Goal: Task Accomplishment & Management: Complete application form

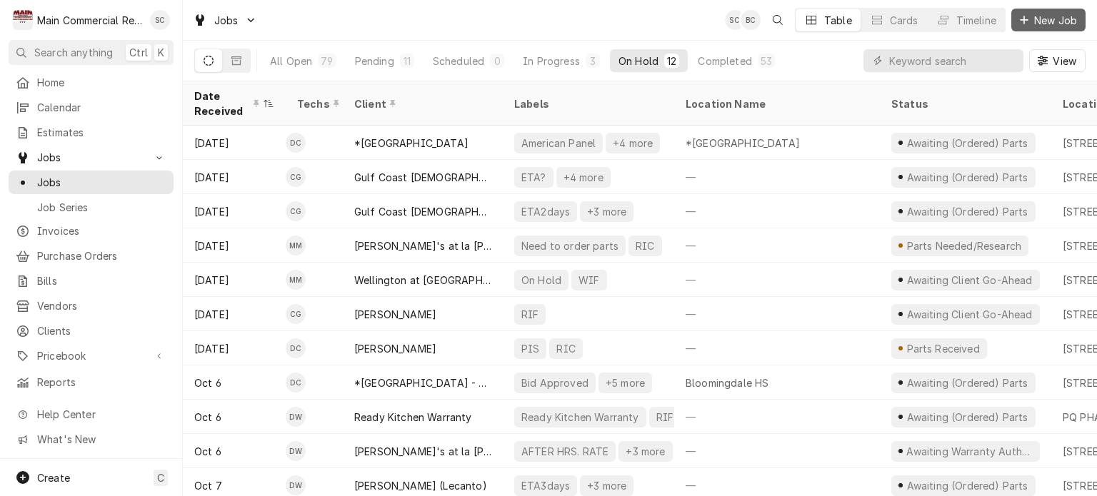
click at [1060, 24] on span "New Job" at bounding box center [1055, 20] width 49 height 15
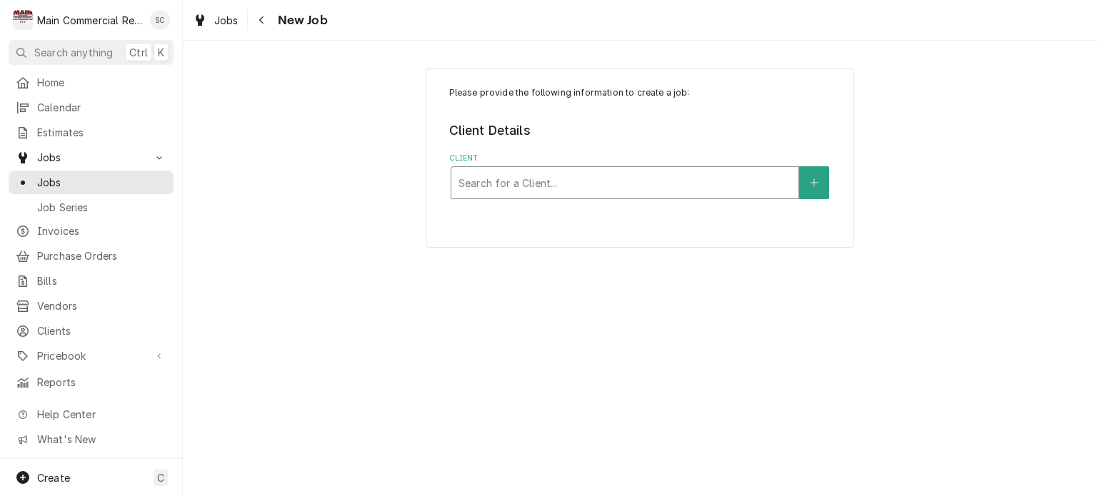
click at [641, 181] on div "Client" at bounding box center [624, 183] width 333 height 26
type input "Ready Ki"
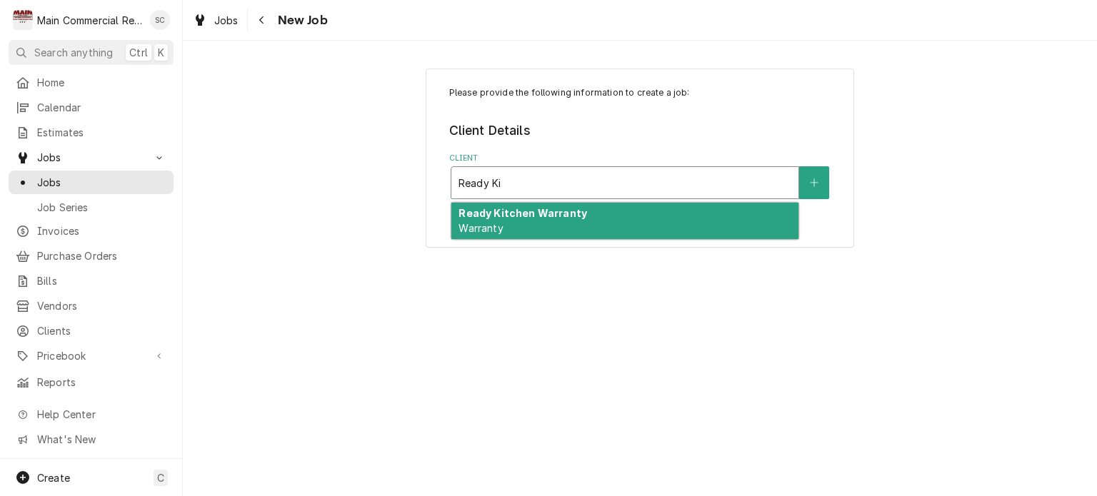
click at [598, 216] on div "Ready Kitchen Warranty Warranty" at bounding box center [624, 221] width 347 height 37
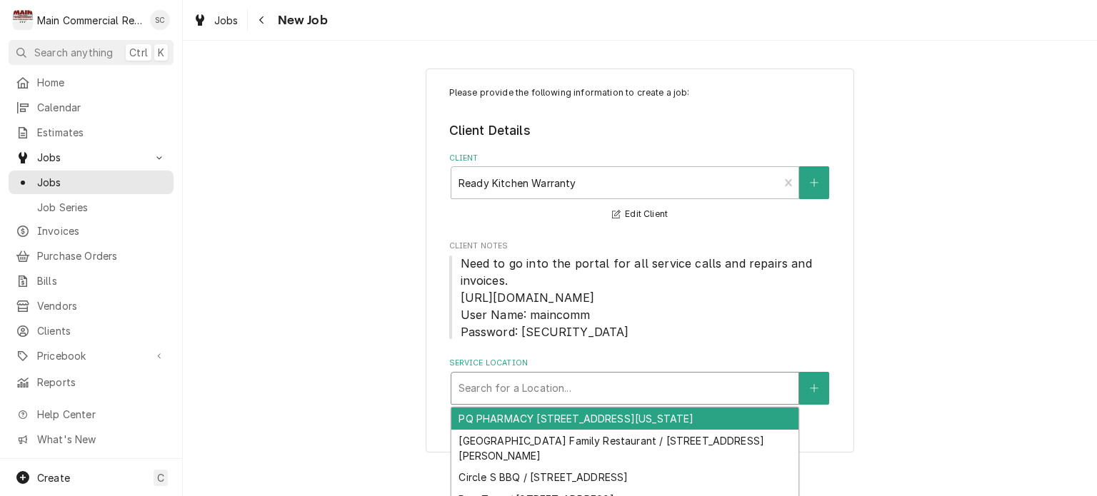
click at [578, 383] on div "Service Location" at bounding box center [624, 389] width 333 height 26
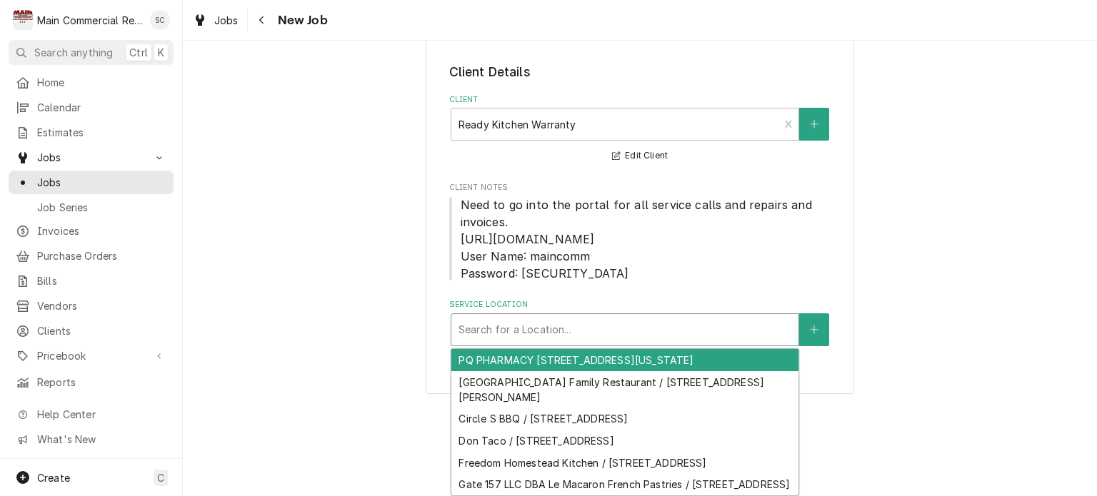
click at [663, 293] on fieldset "Client Details Client Ready Kitchen Warranty Warranty Edit Client Client Notes …" at bounding box center [640, 204] width 382 height 283
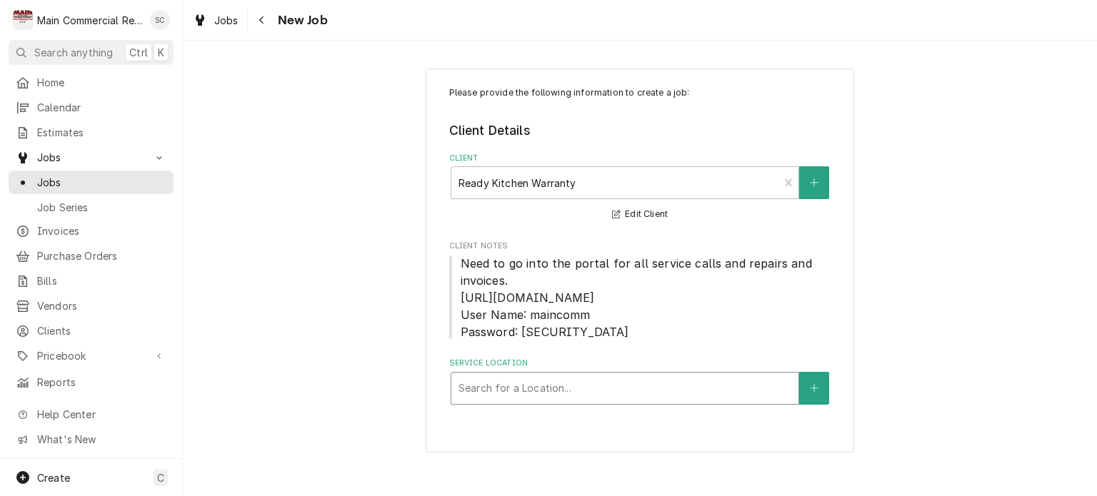
scroll to position [0, 0]
click at [644, 391] on div "Service Location" at bounding box center [624, 389] width 333 height 26
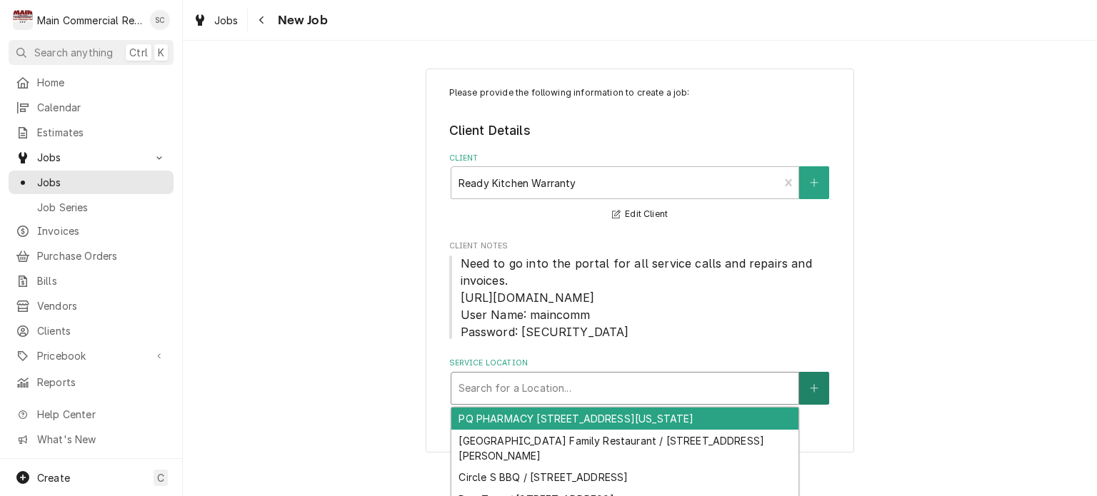
click at [808, 400] on button "Service Location" at bounding box center [814, 388] width 30 height 33
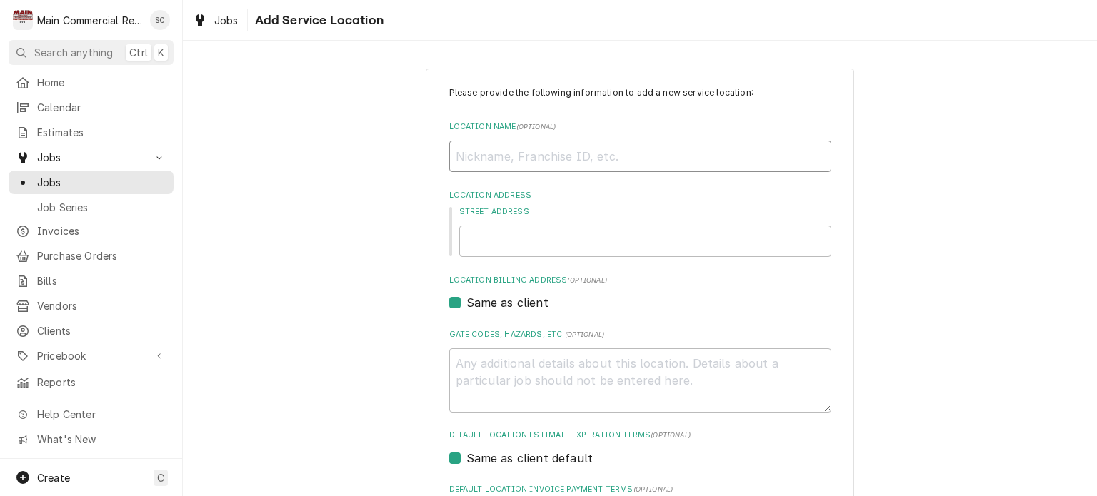
click at [524, 157] on input "Location Name ( optional )" at bounding box center [640, 156] width 382 height 31
click at [663, 156] on input "Location Name ( optional )" at bounding box center [640, 156] width 382 height 31
paste input "Kues Cafe"
type textarea "x"
type input "Kues Cafe"
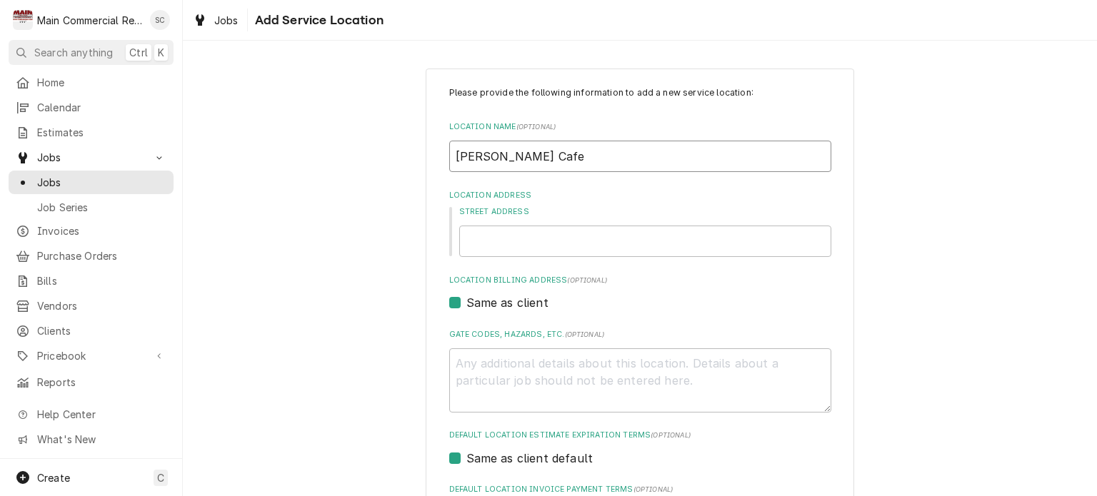
type textarea "x"
type input "[PERSON_NAME] Cafe"
click at [603, 242] on input "Street Address" at bounding box center [645, 241] width 372 height 31
paste input "452 Main St"
type textarea "x"
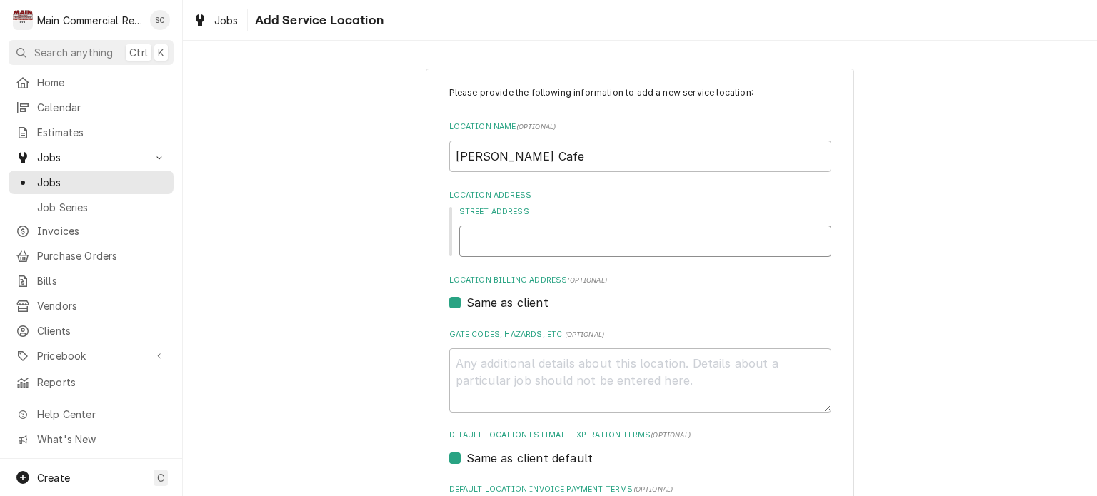
type input "452 Main St"
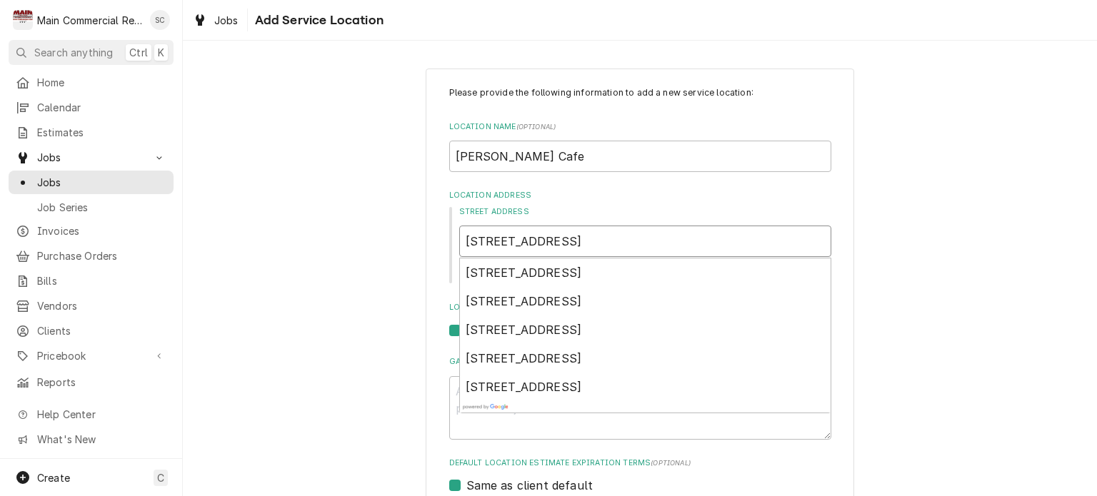
type textarea "x"
type input "452 Main St"
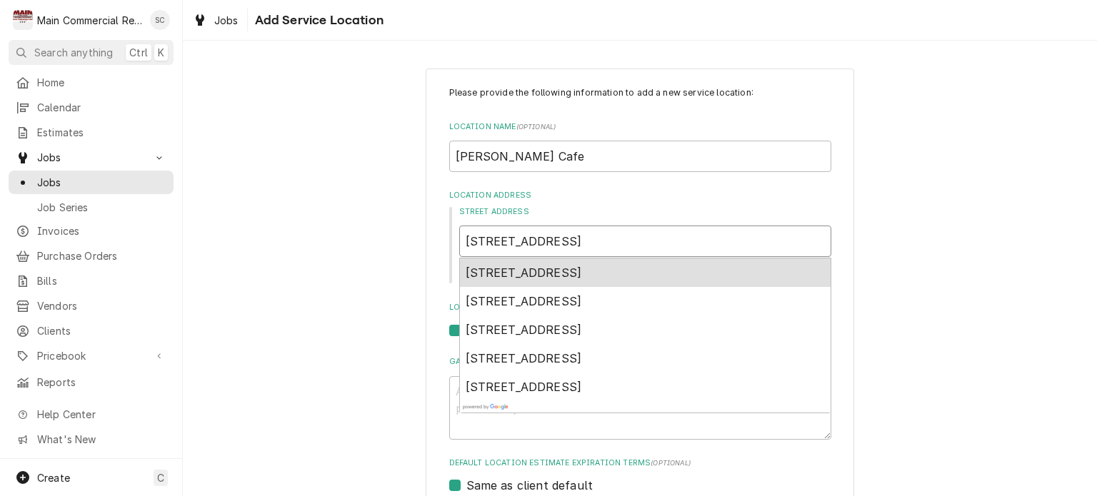
type textarea "x"
type input "452 Main St D"
type textarea "x"
type input "452 Main St Du"
type textarea "x"
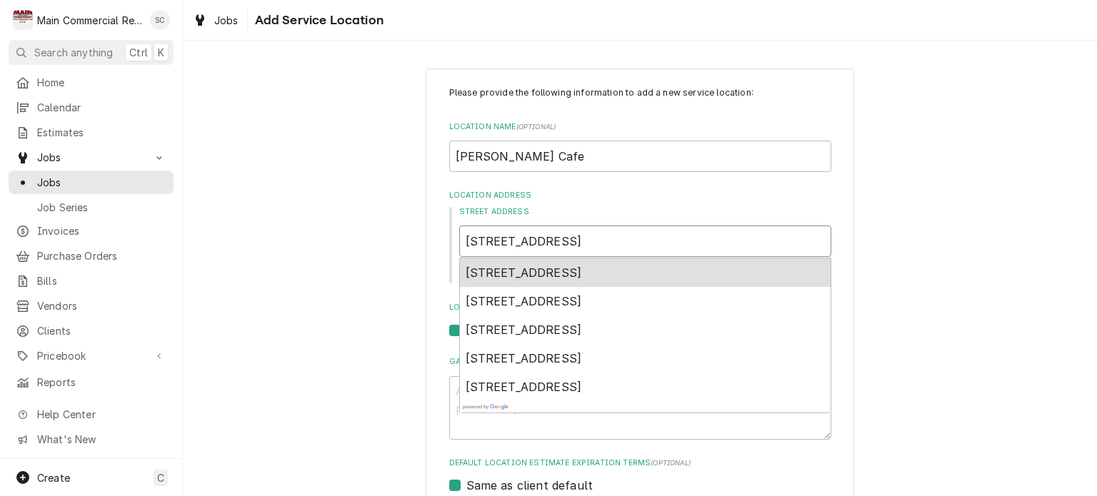
type input "452 Main St Dun"
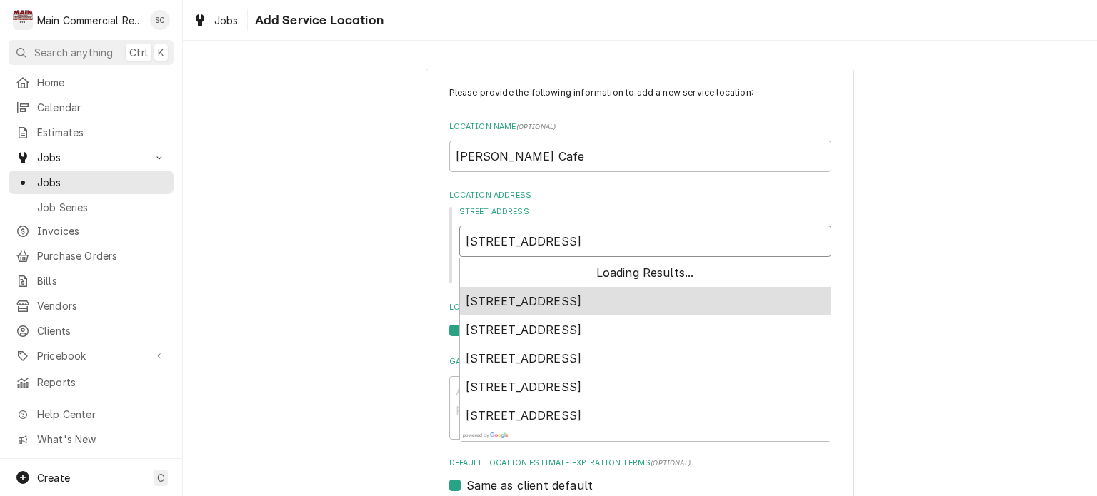
type textarea "x"
type input "452 Main St Dune"
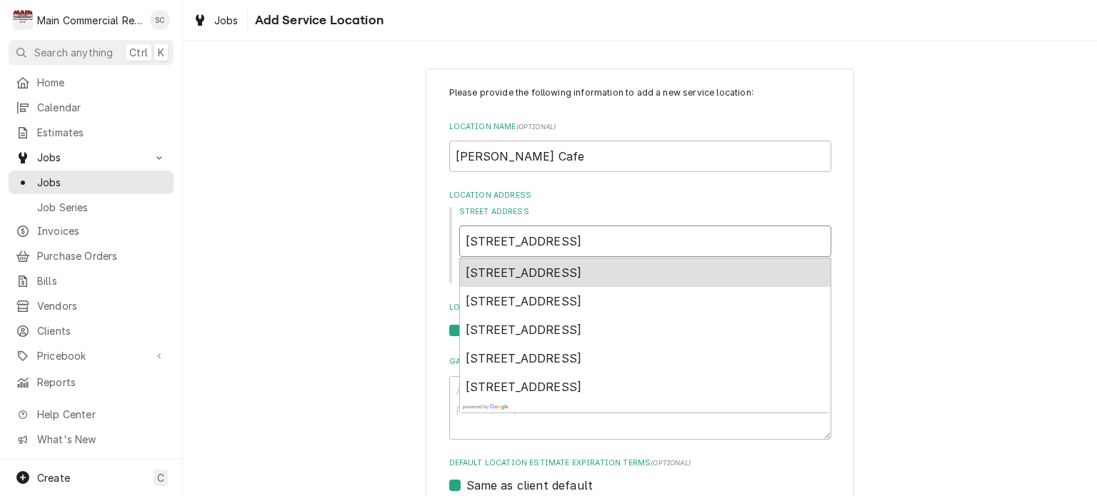
click at [582, 271] on span "452 Main St, Dunedin, FL, USA" at bounding box center [524, 273] width 116 height 14
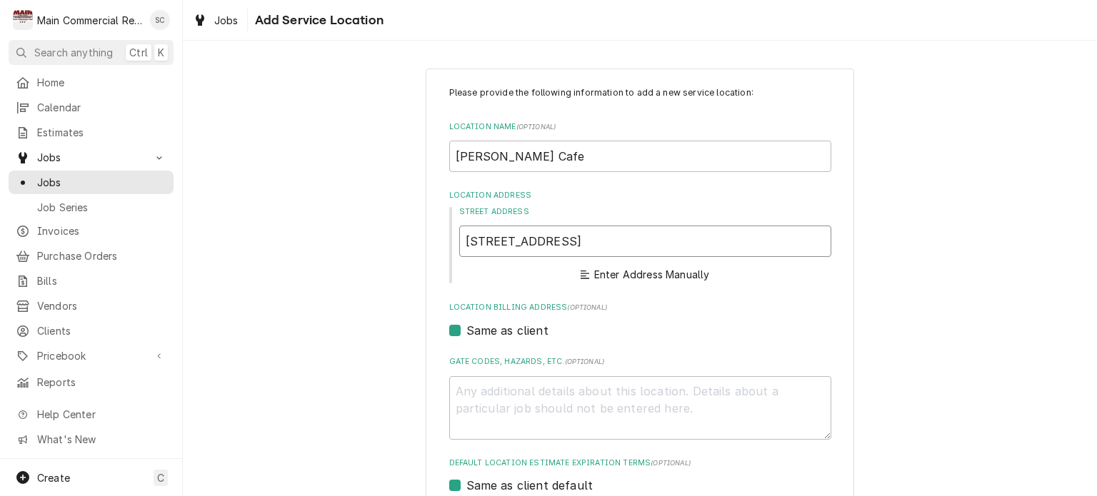
type textarea "x"
type input "452 Main St"
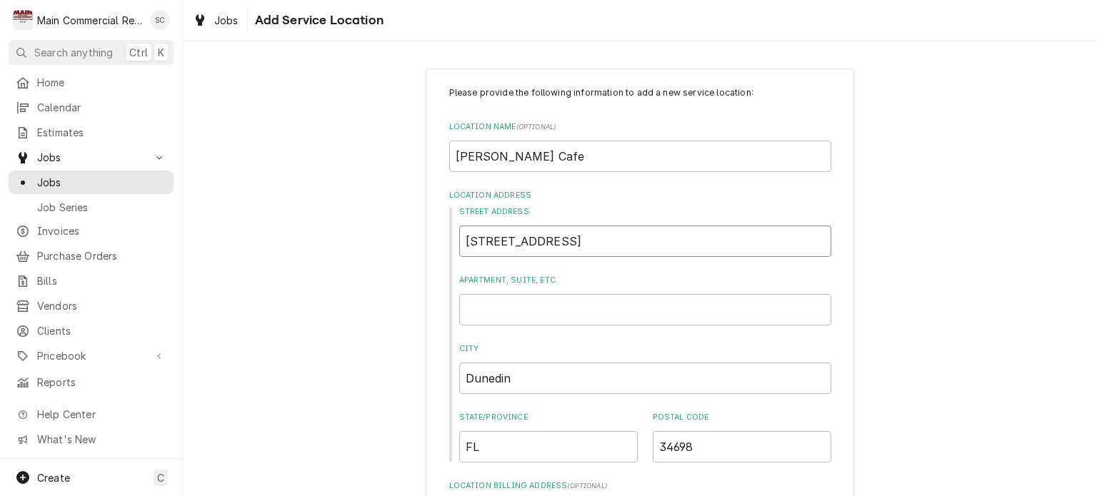
type textarea "x"
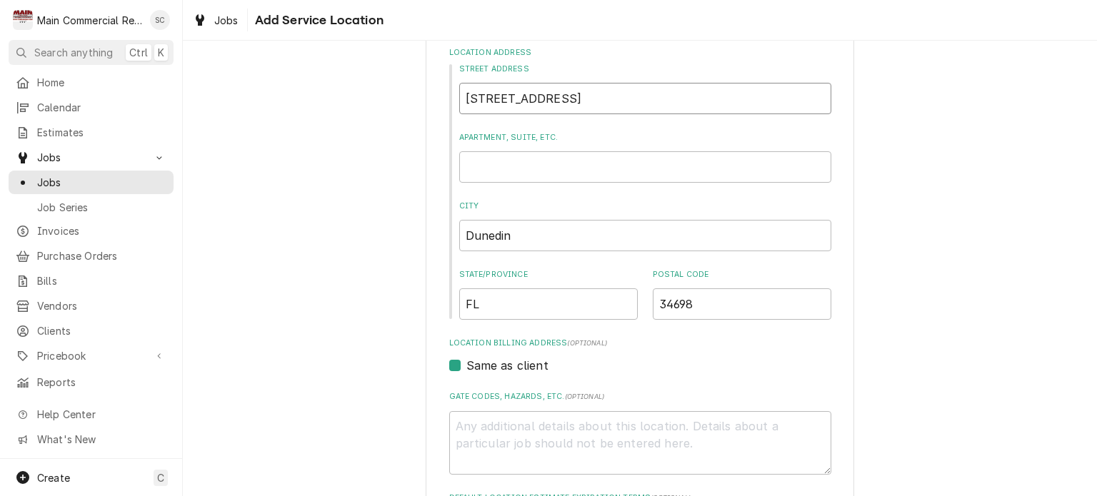
scroll to position [357, 0]
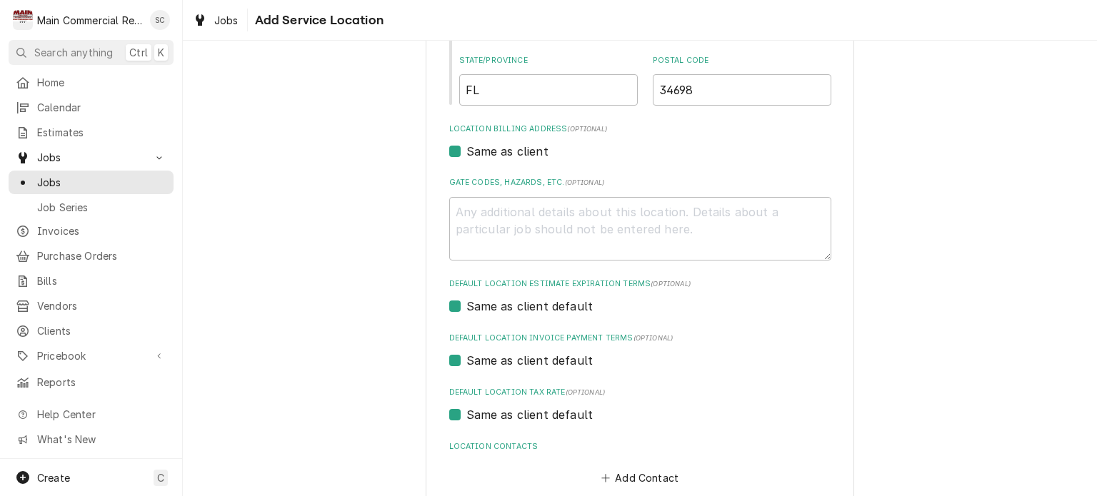
type input "452 Main St"
click at [494, 209] on textarea "Gate Codes, Hazards, etc. ( optional )" at bounding box center [640, 229] width 382 height 64
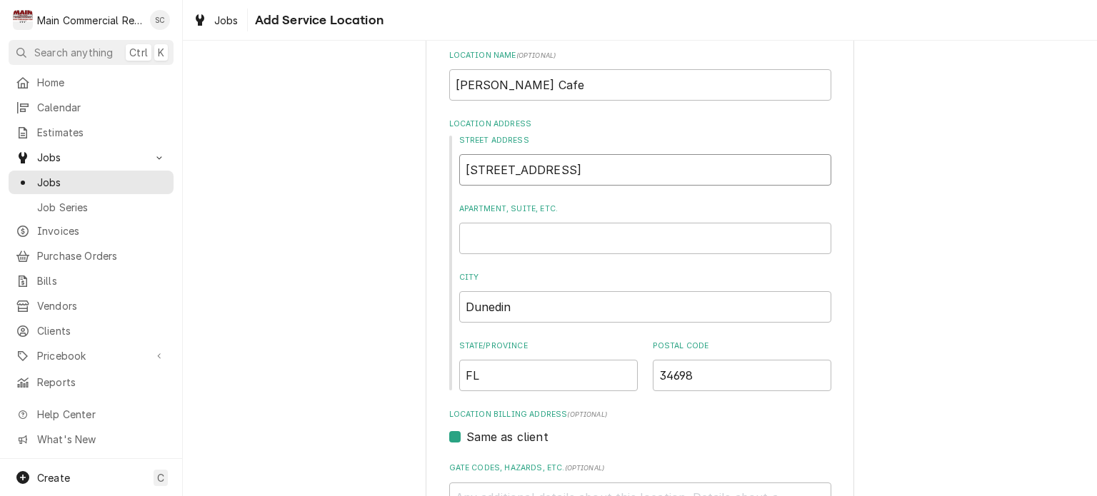
click at [459, 166] on input "452 Main St" at bounding box center [645, 169] width 372 height 31
type textarea "x"
type input "1452 Main St"
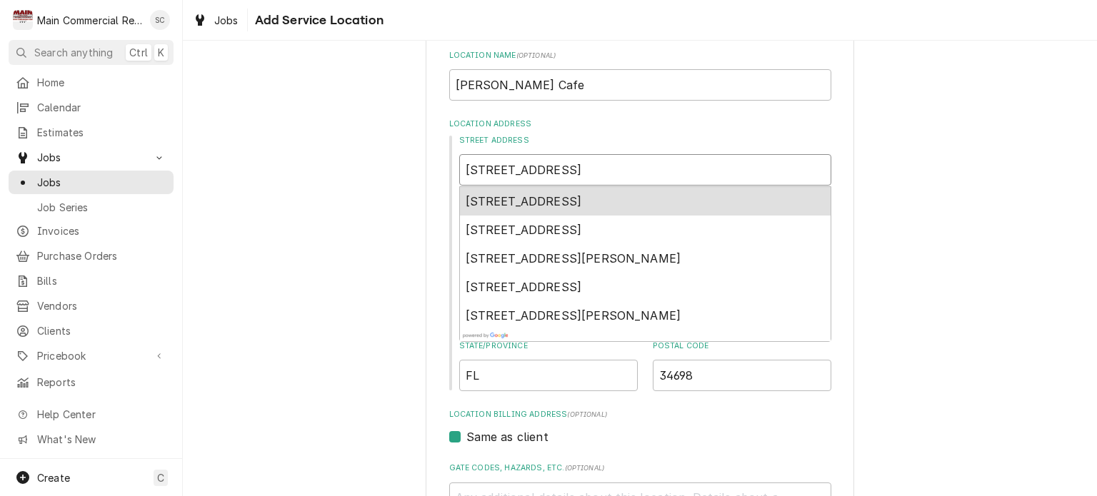
click at [572, 208] on span "1452 Main Street, Dunedin, FL, USA" at bounding box center [524, 201] width 116 height 14
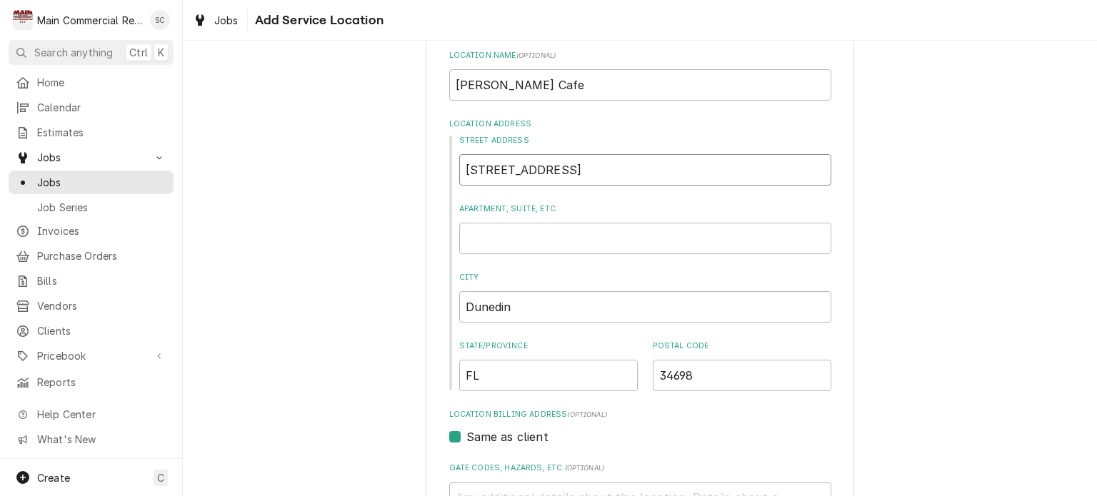
type textarea "x"
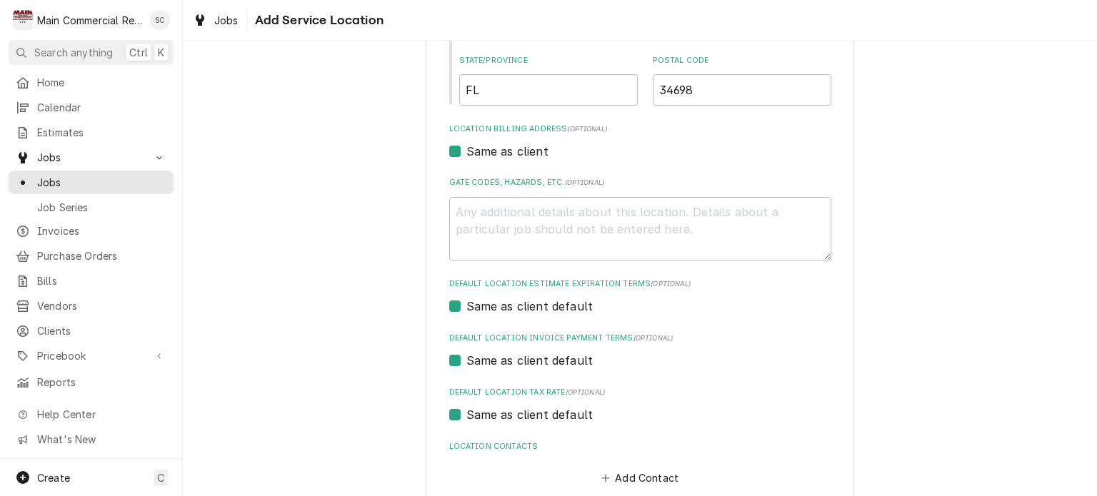
scroll to position [435, 0]
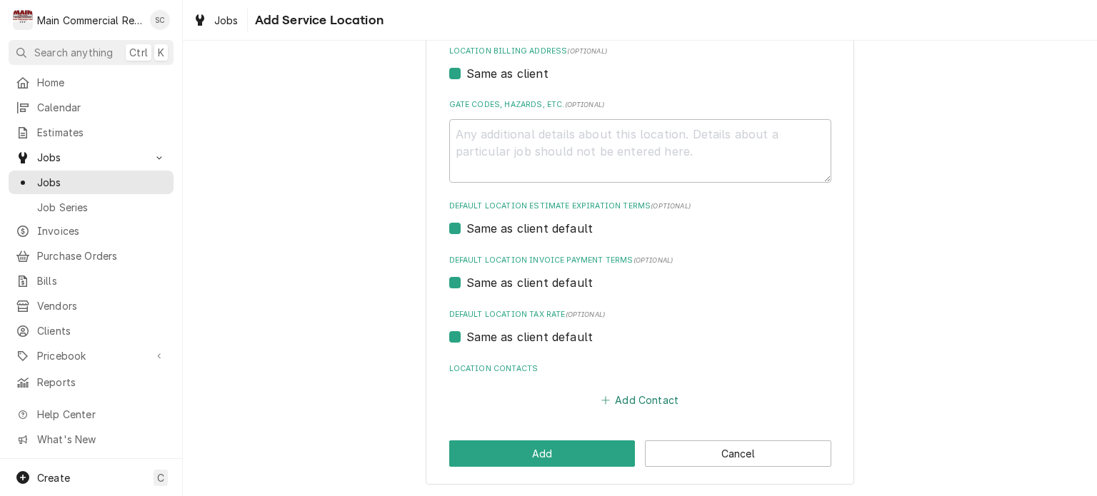
type input "1452 Main St"
click at [630, 402] on button "Add Contact" at bounding box center [639, 401] width 82 height 20
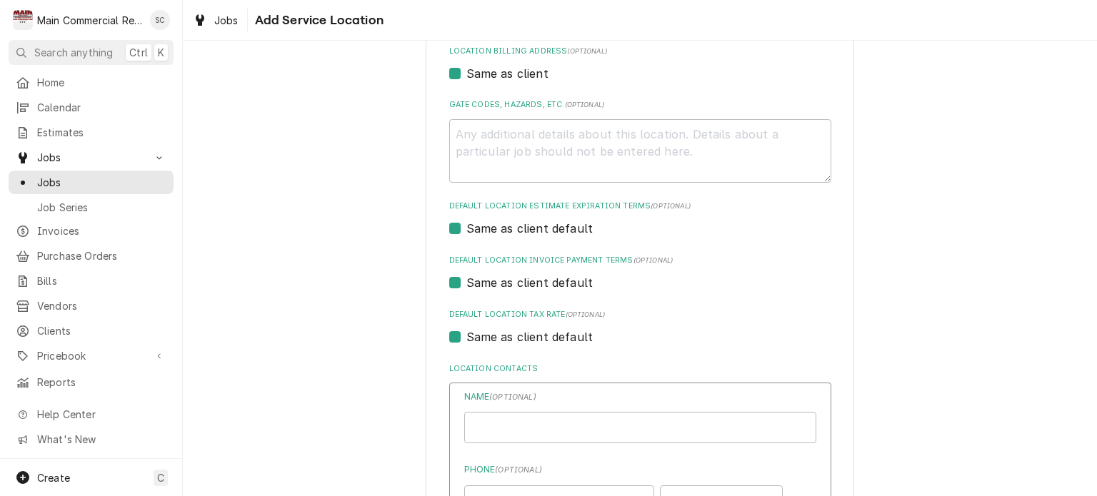
type textarea "x"
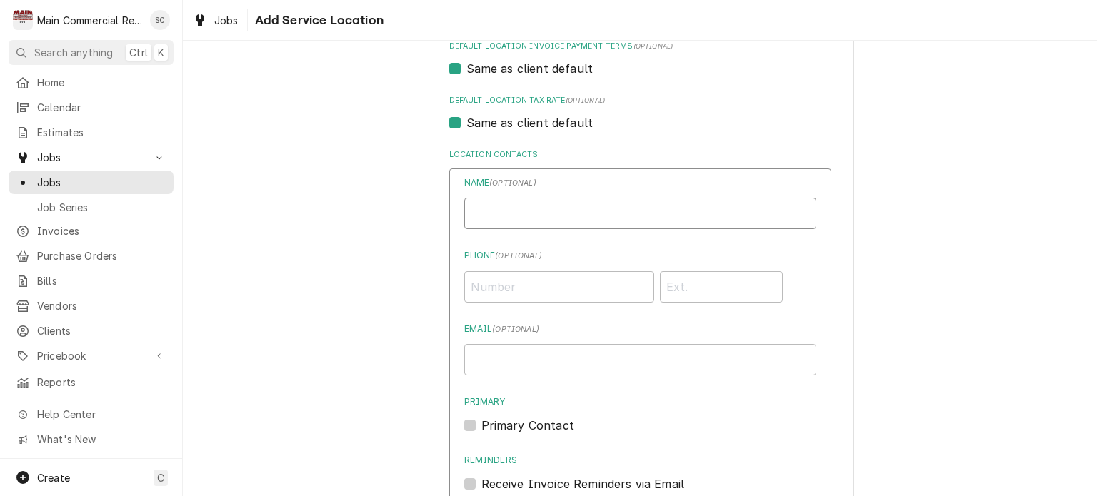
click at [576, 212] on input "Location Name ( optional )" at bounding box center [640, 213] width 352 height 31
paste input "Mai Yang"
type input "Mai Yang"
click at [482, 279] on input "Phone ( optional )" at bounding box center [559, 286] width 190 height 31
paste input "(727) 303-0061"
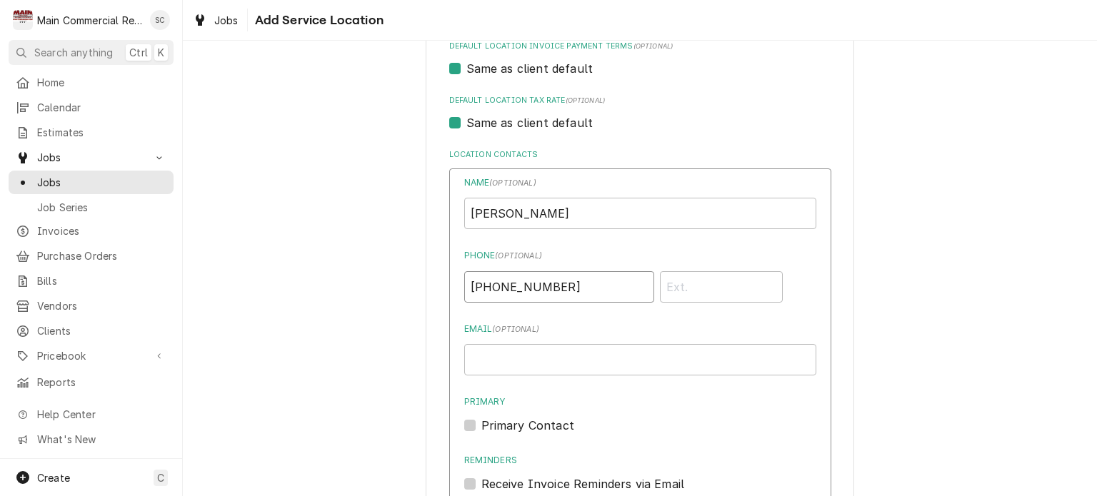
type input "(727) 303-0061"
click at [575, 363] on input "Email ( optional )" at bounding box center [640, 359] width 352 height 31
paste input "Maiyang676@gmail.com"
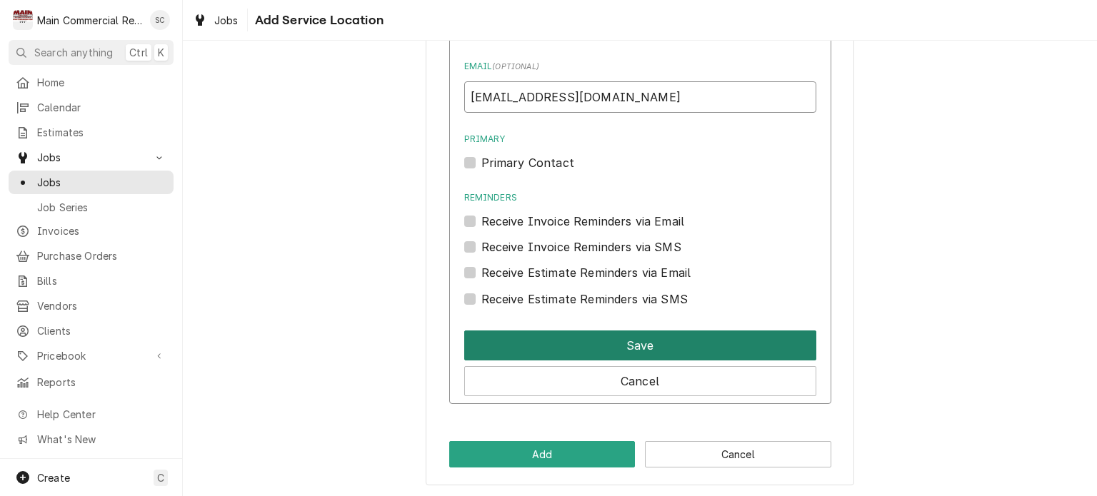
type input "Maiyang676@gmail.com"
click at [577, 342] on button "Save" at bounding box center [640, 346] width 352 height 30
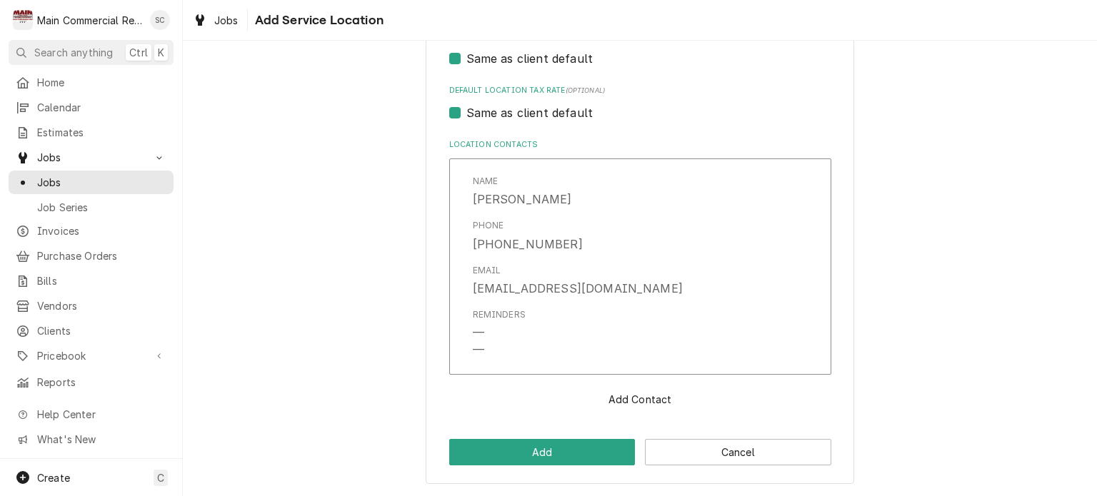
scroll to position [658, 0]
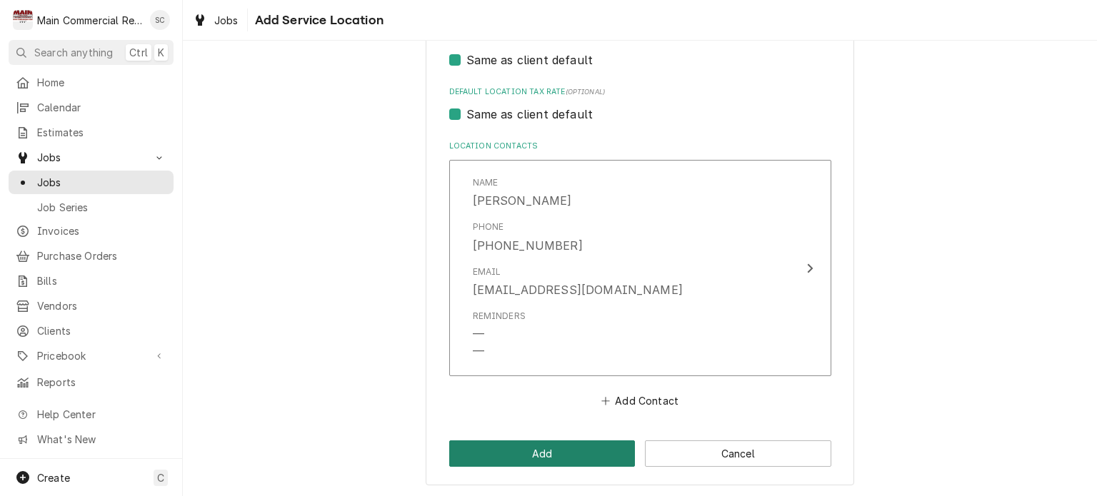
click at [563, 451] on button "Add" at bounding box center [542, 454] width 186 height 26
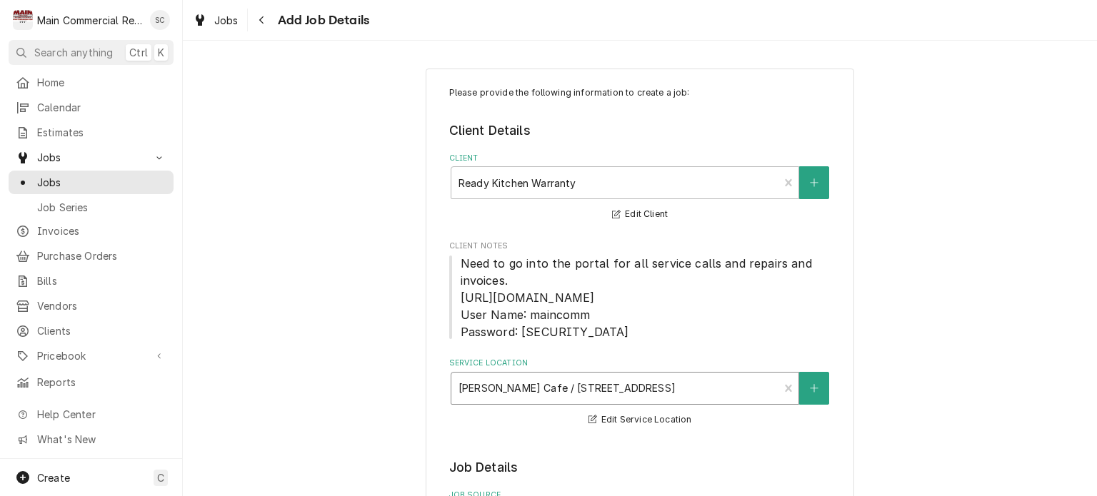
scroll to position [357, 0]
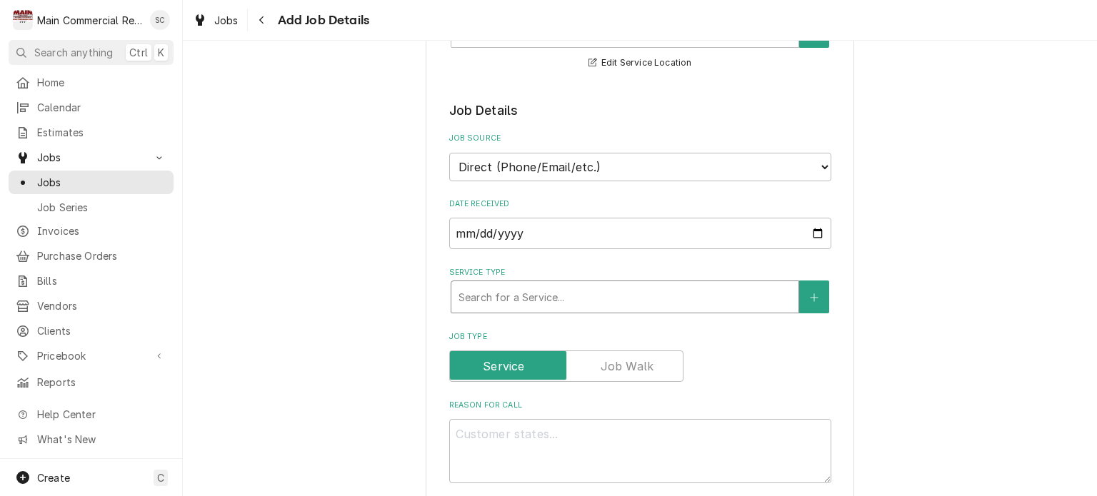
click at [519, 296] on div "Service Type" at bounding box center [624, 297] width 333 height 26
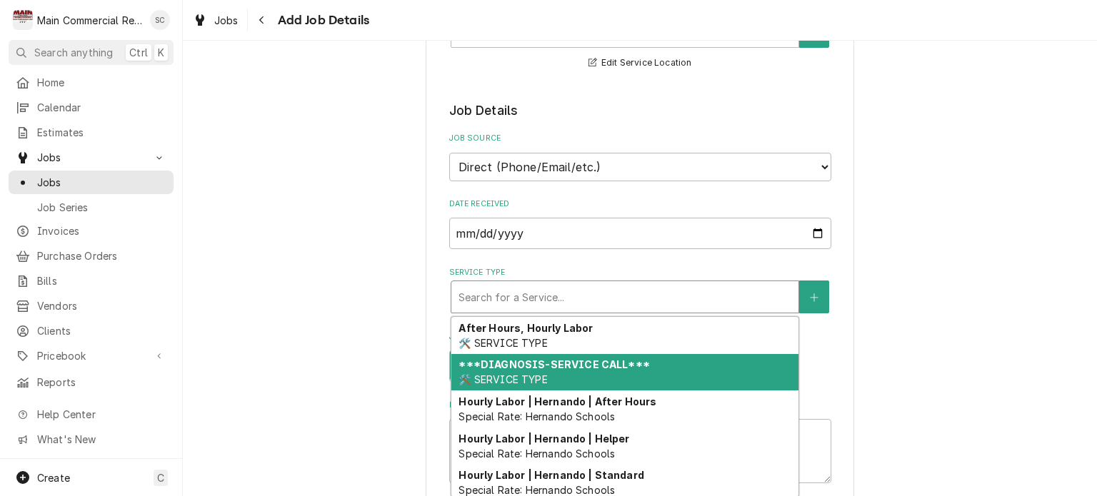
click at [523, 366] on strong "***DIAGNOSIS-SERVICE CALL***" at bounding box center [553, 364] width 191 height 12
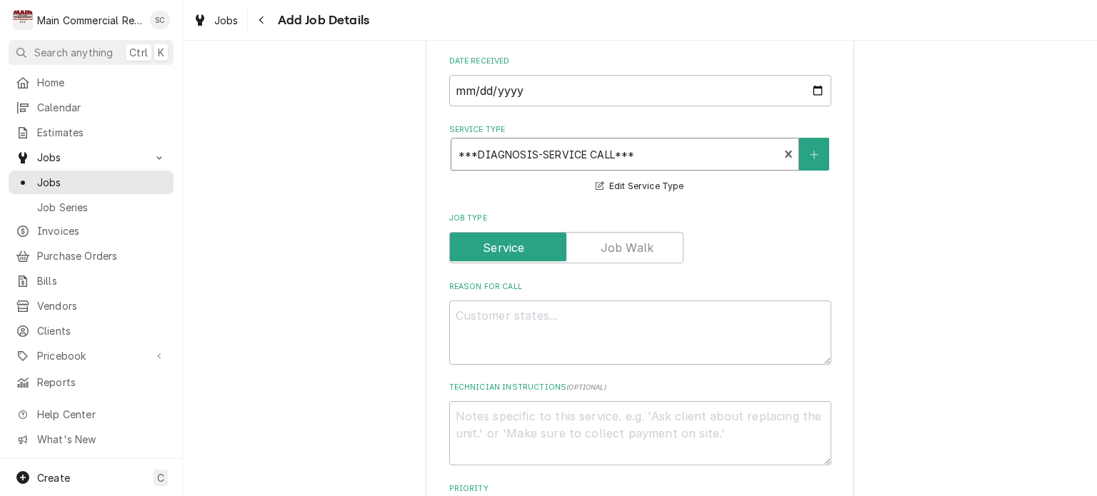
scroll to position [643, 0]
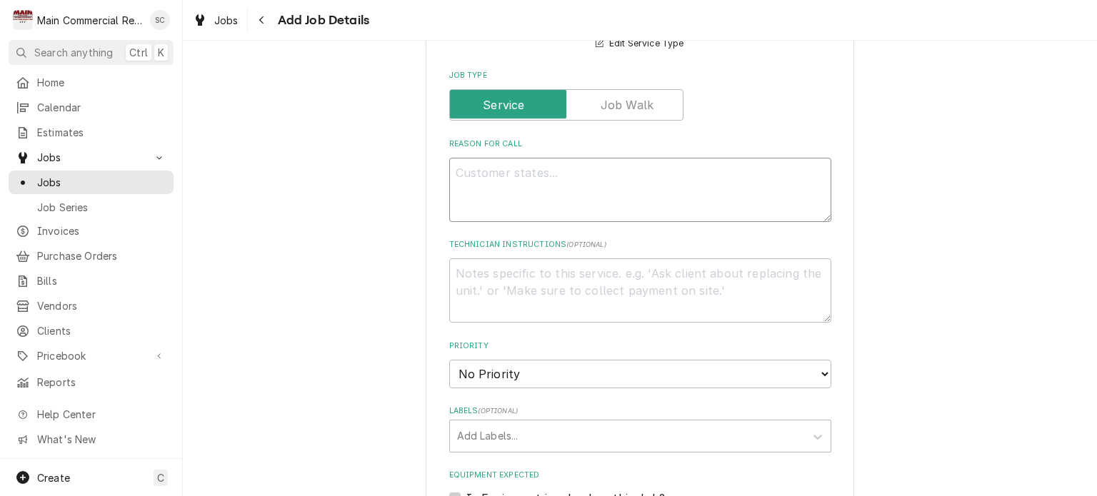
click at [485, 169] on textarea "Reason For Call" at bounding box center [640, 190] width 382 height 64
paste textarea "Fridge is not holding temperature. It is set at 36 but alway above 50 *Please d…"
type textarea "x"
type textarea "Fridge is not holding temperature. It is set at 36 but alway above 50 *Please d…"
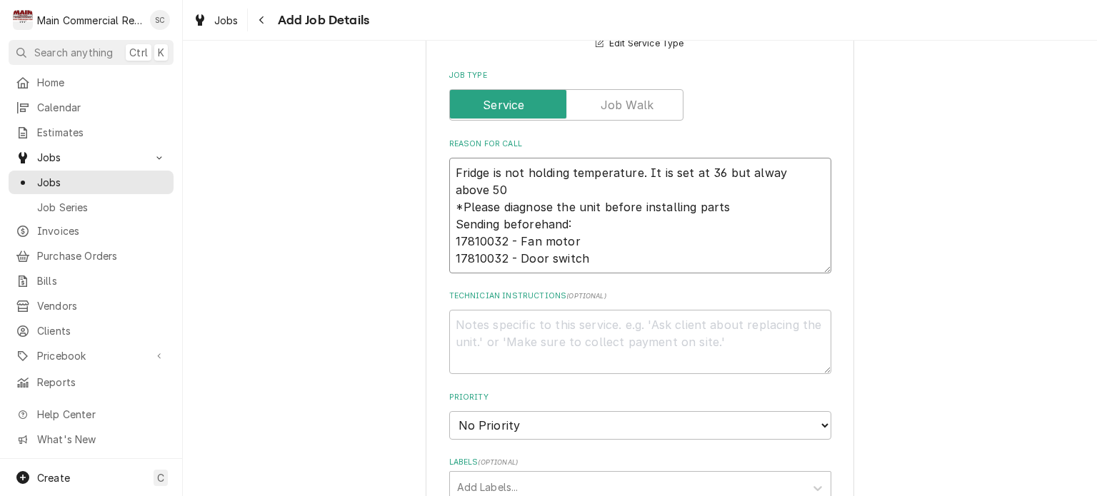
type textarea "x"
type textarea "Fridge is not holding temperature. It is set at 36 but alway above 50 *Please d…"
click at [466, 322] on textarea "Technician Instructions ( optional )" at bounding box center [640, 342] width 382 height 64
paste textarea "- Diagnostics Visit costs are guaranteed by RKW - NTE overages should be approv…"
type textarea "x"
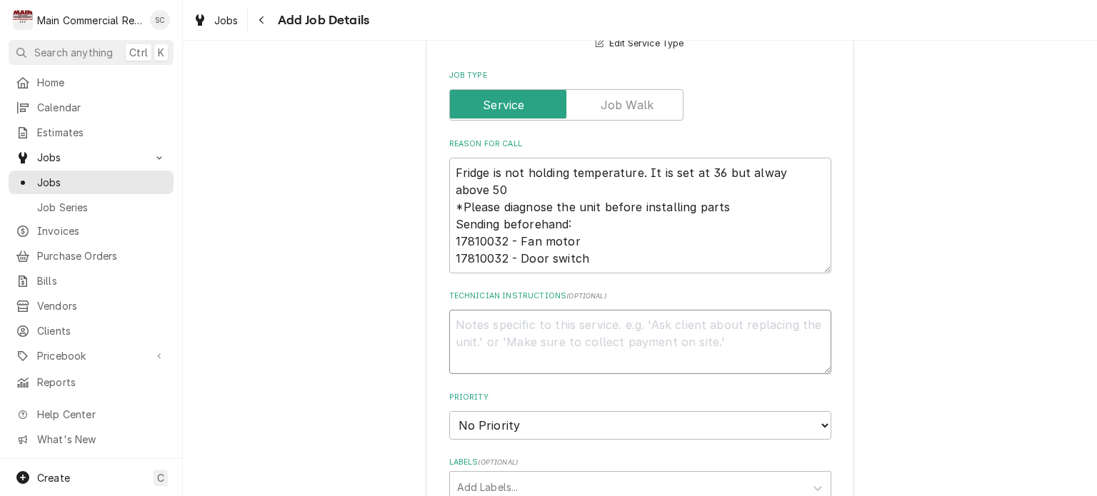
type textarea "- Diagnostics Visit costs are guaranteed by RKW - NTE overages should be approv…"
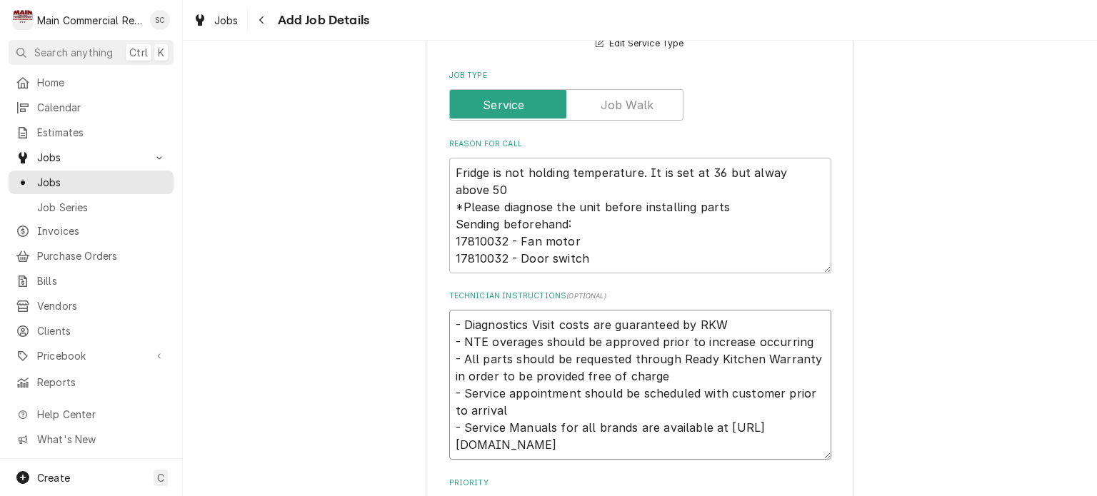
type textarea "x"
type textarea "- Diagnostics Visit costs are guaranteed by RKW - NTE overages should be approv…"
click at [449, 322] on textarea "- Diagnostics Visit costs are guaranteed by RKW - NTE overages should be approv…" at bounding box center [640, 385] width 382 height 150
type textarea "x"
type textarea "- Diagnostics Visit costs are guaranteed by RKW - NTE overages should be approv…"
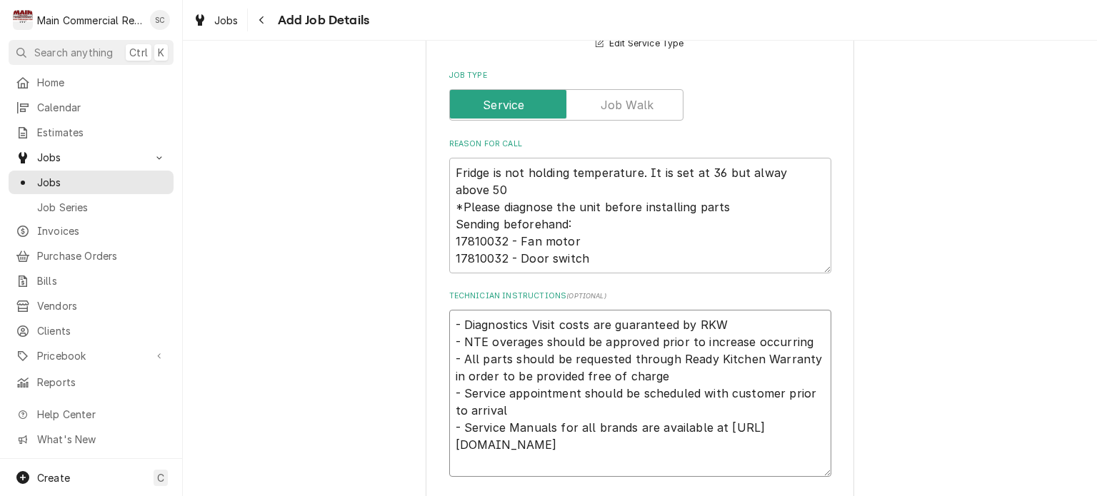
type textarea "x"
type textarea "- Diagnostics Visit costs are guaranteed by RKW - NTE overages should be approv…"
type textarea "x"
click at [468, 333] on textarea "- Diagnostics Visit costs are guaranteed by RKW - NTE overages should be approv…" at bounding box center [640, 402] width 382 height 184
type textarea "- Diagnostics Visit costs are guaranteed by RKW - NTE overages should be approv…"
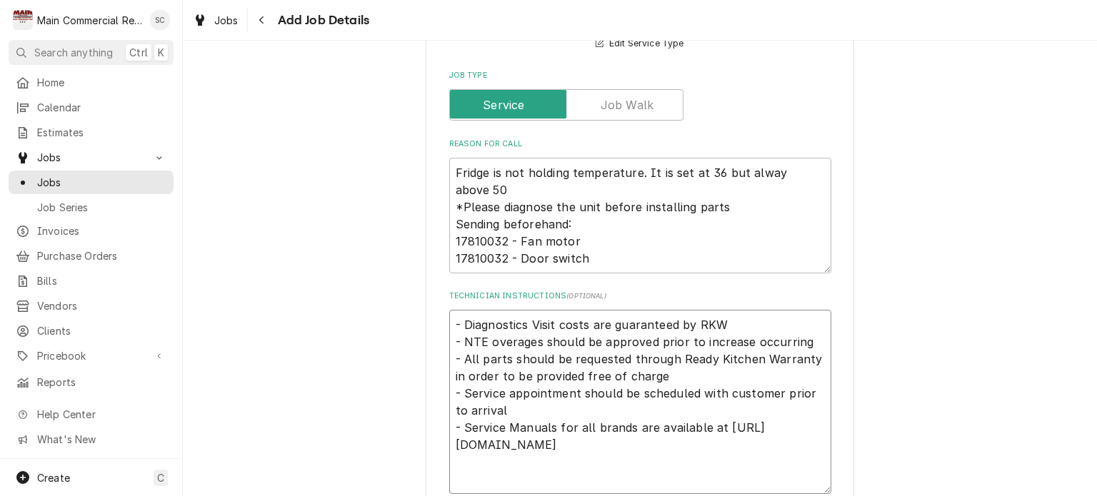
click at [465, 339] on textarea "- Diagnostics Visit costs are guaranteed by RKW - NTE overages should be approv…" at bounding box center [640, 402] width 382 height 184
paste textarea "Service Request: 90639"
type textarea "x"
type textarea "Service Request: 90639 - Diagnostics Visit costs are guaranteed by RKW - NTE ov…"
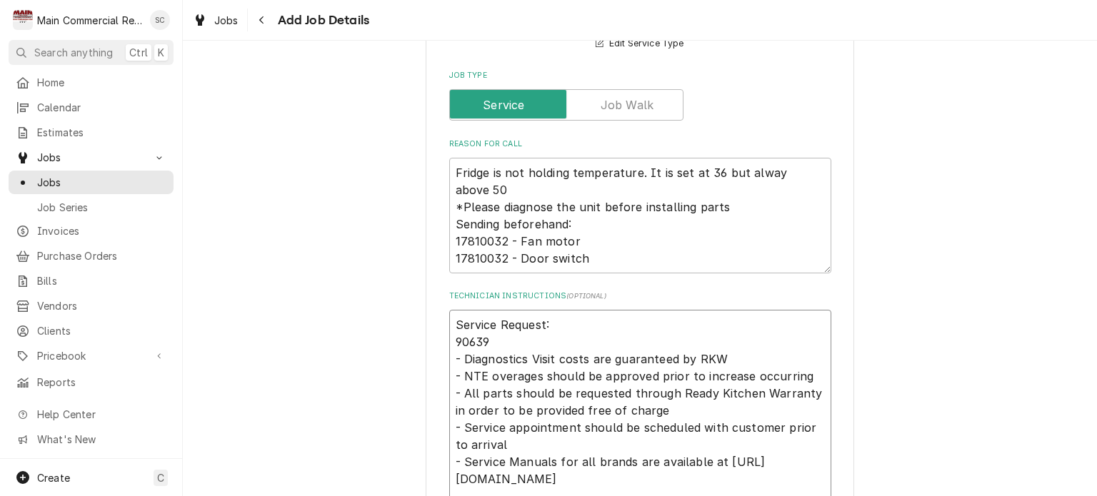
type textarea "x"
type textarea "Service Request: 90639 - Diagnostics Visit costs are guaranteed by RKW - NTE ov…"
click at [492, 354] on textarea "Service Request: 90639 - Diagnostics Visit costs are guaranteed by RKW - NTE ov…" at bounding box center [640, 410] width 382 height 201
type textarea "x"
type textarea "Service Request: 90639 - Diagnostics Visit costs are guaranteed by RKW - NTE ov…"
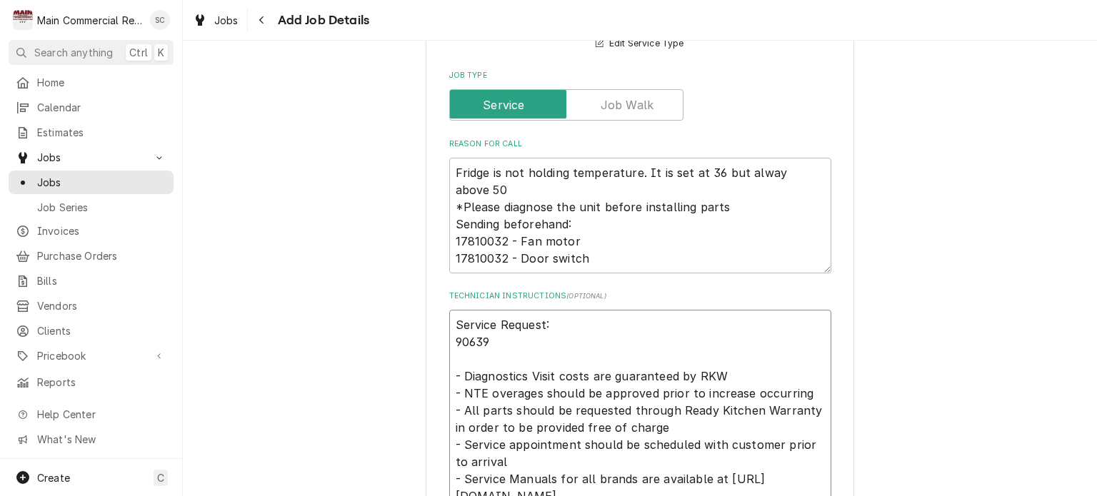
type textarea "x"
type textarea "Service Request: 90639 N - Diagnostics Visit costs are guaranteed by RKW - NTE …"
type textarea "x"
type textarea "Service Request: 90639 NT - Diagnostics Visit costs are guaranteed by RKW - NTE…"
type textarea "x"
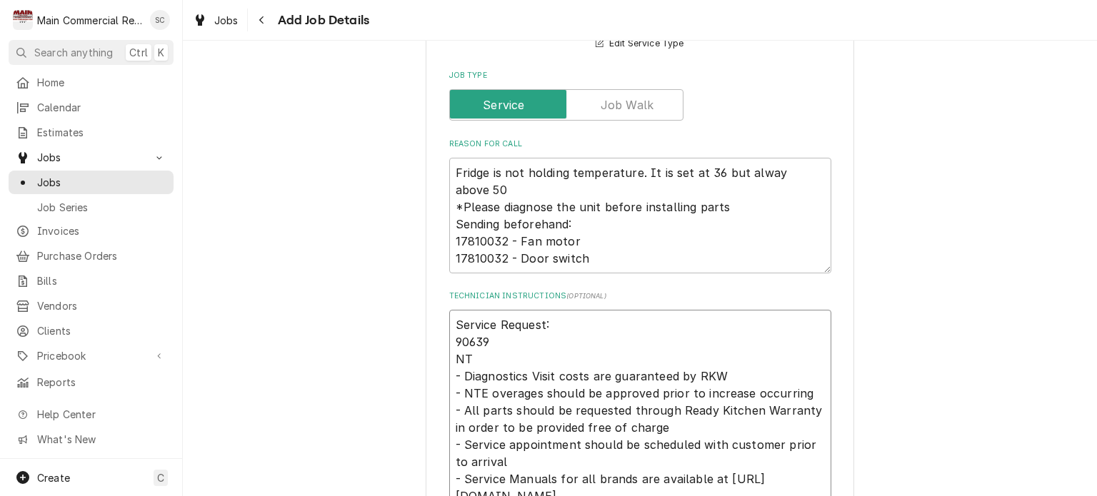
type textarea "Service Request: 90639 NTE - Diagnostics Visit costs are guaranteed by RKW - NT…"
type textarea "x"
type textarea "Service Request: 90639 NTE $ - Diagnostics Visit costs are guaranteed by RKW - …"
type textarea "x"
type textarea "Service Request: 90639 NTE $1 - Diagnostics Visit costs are guaranteed by RKW -…"
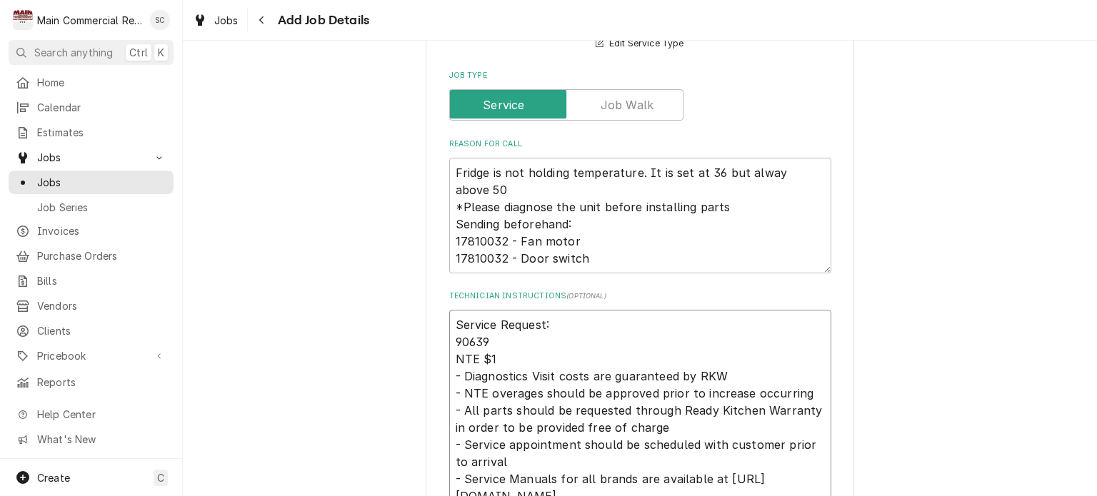
type textarea "x"
type textarea "Service Request: 90639 NTE $1K - Diagnostics Visit costs are guaranteed by RKW …"
type textarea "x"
type textarea "Service Request: 90639 NTE $1K - Diagnostics Visit costs are guaranteed by RKW …"
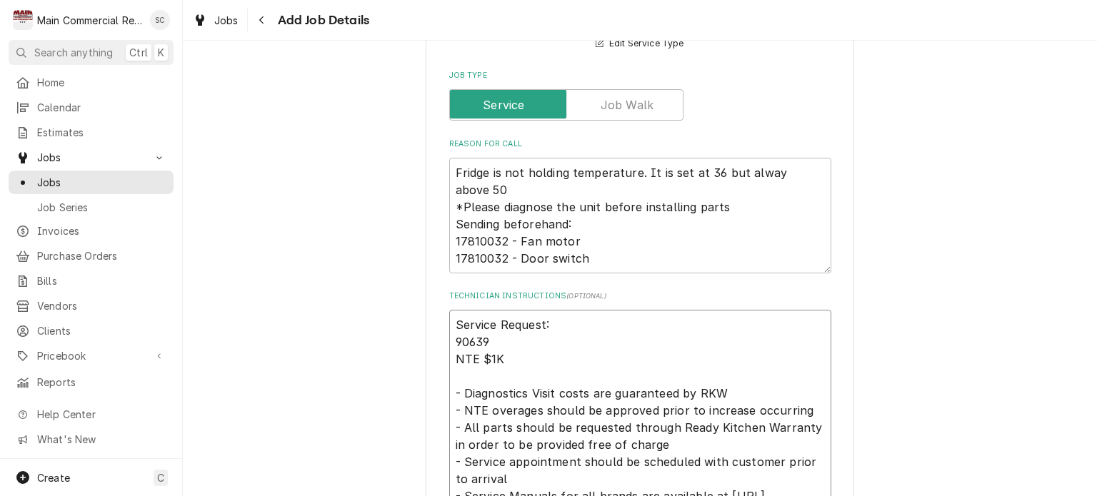
type textarea "x"
type textarea "Service Request: 90639 NTE $1K - Diagnostics Visit costs are guaranteed by RKW …"
click at [456, 326] on textarea "Service Request: 90639 NTE $1K - Diagnostics Visit costs are guaranteed by RKW …" at bounding box center [640, 428] width 382 height 236
paste textarea "Avantco SS-2R-G-HC 54" Stainless Steel Glass Door Reach-In Refrigerator"
type textarea "x"
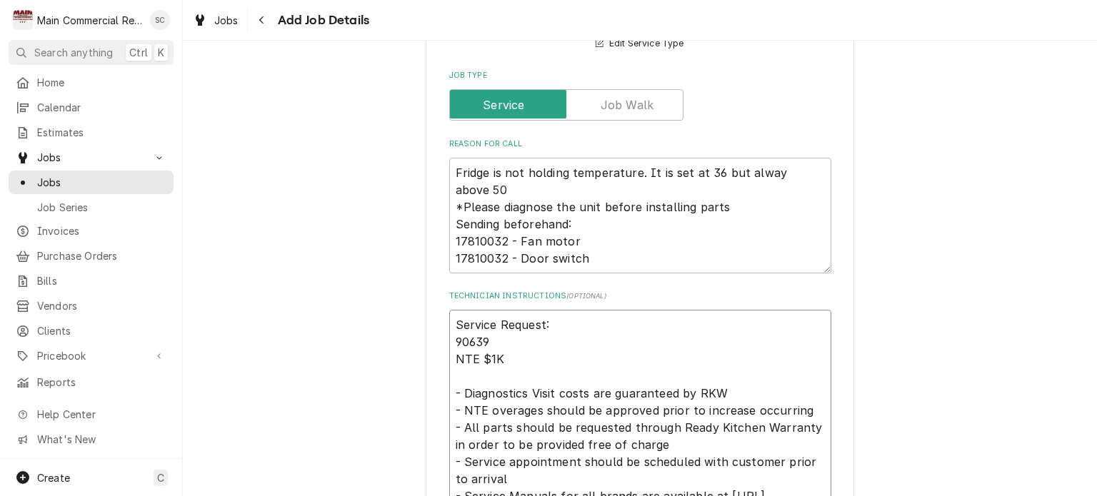
type textarea "Avantco SS-2R-G-HC 54" Stainless Steel Glass Door Reach-In Refrigerator Service…"
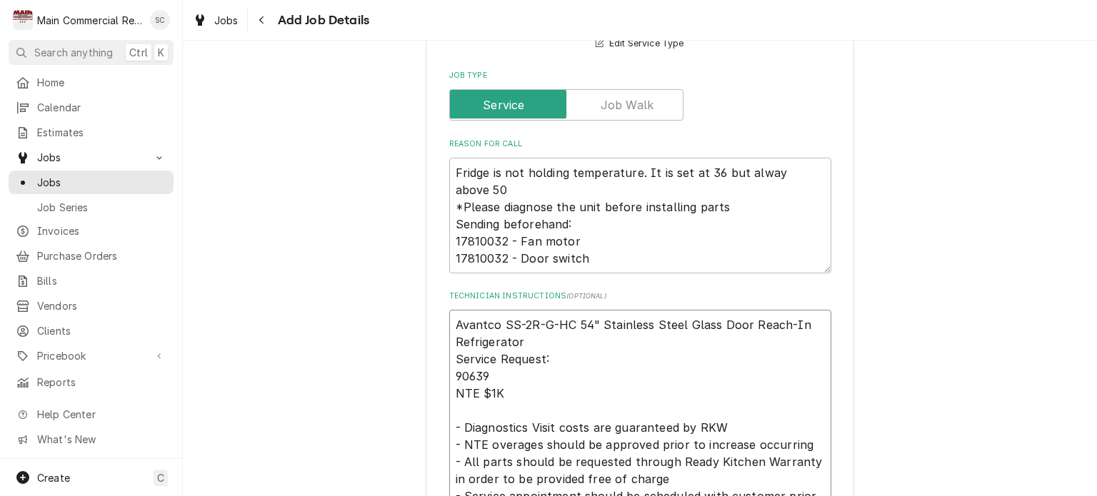
type textarea "x"
type textarea "Avantco SS-2R-G-HC 54" Stainless Steel Glass Door Reach-In Refrigerator Service…"
click at [806, 319] on textarea "Avantco SS-2R-G-HC 54" Stainless Steel Glass Door Reach-In Refrigerator Service…" at bounding box center [640, 436] width 382 height 253
type textarea "x"
type textarea "Avantco SS-2R-G-HC 54" Stainless Steel Glass Door Reach-In Refrigerator Service…"
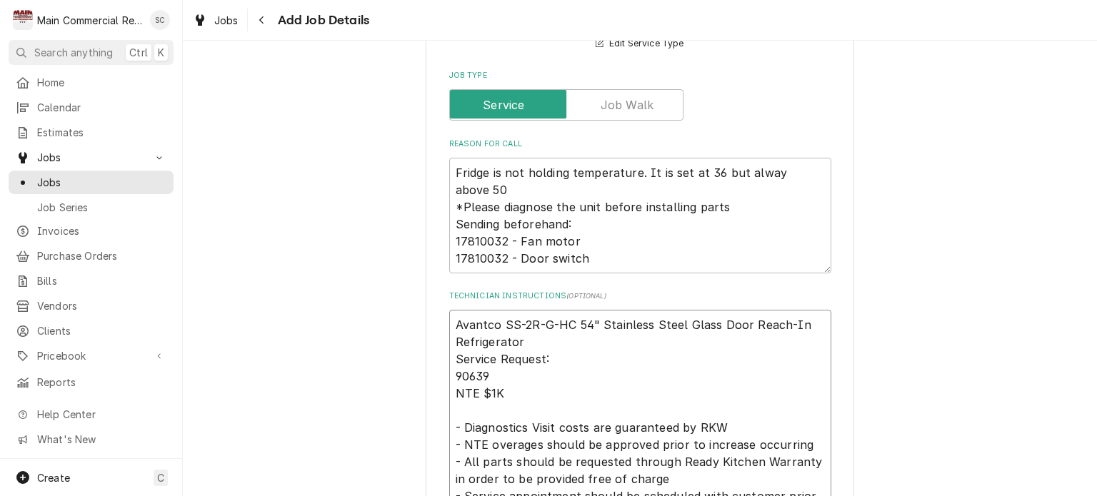
type textarea "x"
type textarea "Avantco SS-2R-G-HC 54" Stainless Steel Glass Door Reach-In iRefrigerator Servic…"
type textarea "x"
type textarea "Avantco SS-2R-G-HC 54" Stainless Steel Glass Door Reach-In iERefrigerator Servi…"
type textarea "x"
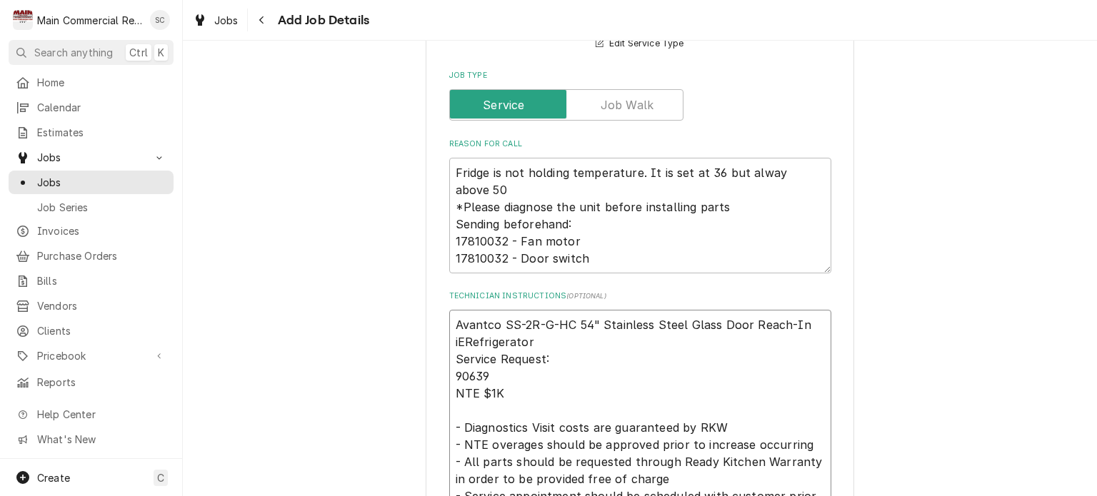
type textarea "Avantco SS-2R-G-HC 54" Stainless Steel Glass Door Reach-In iEMRefrigerator Serv…"
type textarea "x"
type textarea "Avantco SS-2R-G-HC 54" Stainless Steel Glass Door Reach-In iERefrigerator Servi…"
type textarea "x"
type textarea "Avantco SS-2R-G-HC 54" Stainless Steel Glass Door Reach-In iRefrigerator Servic…"
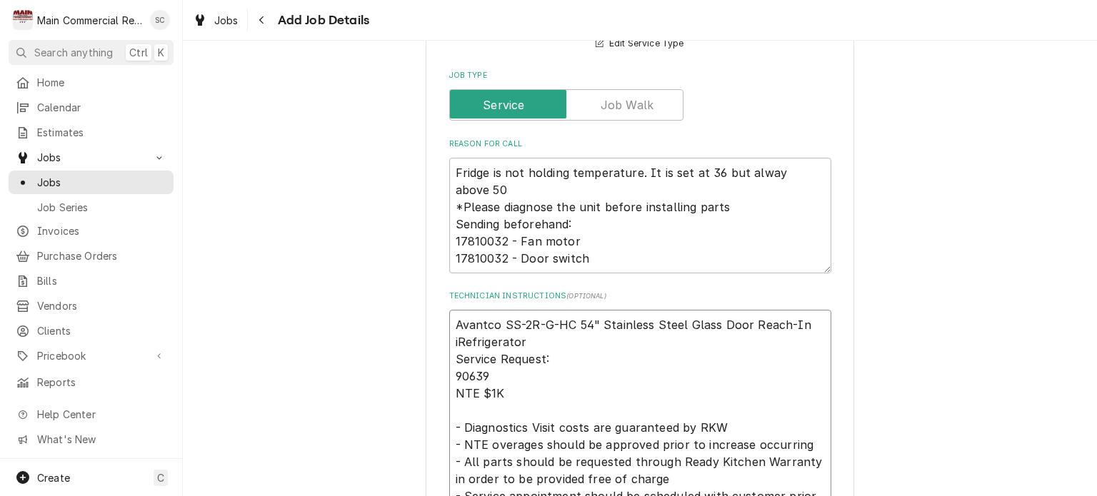
type textarea "x"
type textarea "Avantco SS-2R-G-HC 54" Stainless Steel Glass Door Reach-In Refrigerator Service…"
type textarea "x"
type textarea "Avantco SS-2R-G-HC 54" Stainless Steel Glass Door Reach-In Refrigerator Service…"
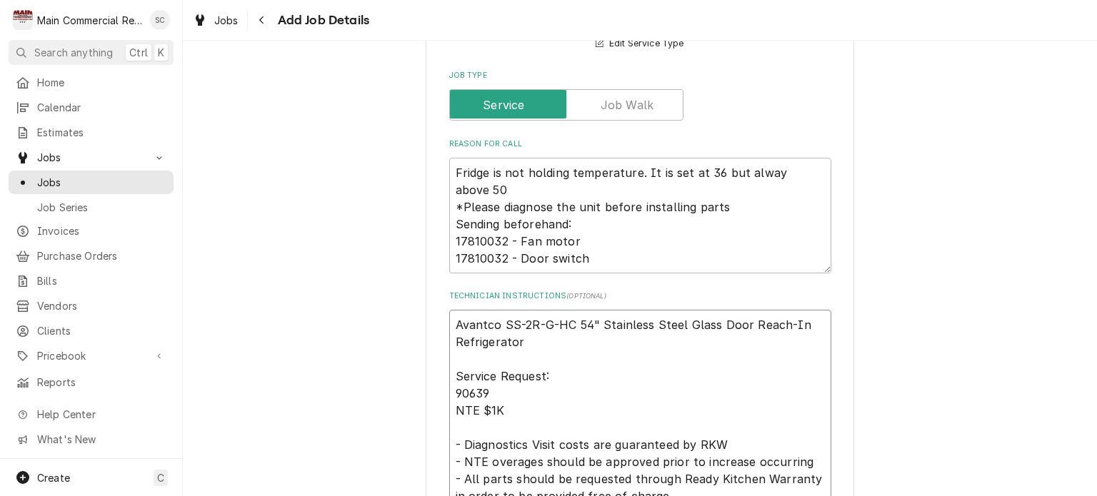
type textarea "x"
type textarea "Avantco SS-2R-G-HC 54" Stainless Steel Glass Door Reach-In Refrigerator i Servi…"
type textarea "x"
type textarea "Avantco SS-2R-G-HC 54" Stainless Steel Glass Door Reach-In Refrigerator Service…"
type textarea "x"
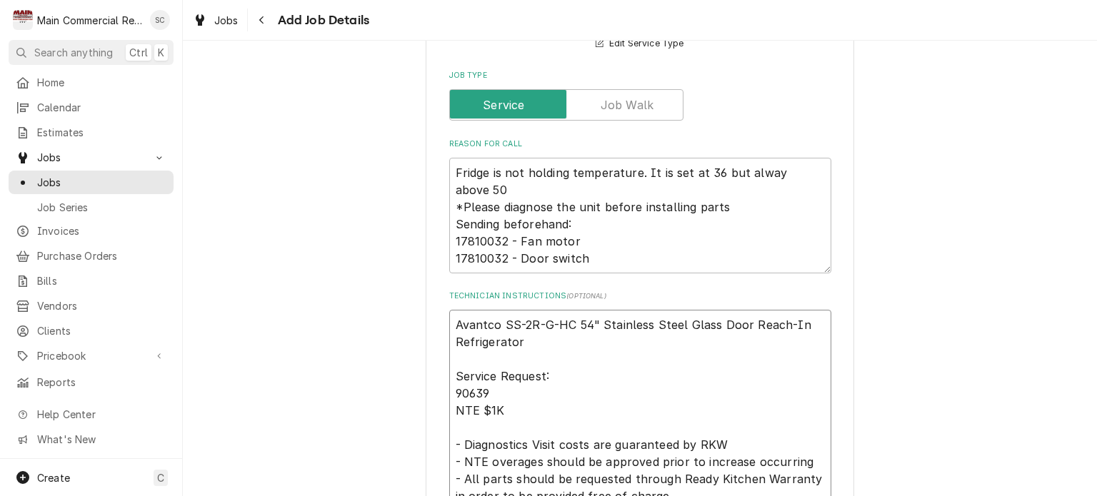
type textarea "Avantco SS-2R-G-HC 54" Stainless Steel Glass Door Reach-In Refrigerator I Servi…"
type textarea "x"
type textarea "Avantco SS-2R-G-HC 54" Stainless Steel Glass Door Reach-In Refrigerator It Serv…"
type textarea "x"
type textarea "Avantco SS-2R-G-HC 54" Stainless Steel Glass Door Reach-In Refrigerator Ite Ser…"
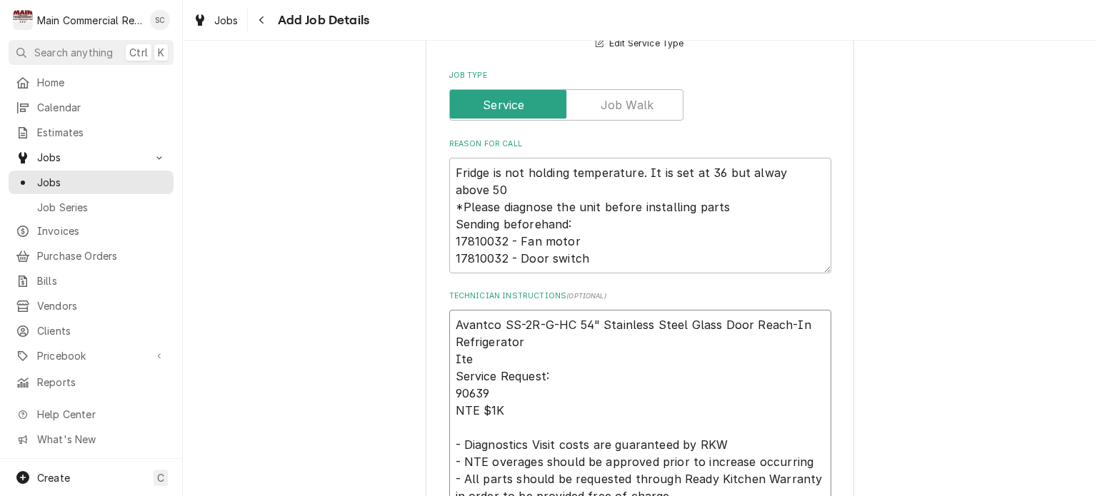
type textarea "x"
type textarea "Avantco SS-2R-G-HC 54" Stainless Steel Glass Door Reach-In Refrigerator Item Se…"
type textarea "x"
type textarea "Avantco SS-2R-G-HC 54" Stainless Steel Glass Door Reach-In Refrigerator Item# S…"
paste textarea "178SS2RGHC"
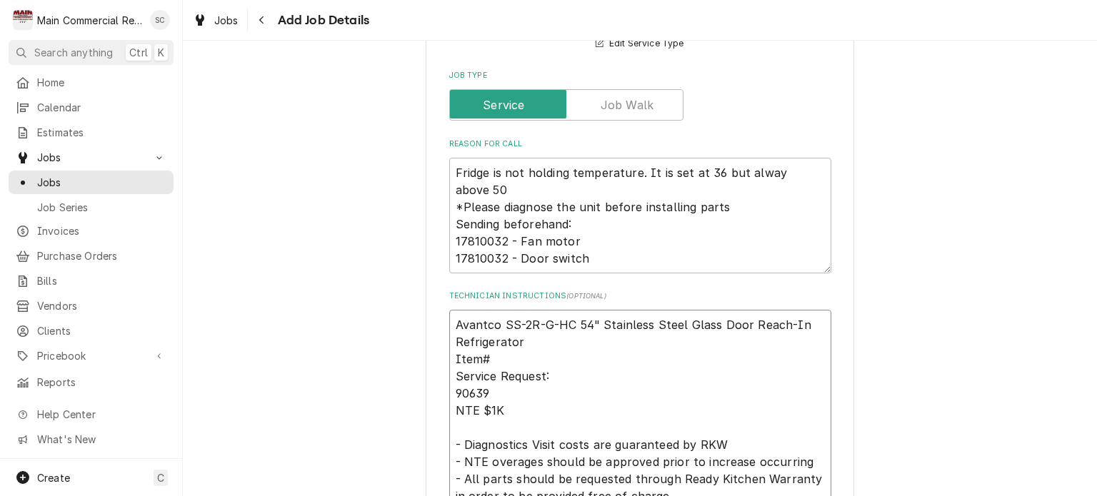
type textarea "x"
type textarea "Avantco SS-2R-G-HC 54" Stainless Steel Glass Door Reach-In Refrigerator Item#17…"
type textarea "x"
type textarea "Avantco SS-2R-G-HC 54" Stainless Steel Glass Door Reach-In Refrigerator Item#17…"
click at [566, 359] on textarea "Avantco SS-2R-G-HC 54" Stainless Steel Glass Door Reach-In Refrigerator Item#17…" at bounding box center [640, 445] width 382 height 270
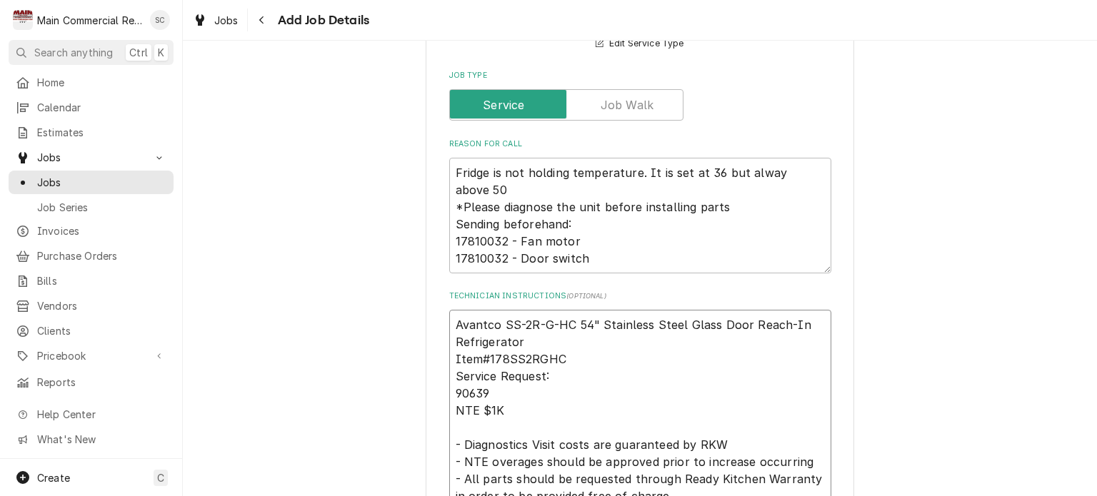
type textarea "x"
type textarea "Avantco SS-2R-G-HC 54" Stainless Steel Glass Door Reach-In Refrigerator Item#17…"
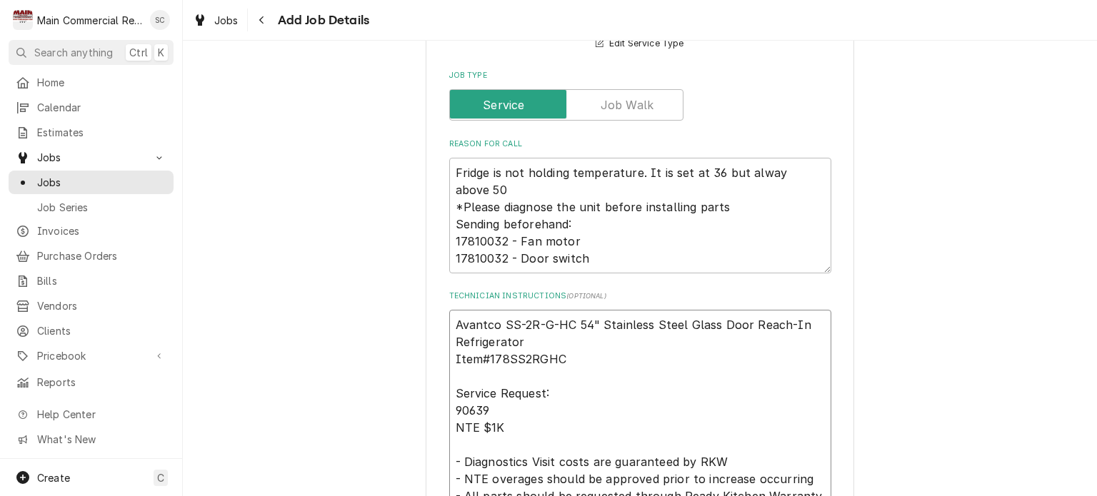
type textarea "x"
type textarea "Avantco SS-2R-G-HC 54" Stainless Steel Glass Door Reach-In Refrigerator Item#17…"
type textarea "x"
type textarea "Avantco SS-2R-G-HC 54" Stainless Steel Glass Door Reach-In Refrigerator Item#17…"
type textarea "x"
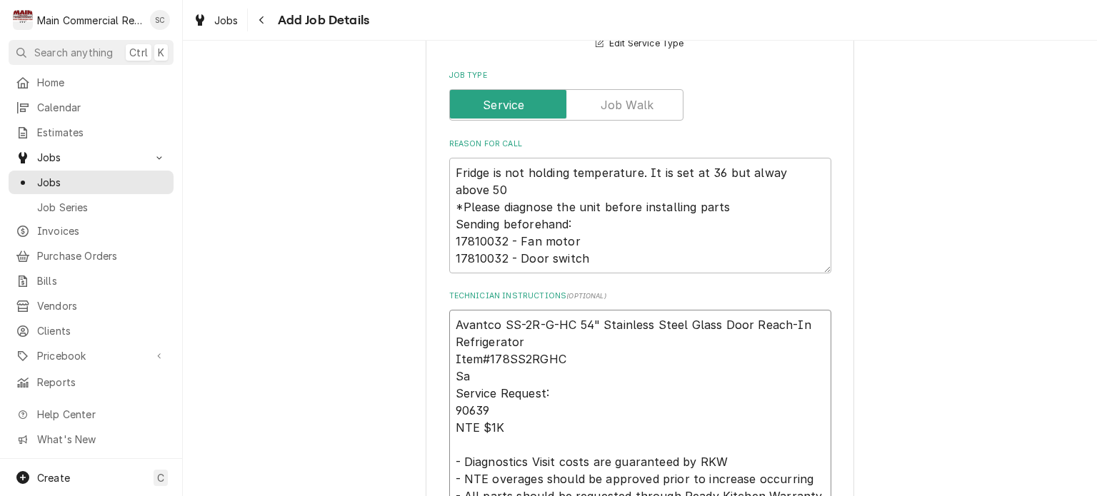
type textarea "Avantco SS-2R-G-HC 54" Stainless Steel Glass Door Reach-In Refrigerator Item#17…"
type textarea "x"
type textarea "Avantco SS-2R-G-HC 54" Stainless Steel Glass Door Reach-In Refrigerator Item#17…"
type textarea "x"
type textarea "Avantco SS-2R-G-HC 54" Stainless Steel Glass Door Reach-In Refrigerator Item#17…"
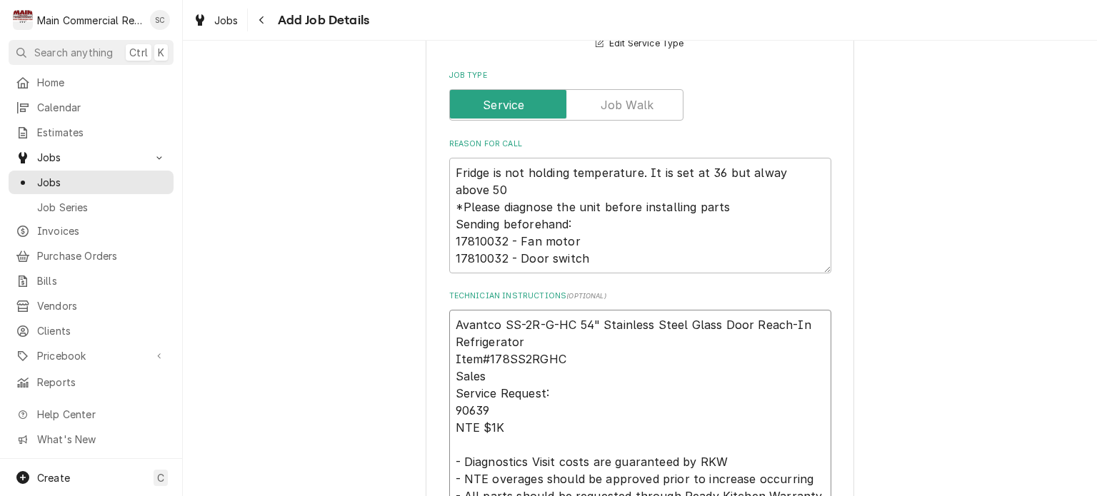
type textarea "x"
type textarea "Avantco SS-2R-G-HC 54" Stainless Steel Glass Door Reach-In Refrigerator Item#17…"
type textarea "x"
type textarea "Avantco SS-2R-G-HC 54" Stainless Steel Glass Door Reach-In Refrigerator Item#17…"
type textarea "x"
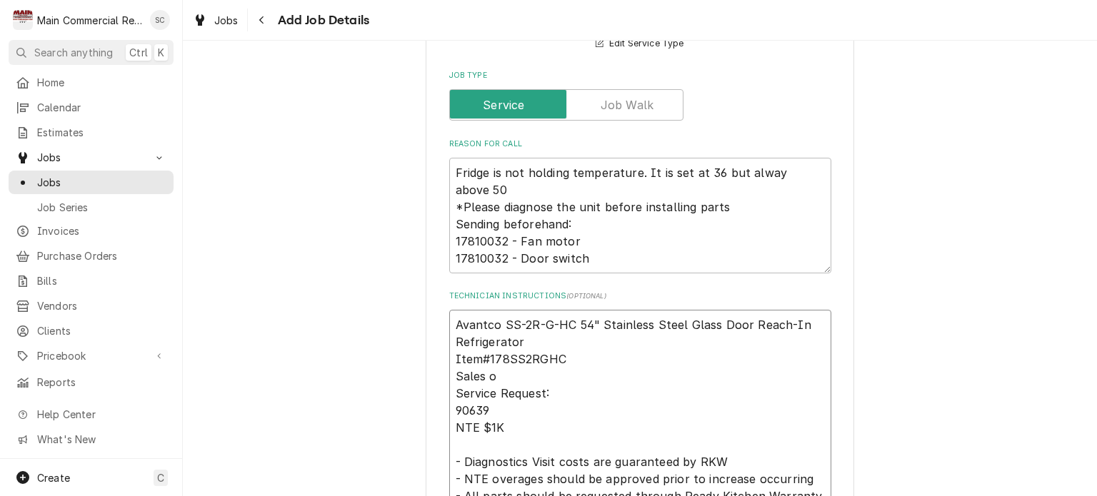
type textarea "Avantco SS-2R-G-HC 54" Stainless Steel Glass Door Reach-In Refrigerator Item#17…"
type textarea "x"
type textarea "Avantco SS-2R-G-HC 54" Stainless Steel Glass Door Reach-In Refrigerator Item#17…"
type textarea "x"
type textarea "Avantco SS-2R-G-HC 54" Stainless Steel Glass Door Reach-In Refrigerator Item#17…"
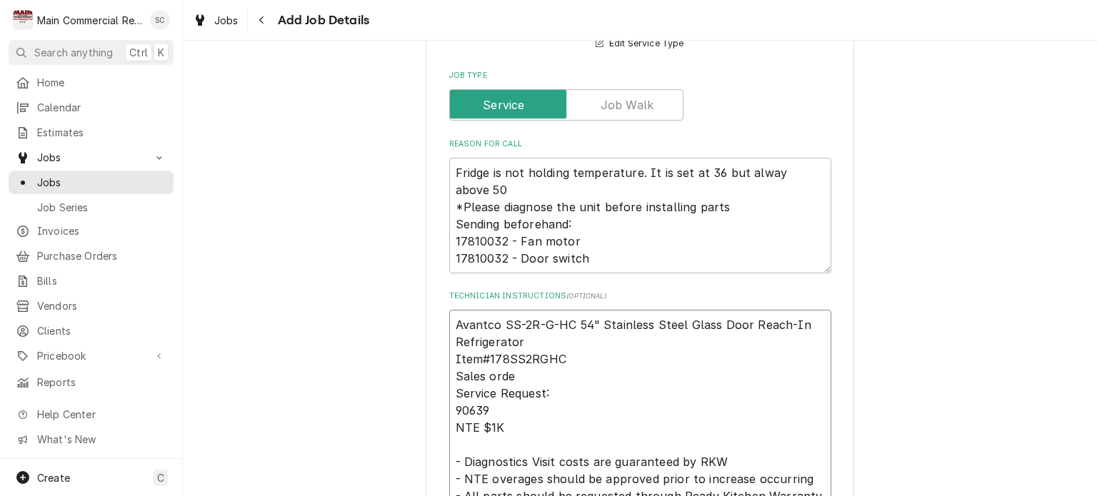
type textarea "x"
type textarea "Avantco SS-2R-G-HC 54" Stainless Steel Glass Door Reach-In Refrigerator Item#17…"
type textarea "x"
type textarea "Avantco SS-2R-G-HC 54" Stainless Steel Glass Door Reach-In Refrigerator Item#17…"
type textarea "x"
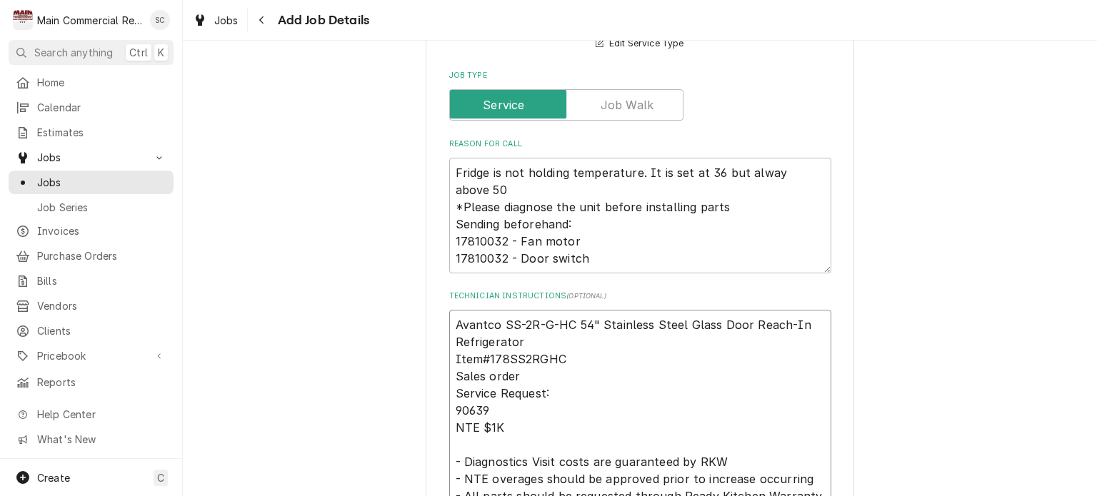
type textarea "Avantco SS-2R-G-HC 54" Stainless Steel Glass Door Reach-In Refrigerator Item#17…"
type textarea "x"
type textarea "Avantco SS-2R-G-HC 54" Stainless Steel Glass Door Reach-In Refrigerator Item#17…"
paste textarea "V24R40D"
type textarea "x"
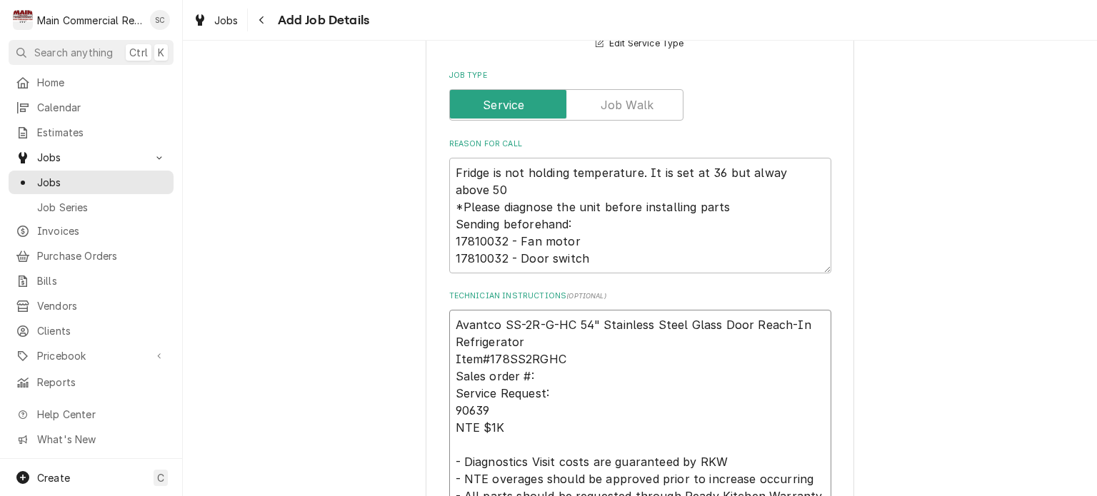
type textarea "Avantco SS-2R-G-HC 54" Stainless Steel Glass Door Reach-In Refrigerator Item#17…"
click at [449, 321] on textarea "Avantco SS-2R-G-HC 54" Stainless Steel Glass Door Reach-In Refrigerator Item#17…" at bounding box center [640, 453] width 382 height 287
type textarea "x"
type textarea "Avantco SS-2R-G-HC 54" Stainless Steel Glass Door Reach-In Refrigerator Item#17…"
type textarea "x"
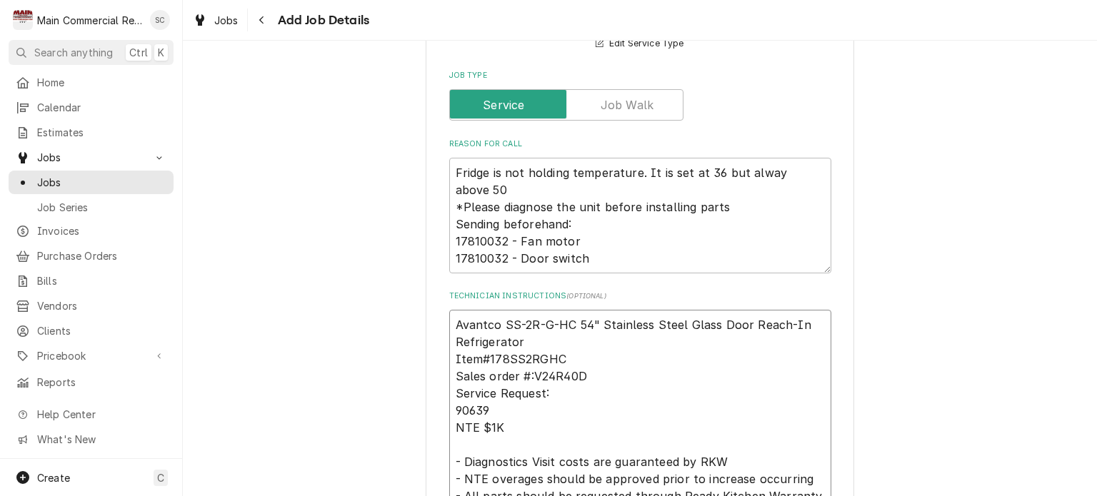
type textarea "M Avantco SS-2R-G-HC 54" Stainless Steel Glass Door Reach-In Refrigerator Item#…"
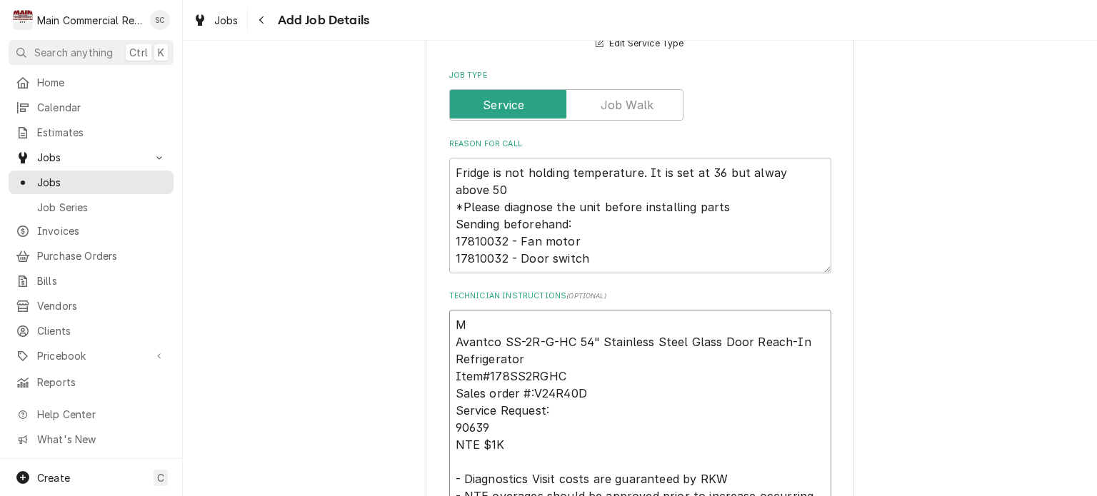
type textarea "x"
type textarea "Avantco SS-2R-G-HC 54" Stainless Steel Glass Door Reach-In Refrigerator Item#17…"
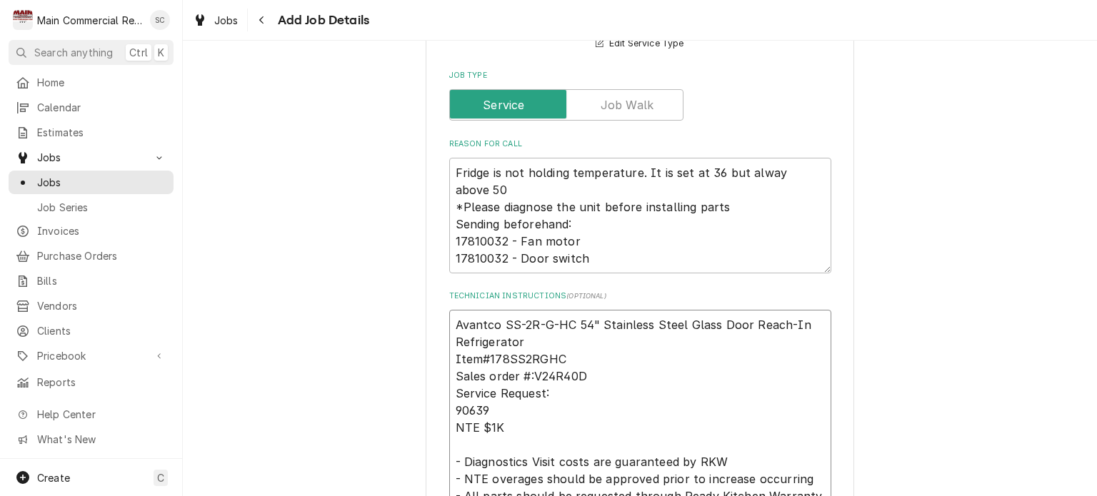
type textarea "x"
type textarea "s Avantco SS-2R-G-HC 54" Stainless Steel Glass Door Reach-In Refrigerator Item#…"
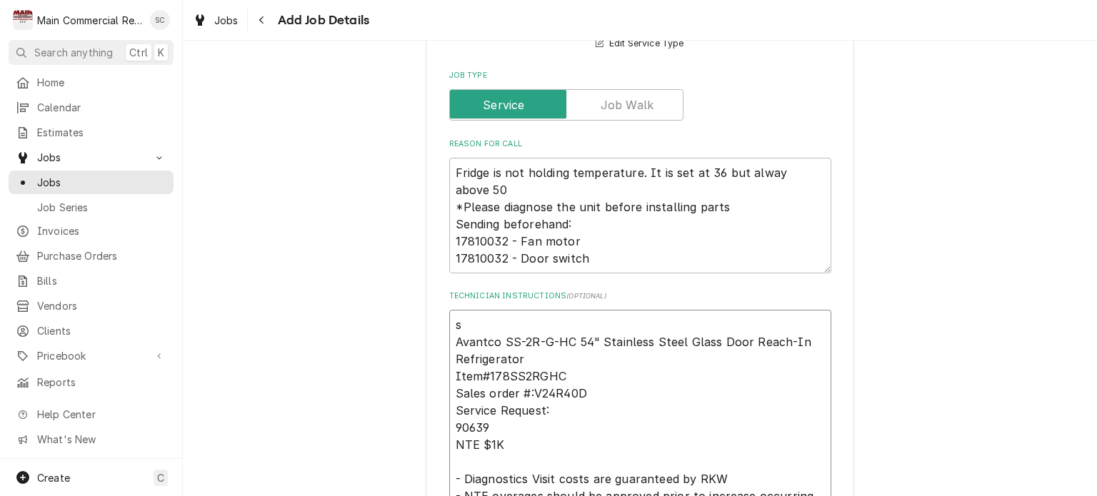
type textarea "x"
type textarea "se Avantco SS-2R-G-HC 54" Stainless Steel Glass Door Reach-In Refrigerator Item…"
type textarea "x"
type textarea "see Avantco SS-2R-G-HC 54" Stainless Steel Glass Door Reach-In Refrigerator Ite…"
type textarea "x"
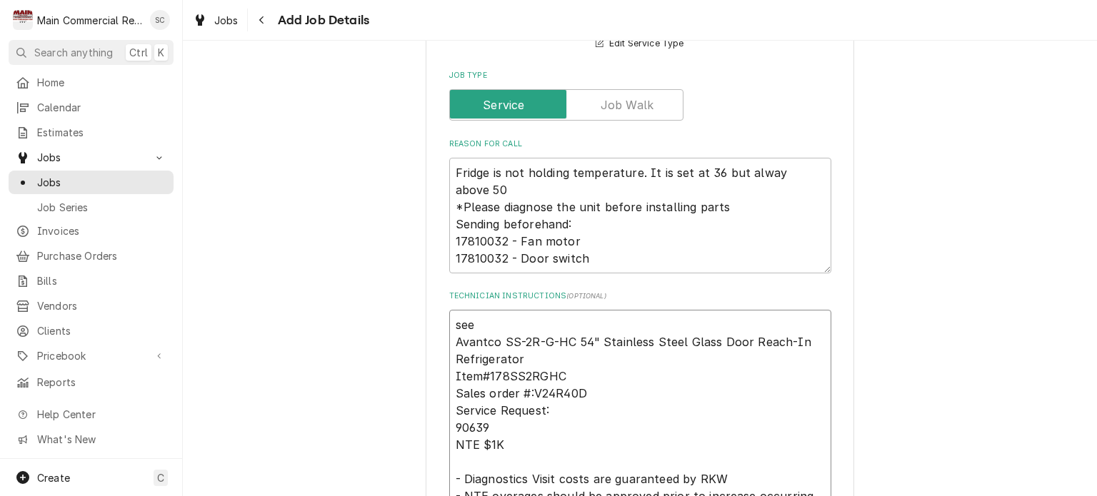
type textarea "se Avantco SS-2R-G-HC 54" Stainless Steel Glass Door Reach-In Refrigerator Item…"
type textarea "x"
type textarea "s Avantco SS-2R-G-HC 54" Stainless Steel Glass Door Reach-In Refrigerator Item#…"
type textarea "x"
type textarea "Avantco SS-2R-G-HC 54" Stainless Steel Glass Door Reach-In Refrigerator Item#17…"
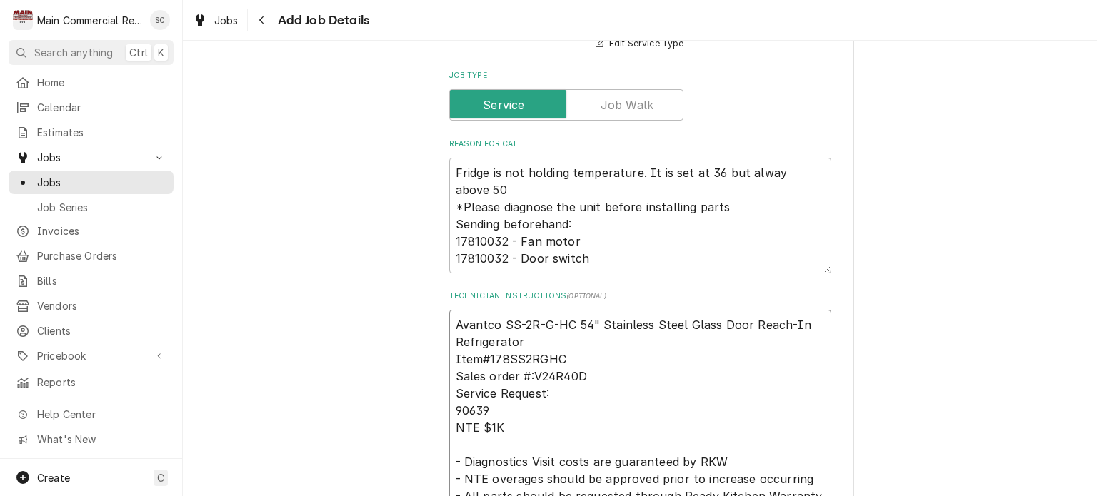
type textarea "x"
type textarea "S Avantco SS-2R-G-HC 54" Stainless Steel Glass Door Reach-In Refrigerator Item#…"
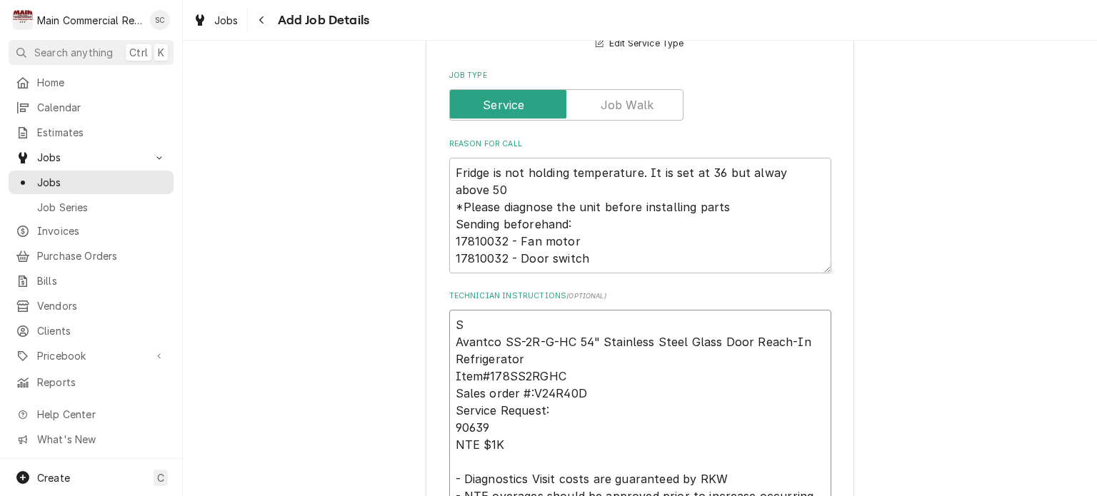
type textarea "x"
type textarea "Se Avantco SS-2R-G-HC 54" Stainless Steel Glass Door Reach-In Refrigerator Item…"
type textarea "x"
type textarea "See Avantco SS-2R-G-HC 54" Stainless Steel Glass Door Reach-In Refrigerator Ite…"
type textarea "x"
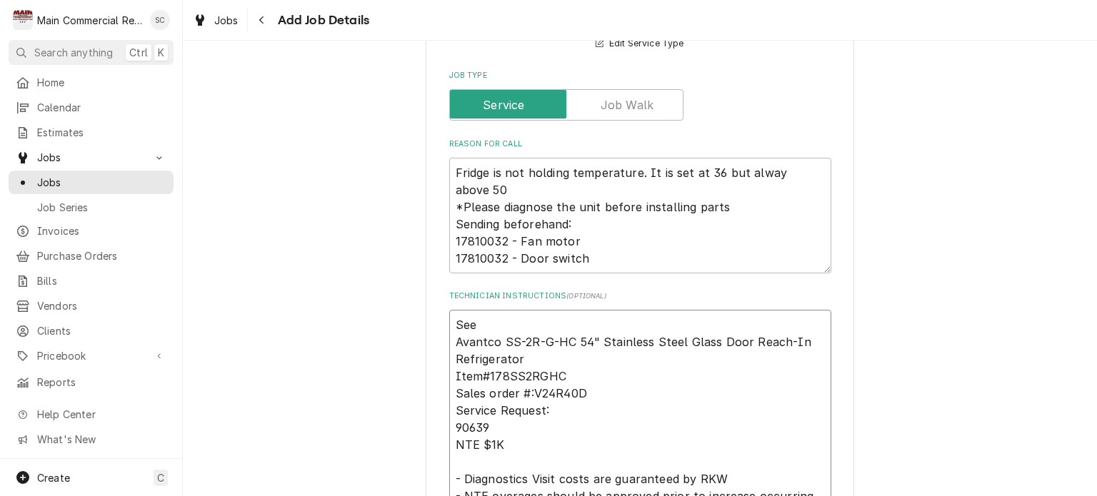
type textarea "See Avantco SS-2R-G-HC 54" Stainless Steel Glass Door Reach-In Refrigerator Ite…"
type textarea "x"
type textarea "See m Avantco SS-2R-G-HC 54" Stainless Steel Glass Door Reach-In Refrigerator I…"
type textarea "x"
type textarea "See ma Avantco SS-2R-G-HC 54" Stainless Steel Glass Door Reach-In Refrigerator …"
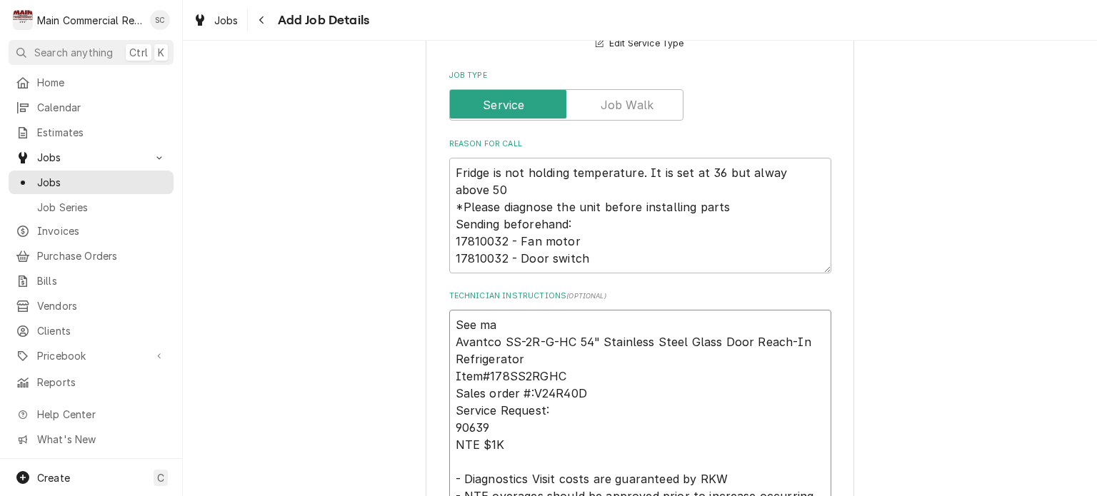
type textarea "x"
type textarea "See man Avantco SS-2R-G-HC 54" Stainless Steel Glass Door Reach-In Refrigerator…"
type textarea "x"
type textarea "See manu Avantco SS-2R-G-HC 54" Stainless Steel Glass Door Reach-In Refrigerato…"
type textarea "x"
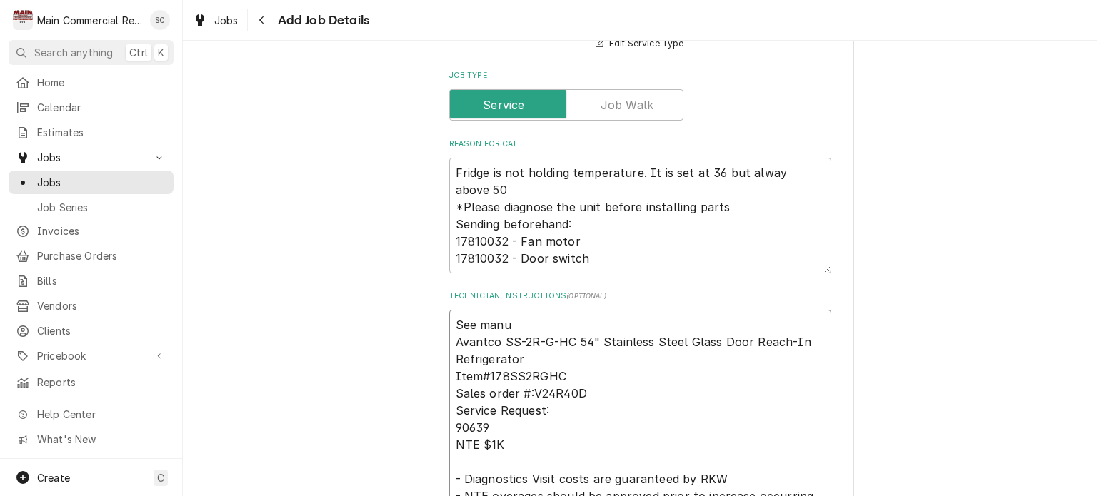
type textarea "See manua Avantco SS-2R-G-HC 54" Stainless Steel Glass Door Reach-In Refrigerat…"
type textarea "x"
type textarea "See manual Avantco SS-2R-G-HC 54" Stainless Steel Glass Door Reach-In Refrigera…"
type textarea "x"
type textarea "See manual Avantco SS-2R-G-HC 54" Stainless Steel Glass Door Reach-In Refrigera…"
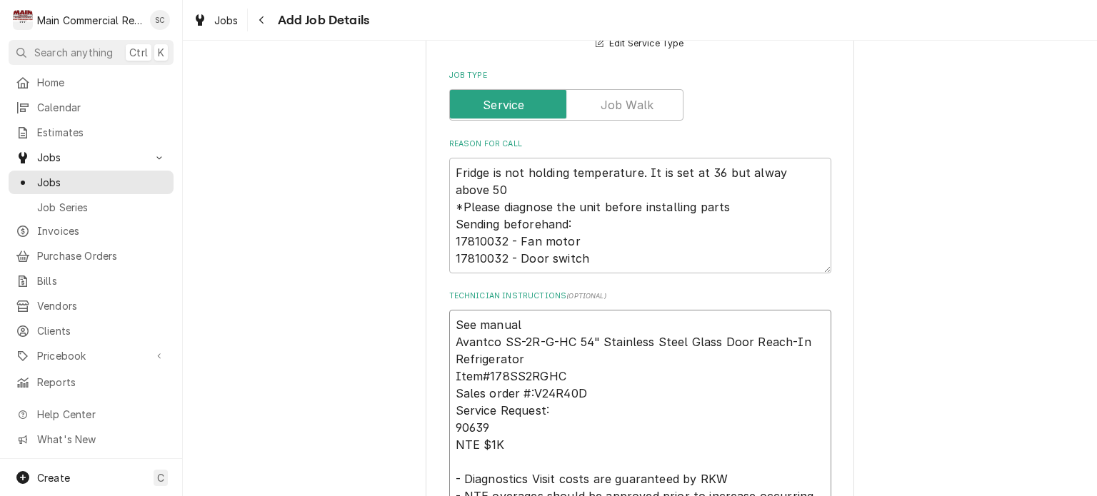
type textarea "x"
type textarea "See manual a Avantco SS-2R-G-HC 54" Stainless Steel Glass Door Reach-In Refrige…"
type textarea "x"
type textarea "See manual an Avantco SS-2R-G-HC 54" Stainless Steel Glass Door Reach-In Refrig…"
type textarea "x"
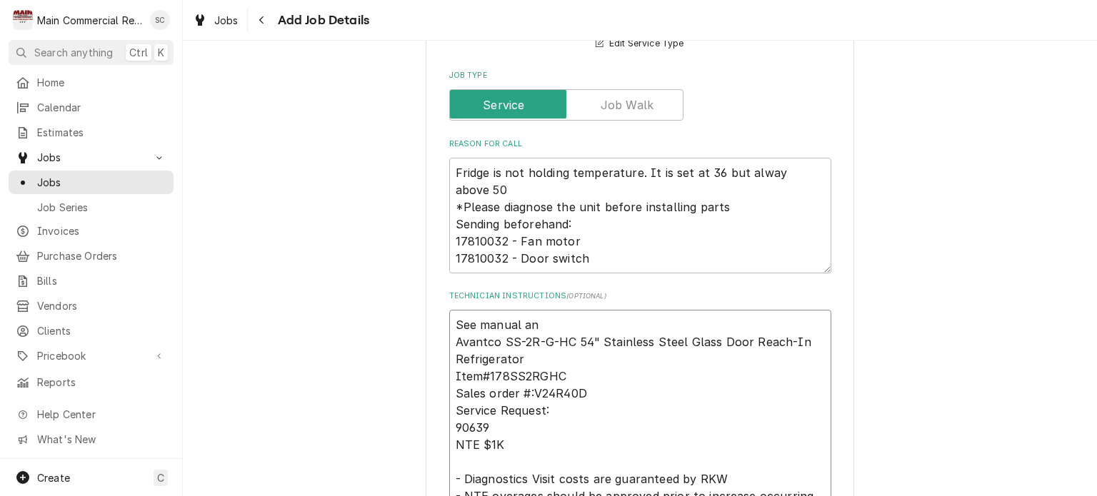
type textarea "See manual and Avantco SS-2R-G-HC 54" Stainless Steel Glass Door Reach-In Refri…"
type textarea "x"
type textarea "See manual and Avantco SS-2R-G-HC 54" Stainless Steel Glass Door Reach-In Refri…"
type textarea "x"
type textarea "See manual and Avantco SS-2R-G-HC 54" Stainless Steel Glass Door Reach-In Refri…"
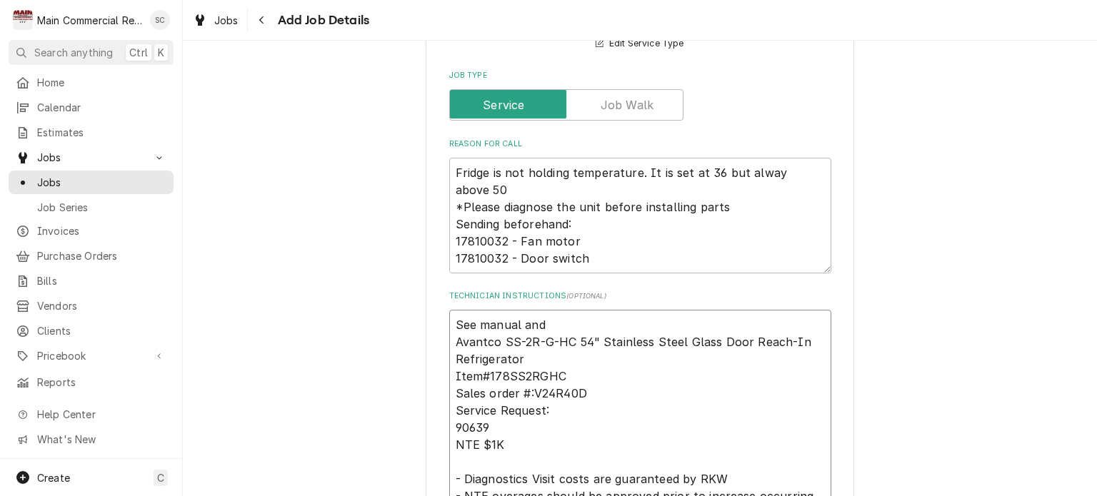
type textarea "x"
type textarea "See manual an Avantco SS-2R-G-HC 54" Stainless Steel Glass Door Reach-In Refrig…"
type textarea "x"
type textarea "See manual a Avantco SS-2R-G-HC 54" Stainless Steel Glass Door Reach-In Refrige…"
type textarea "x"
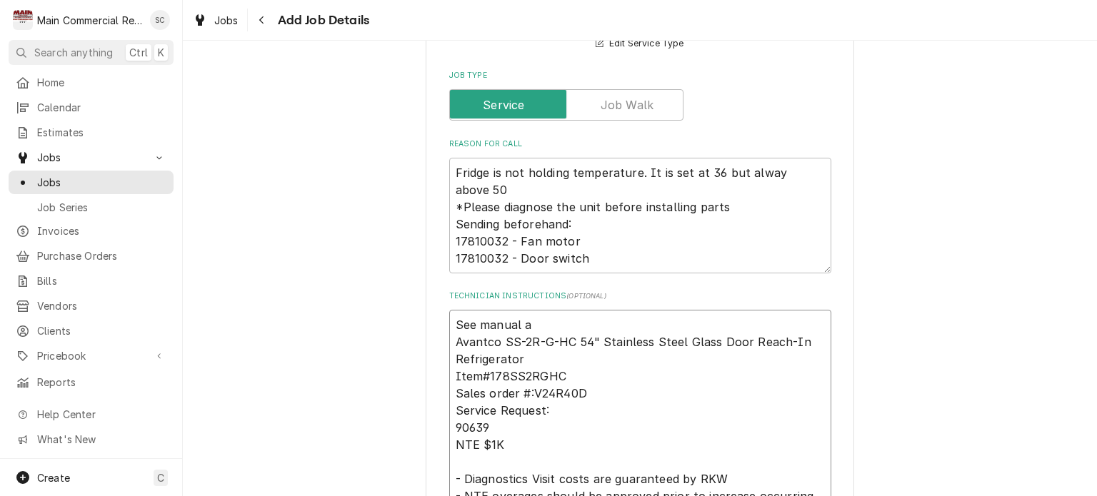
type textarea "See manual Avantco SS-2R-G-HC 54" Stainless Steel Glass Door Reach-In Refrigera…"
type textarea "x"
type textarea "See manual Avantco SS-2R-G-HC 54" Stainless Steel Glass Door Reach-In Refrigera…"
type textarea "x"
type textarea "See manuals Avantco SS-2R-G-HC 54" Stainless Steel Glass Door Reach-In Refriger…"
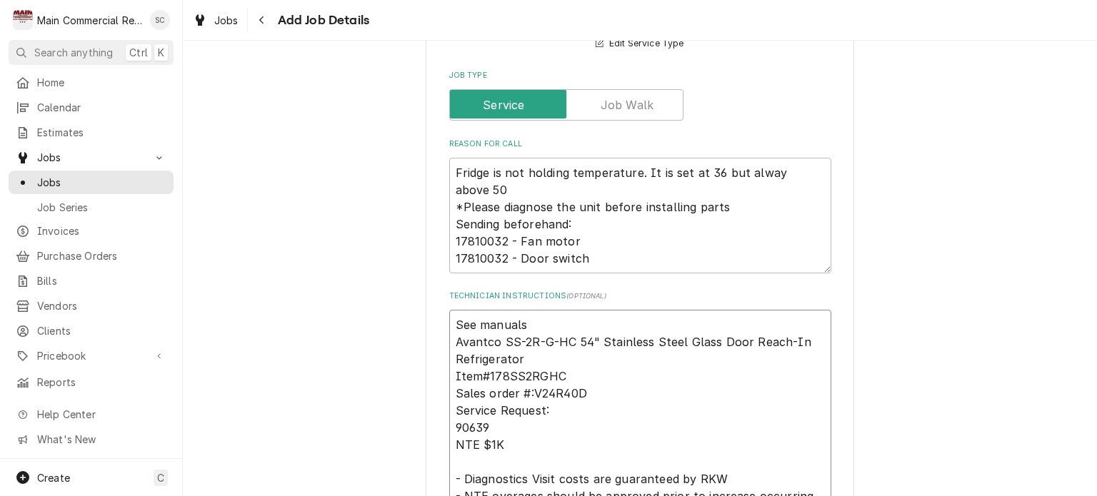
type textarea "x"
type textarea "See manuals Avantco SS-2R-G-HC 54" Stainless Steel Glass Door Reach-In Refriger…"
type textarea "x"
type textarea "See manuals a Avantco SS-2R-G-HC 54" Stainless Steel Glass Door Reach-In Refrig…"
click at [518, 326] on textarea "See manuals and specsheet in attachment Avantco SS-2R-G-HC 54" Stainless Steel …" at bounding box center [640, 462] width 382 height 304
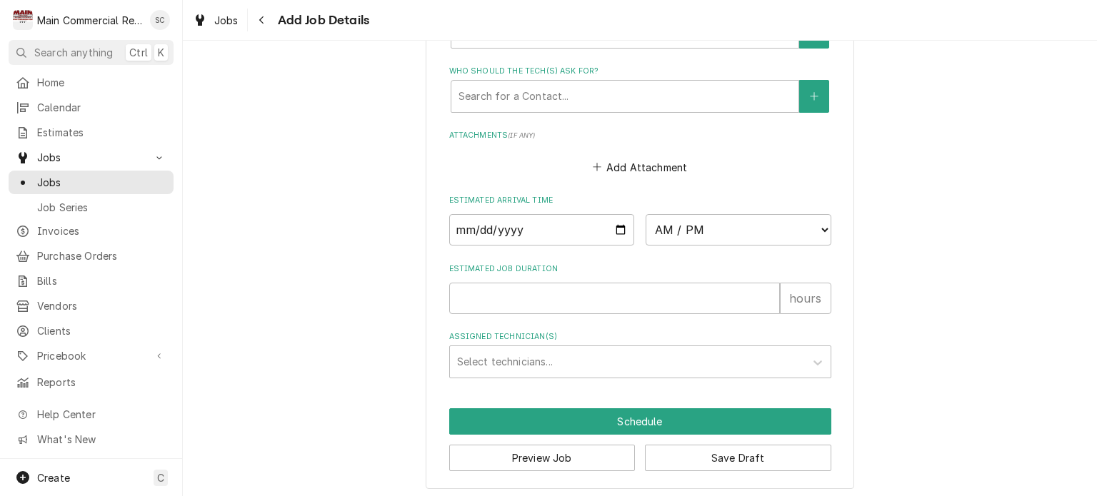
scroll to position [1243, 0]
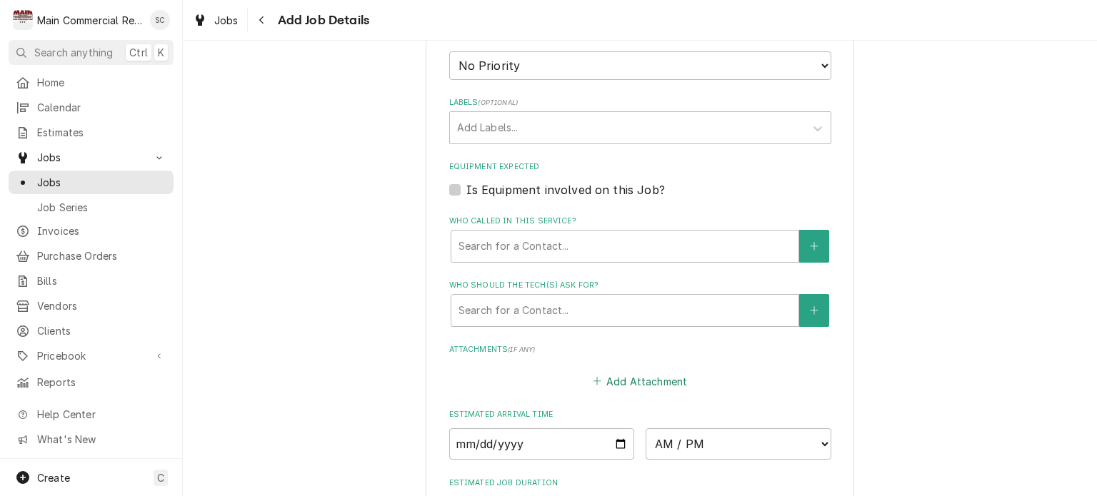
click at [616, 379] on button "Add Attachment" at bounding box center [640, 381] width 100 height 20
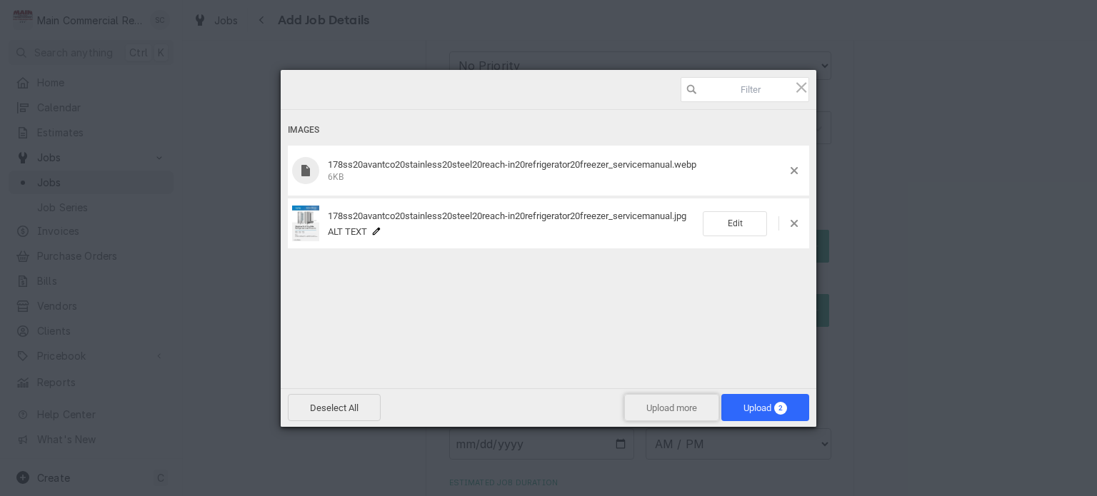
click at [668, 411] on span "Upload more" at bounding box center [671, 407] width 95 height 27
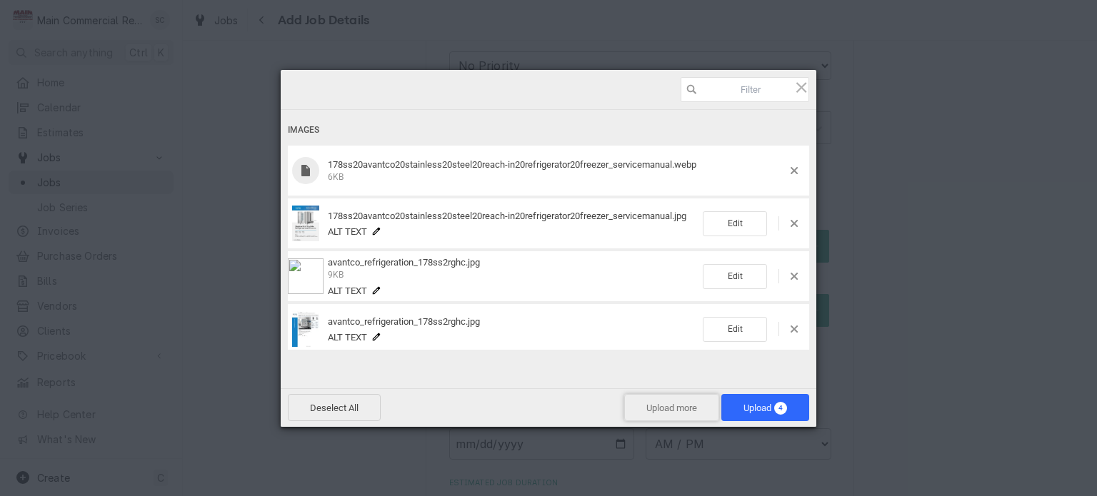
click at [679, 408] on span "Upload more" at bounding box center [671, 407] width 95 height 27
click at [662, 407] on span "Upload more" at bounding box center [671, 407] width 95 height 27
click at [751, 408] on span "Upload 8" at bounding box center [765, 408] width 44 height 11
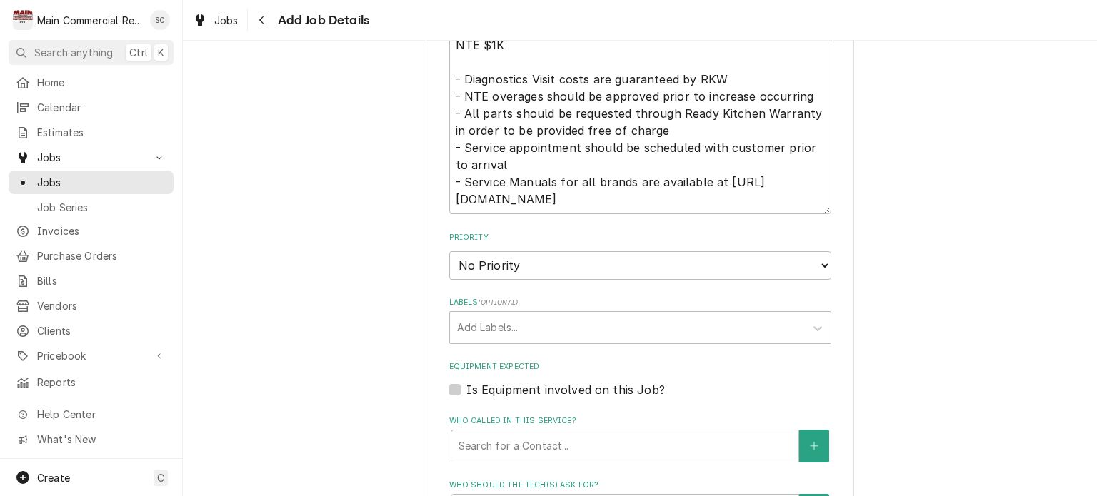
scroll to position [1114, 0]
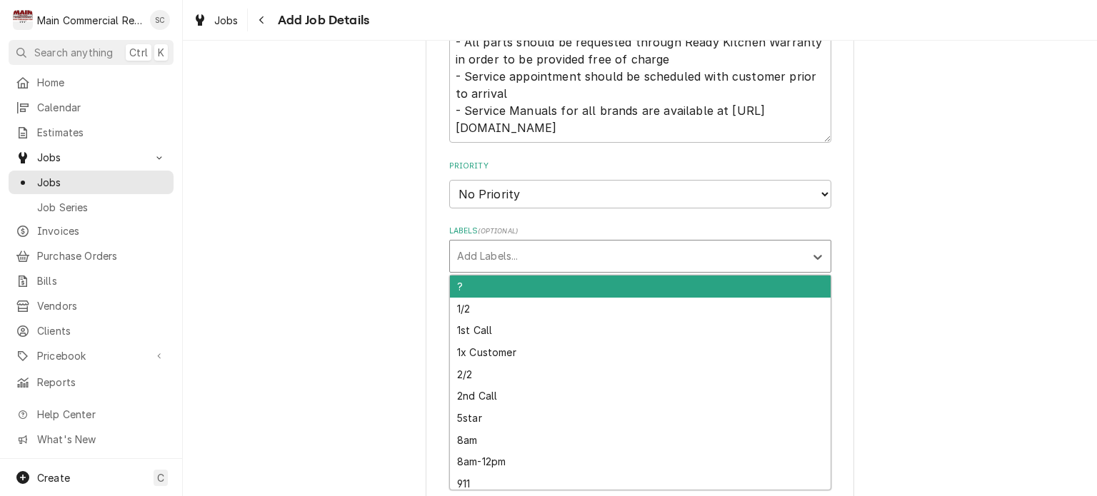
click at [638, 253] on div "Labels" at bounding box center [627, 257] width 341 height 26
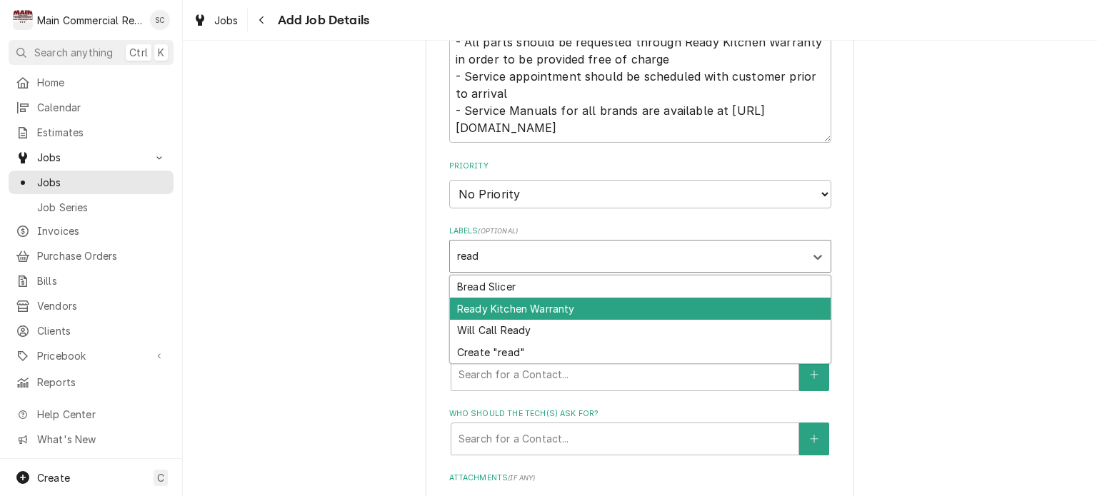
click at [534, 303] on div "Ready Kitchen Warranty" at bounding box center [640, 309] width 381 height 22
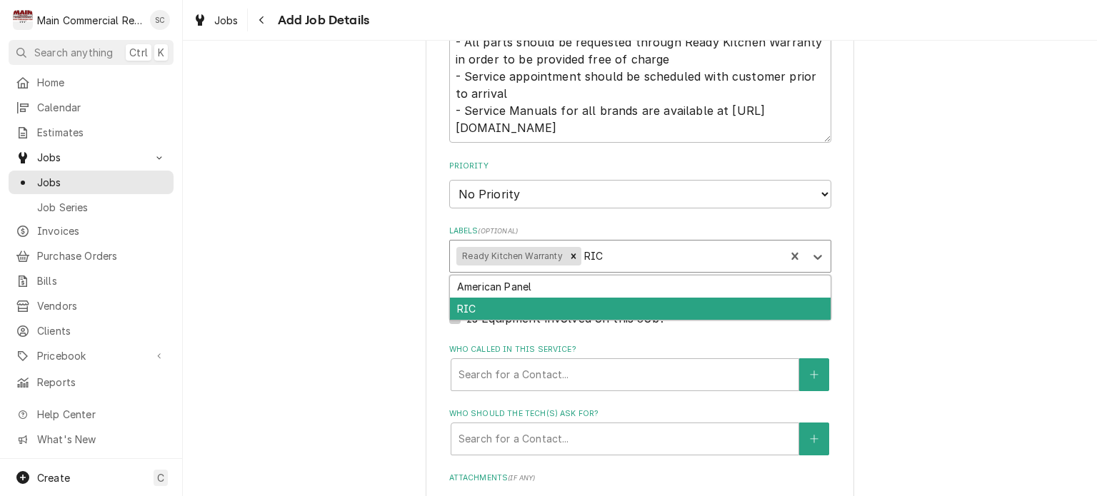
click at [553, 302] on div "RIC" at bounding box center [640, 309] width 381 height 22
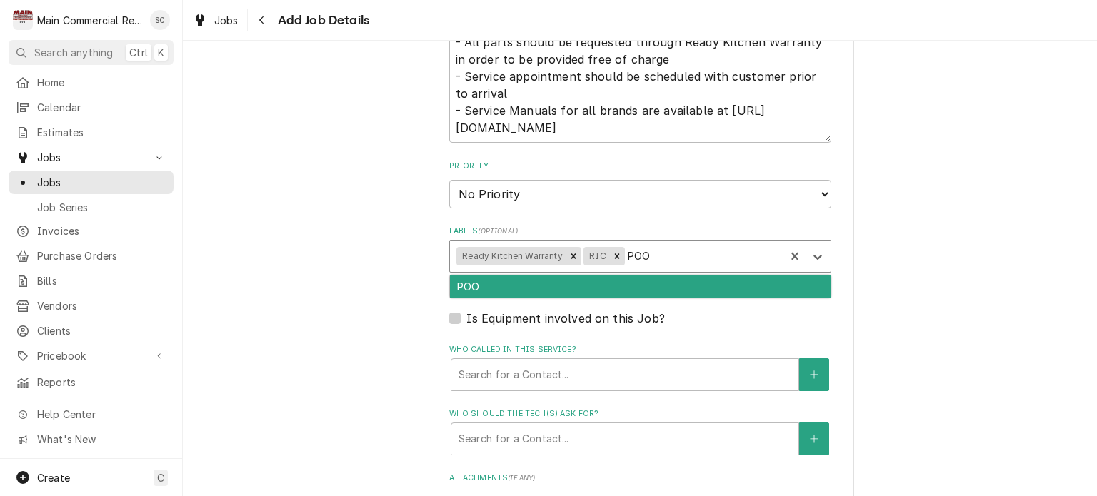
click at [551, 291] on div "POO" at bounding box center [640, 287] width 381 height 22
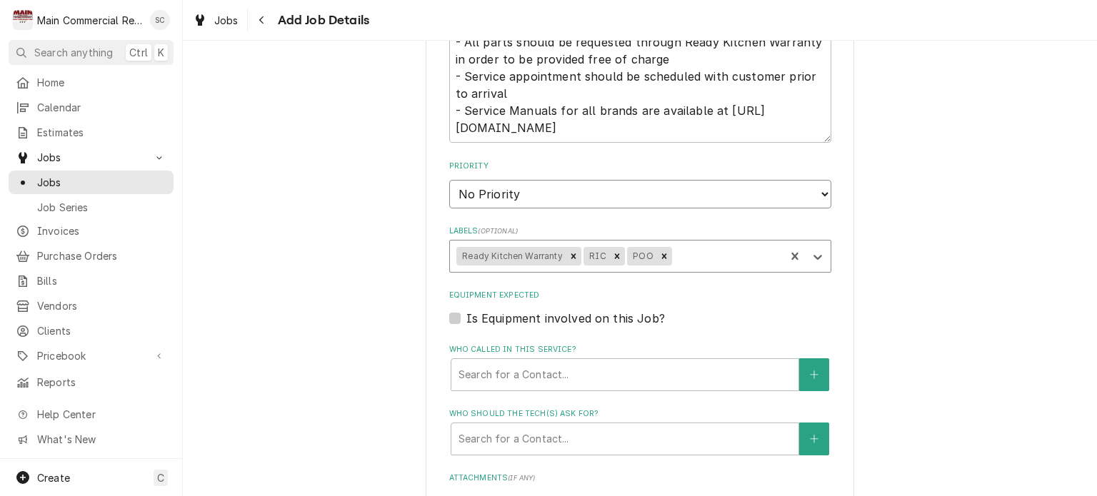
click at [519, 184] on select "No Priority Urgent High Medium Low" at bounding box center [640, 194] width 382 height 29
click at [449, 180] on select "No Priority Urgent High Medium Low" at bounding box center [640, 194] width 382 height 29
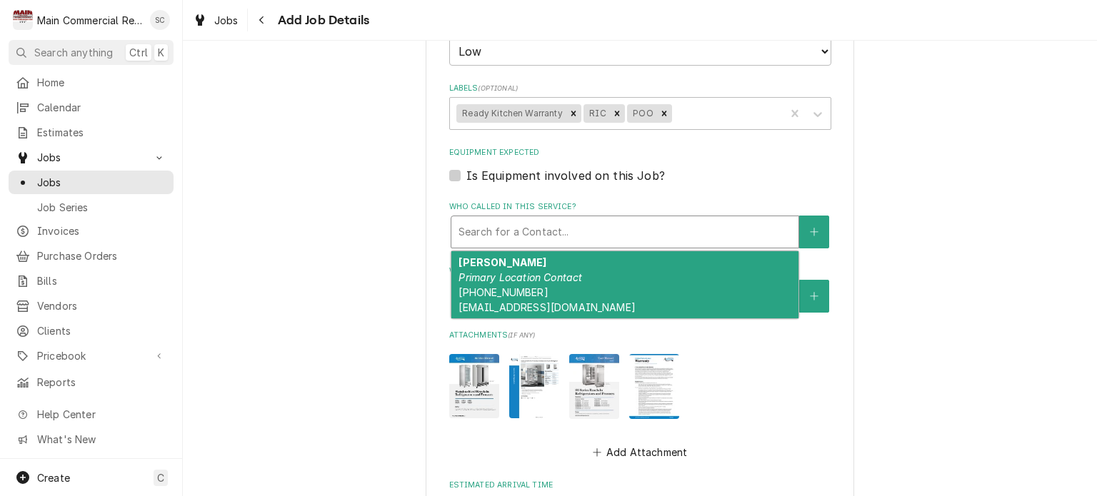
click at [583, 232] on div "Who called in this service?" at bounding box center [624, 232] width 333 height 26
click at [553, 278] on em "Primary Location Contact" at bounding box center [520, 277] width 124 height 12
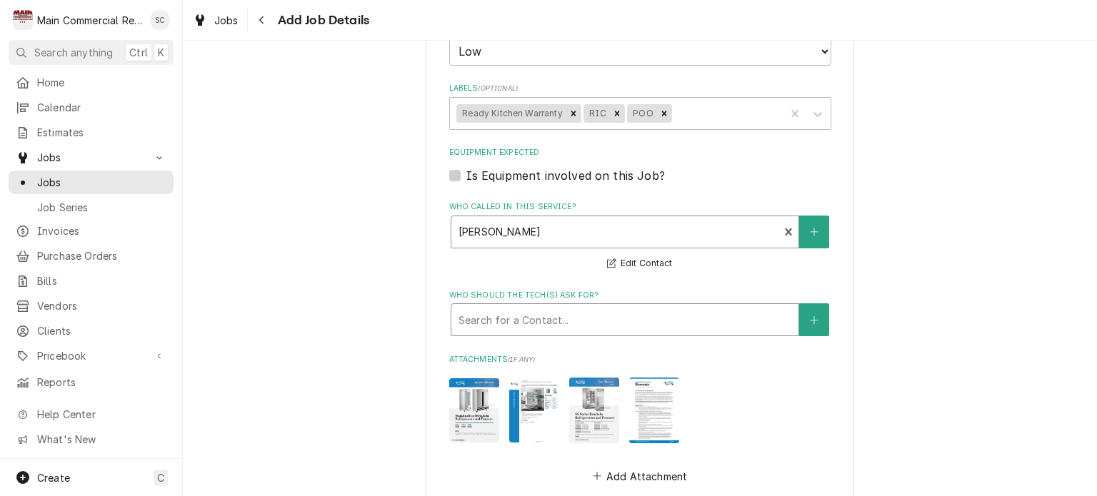
click at [557, 316] on div "Who should the tech(s) ask for?" at bounding box center [624, 320] width 333 height 26
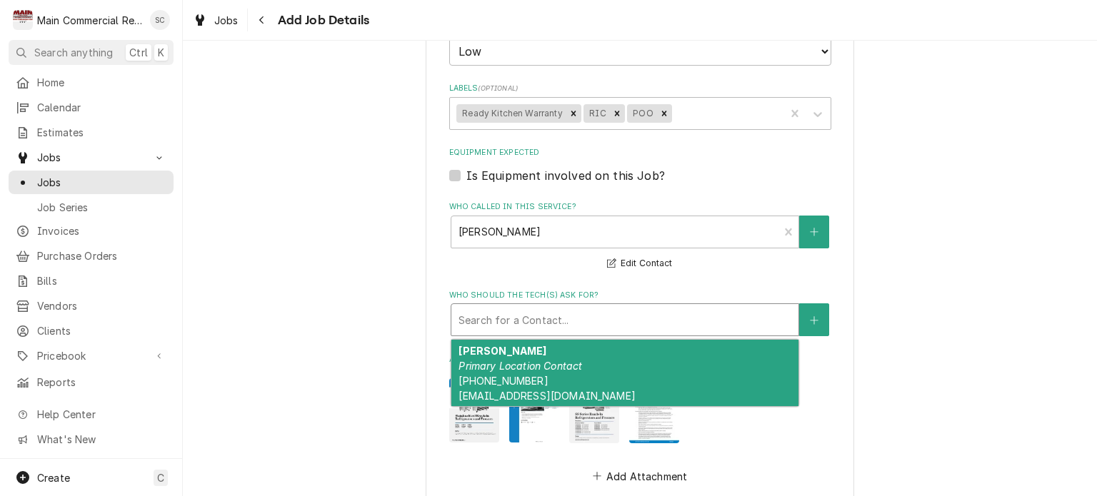
click at [540, 350] on div "Mai Yang Primary Location Contact (727) 303-0061 Maiyang676@gmail.com" at bounding box center [624, 373] width 347 height 67
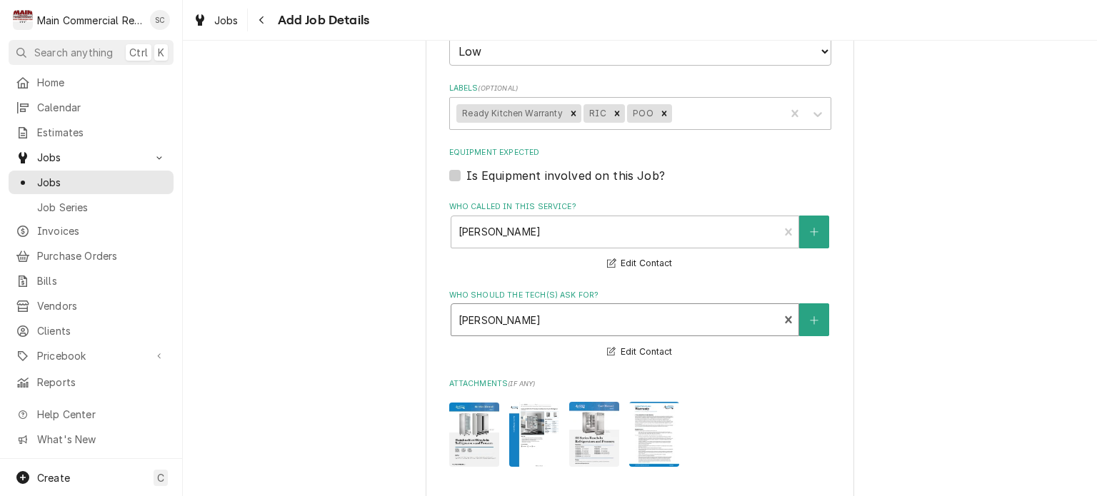
scroll to position [1542, 0]
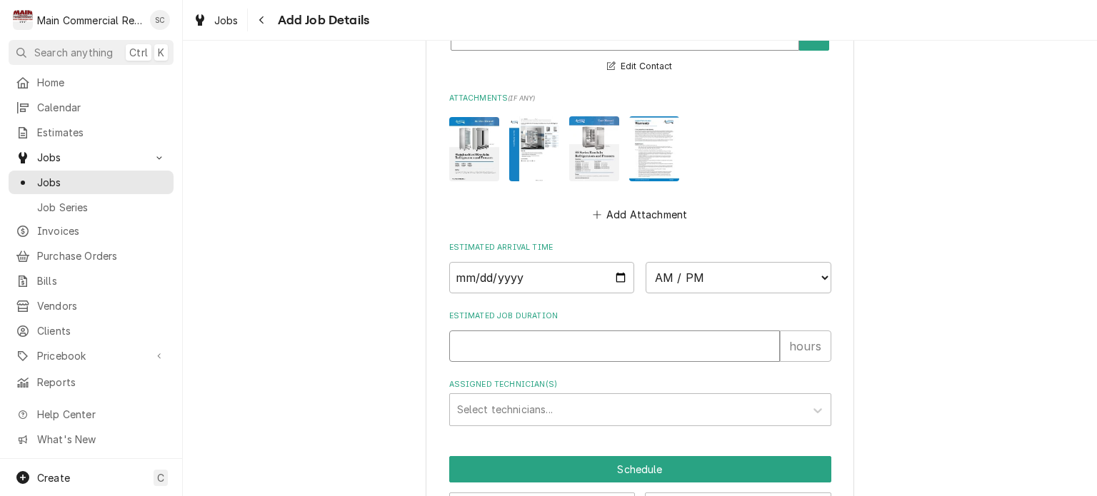
click at [571, 345] on input "Estimated Job Duration" at bounding box center [614, 346] width 331 height 31
click at [569, 338] on input "Estimated Job Duration" at bounding box center [614, 346] width 331 height 31
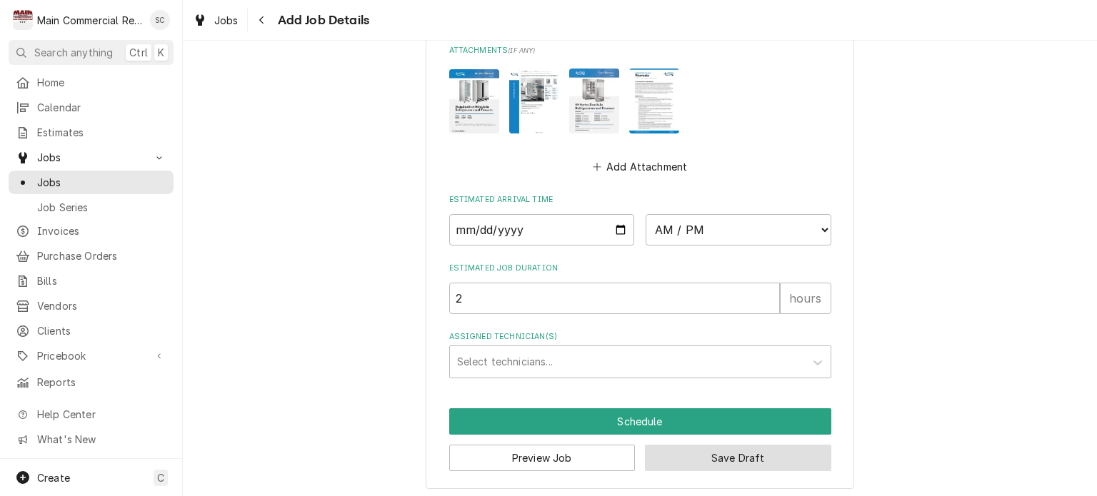
click at [721, 452] on button "Save Draft" at bounding box center [738, 458] width 186 height 26
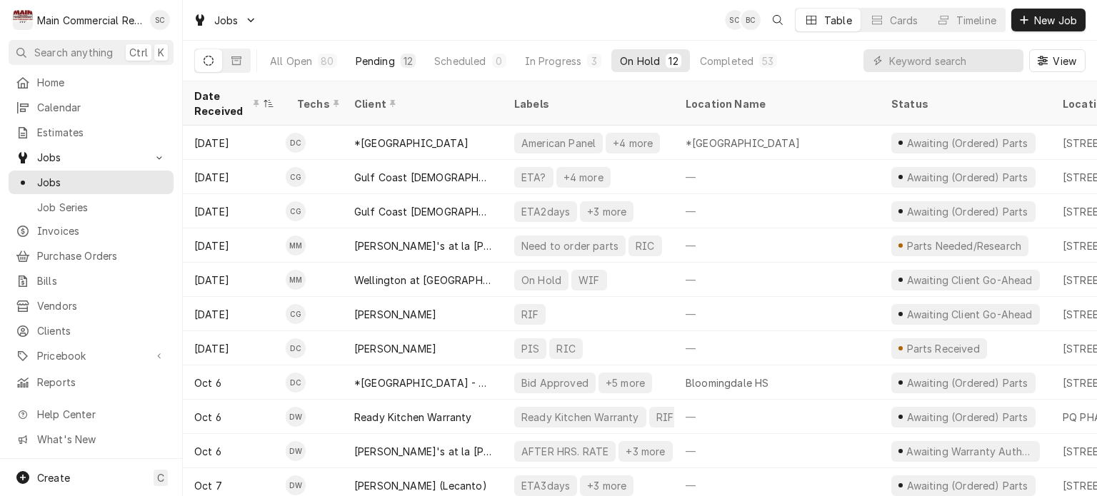
click at [394, 61] on button "Pending 12" at bounding box center [385, 60] width 77 height 23
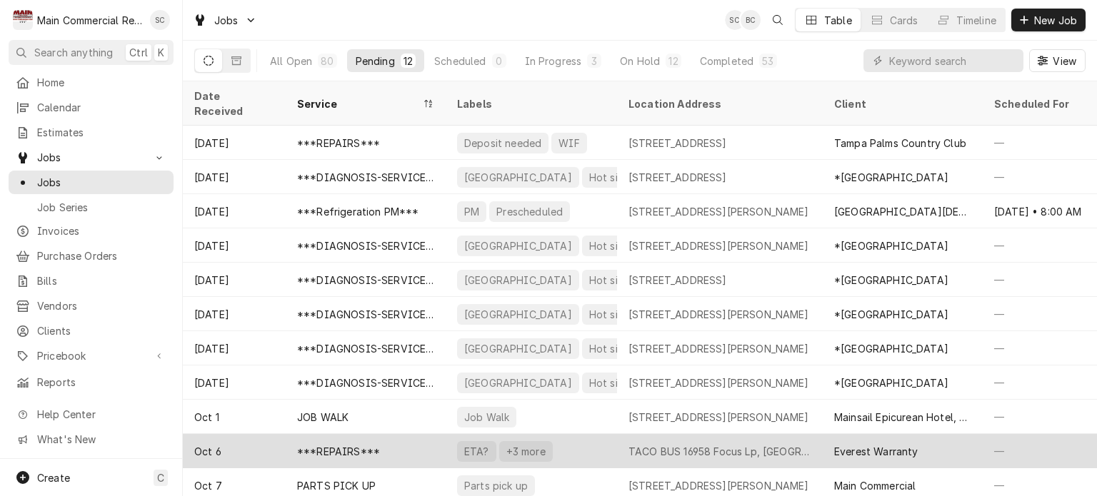
click at [774, 444] on div "TACO BUS 16958 Focus Lp, Land O' Lakes, Fl 34638" at bounding box center [719, 451] width 183 height 15
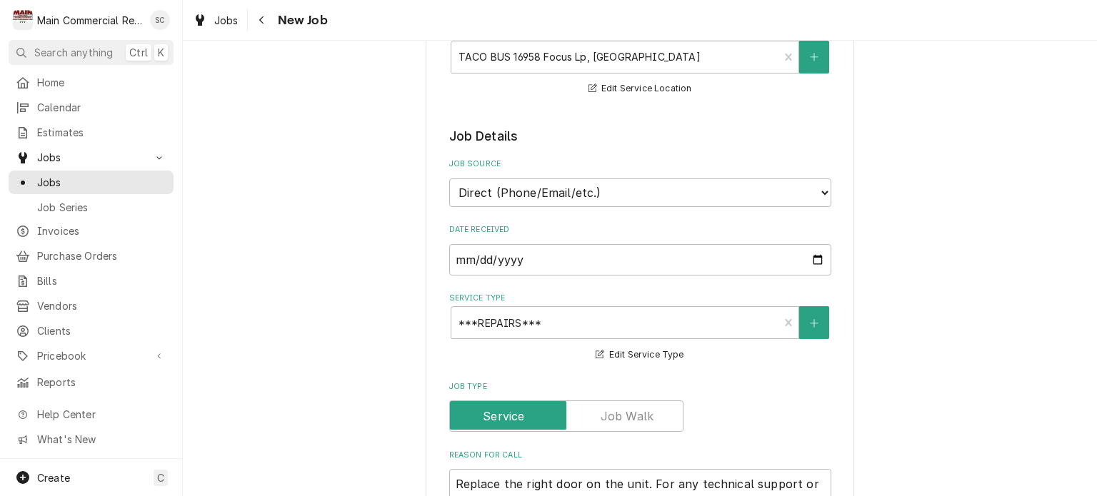
scroll to position [500, 0]
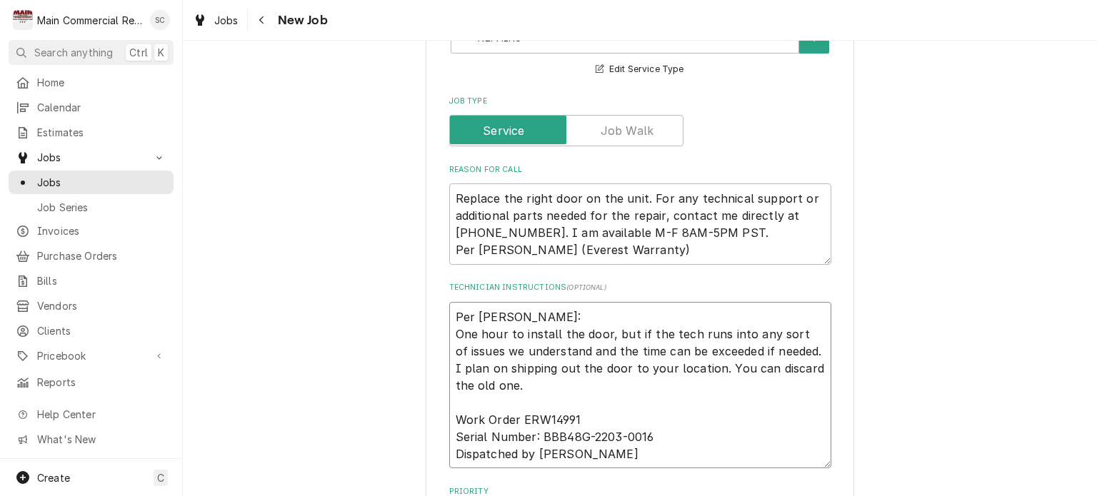
click at [451, 309] on textarea "Per Alfredo: One hour to install the door, but if the tech runs into any sort o…" at bounding box center [640, 385] width 382 height 167
type textarea "x"
type textarea "Per Alfredo: One hour to install the door, but if the tech runs into any sort o…"
type textarea "x"
type textarea "1 Per Alfredo: One hour to install the door, but if the tech runs into any sort…"
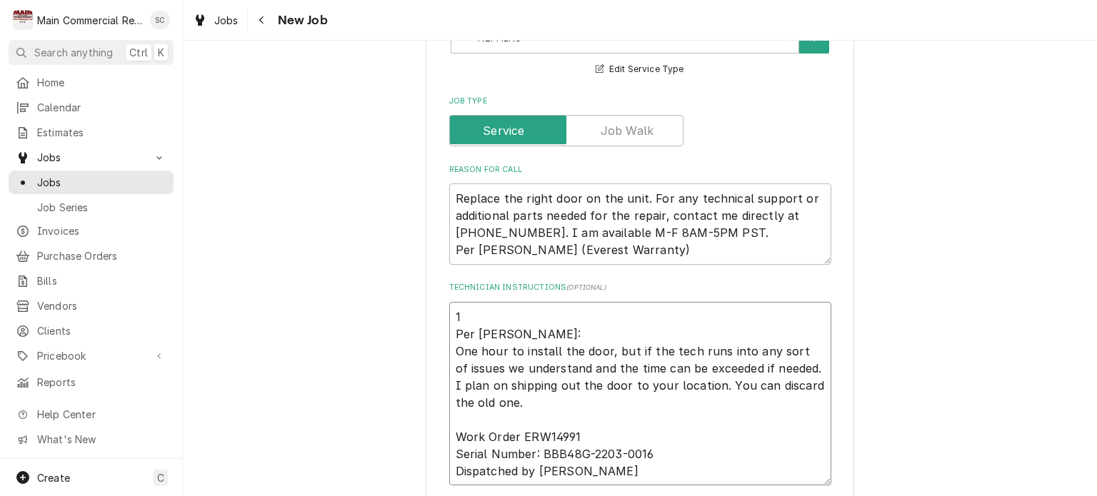
type textarea "x"
type textarea "10 Per Alfredo: One hour to install the door, but if the tech runs into any sor…"
type textarea "x"
type textarea "10/ Per Alfredo: One hour to install the door, but if the tech runs into any so…"
type textarea "x"
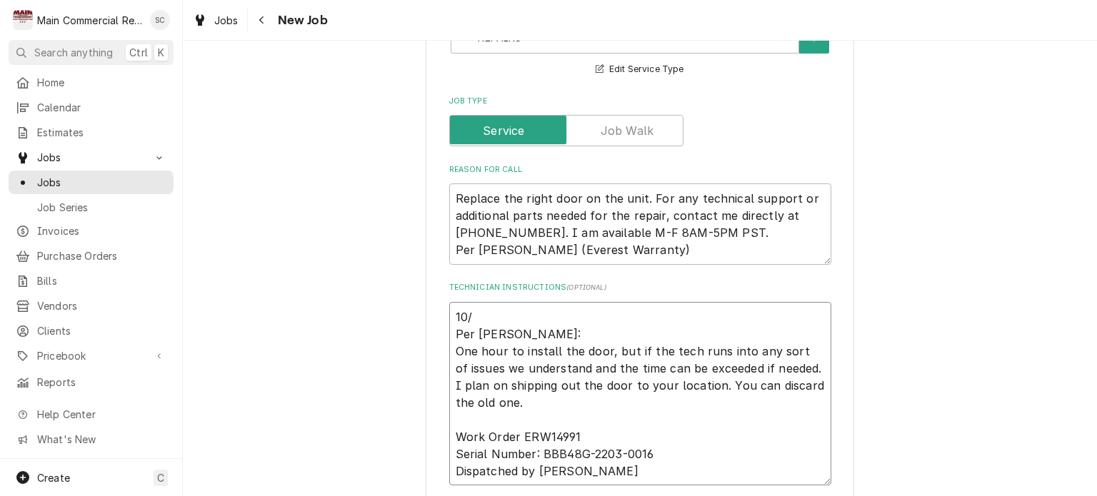
type textarea "10/1 Per Alfredo: One hour to install the door, but if the tech runs into any s…"
type textarea "x"
type textarea "10/10 Per Alfredo: One hour to install the door, but if the tech runs into any …"
type textarea "x"
type textarea "10/10/ Per Alfredo: One hour to install the door, but if the tech runs into any…"
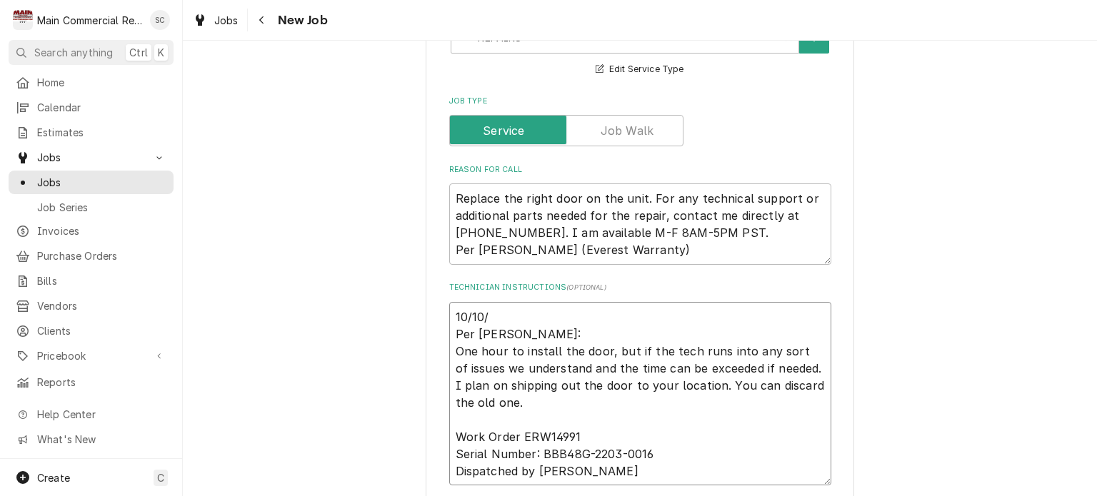
type textarea "x"
type textarea "10/10/2 Per Alfredo: One hour to install the door, but if the tech runs into an…"
type textarea "x"
type textarea "10/10/25 Per Alfredo: One hour to install the door, but if the tech runs into a…"
type textarea "x"
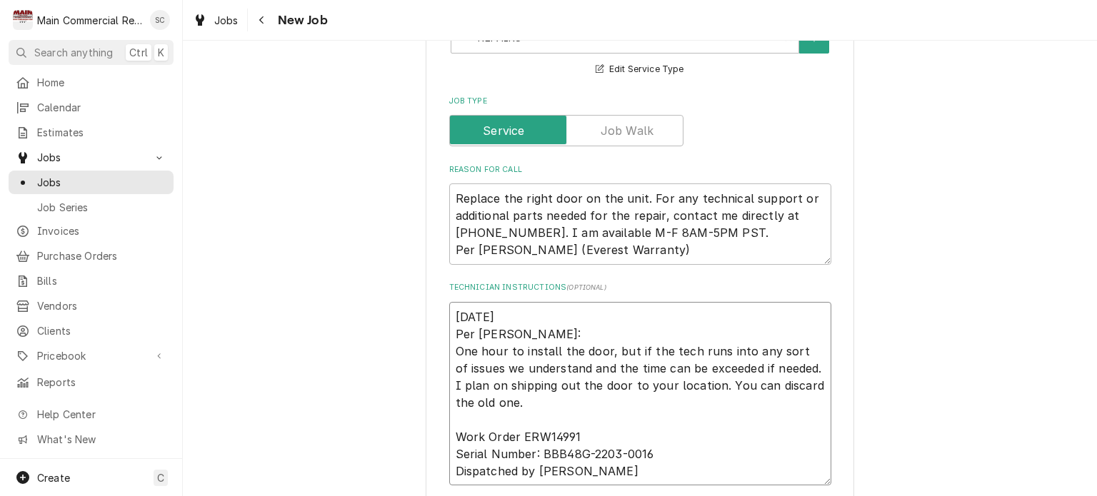
type textarea "10/10/25: Per Alfredo: One hour to install the door, but if the tech runs into …"
type textarea "x"
type textarea "10/10/25:P Per Alfredo: One hour to install the door, but if the tech runs into…"
type textarea "x"
type textarea "10/10/25:Pa Per Alfredo: One hour to install the door, but if the tech runs int…"
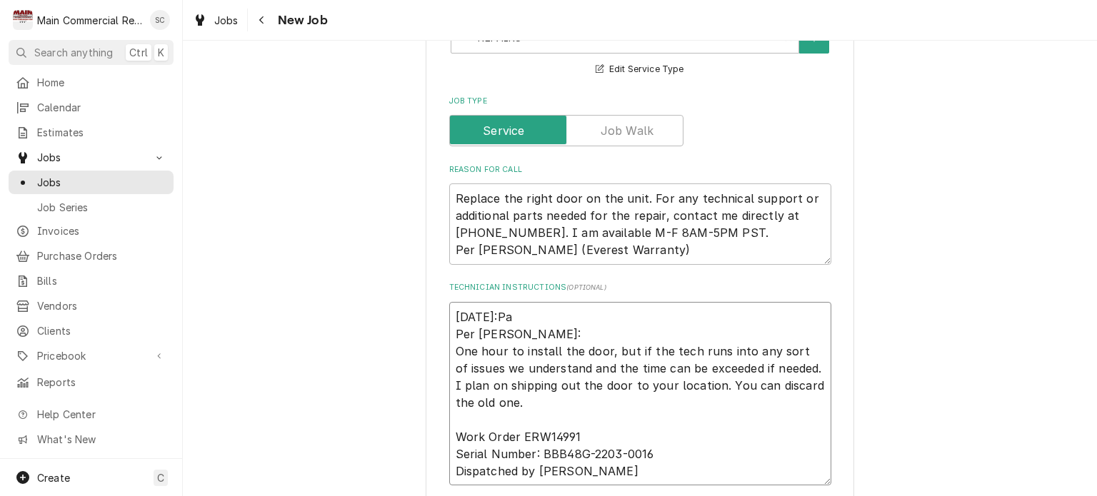
type textarea "x"
type textarea "10/10/25:Par Per Alfredo: One hour to install the door, but if the tech runs in…"
type textarea "x"
type textarea "10/10/25:Part Per Alfredo: One hour to install the door, but if the tech runs i…"
type textarea "x"
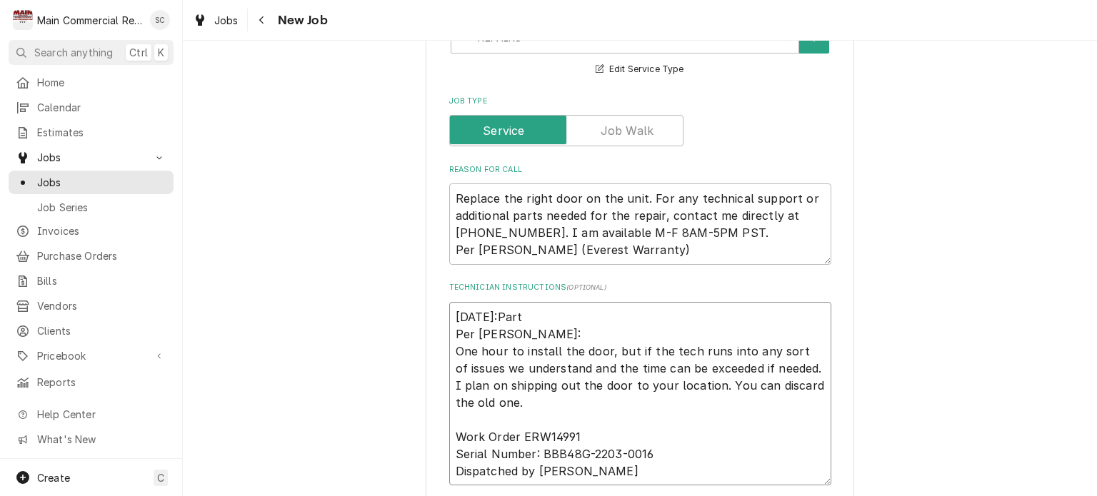
type textarea "10/10/25:Partr Per Alfredo: One hour to install the door, but if the tech runs …"
type textarea "x"
type textarea "10/10/25:Part Per Alfredo: One hour to install the door, but if the tech runs i…"
type textarea "x"
type textarea "10/10/25:Part Per Alfredo: One hour to install the door, but if the tech runs i…"
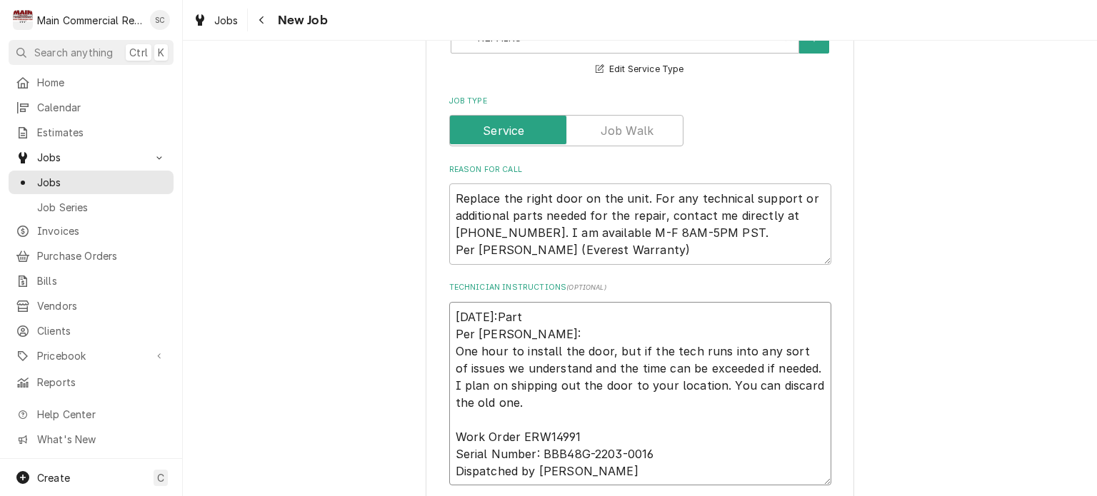
type textarea "x"
type textarea "10/10/25:Part s Per Alfredo: One hour to install the door, but if the tech runs…"
type textarea "x"
type textarea "10/10/25:Part sh Per Alfredo: One hour to install the door, but if the tech run…"
type textarea "x"
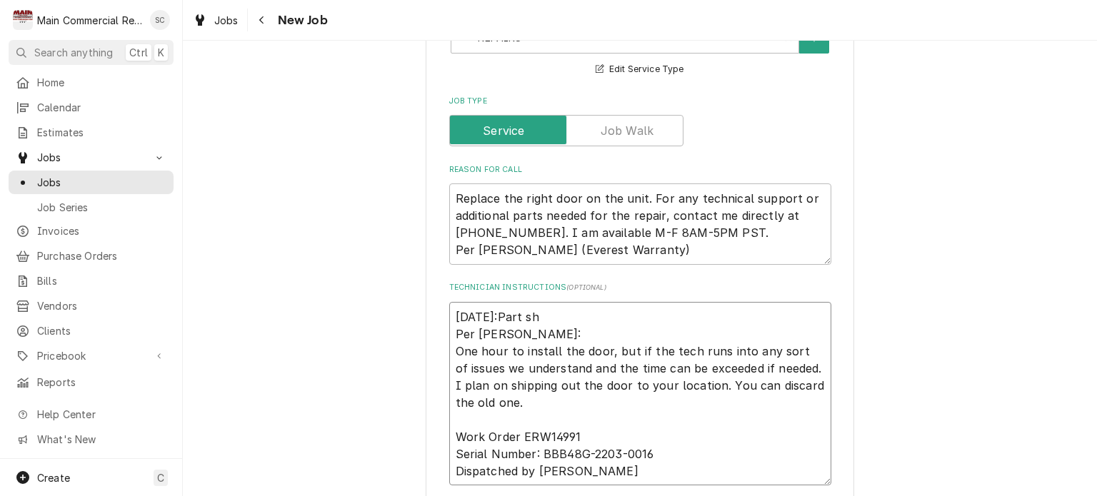
type textarea "10/10/25:Part sho Per Alfredo: One hour to install the door, but if the tech ru…"
type textarea "x"
type textarea "10/10/25:Part shou Per Alfredo: One hour to install the door, but if the tech r…"
type textarea "x"
type textarea "10/10/25:Part shoul Per Alfredo: One hour to install the door, but if the tech …"
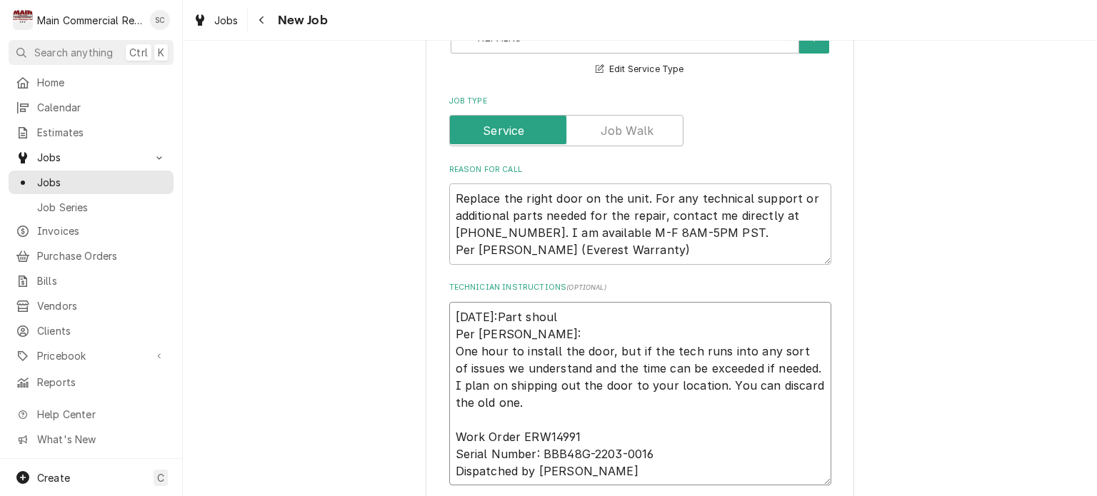
type textarea "x"
type textarea "10/10/25:Part should Per Alfredo: One hour to install the door, but if the tech…"
type textarea "x"
type textarea "10/10/25:Part should Per Alfredo: One hour to install the door, but if the tech…"
type textarea "x"
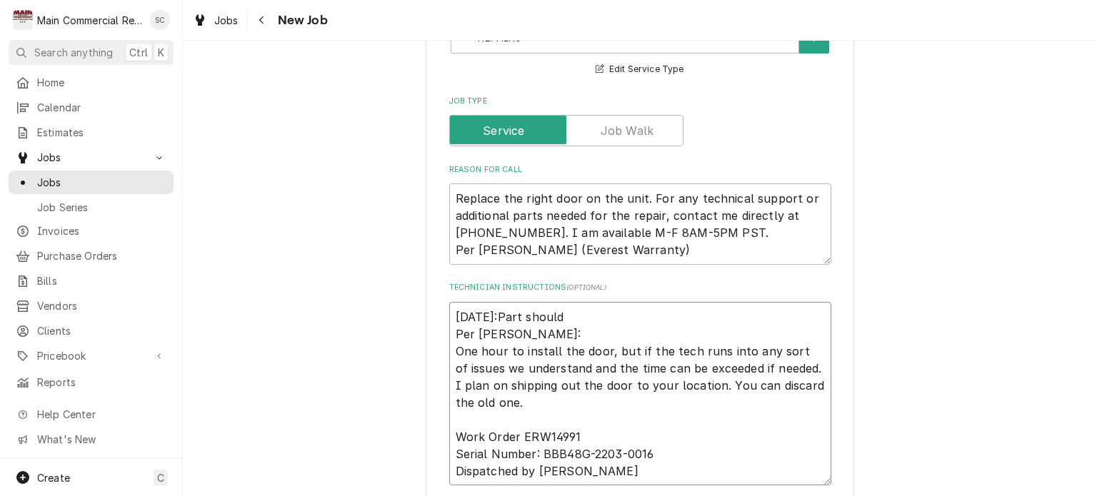
type textarea "10/10/25:Part should b Per Alfredo: One hour to install the door, but if the te…"
type textarea "x"
type textarea "10/10/25:Part should be Per Alfredo: One hour to install the door, but if the t…"
type textarea "x"
type textarea "10/10/25:Part should be Per Alfredo: One hour to install the door, but if the t…"
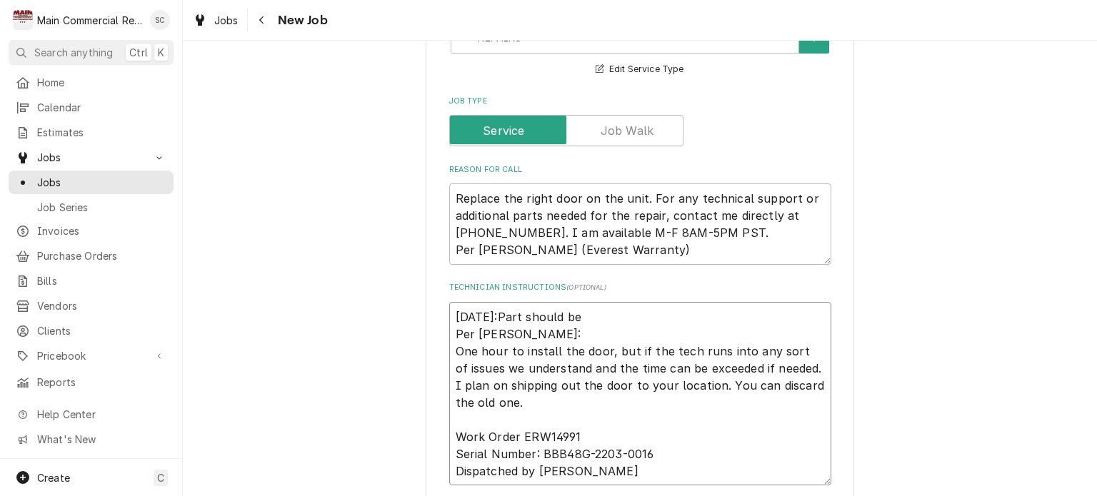
type textarea "x"
type textarea "10/10/25:Part should be h Per Alfredo: One hour to install the door, but if the…"
type textarea "x"
type textarea "10/10/25:Part should be he Per Alfredo: One hour to install the door, but if th…"
type textarea "x"
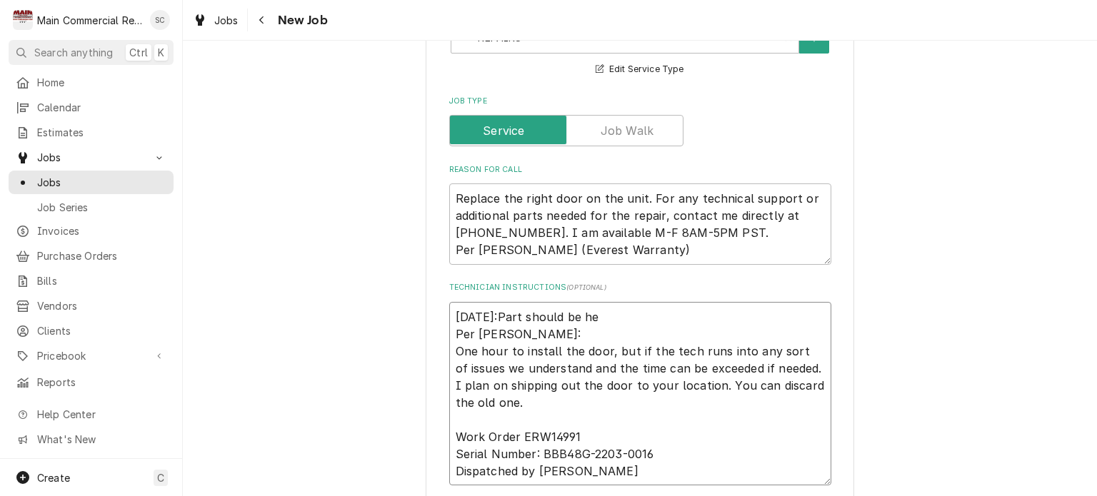
type textarea "10/10/25:Part should be her Per Alfredo: One hour to install the door, but if t…"
type textarea "x"
type textarea "10/10/25:Part should be here Per Alfredo: One hour to install the door, but if …"
type textarea "x"
type textarea "10/10/25:Part should be here Per Alfredo: One hour to install the door, but if …"
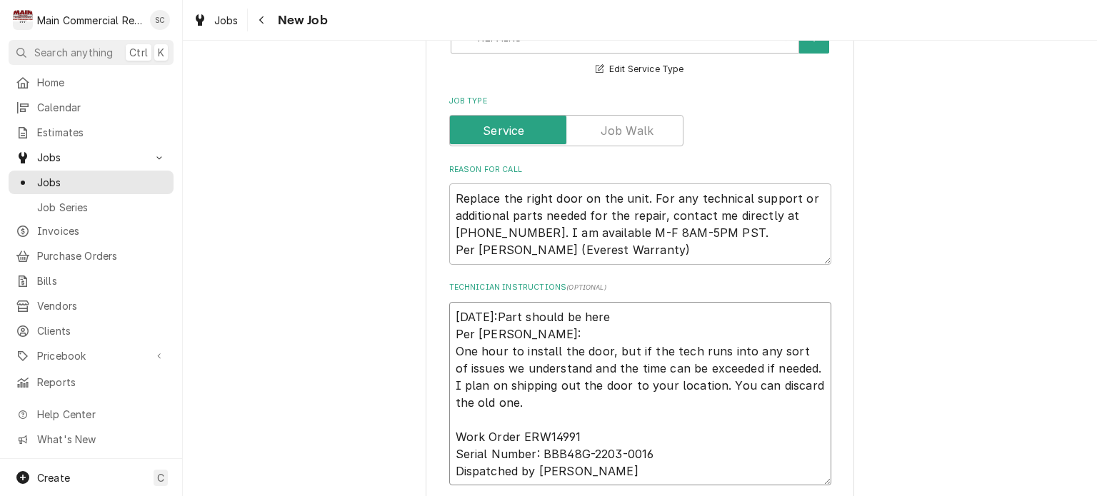
type textarea "x"
type textarea "10/10/25:Part should be here o Per Alfredo: One hour to install the door, but i…"
type textarea "x"
type textarea "10/10/25:Part should be here on Per Alfredo: One hour to install the door, but …"
type textarea "x"
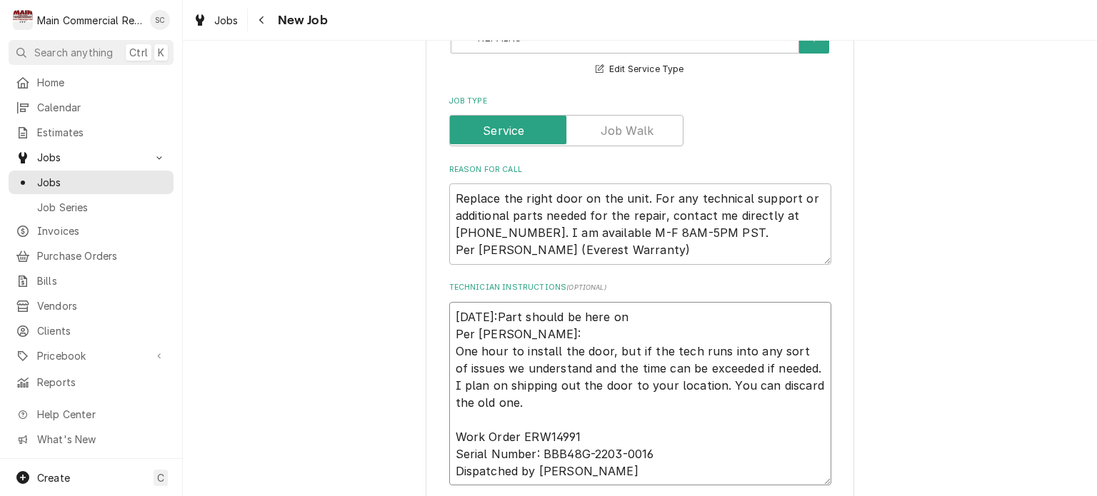
type textarea "10/10/25:Part should be here on Per Alfredo: One hour to install the door, but …"
type textarea "x"
type textarea "10/10/25:Part should be here on T Per Alfredo: One hour to install the door, bu…"
type textarea "x"
type textarea "10/10/25:Part should be here on Tu Per Alfredo: One hour to install the door, b…"
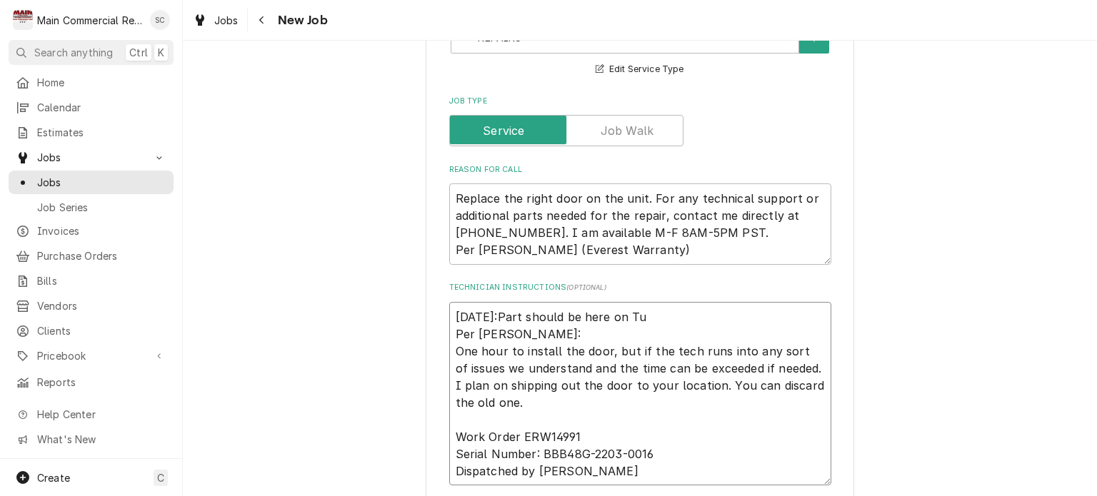
type textarea "x"
type textarea "10/10/25:Part should be here on Tue Per Alfredo: One hour to install the door, …"
type textarea "x"
type textarea "10/10/25:Part should be here on Tues Per Alfredo: One hour to install the door,…"
type textarea "x"
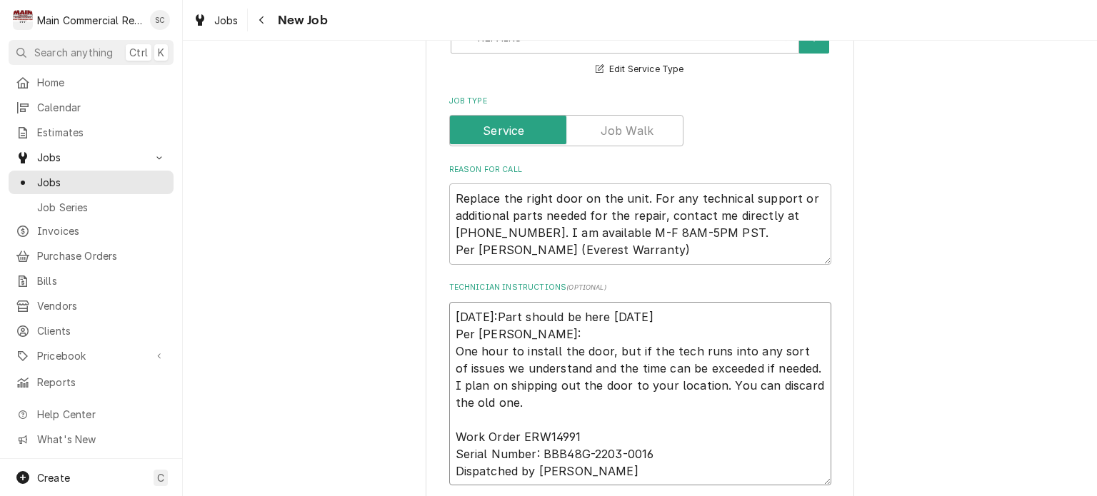
type textarea "10/10/25:Part should be here on Tuesd Per Alfredo: One hour to install the door…"
type textarea "x"
type textarea "10/10/25:Part should be here on Tuesda Per Alfredo: One hour to install the doo…"
type textarea "x"
type textarea "10/10/25:Part should be here on Tuesday Per Alfredo: One hour to install the do…"
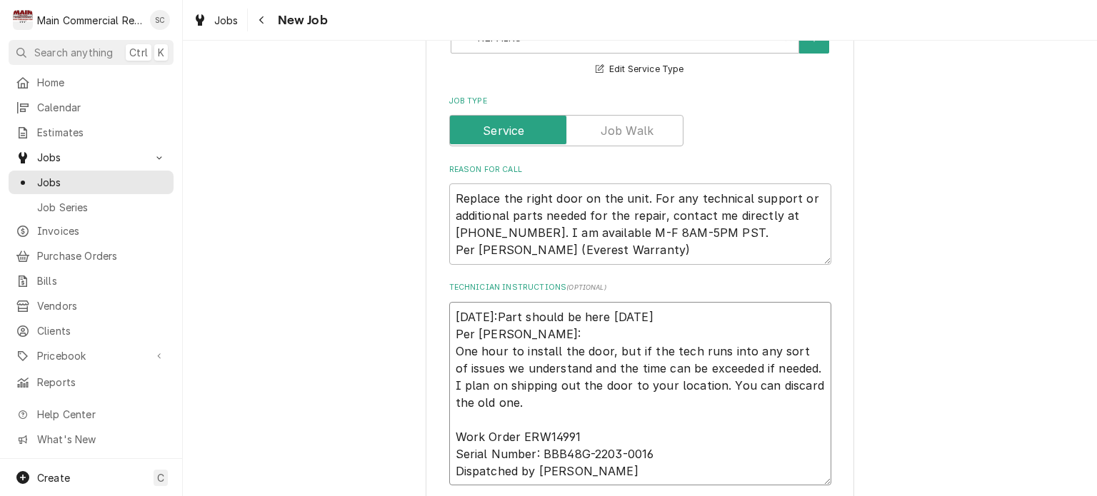
type textarea "x"
type textarea "10/10/25:Part should be here on Tuesday. Per Alfredo: One hour to install the d…"
type textarea "x"
type textarea "10/10/25:Part should be here on Tuesday. Per Alfredo: One hour to install the d…"
type textarea "x"
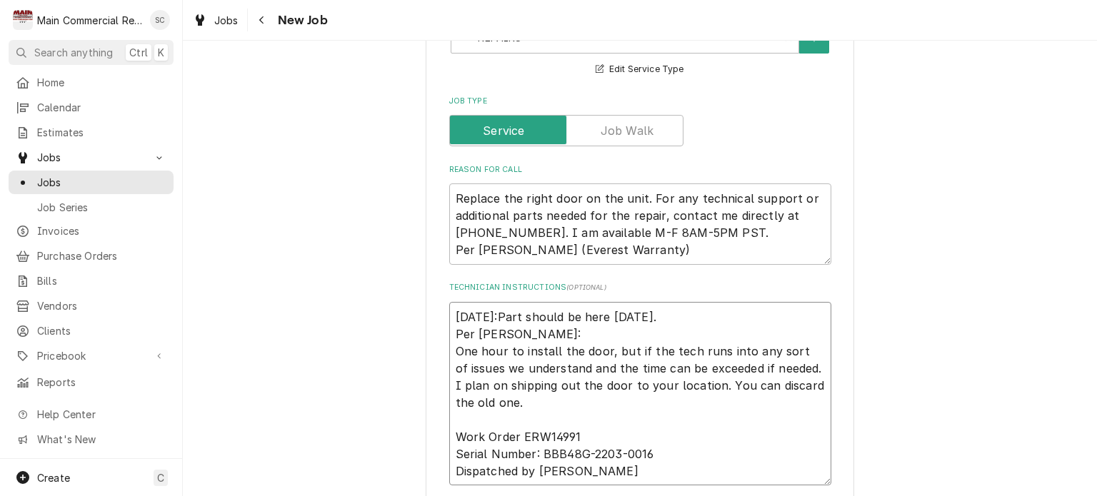
type textarea "10/10/25:Part should be here on Tuesday. - Per Alfredo: One hour to install the…"
type textarea "x"
type textarea "10/10/25:Part should be here on Tuesday. -s Per Alfredo: One hour to install th…"
type textarea "x"
type textarea "10/10/25:Part should be here on Tuesday. -sr Per Alfredo: One hour to install t…"
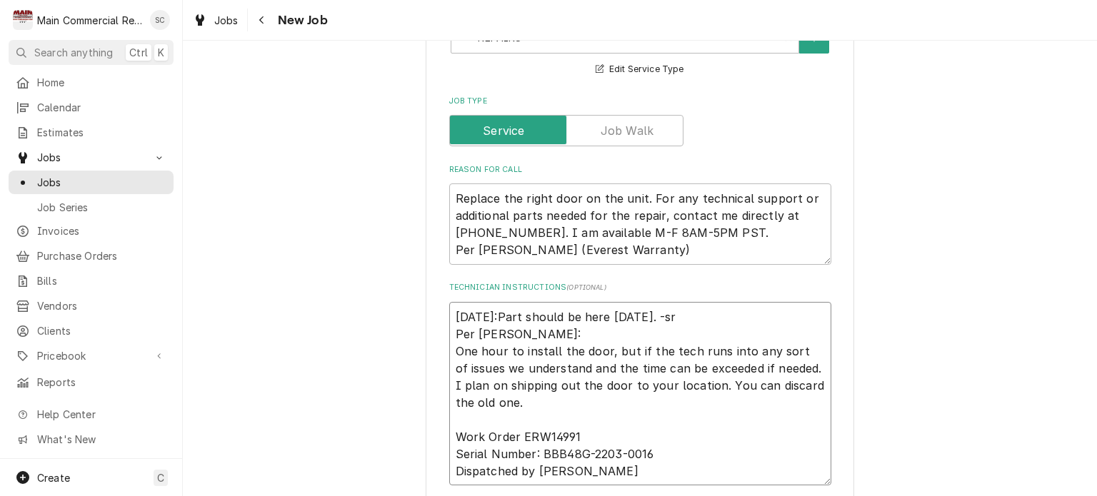
type textarea "x"
type textarea "10/10/25:Part should be here on Tuesday. -src Per Alfredo: One hour to install …"
type textarea "x"
type textarea "10/10/25:Part should be here on Tuesday. -src Per Alfredo: One hour to install …"
click at [502, 316] on textarea "10/10/25:Part should be here on Tuesday. -src Per Alfredo: One hour to install …" at bounding box center [640, 394] width 382 height 184
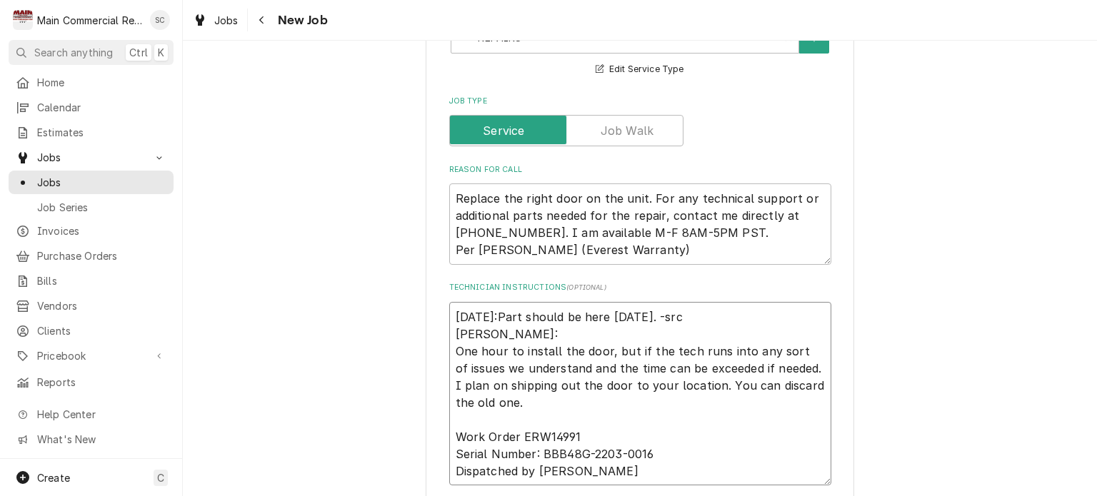
type textarea "x"
type textarea "10/10/25:PPart should be here on Tuesday. -src Per Alfredo: One hour to install…"
type textarea "x"
type textarea "10/10/25:PePart should be here on Tuesday. -src Per Alfredo: One hour to instal…"
type textarea "x"
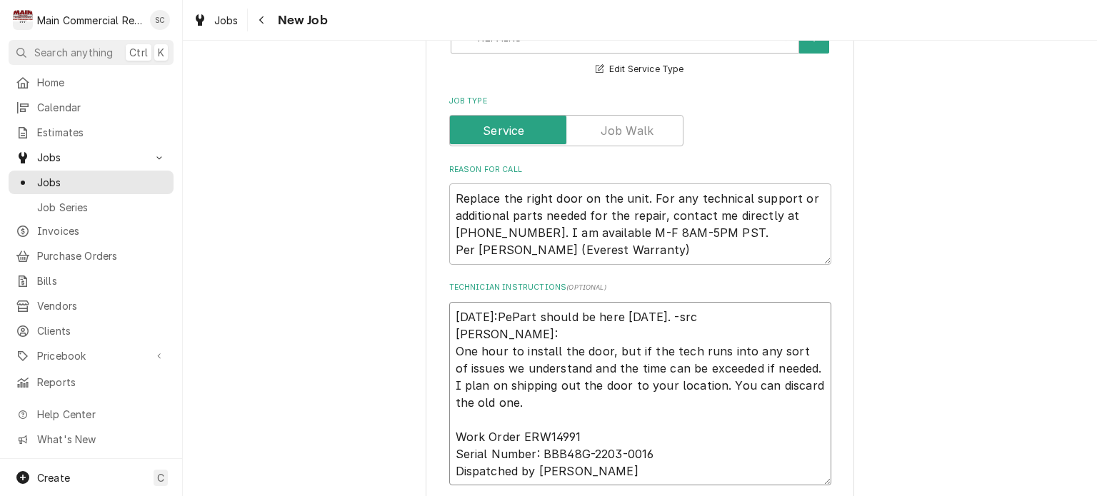
type textarea "10/10/25:PerPart should be here on Tuesday. -src Per Alfredo: One hour to insta…"
type textarea "x"
type textarea "10/10/25:Per Part should be here on Tuesday. -src Per Alfredo: One hour to inst…"
type textarea "x"
type textarea "10/10/25:Per APart should be here on Tuesday. -src Per Alfredo: One hour to ins…"
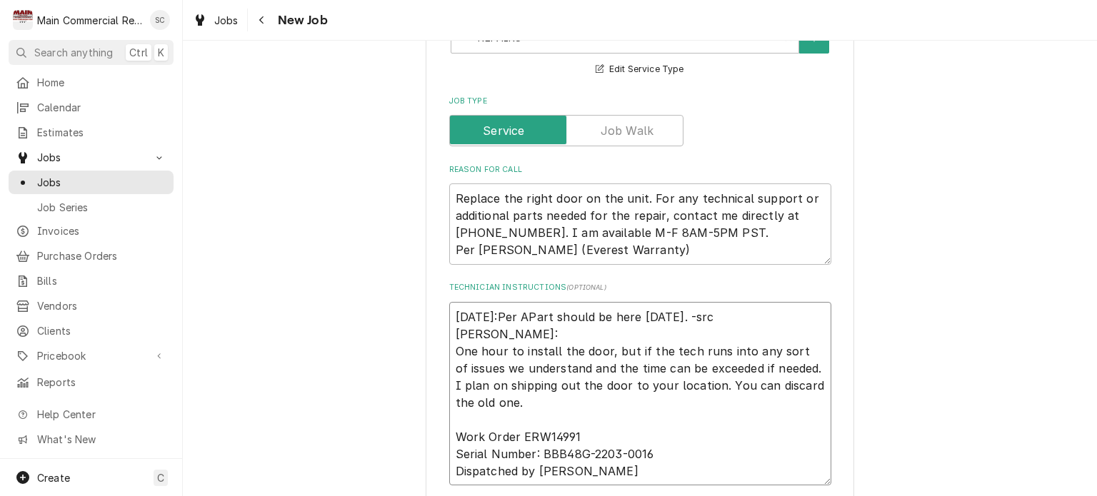
type textarea "x"
type textarea "10/10/25:Per AlPart should be here on Tuesday. -src Per Alfredo: One hour to in…"
type textarea "x"
type textarea "10/10/25:Per AlrPart should be here on Tuesday. -src Per Alfredo: One hour to i…"
type textarea "x"
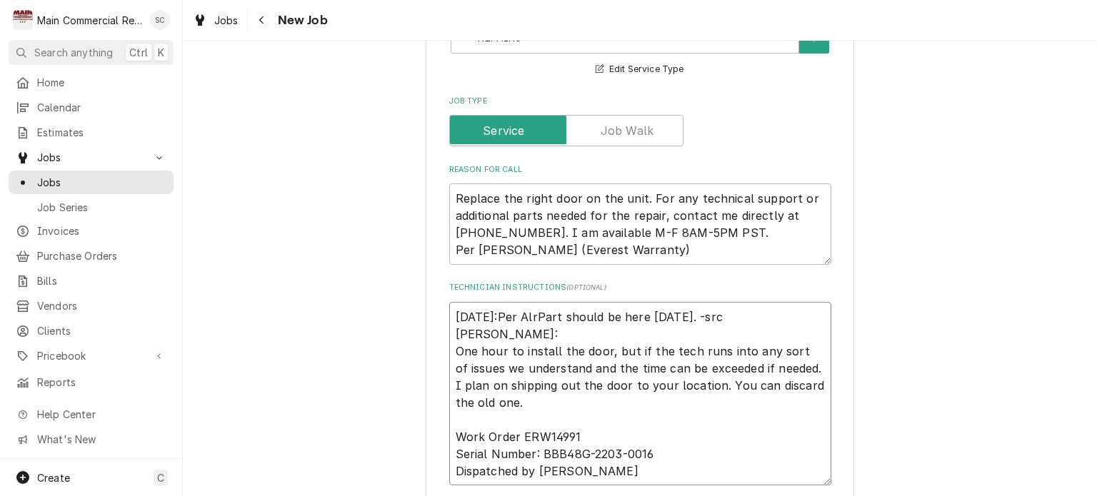
type textarea "10/10/25:Per AlPart should be here on Tuesday. -src Per Alfredo: One hour to in…"
type textarea "x"
type textarea "10/10/25:Per AlfPart should be here on Tuesday. -src Per Alfredo: One hour to i…"
type textarea "x"
type textarea "10/10/25:Per AlfrPart should be here on Tuesday. -src Per Alfredo: One hour to …"
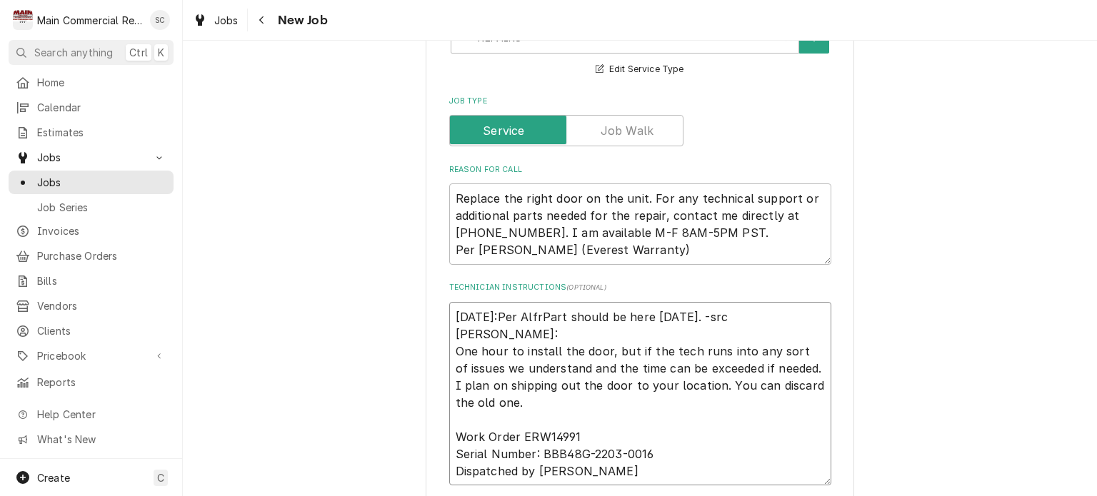
type textarea "x"
type textarea "10/10/25:Per AlfrePart should be here on Tuesday. -src Per Alfredo: One hour to…"
type textarea "x"
type textarea "10/10/25:Per AlfredPart should be here on Tuesday. -src Per Alfredo: One hour t…"
type textarea "x"
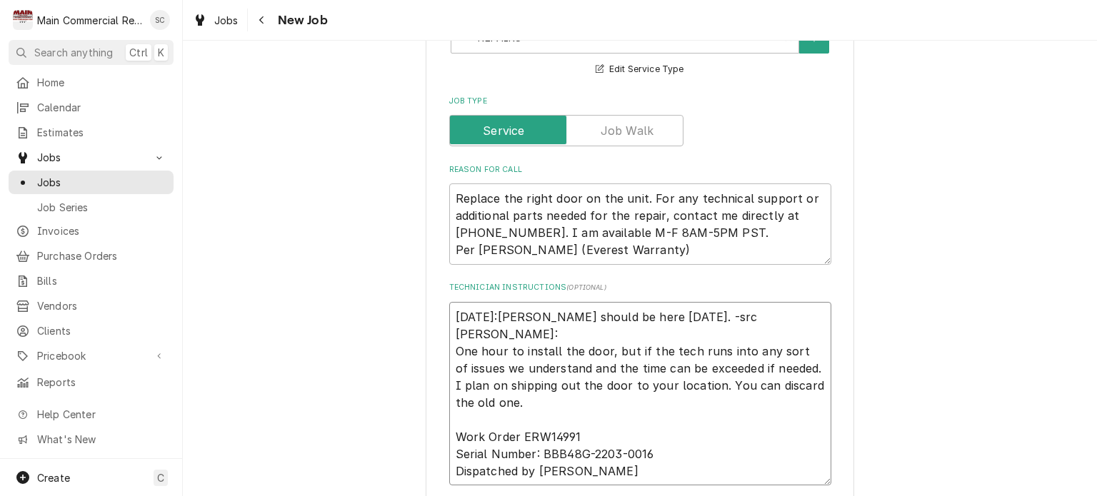
type textarea "10/10/25:Per AlfredoPart should be here on Tuesday. -src Per Alfredo: One hour …"
type textarea "x"
type textarea "10/10/25:Per Alfredo Part should be here on Tuesday. -src Per Alfredo: One hour…"
type textarea "x"
type textarea "10/10/25:Per Alfredo ePart should be here on Tuesday. -src Per Alfredo: One hou…"
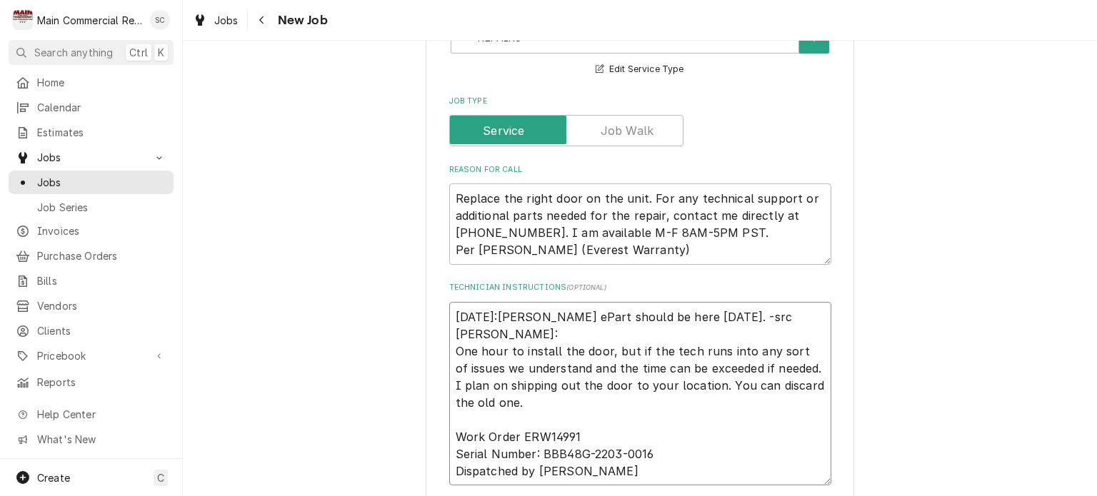
type textarea "x"
type textarea "10/10/25:Per Alfredo emPart should be here on Tuesday. -src Per Alfredo: One ho…"
type textarea "x"
type textarea "10/10/25:Per Alfredo emaPart should be here on Tuesday. -src Per Alfredo: One h…"
type textarea "x"
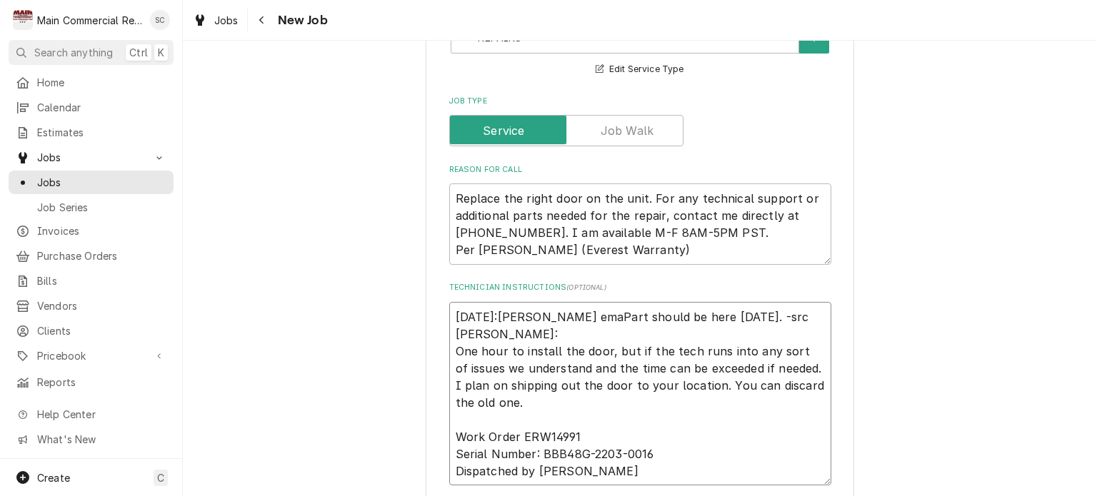
type textarea "10/10/25:Per Alfredo emaiPart should be here on Tuesday. -src Per Alfredo: One …"
type textarea "x"
type textarea "10/10/25:Per Alfredo emailPart should be here on Tuesday. -src Per Alfredo: One…"
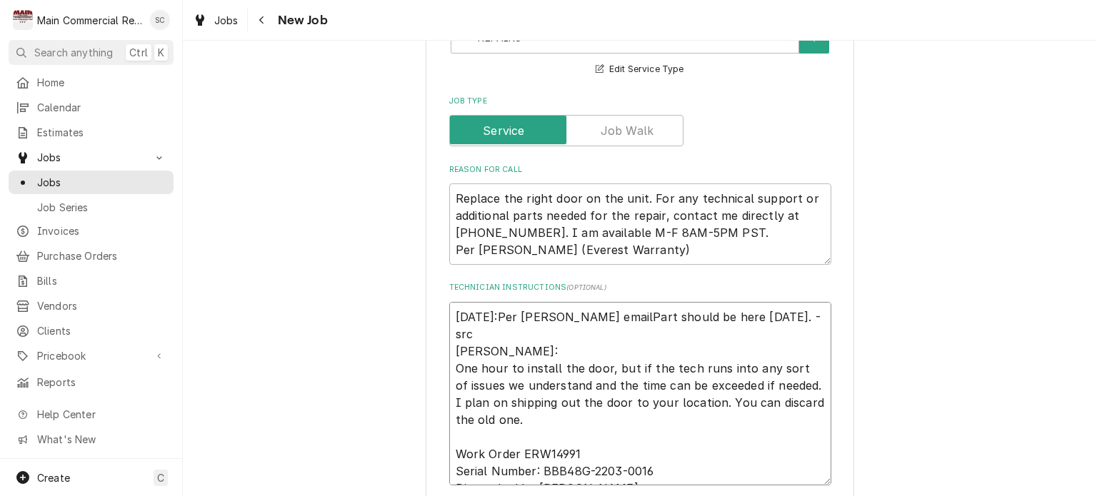
type textarea "x"
type textarea "10/10/25:Per Alfredo email,Part should be here on Tuesday. -src Per Alfredo: On…"
type textarea "x"
type textarea "10/10/25:Per Alfredo email, Part should be here on Tuesday. -src Per Alfredo: O…"
type textarea "x"
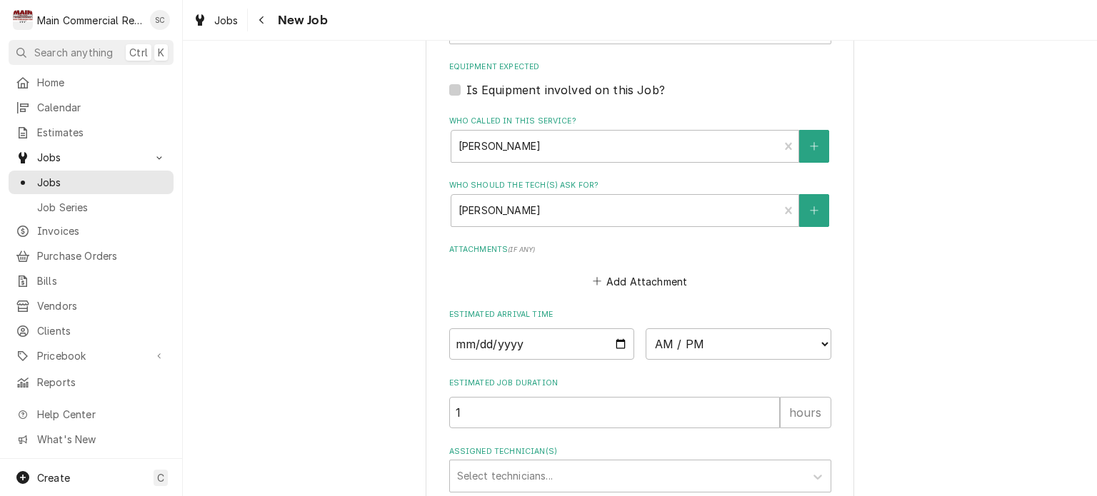
scroll to position [1222, 0]
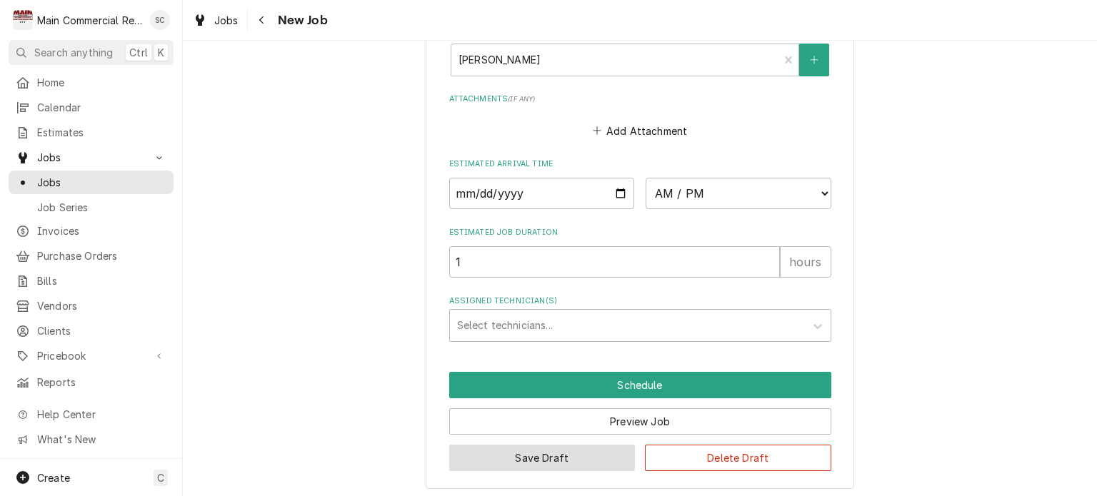
type textarea "10/10/25:Per Alfredo email, Part should be here on Tuesday. -src Per Alfredo: O…"
click at [577, 456] on button "Save Draft" at bounding box center [542, 458] width 186 height 26
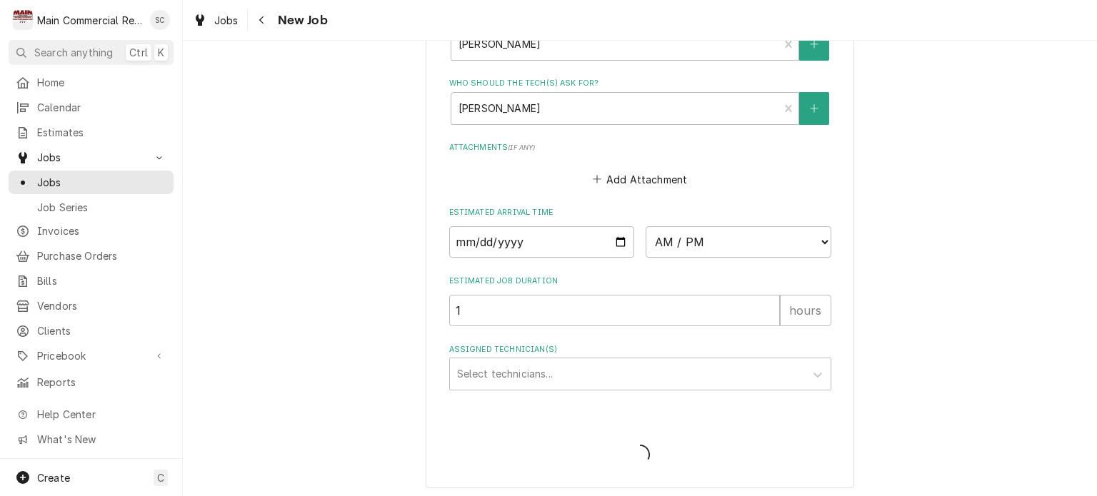
type textarea "x"
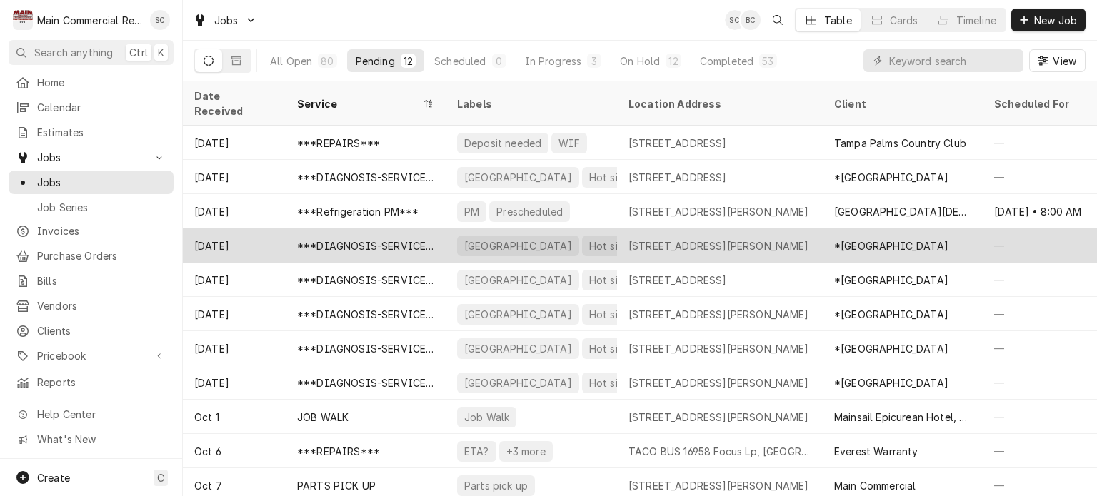
scroll to position [34, 0]
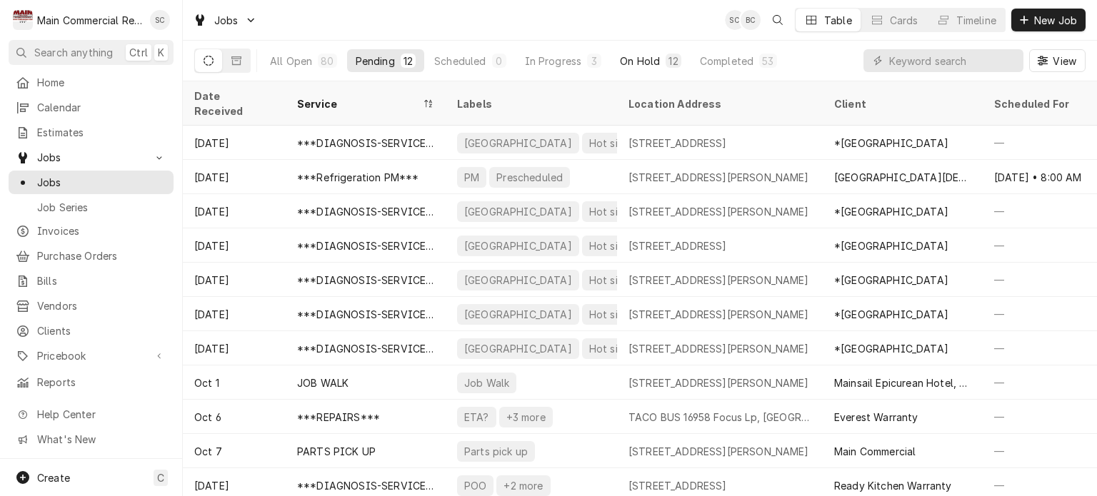
click at [636, 63] on div "On Hold" at bounding box center [640, 61] width 40 height 15
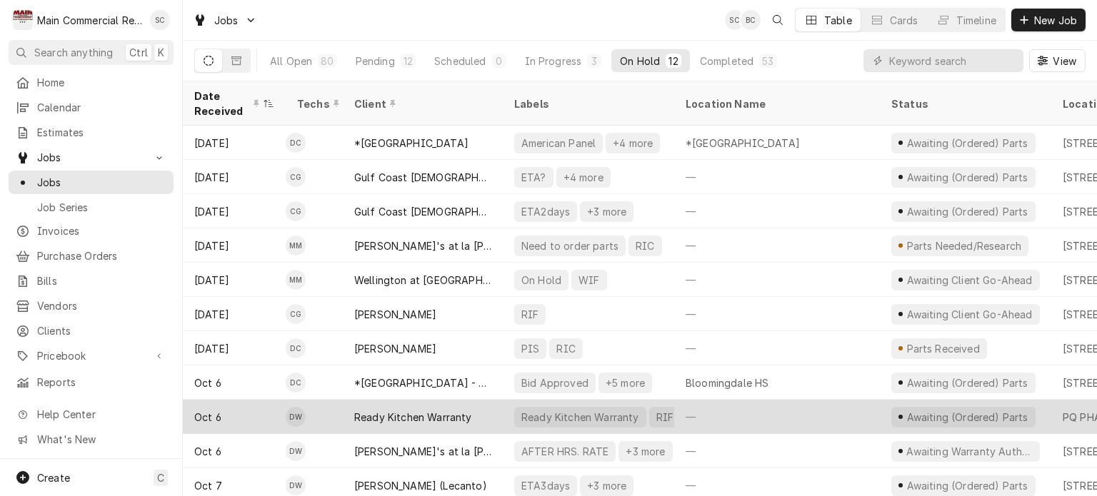
scroll to position [44, 0]
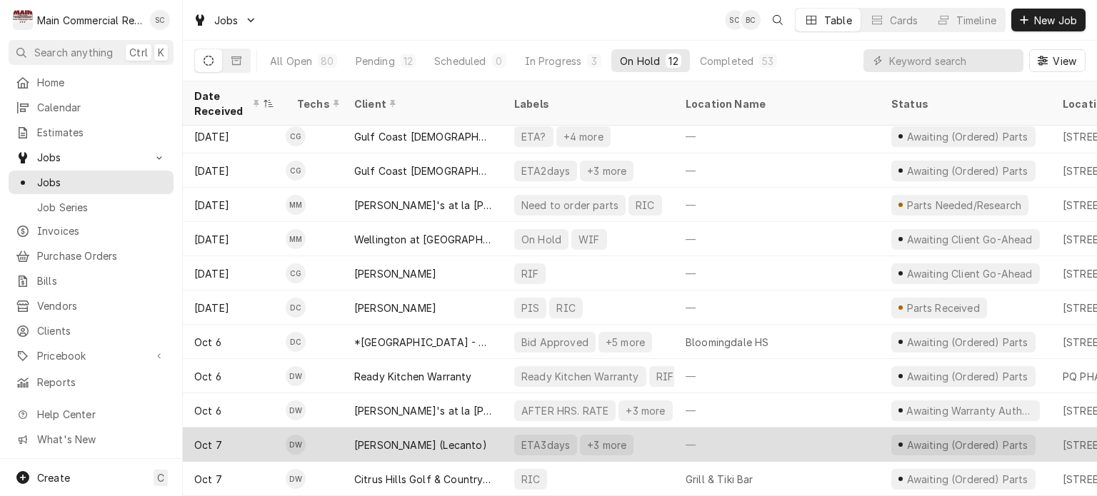
click at [681, 433] on div "—" at bounding box center [777, 445] width 206 height 34
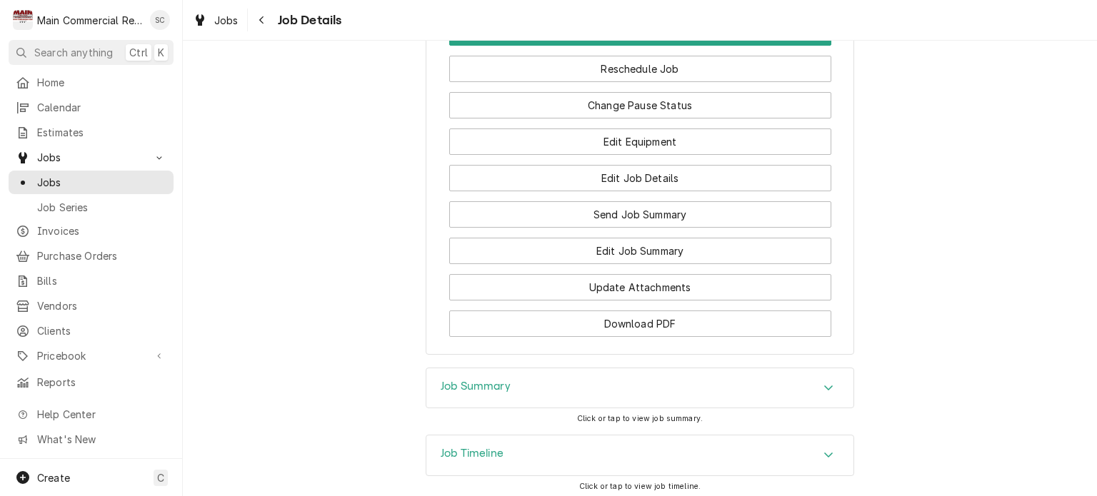
scroll to position [2014, 0]
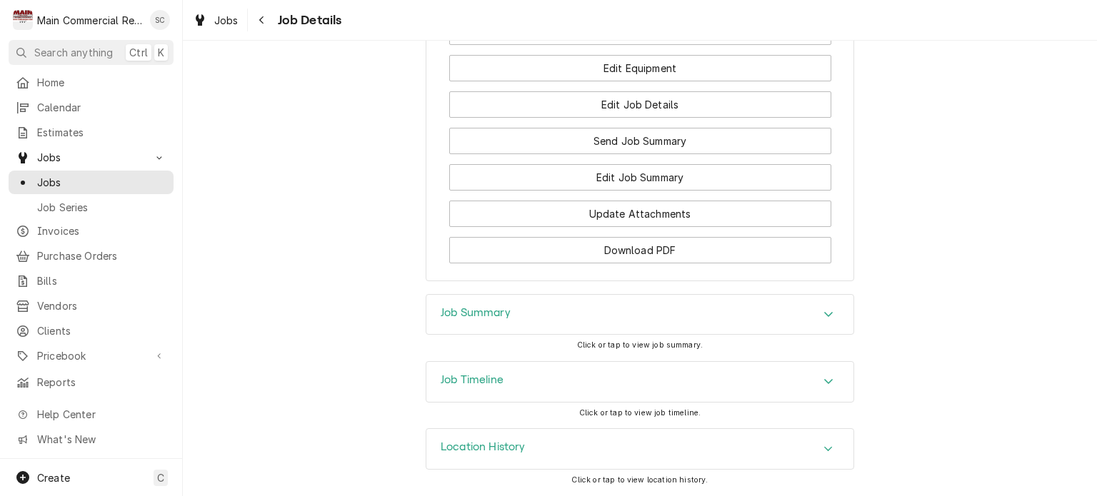
click at [826, 310] on icon "Accordion Header" at bounding box center [828, 313] width 10 height 11
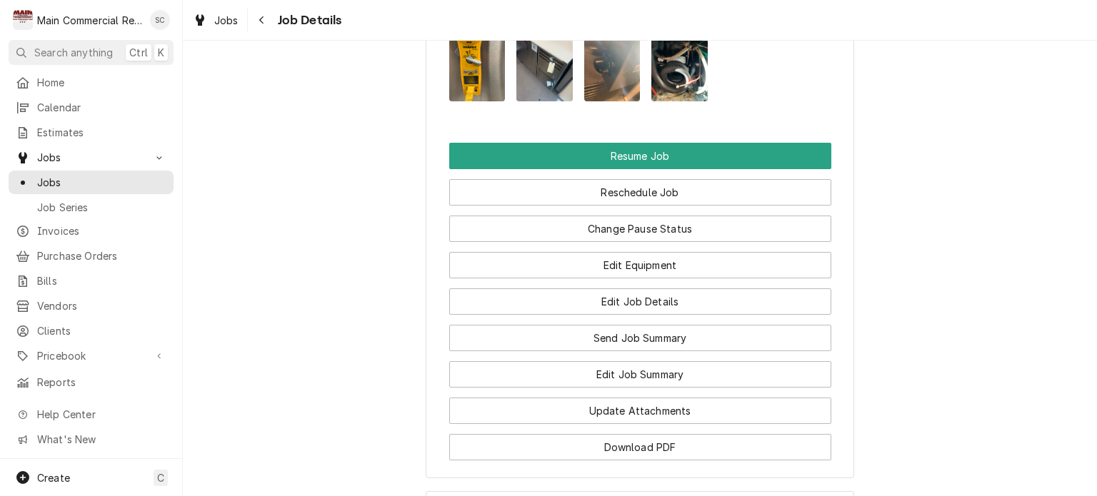
scroll to position [1590, 0]
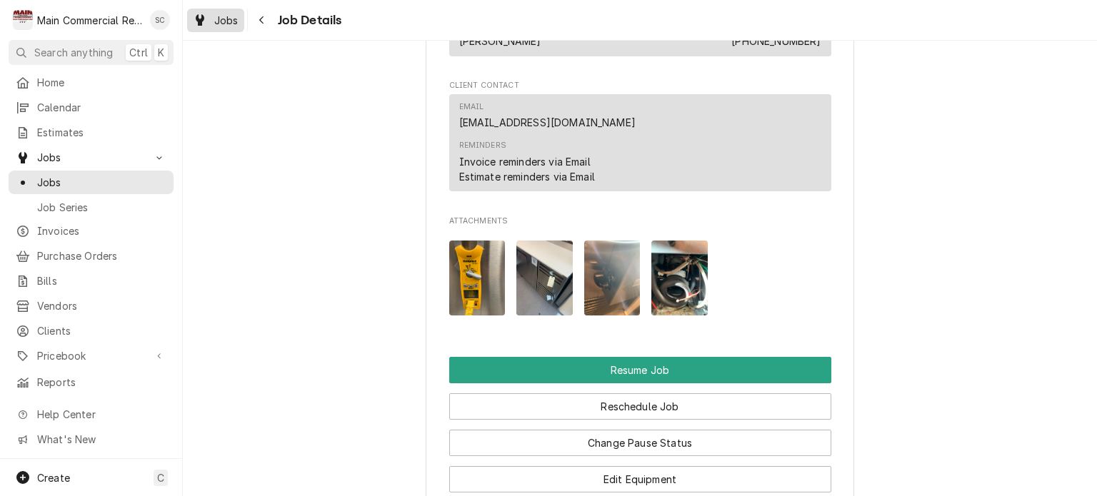
click at [229, 15] on span "Jobs" at bounding box center [226, 20] width 24 height 15
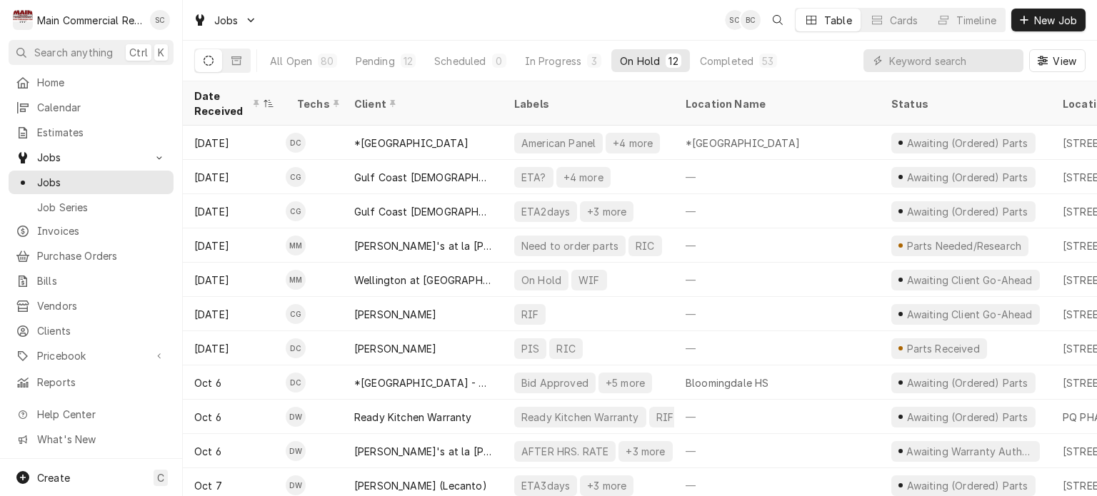
click at [530, 25] on div "Jobs SC BC Table Cards Timeline New Job" at bounding box center [640, 20] width 914 height 40
click at [466, 24] on div "Jobs SC BC Table Cards Timeline New Job" at bounding box center [640, 20] width 914 height 40
click at [401, 58] on div "12" at bounding box center [408, 61] width 15 height 14
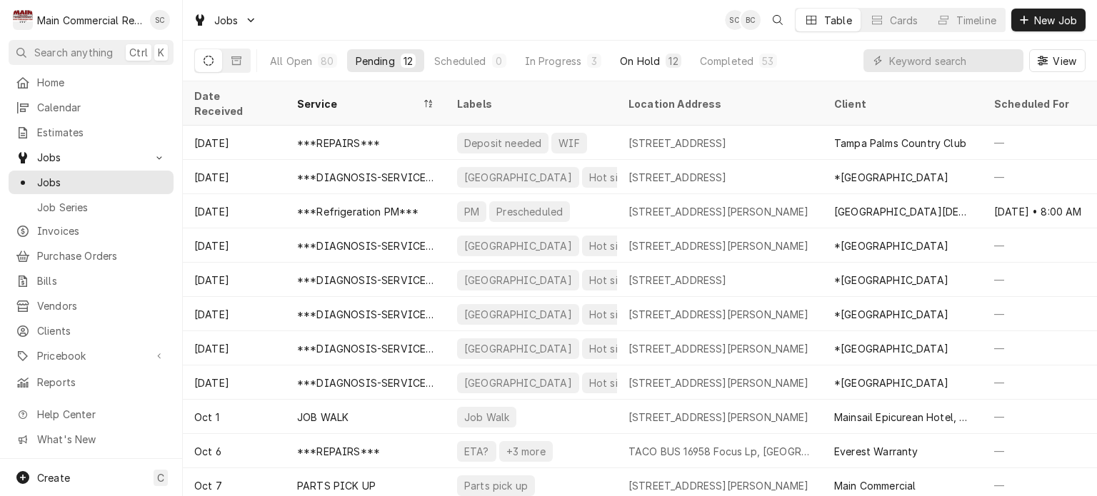
click at [660, 59] on button "On Hold 12" at bounding box center [650, 60] width 78 height 23
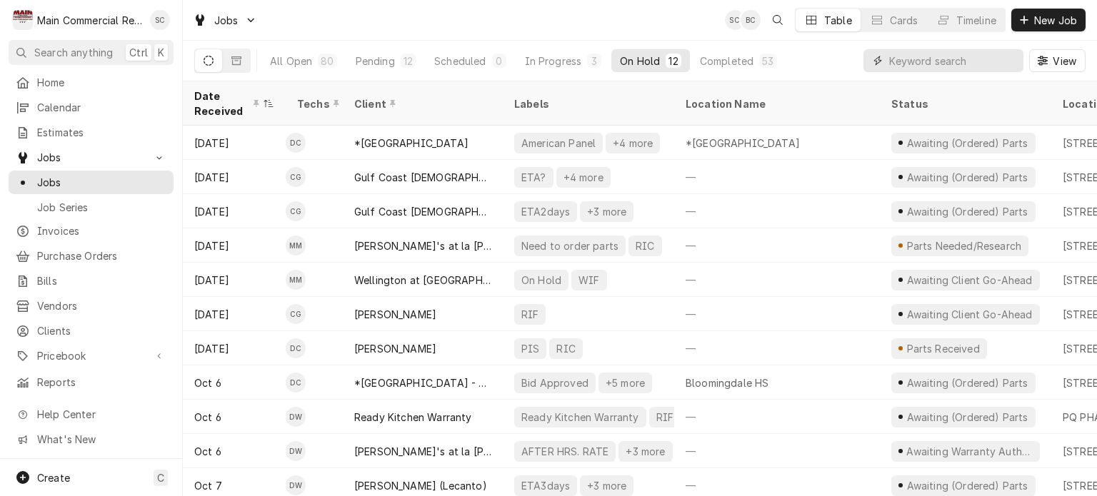
click at [938, 65] on input "Dynamic Content Wrapper" at bounding box center [952, 60] width 127 height 23
type input "Caleb"
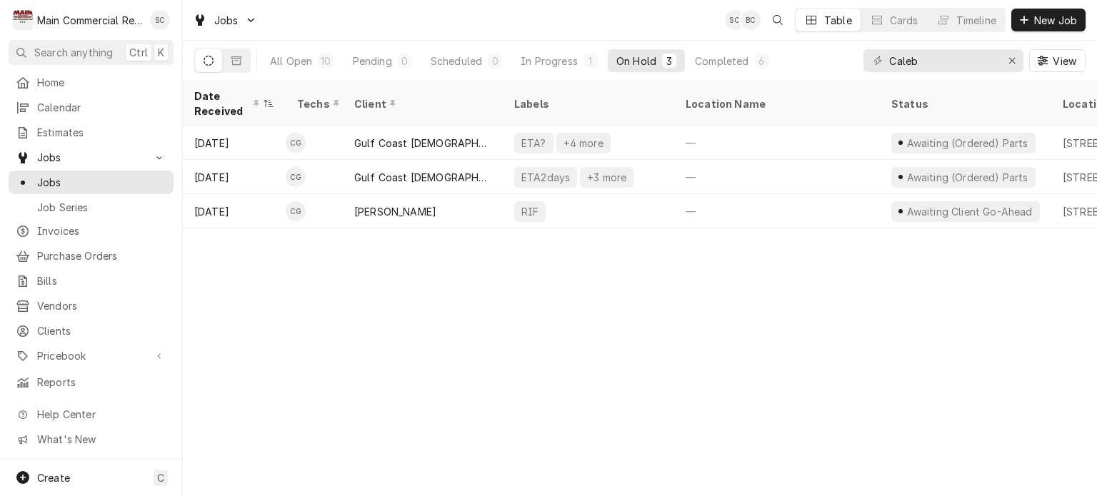
click at [688, 316] on div "Date Received Techs Client Labels Location Name Status Location Address Service…" at bounding box center [640, 288] width 914 height 415
click at [723, 352] on div "Date Received Techs Client Labels Location Name Status Location Address Service…" at bounding box center [640, 288] width 914 height 415
click at [546, 63] on div "In Progress" at bounding box center [549, 61] width 57 height 15
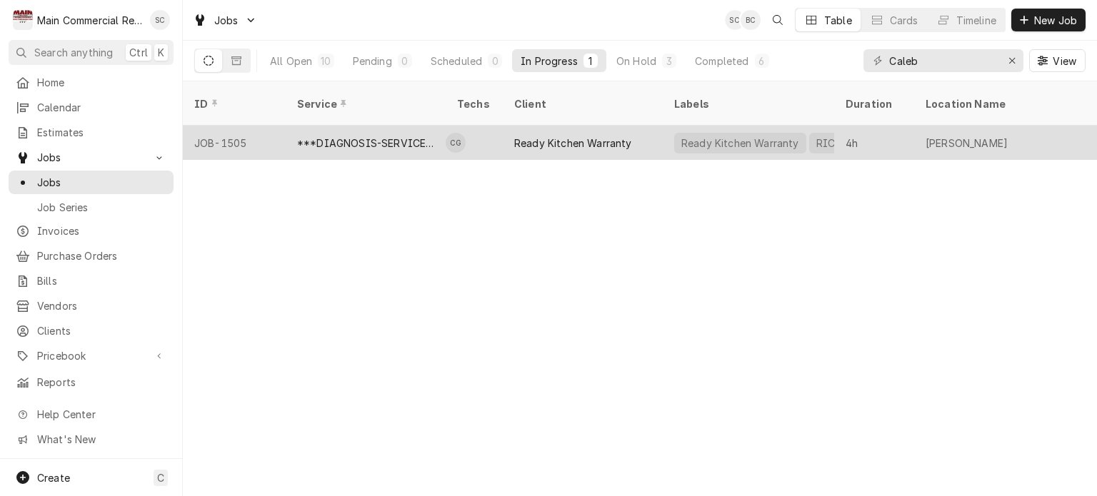
click at [560, 136] on div "Ready Kitchen Warranty" at bounding box center [573, 143] width 118 height 15
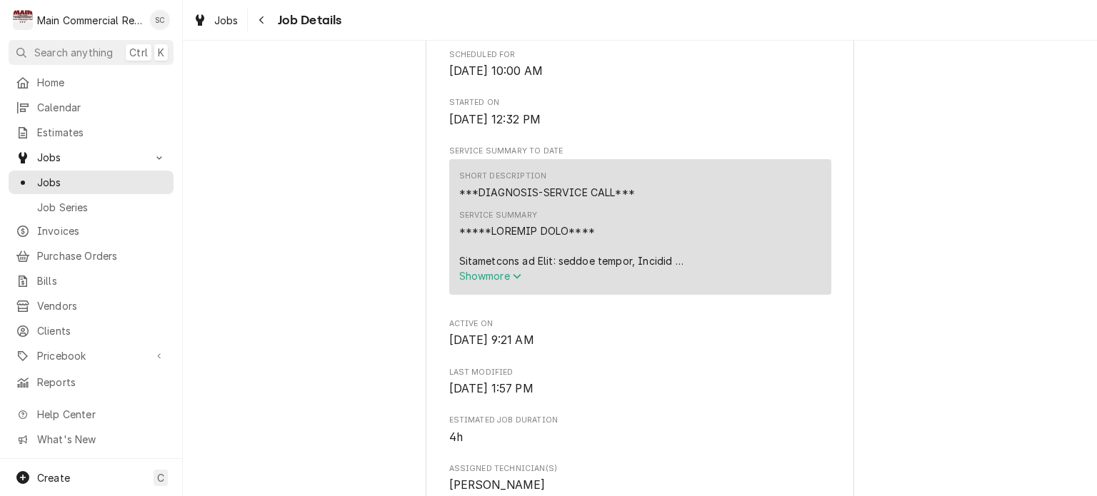
scroll to position [786, 0]
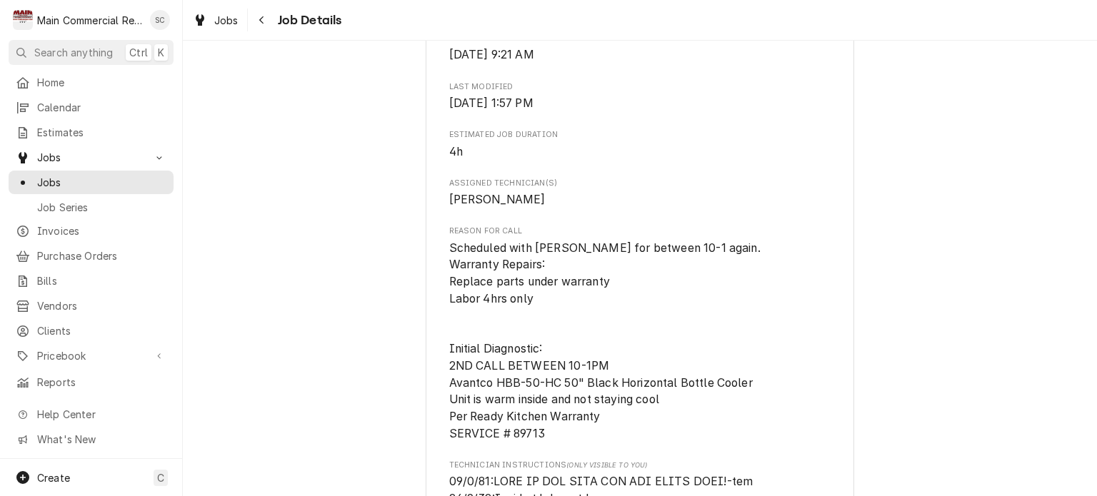
click at [771, 141] on span "Estimated Job Duration" at bounding box center [640, 134] width 382 height 11
click at [234, 24] on span "Jobs" at bounding box center [226, 20] width 24 height 15
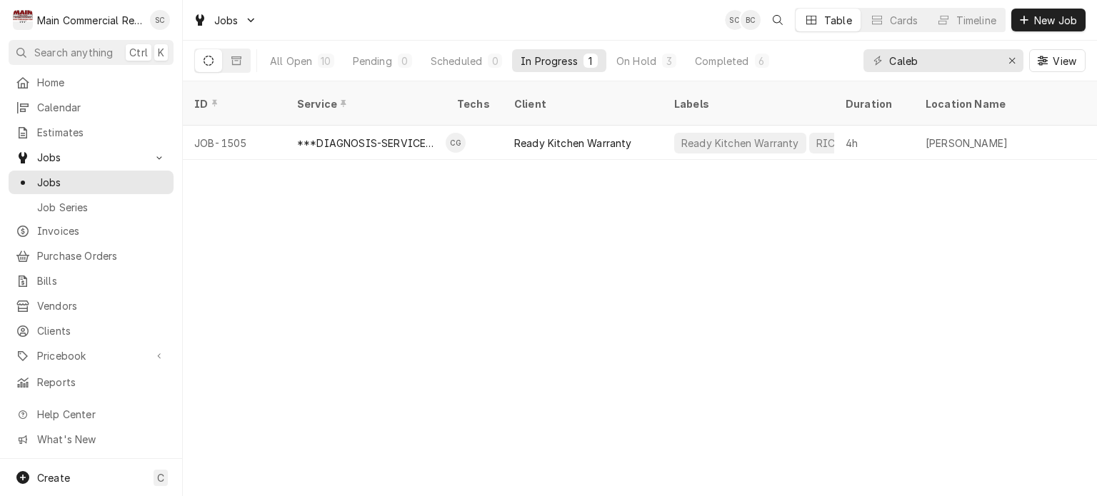
click at [837, 313] on div "ID Service Techs Client Labels Duration Location Name Date Received Status Prio…" at bounding box center [640, 288] width 914 height 415
click at [1014, 59] on icon "Erase input" at bounding box center [1012, 61] width 8 height 10
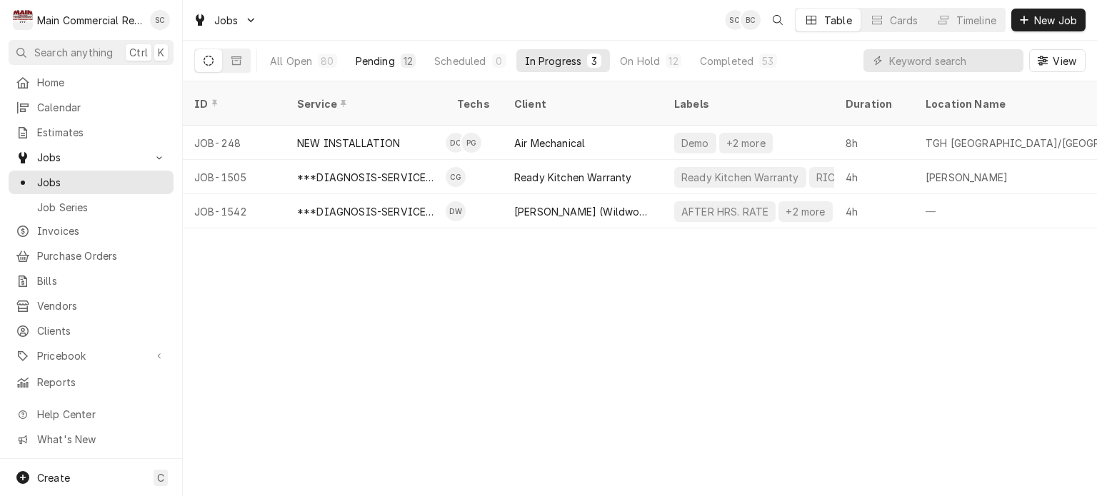
click at [403, 64] on div "12" at bounding box center [407, 61] width 9 height 15
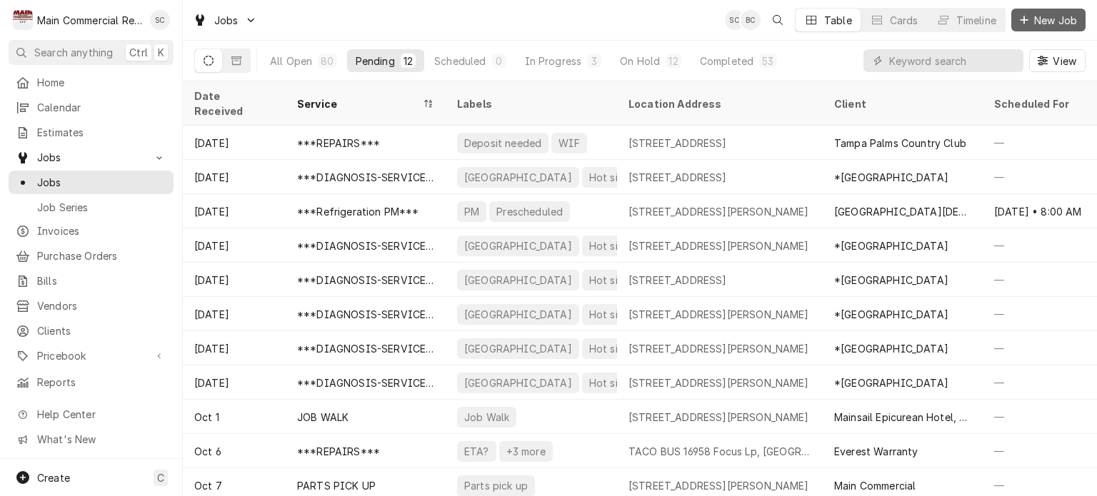
click at [1065, 22] on span "New Job" at bounding box center [1055, 20] width 49 height 15
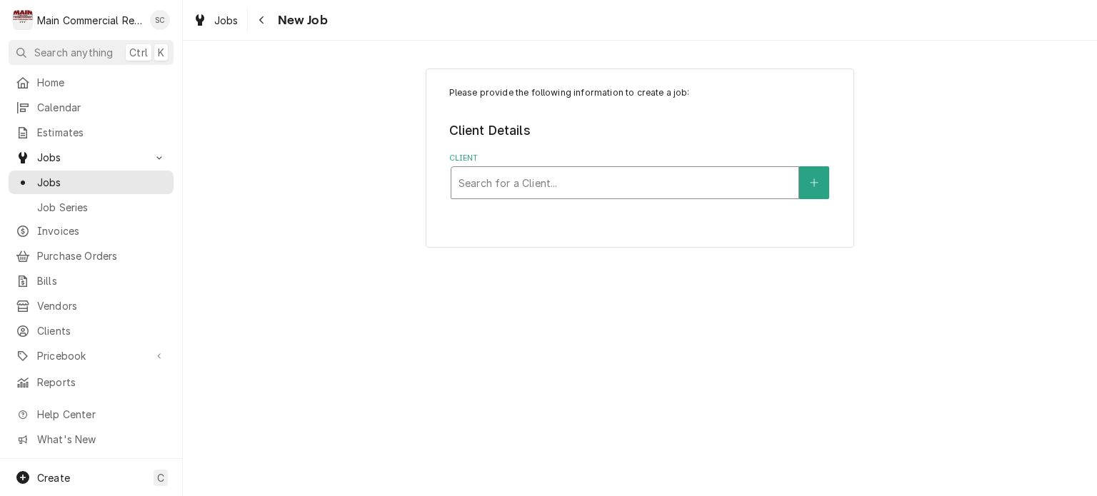
click at [506, 193] on div "Client" at bounding box center [624, 183] width 333 height 26
type input "[PERSON_NAME]"
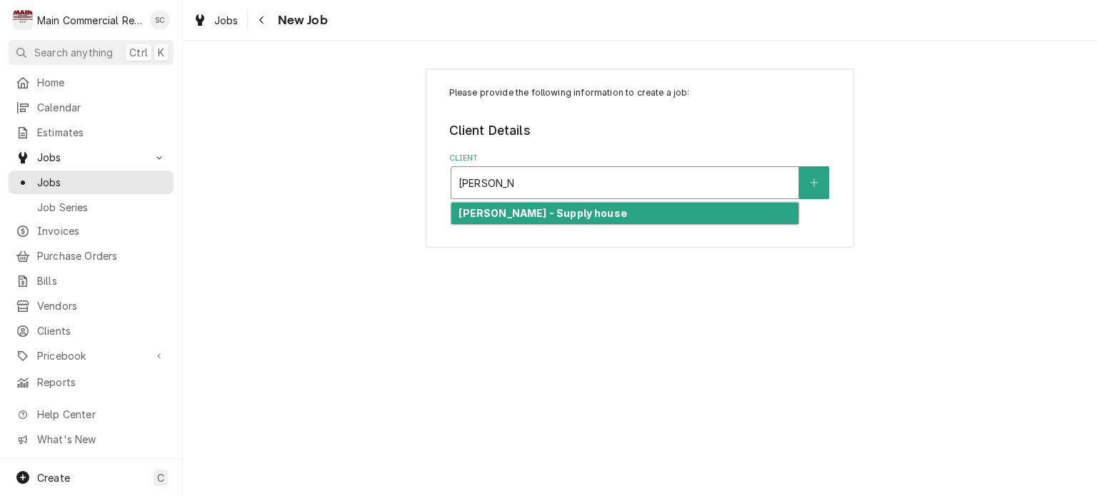
click at [509, 217] on strong "[PERSON_NAME] - Supply house" at bounding box center [542, 213] width 168 height 12
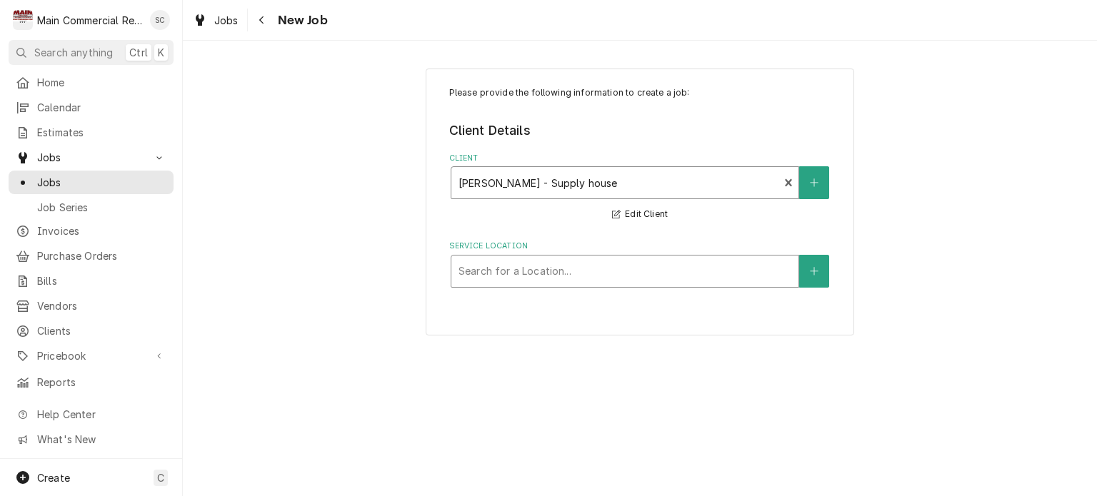
click at [523, 268] on div "Service Location" at bounding box center [624, 272] width 333 height 26
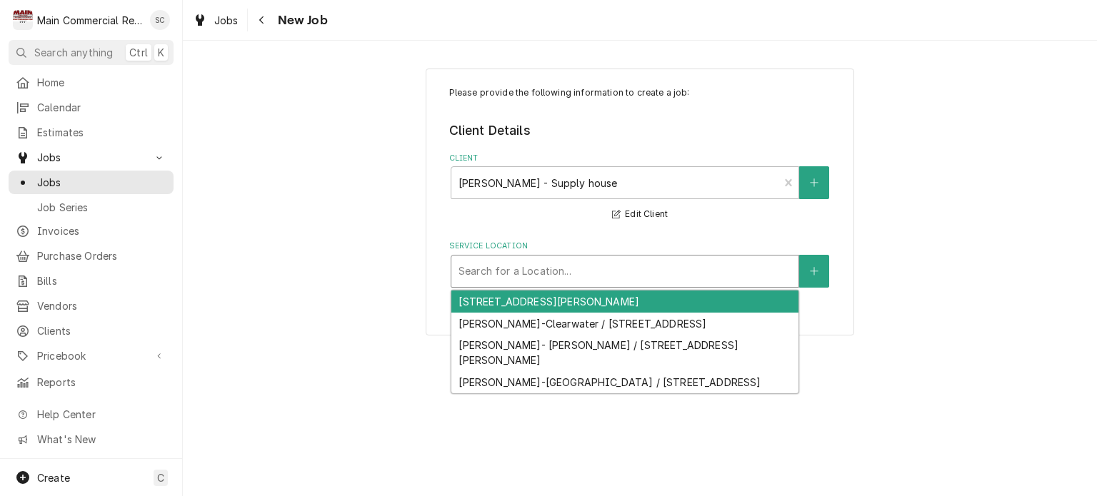
click at [588, 293] on div "[STREET_ADDRESS][PERSON_NAME]" at bounding box center [624, 302] width 347 height 22
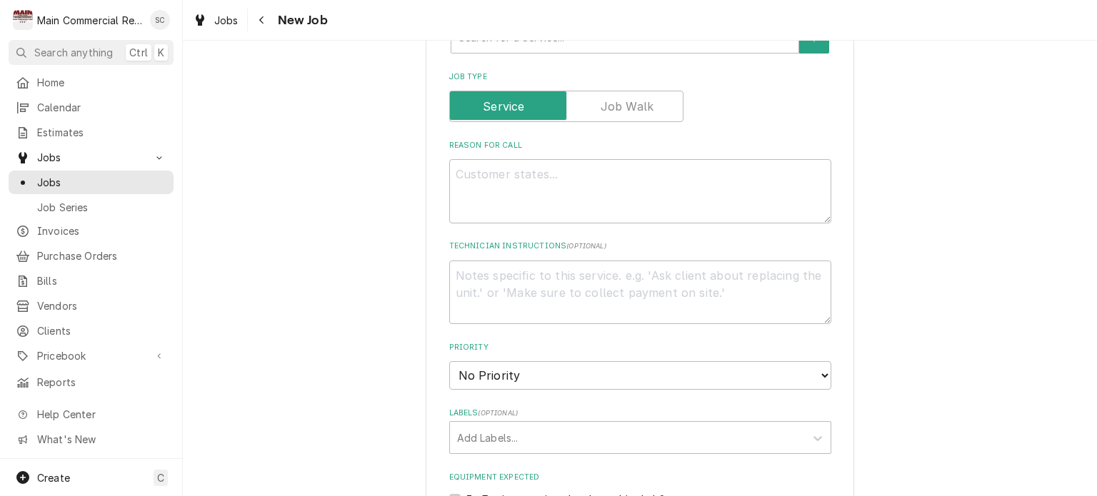
scroll to position [357, 0]
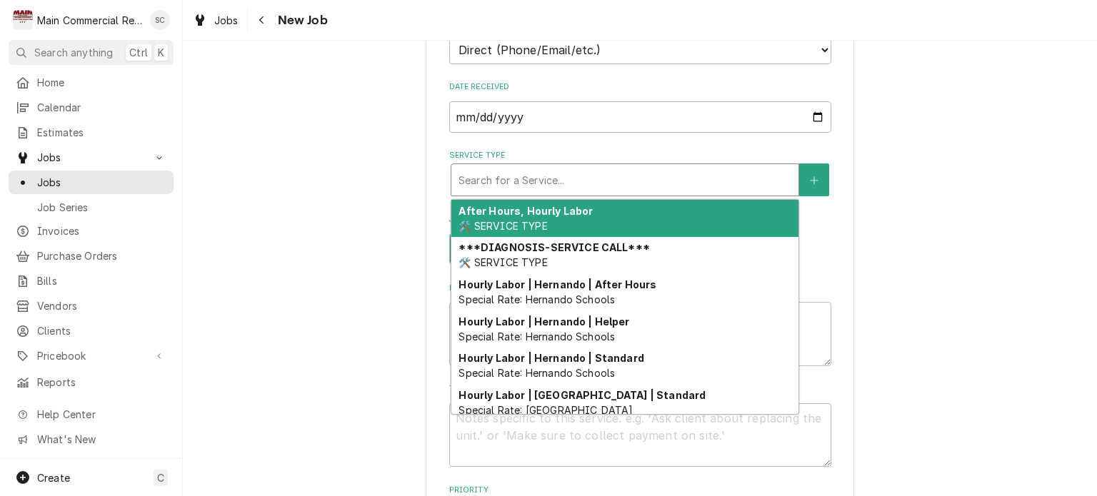
click at [548, 178] on div "Service Type" at bounding box center [624, 180] width 333 height 26
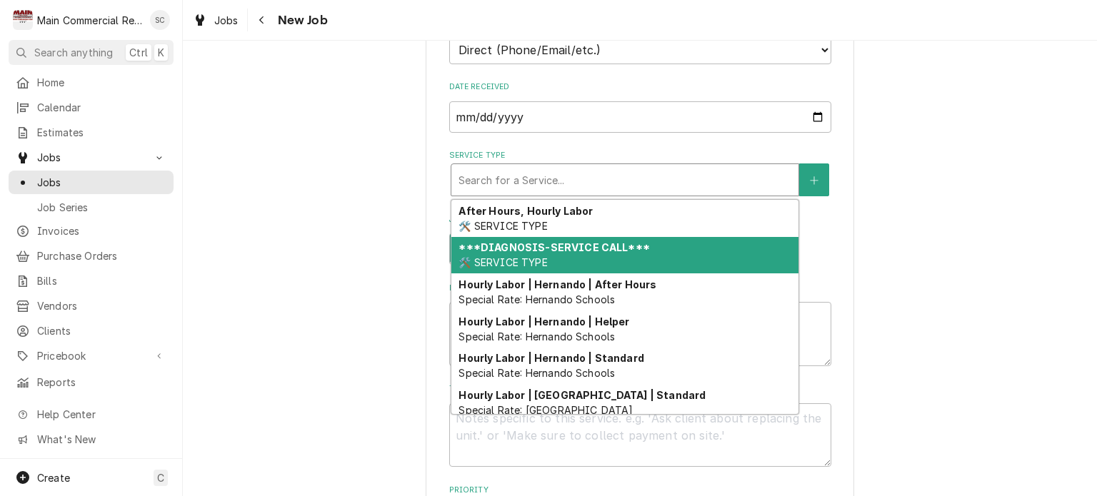
click at [536, 243] on strong "***DIAGNOSIS-SERVICE CALL***" at bounding box center [553, 247] width 191 height 12
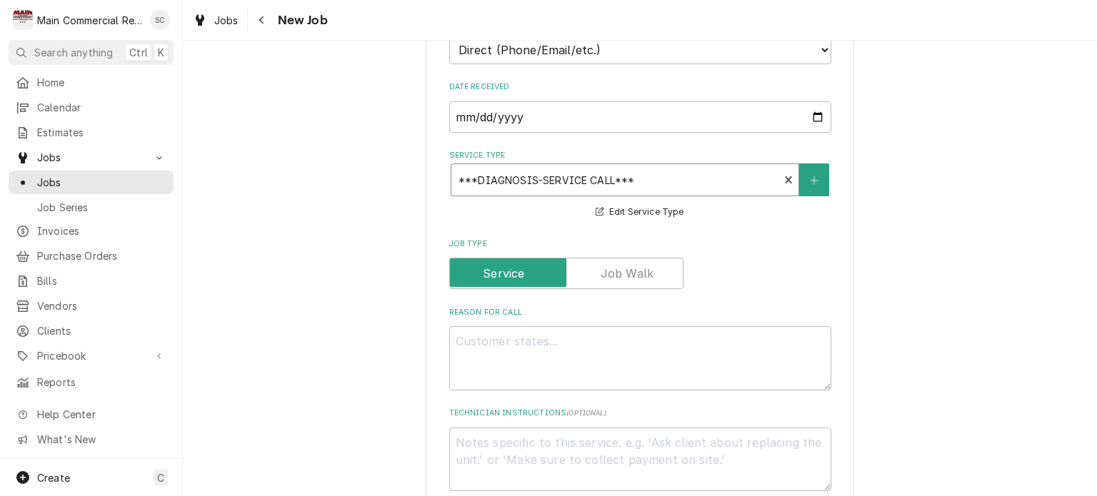
click at [557, 179] on div "Service Type" at bounding box center [614, 180] width 313 height 26
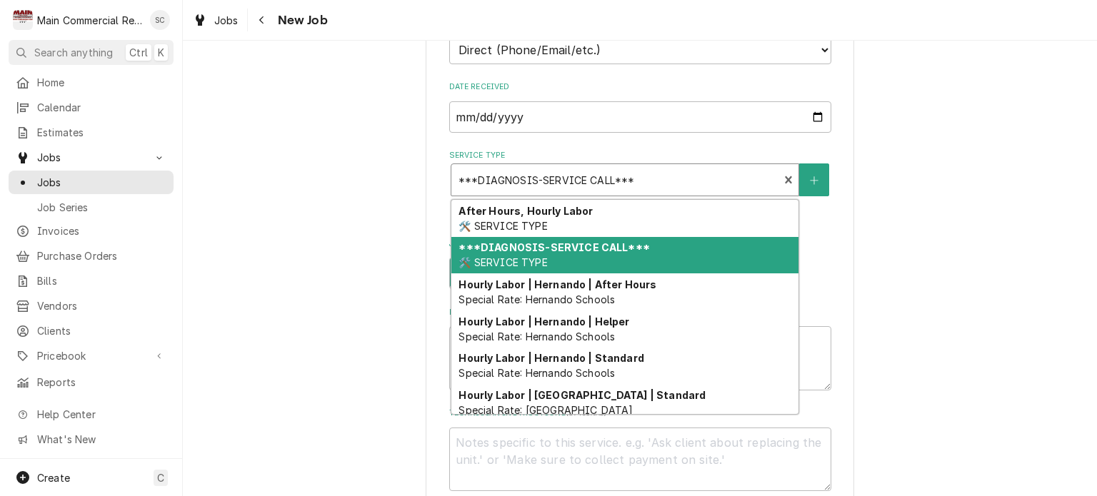
type textarea "x"
type input "P"
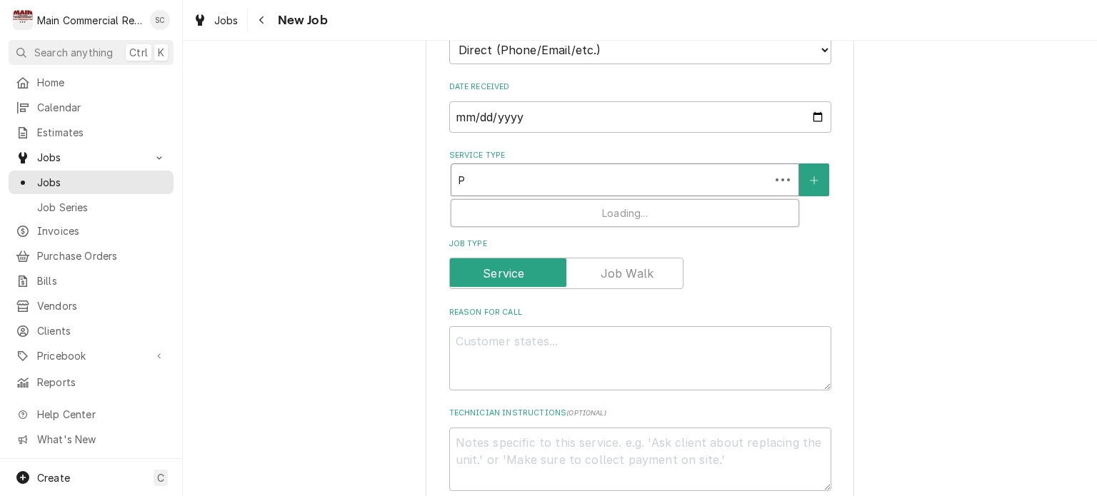
type textarea "x"
type input "Pa"
type textarea "x"
type input "Par"
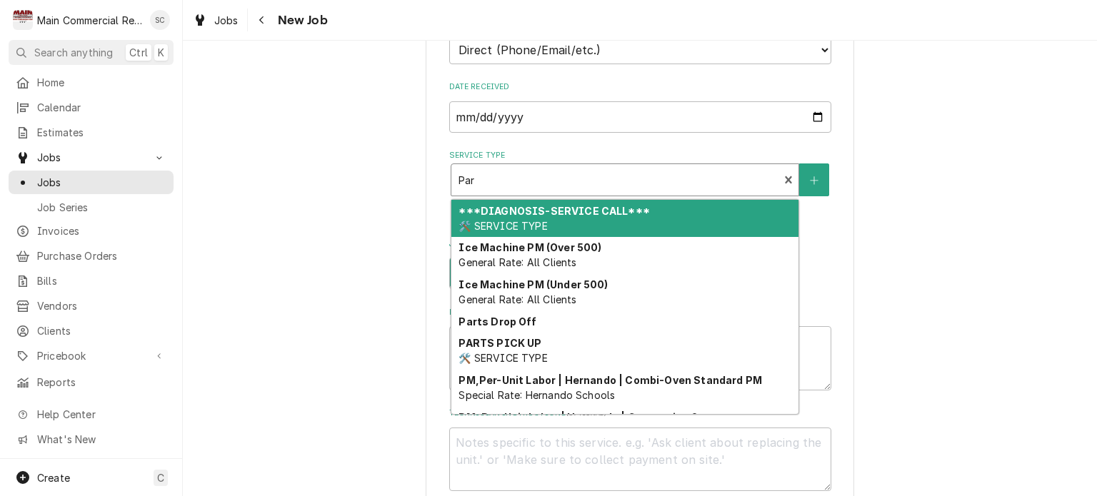
type textarea "x"
type input "Part"
type textarea "x"
type input "Parts"
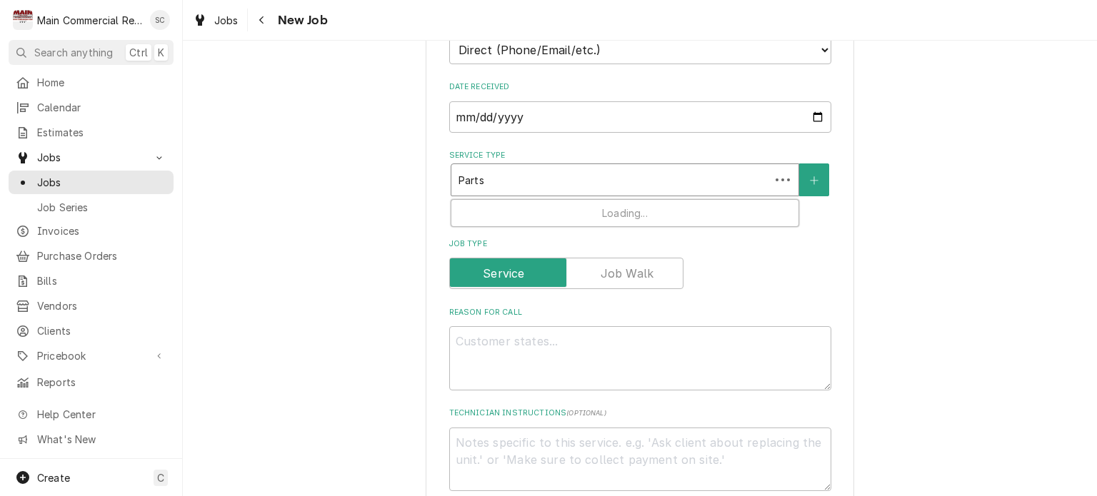
type textarea "x"
type input "Parts"
type textarea "x"
type input "Parts p"
type textarea "x"
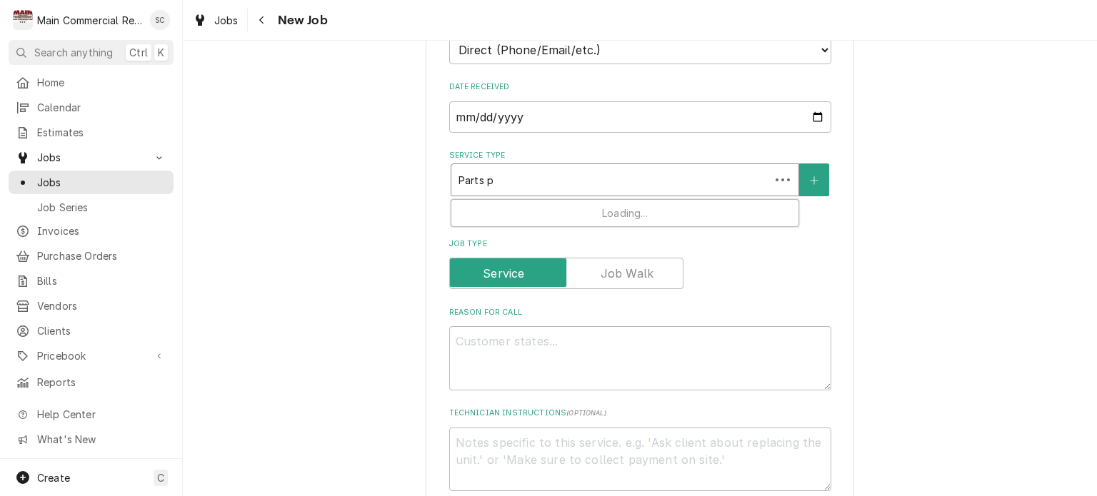
type input "Parts pi"
type textarea "x"
type input "Parts pic"
type textarea "x"
type input "Parts pick"
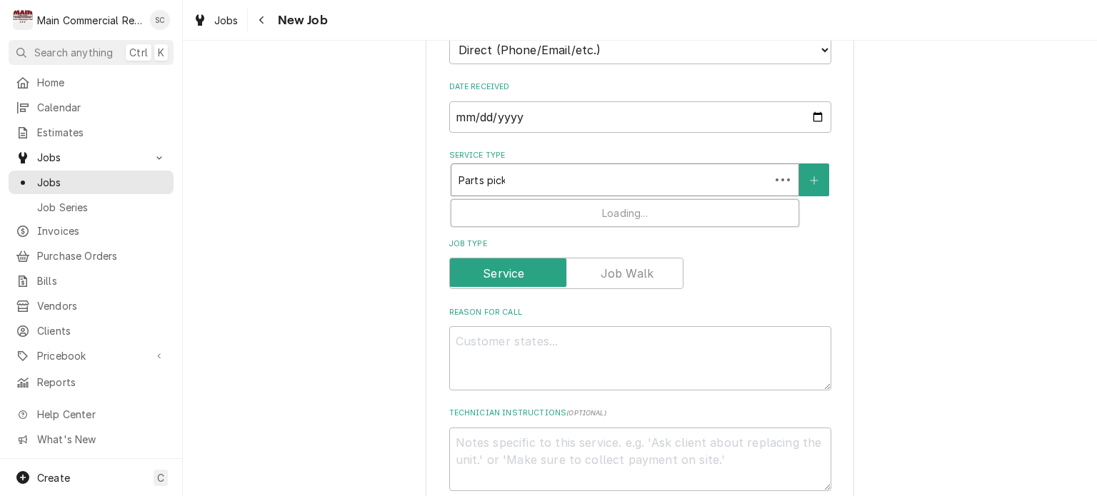
type textarea "x"
type input "Parts pick"
type textarea "x"
type input "Parts pick u"
type textarea "x"
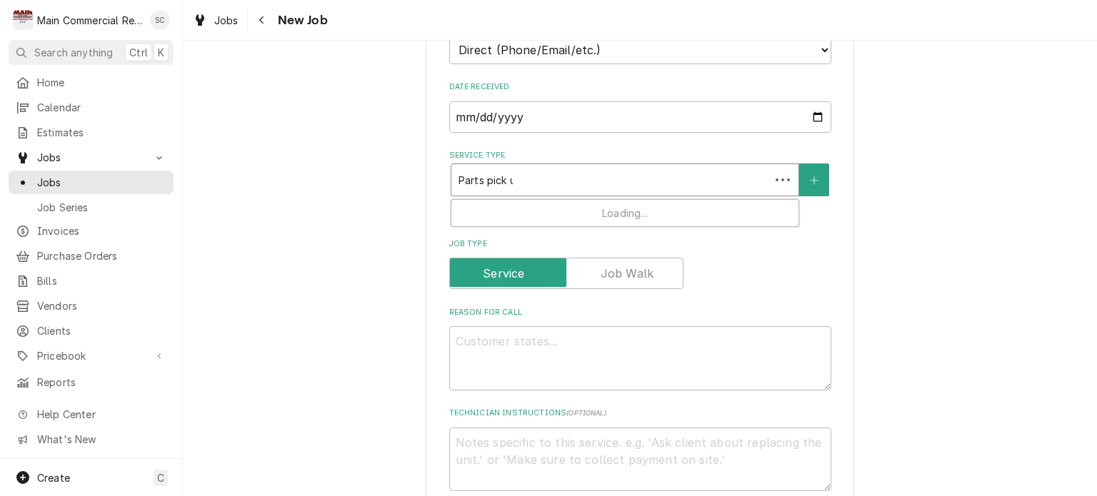
type input "Parts pick up"
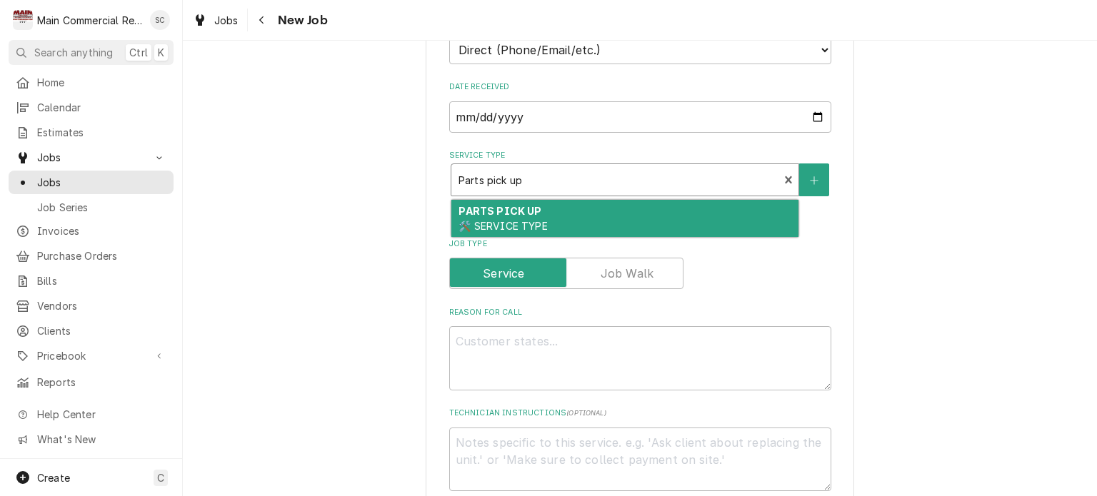
click at [548, 204] on div "PARTS PICK UP 🛠️ SERVICE TYPE" at bounding box center [624, 218] width 347 height 37
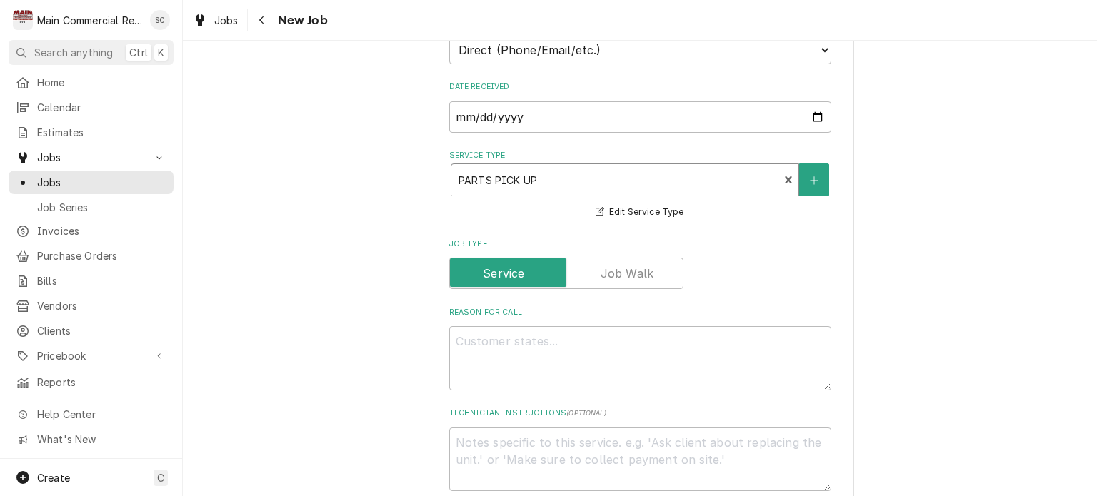
scroll to position [500, 0]
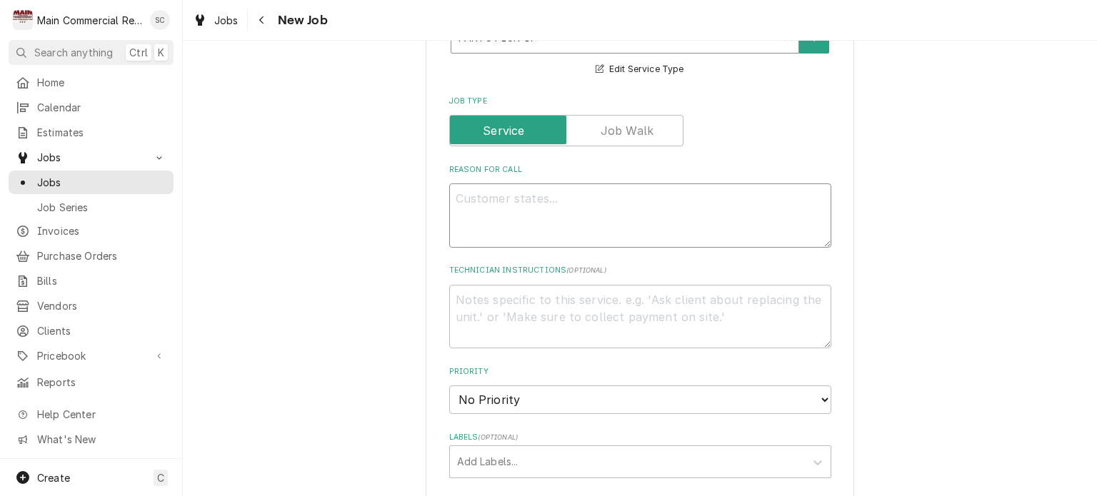
click at [560, 202] on textarea "Reason For Call" at bounding box center [640, 216] width 382 height 64
click at [671, 189] on textarea "Reason For Call" at bounding box center [640, 216] width 382 height 64
type textarea "x"
type textarea "O"
type textarea "x"
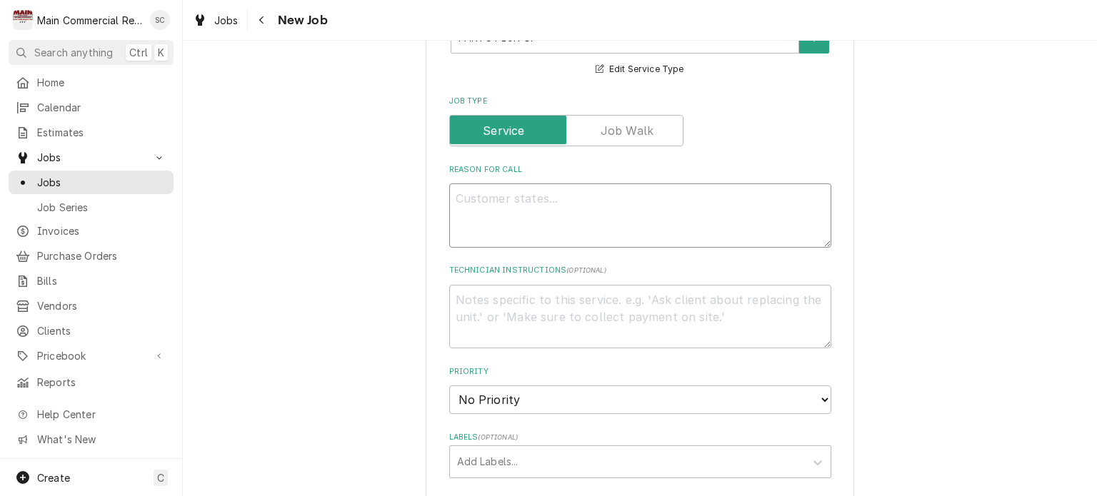
type textarea "x"
type textarea "P"
type textarea "x"
type textarea "PO"
type textarea "x"
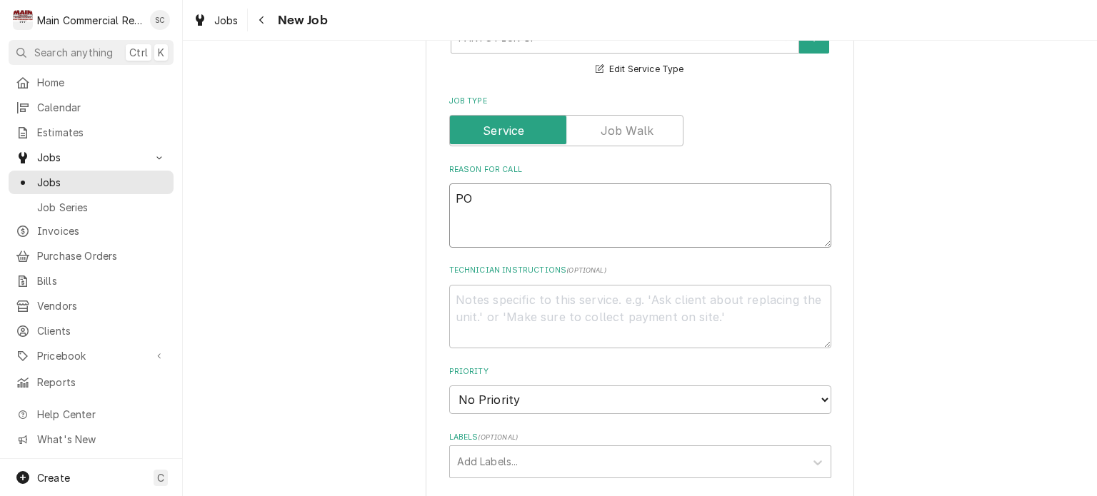
type textarea "PO7"
type textarea "x"
type textarea "PO76"
type textarea "x"
type textarea "PO766"
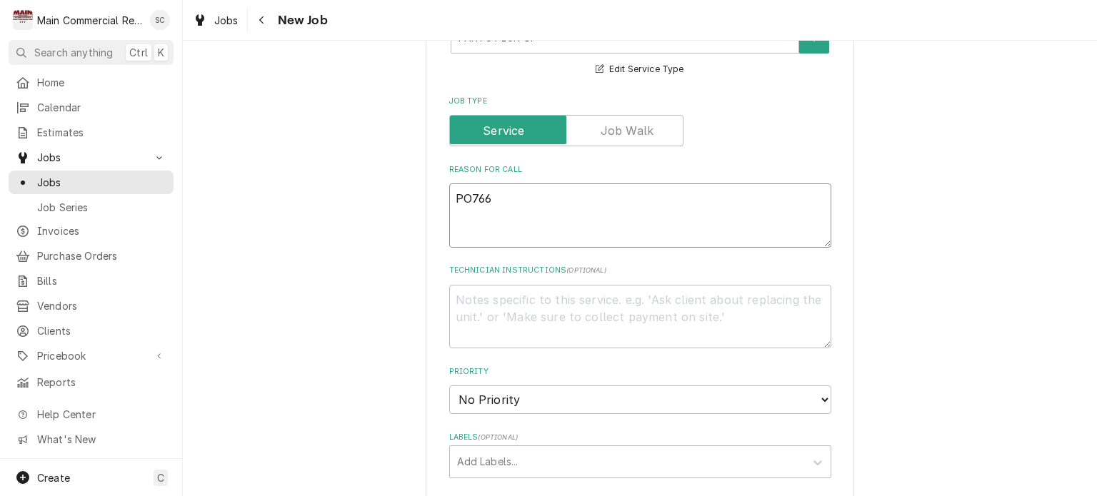
type textarea "x"
type textarea "PO7667"
type textarea "x"
type textarea "PO766"
type textarea "x"
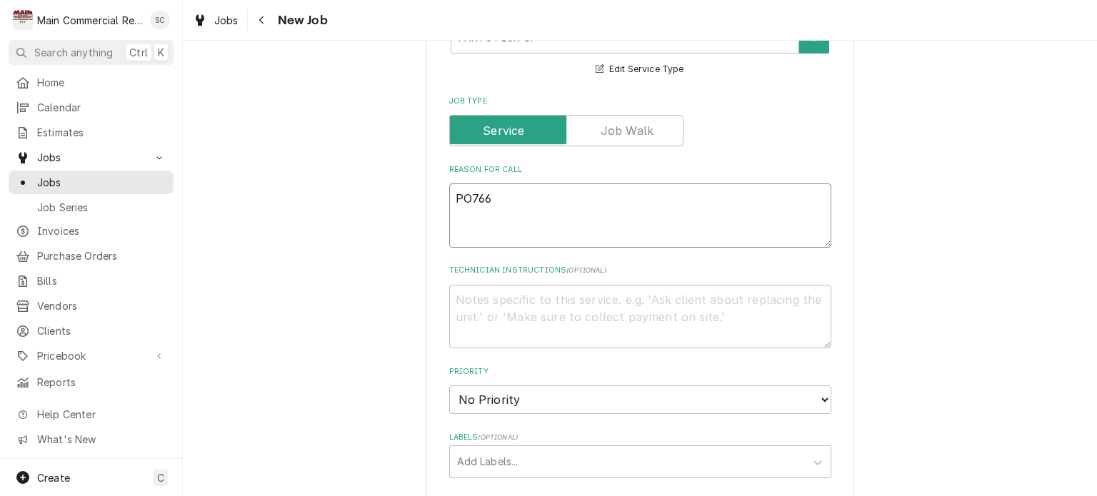
type textarea "PO76"
type textarea "x"
type textarea "PO7"
type textarea "x"
type textarea "PO70"
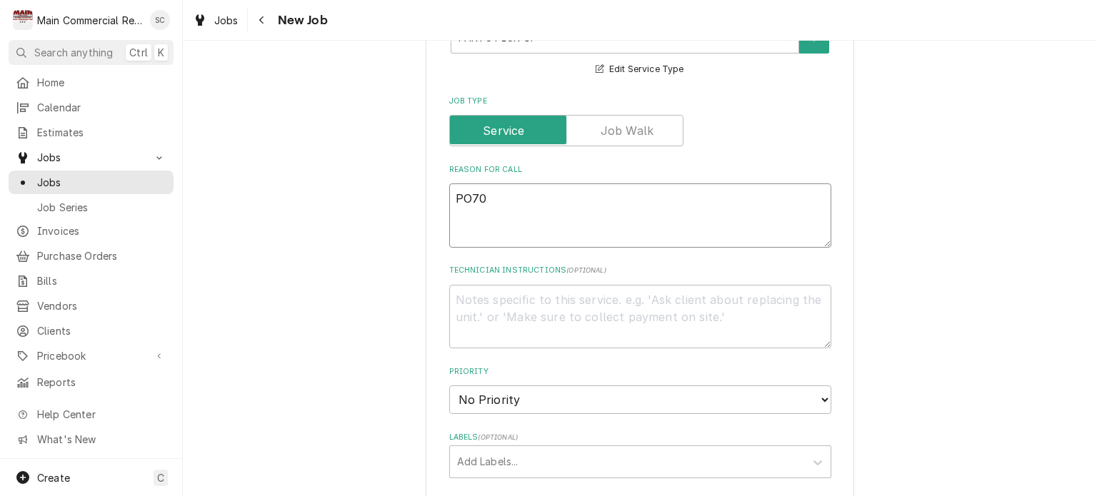
type textarea "x"
type textarea "PO706"
type textarea "x"
type textarea "PO7066"
type textarea "x"
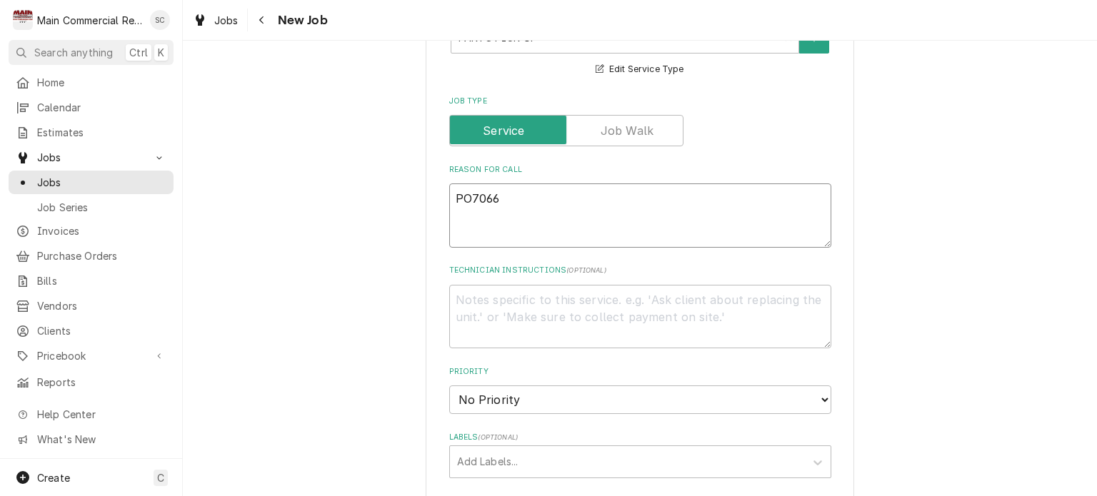
type textarea "PO70667"
type textarea "x"
type textarea "PO70667"
type textarea "x"
type textarea "PO70667 R"
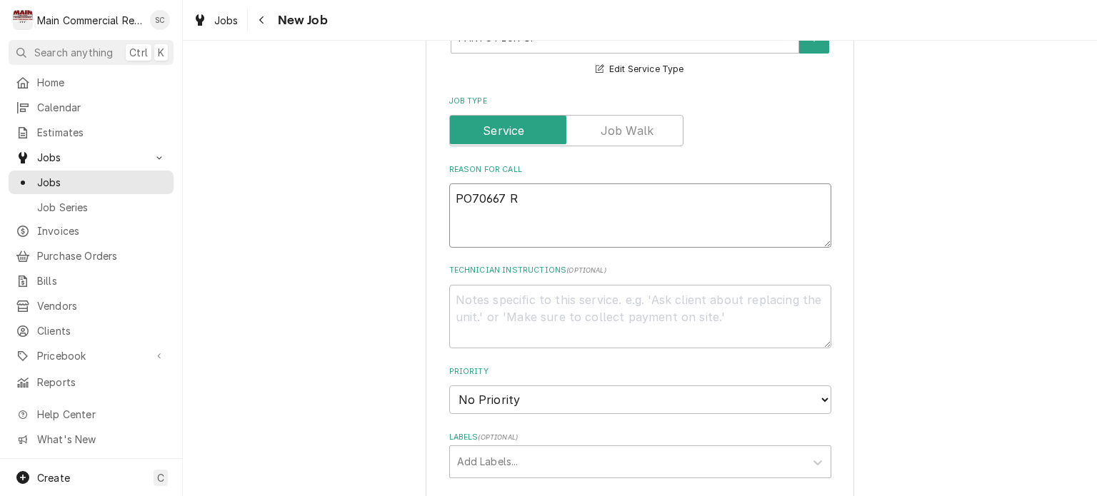
type textarea "x"
type textarea "PO70667"
type textarea "x"
type textarea "PO70667 T"
type textarea "x"
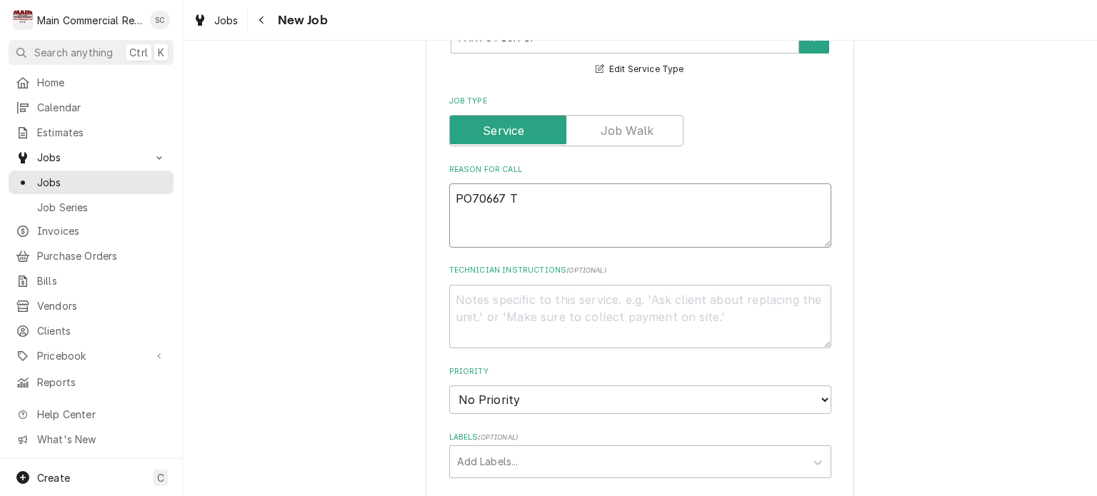
type textarea "PO70667 Tr"
type textarea "x"
type textarea "PO70667 Tru"
type textarea "x"
type textarea "PO70667 Truc"
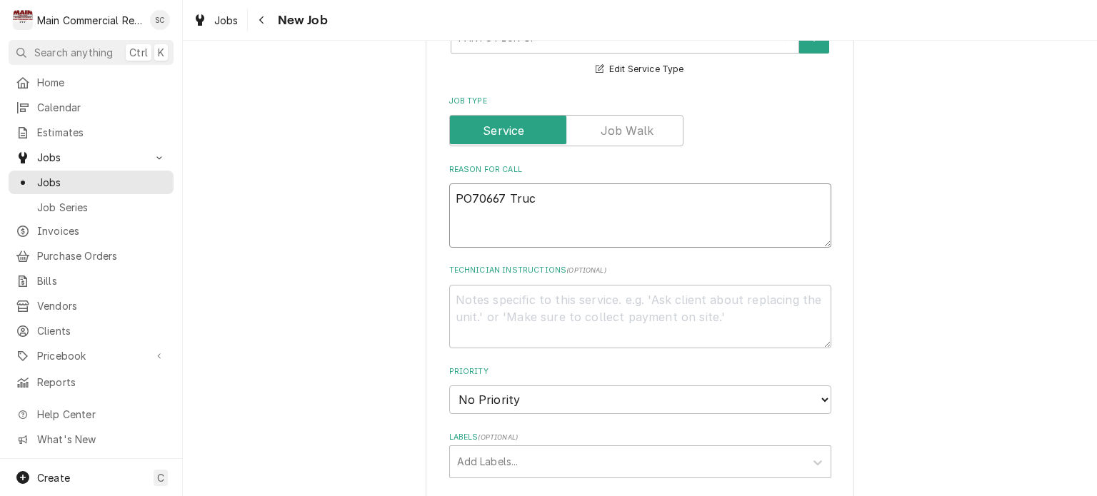
type textarea "x"
type textarea "PO70667 Truck"
type textarea "x"
type textarea "PO70667 Truck"
type textarea "x"
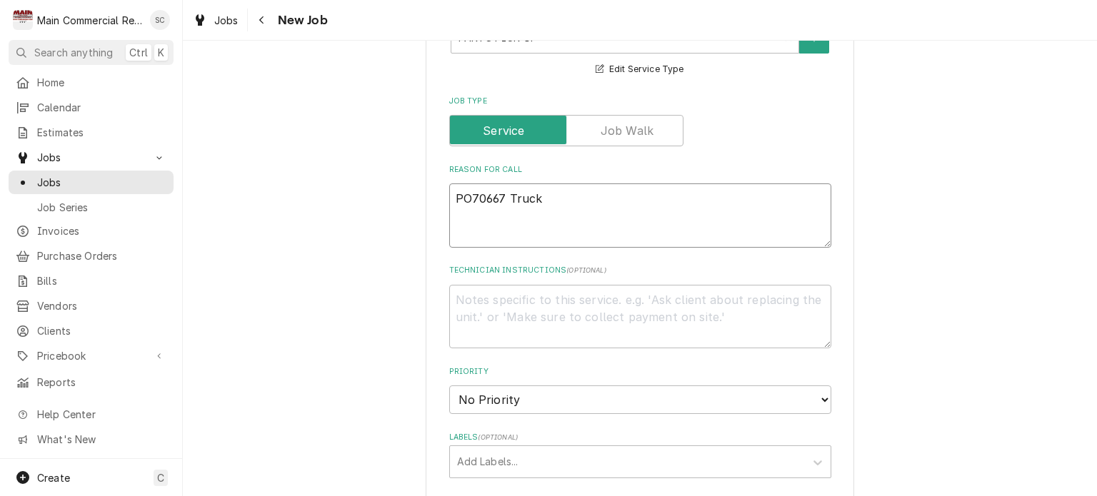
type textarea "PO70667 Truck s"
type textarea "x"
type textarea "PO70667 Truck st"
type textarea "x"
type textarea "PO70667 Truck sto"
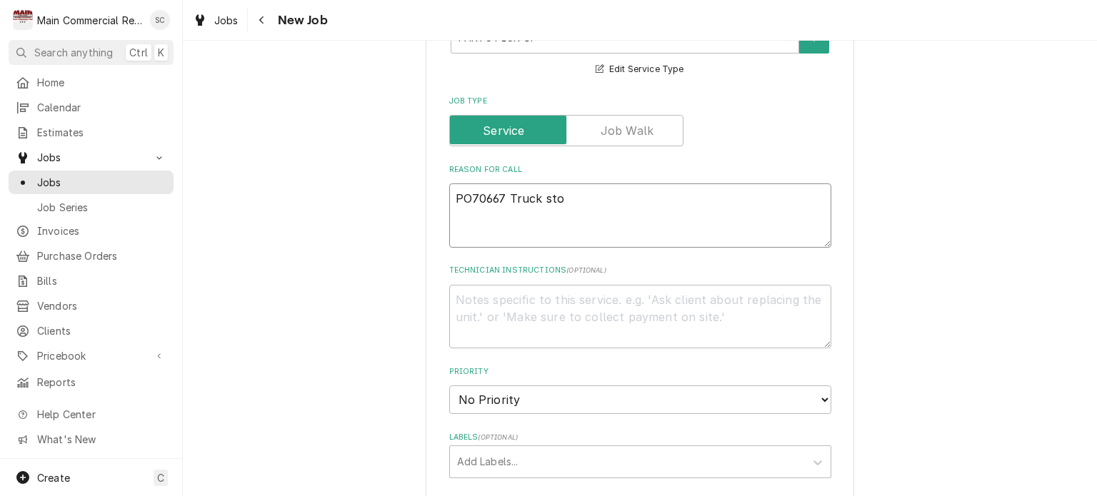
type textarea "x"
type textarea "PO70667 Truck stoc"
type textarea "x"
type textarea "PO70667 Truck stock"
type textarea "x"
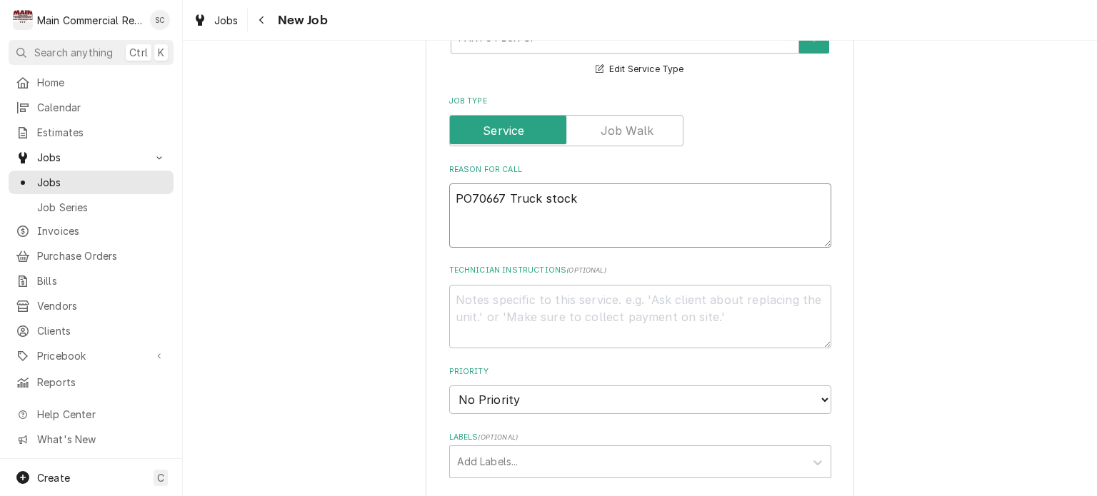
type textarea "PO70667 Truck stock"
type textarea "x"
type textarea "PO70667 Truck stock f"
type textarea "x"
type textarea "PO70667 Truck stock fo"
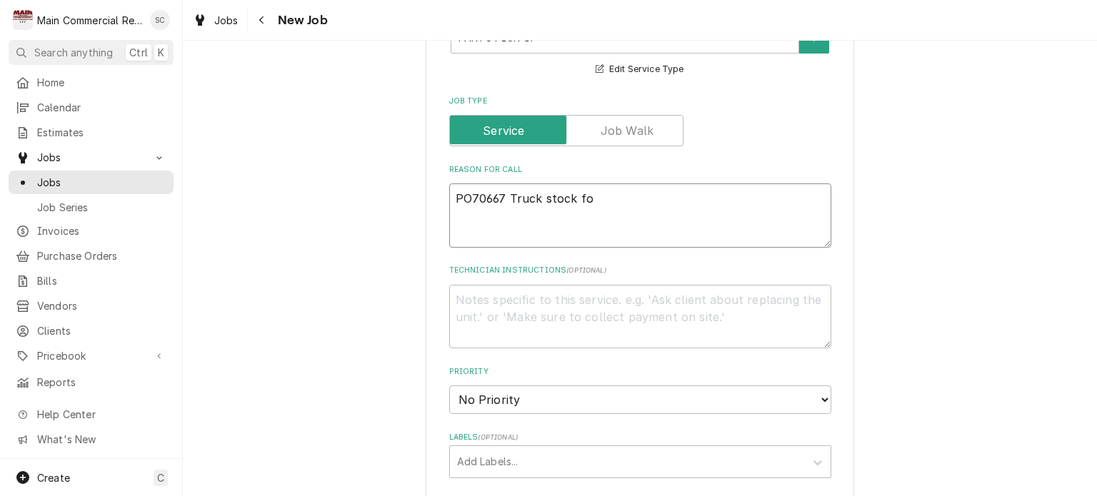
type textarea "x"
type textarea "PO70667 Truck stock for"
type textarea "x"
type textarea "PO70667 Truck stock for"
type textarea "x"
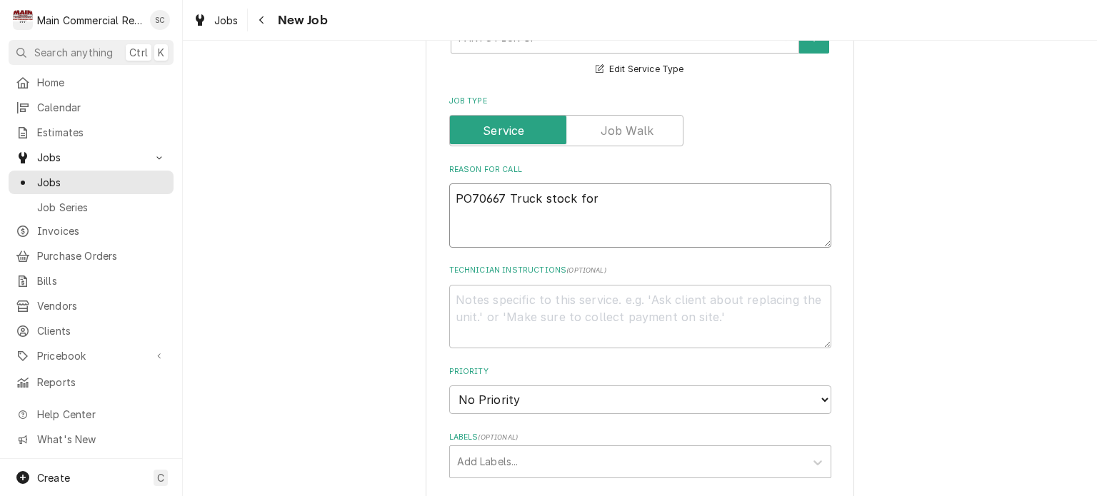
type textarea "PO70667 Truck stock for o"
type textarea "x"
type textarea "PO70667 Truck stock for on"
type textarea "x"
type textarea "PO70667 Truck stock for on"
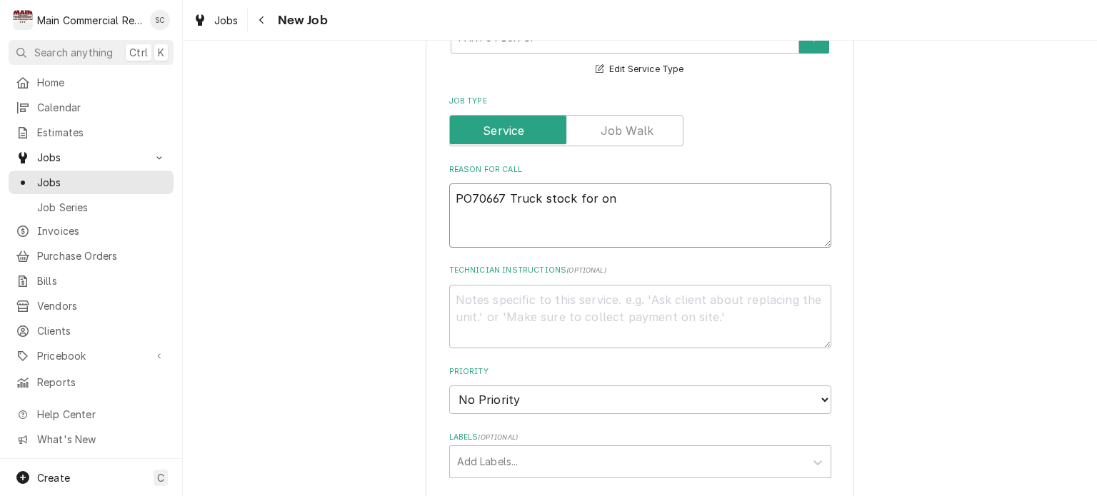
type textarea "x"
type textarea "PO70667 Truck stock for on c"
type textarea "x"
type textarea "PO70667 Truck stock for on ca"
type textarea "x"
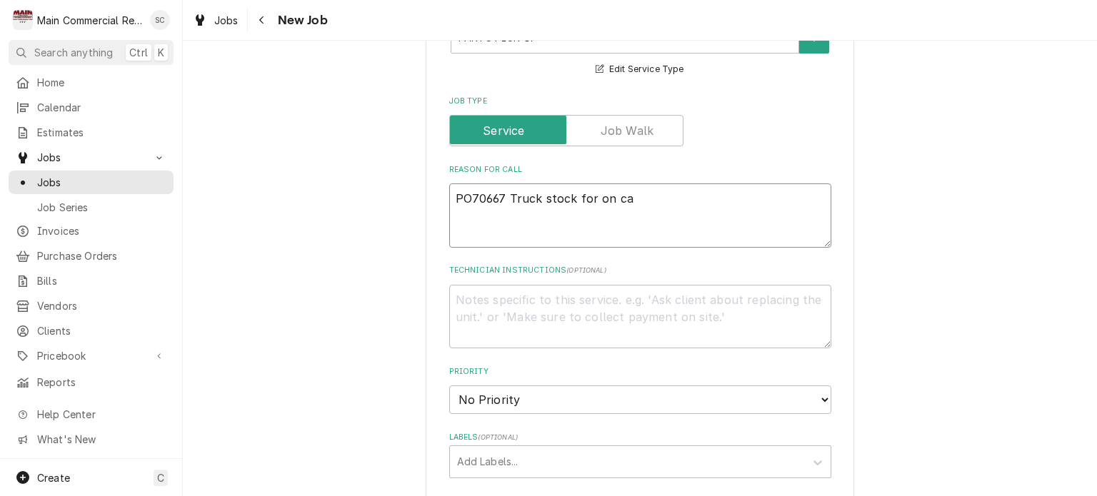
type textarea "PO70667 Truck stock for on cal"
type textarea "x"
type textarea "PO70667 Truck stock for on call"
type textarea "x"
type textarea "PO70667 Truck stock for on call"
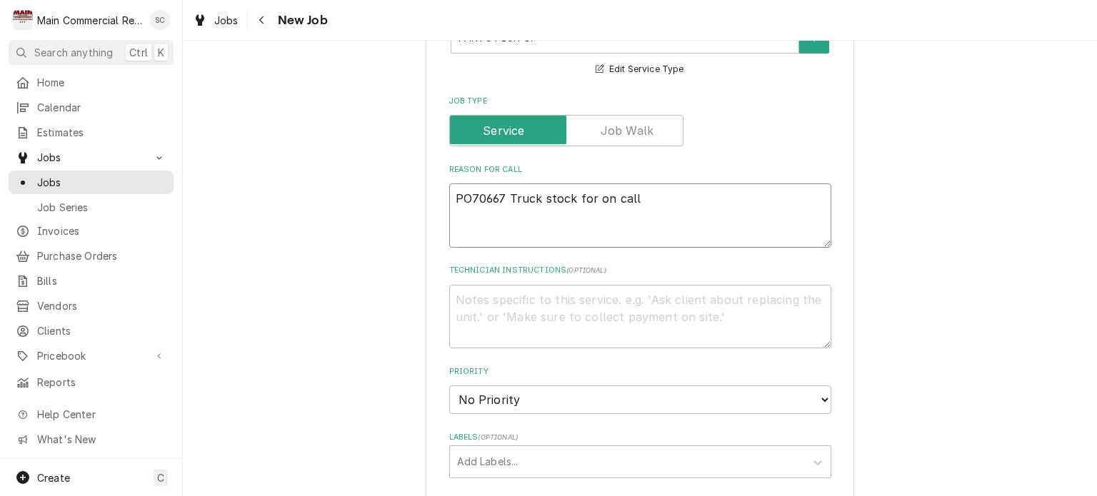
type textarea "x"
type textarea "PO70667 Truck stock for on call R"
type textarea "x"
type textarea "PO70667 Truck stock for on call R2"
type textarea "x"
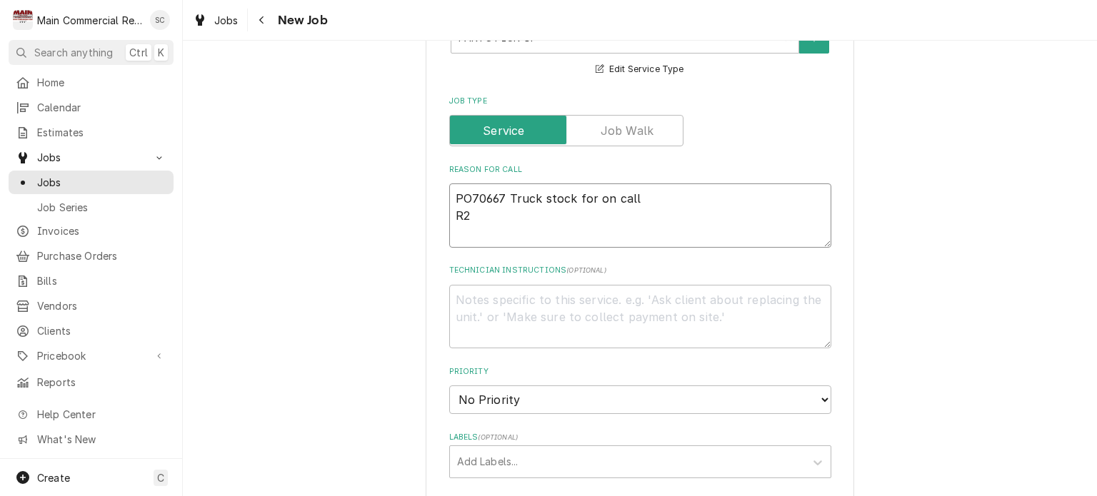
type textarea "PO70667 Truck stock for on call R29"
type textarea "x"
type textarea "PO70667 Truck stock for on call R290"
type textarea "x"
type textarea "PO70667 Truck stock for on call R290"
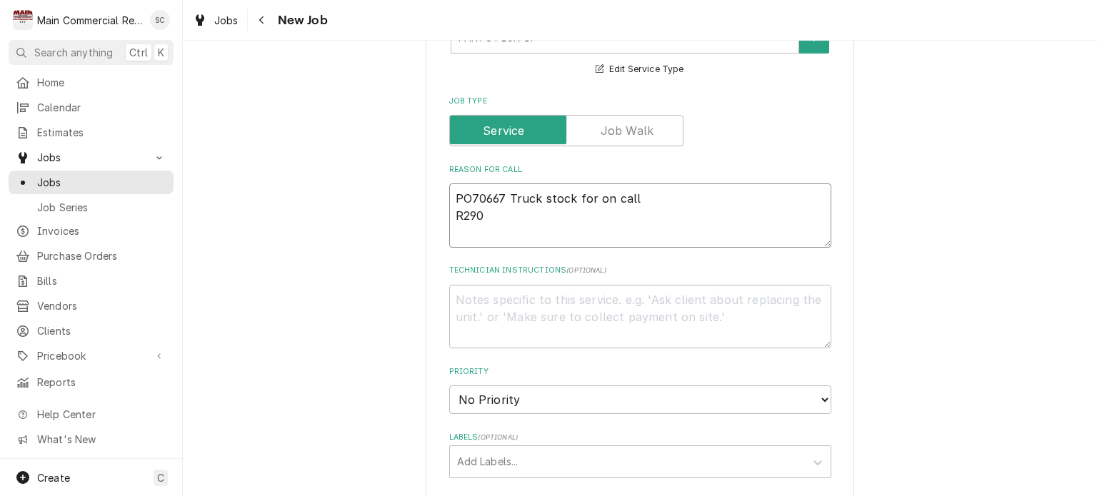
type textarea "x"
type textarea "PO70667 Truck stock for on call R290 e"
type textarea "x"
type textarea "PO70667 Truck stock for on call R290 et"
type textarea "x"
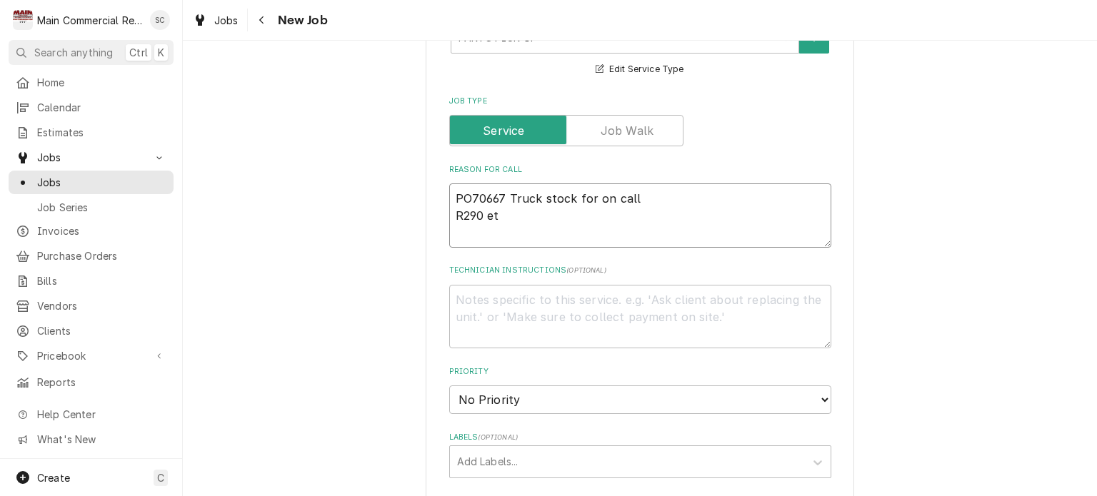
type textarea "PO70667 Truck stock for on call R290 etc"
type textarea "x"
type textarea "PO70667 Truck stock for on call R290 etc."
type textarea "x"
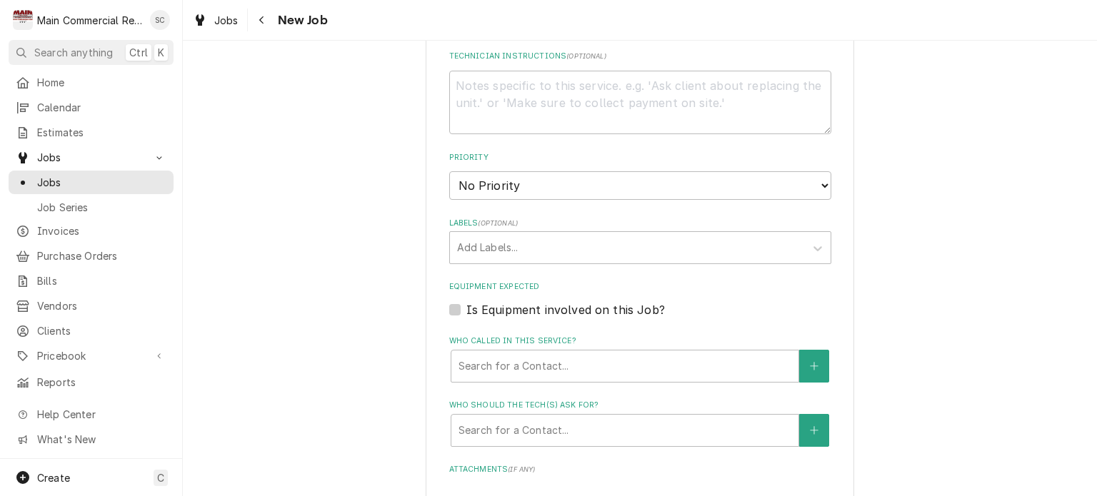
scroll to position [786, 0]
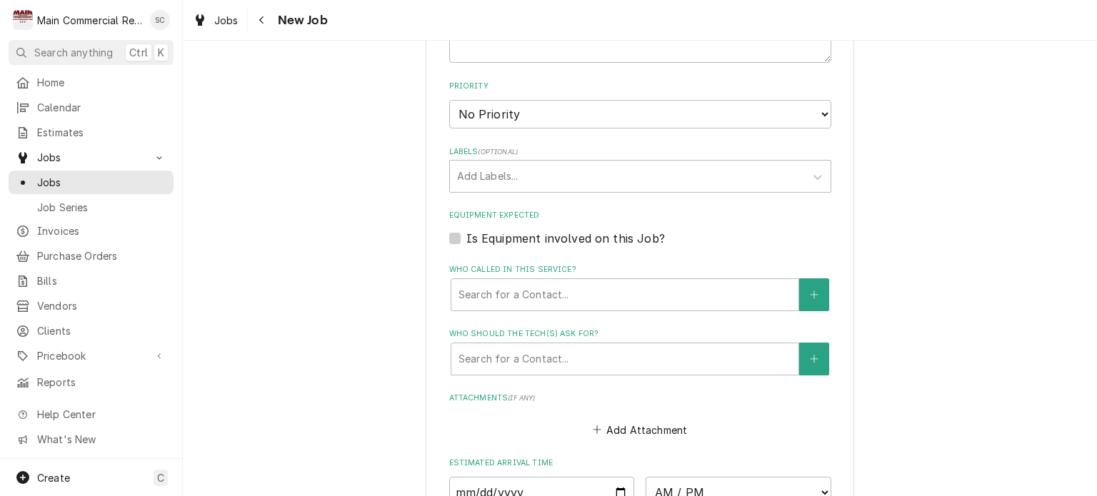
type textarea "PO70667 Truck stock for on call R290 etc."
click at [541, 121] on select "No Priority Urgent High Medium Low" at bounding box center [640, 114] width 382 height 29
click at [449, 100] on select "No Priority Urgent High Medium Low" at bounding box center [640, 114] width 382 height 29
click at [520, 169] on div "Labels" at bounding box center [627, 177] width 341 height 26
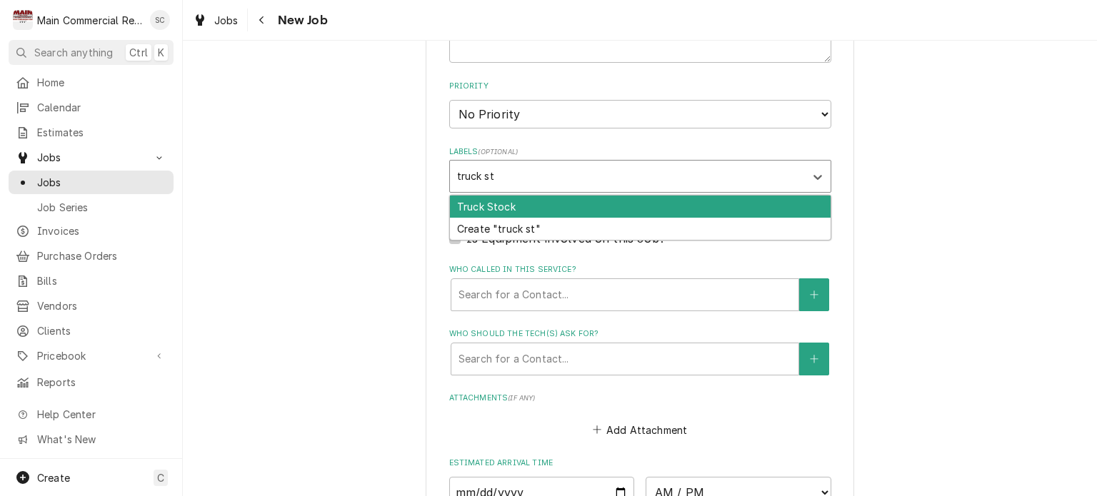
type input "truck sto"
click at [525, 196] on div "Truck Stock" at bounding box center [640, 207] width 381 height 22
type textarea "x"
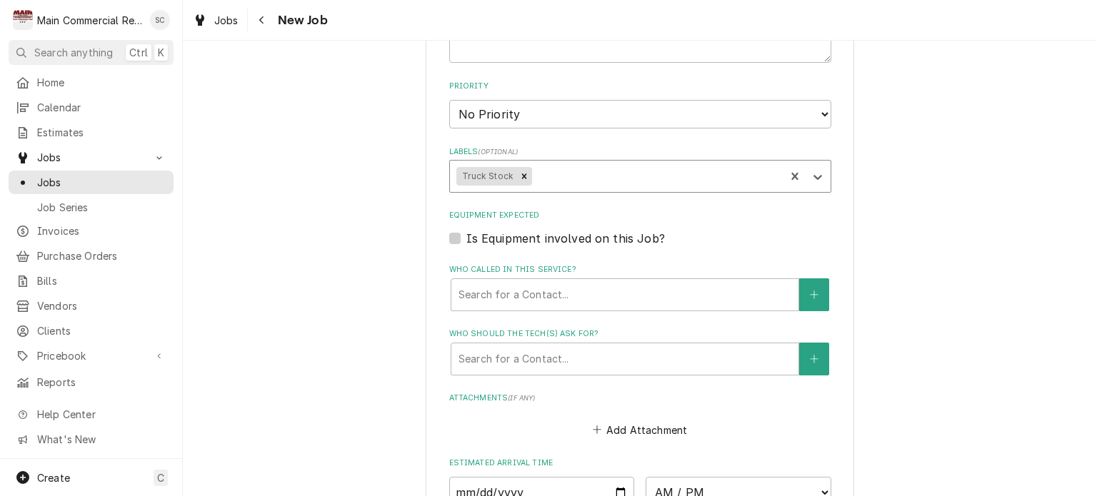
type textarea "x"
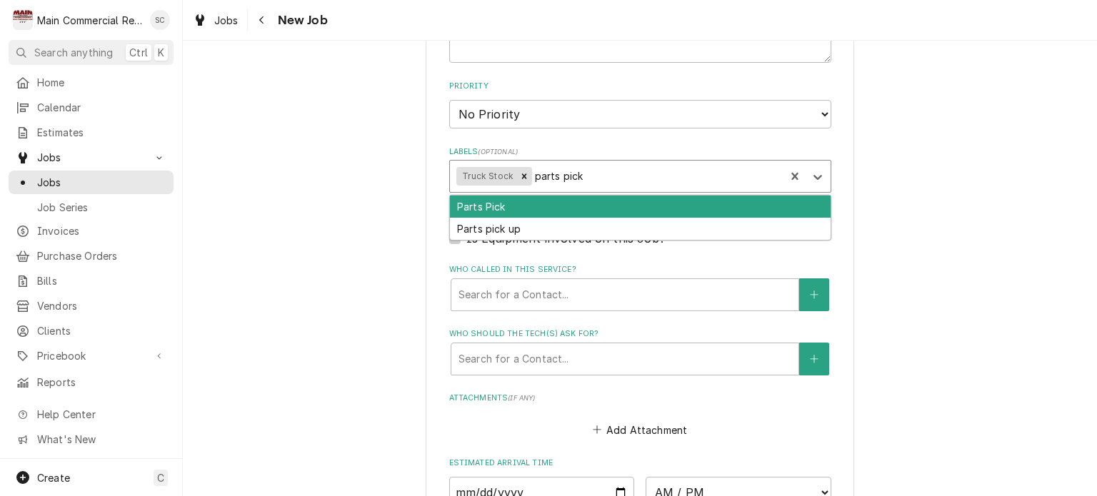
type input "parts pick"
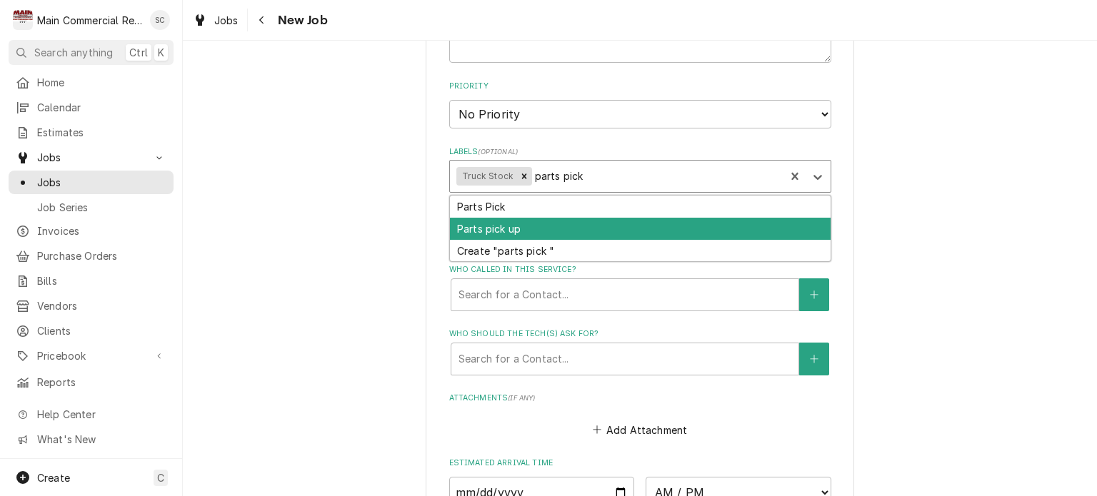
click at [522, 218] on div "Parts pick up" at bounding box center [640, 229] width 381 height 22
type textarea "x"
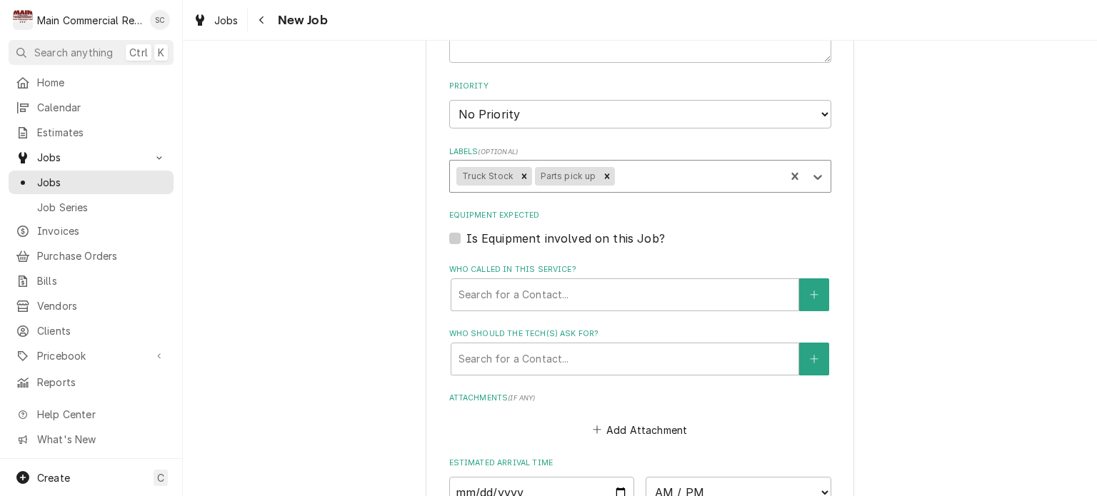
scroll to position [928, 0]
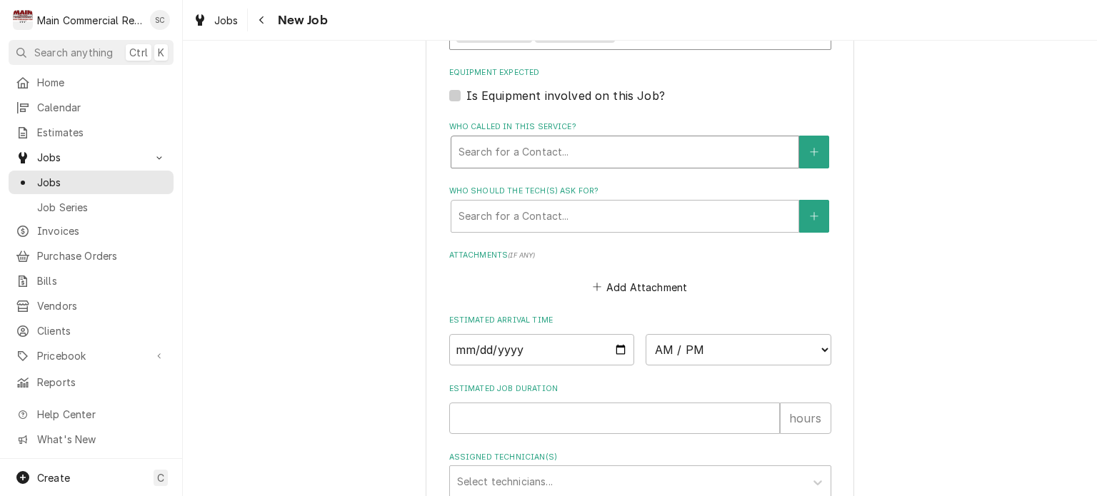
click at [521, 149] on div "Who called in this service?" at bounding box center [624, 152] width 333 height 26
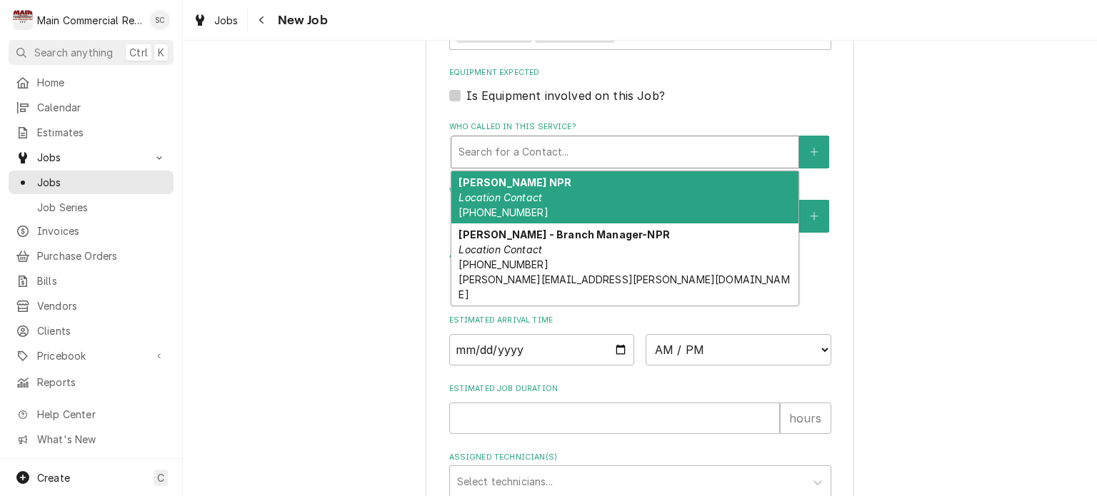
click at [513, 185] on div "Johnstone NPR Location Contact (727) 817-0248" at bounding box center [624, 197] width 347 height 52
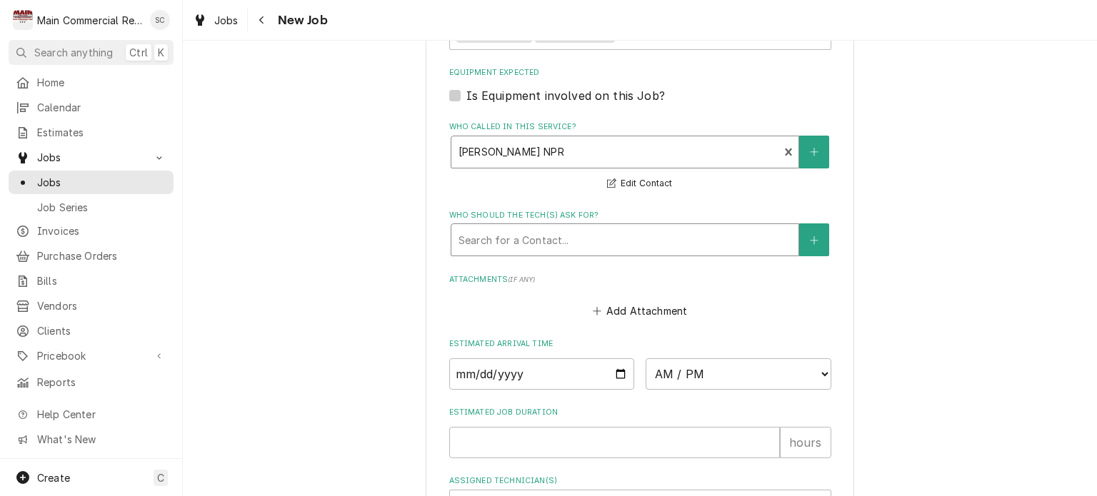
click at [528, 234] on div "Who should the tech(s) ask for?" at bounding box center [624, 240] width 333 height 26
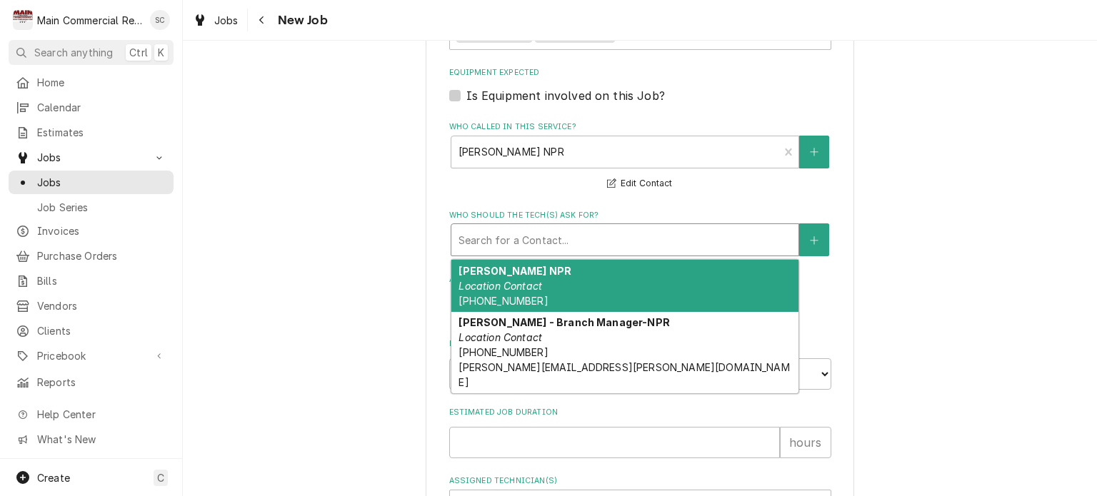
click at [531, 281] on em "Location Contact" at bounding box center [500, 286] width 84 height 12
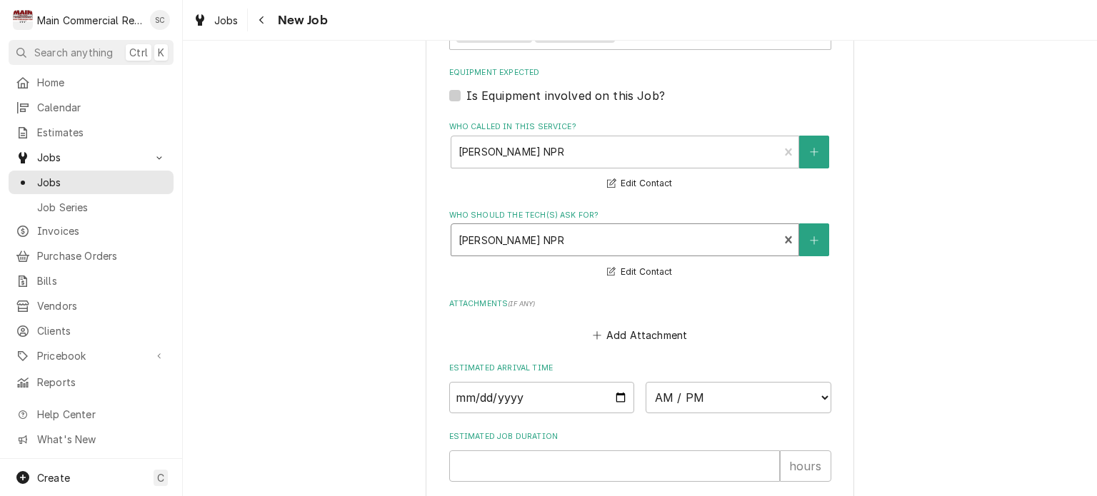
scroll to position [1097, 0]
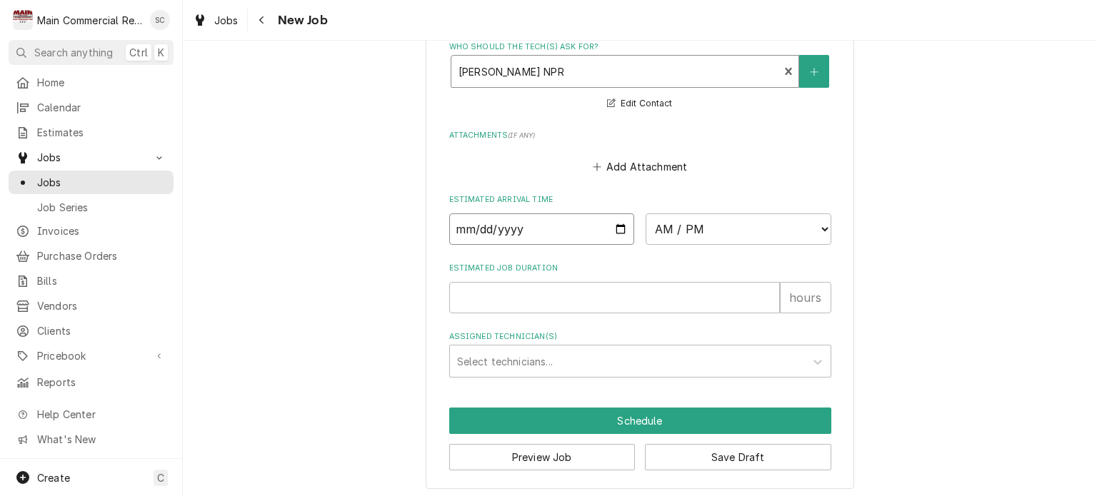
click at [615, 224] on input "Date" at bounding box center [542, 229] width 186 height 31
type textarea "x"
type input "2025-10-10"
type textarea "x"
click at [692, 227] on select "AM / PM 6:00 AM 6:15 AM 6:30 AM 6:45 AM 7:00 AM 7:15 AM 7:30 AM 7:45 AM 8:00 AM…" at bounding box center [739, 229] width 186 height 31
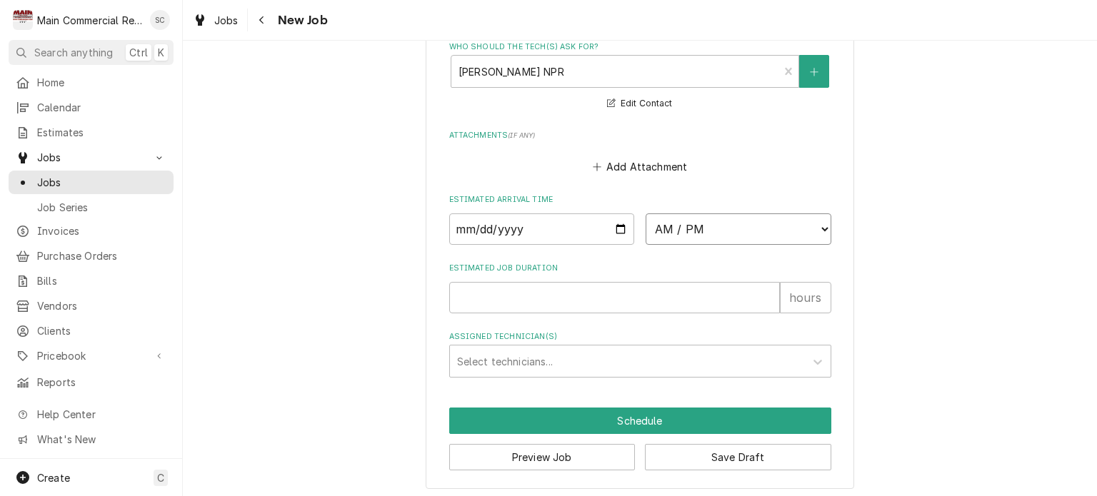
select select "15:15:00"
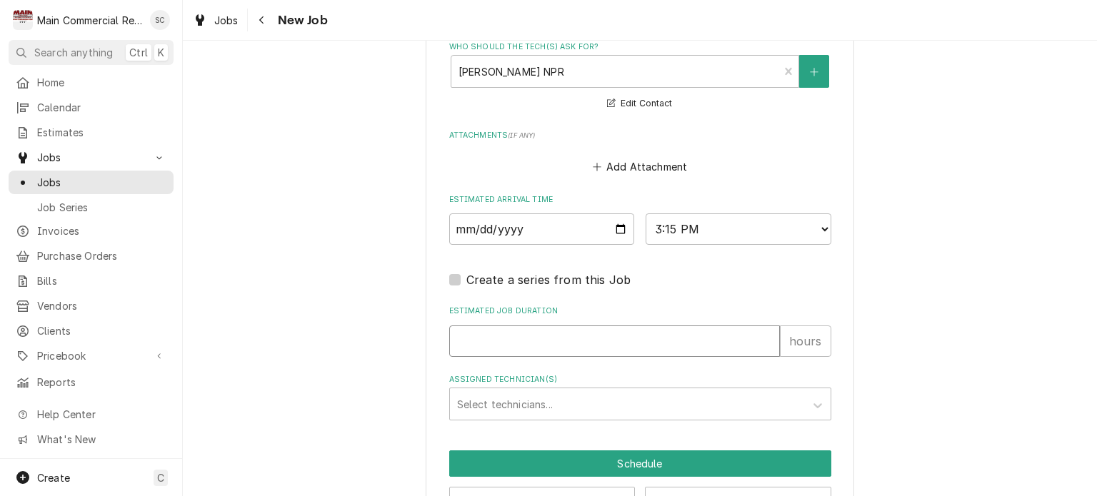
click at [535, 331] on input "Estimated Job Duration" at bounding box center [614, 341] width 331 height 31
type textarea "x"
type input ".2"
type textarea "x"
type input ".25"
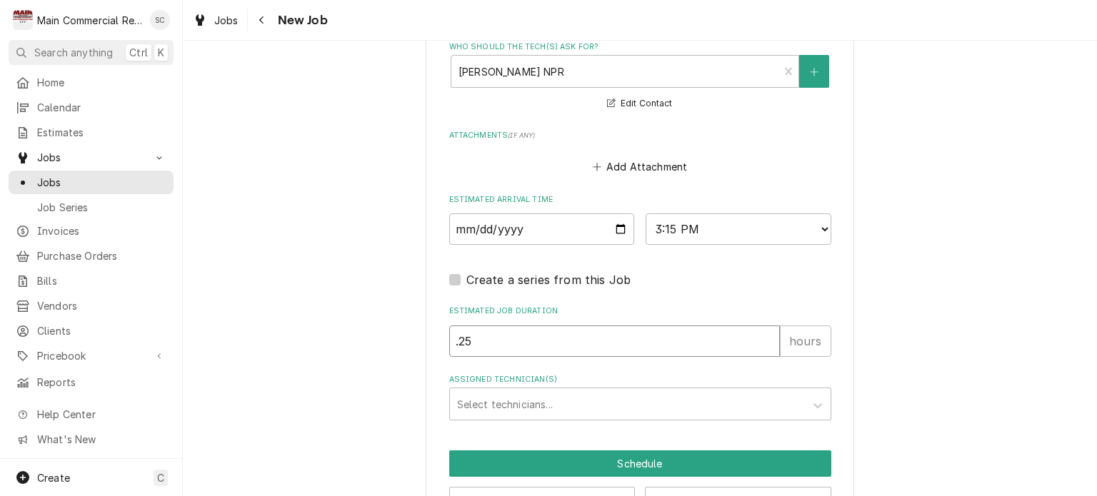
type textarea "x"
type input ".25"
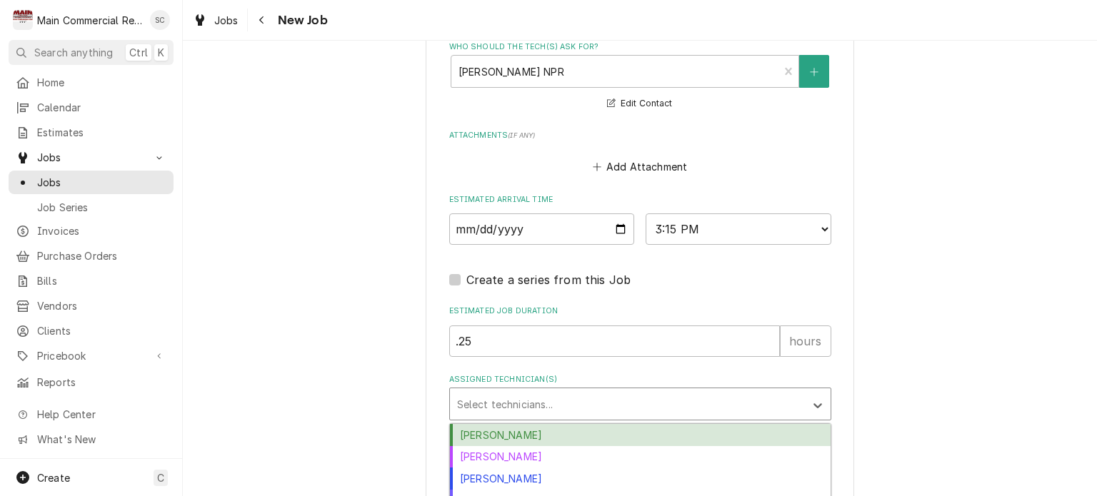
click at [527, 409] on div "Assigned Technician(s)" at bounding box center [627, 404] width 341 height 26
click at [554, 433] on div "[PERSON_NAME]" at bounding box center [640, 435] width 381 height 22
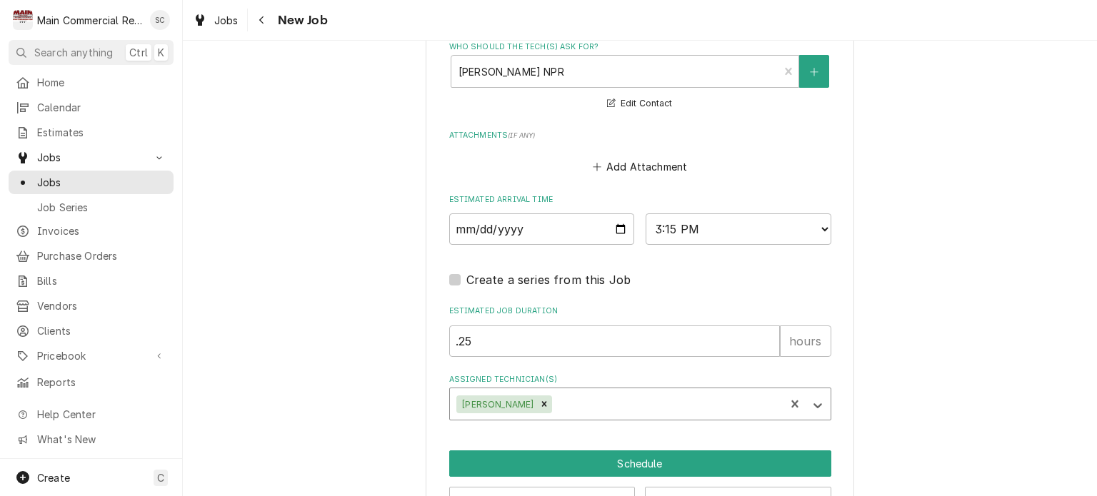
scroll to position [1140, 0]
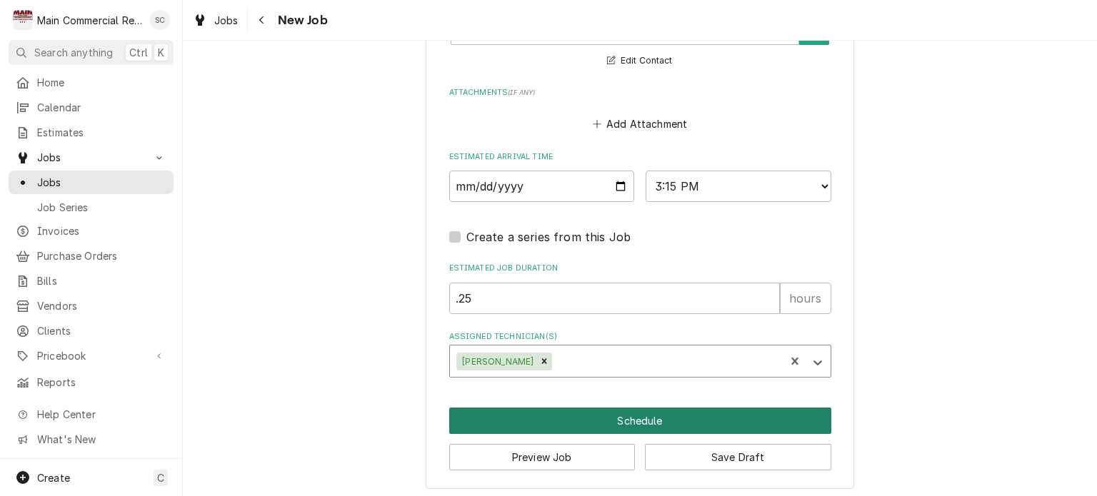
click at [631, 413] on button "Schedule" at bounding box center [640, 421] width 382 height 26
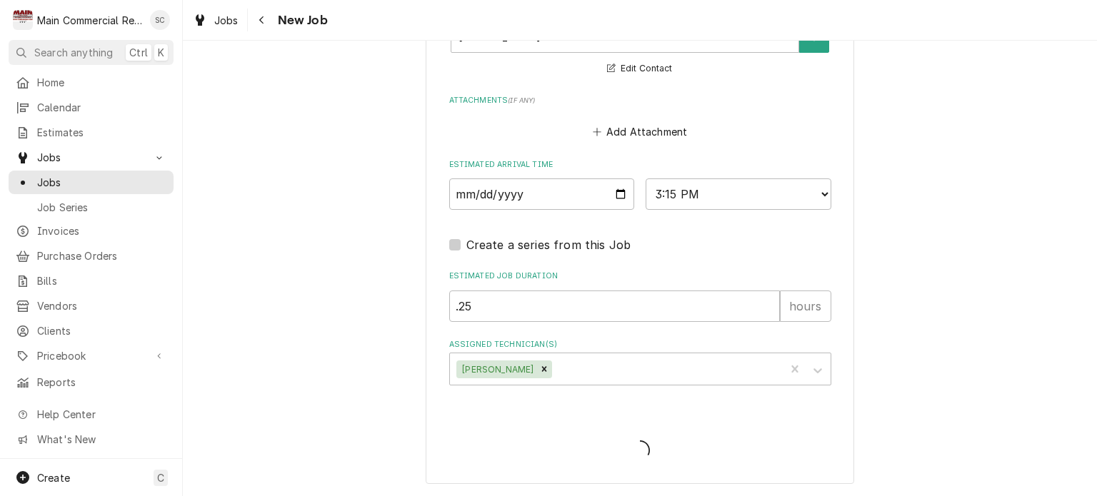
scroll to position [1127, 0]
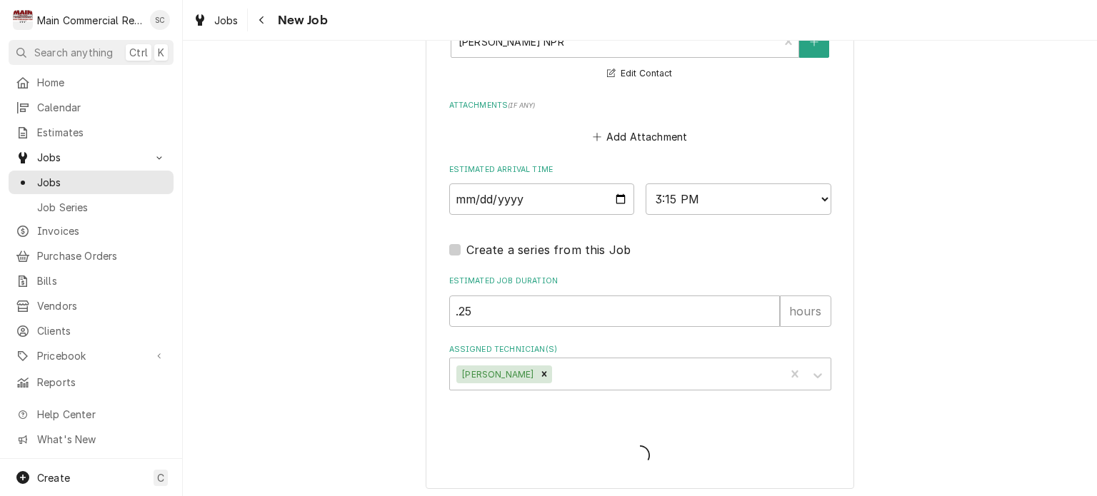
type textarea "x"
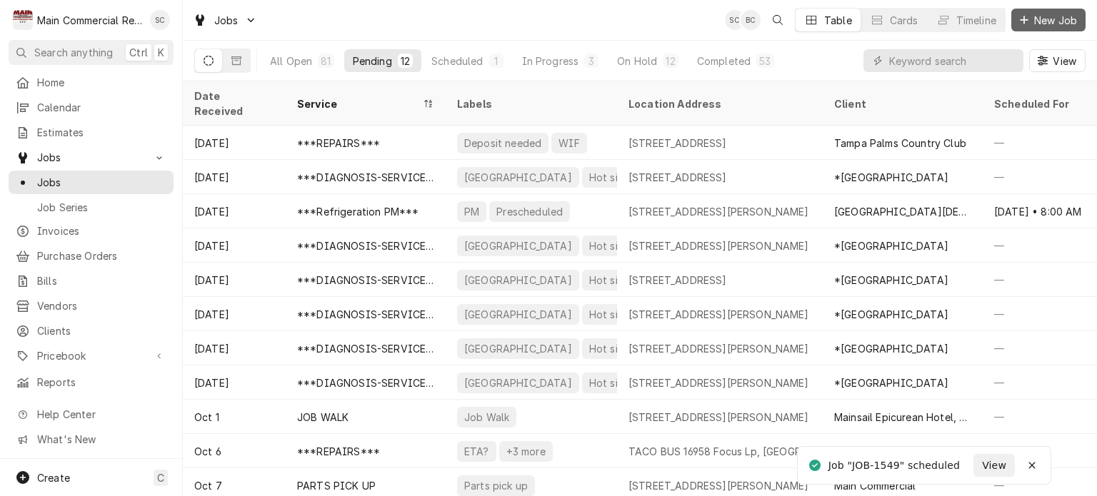
click at [1040, 19] on span "New Job" at bounding box center [1055, 20] width 49 height 15
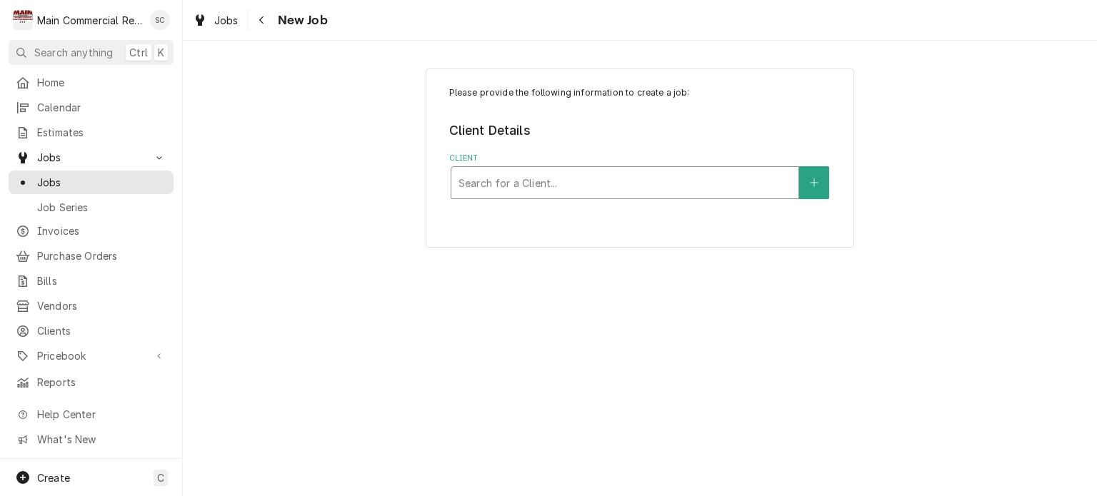
click at [717, 185] on div "Client" at bounding box center [624, 183] width 333 height 26
type input "D"
type input "Main Commercial"
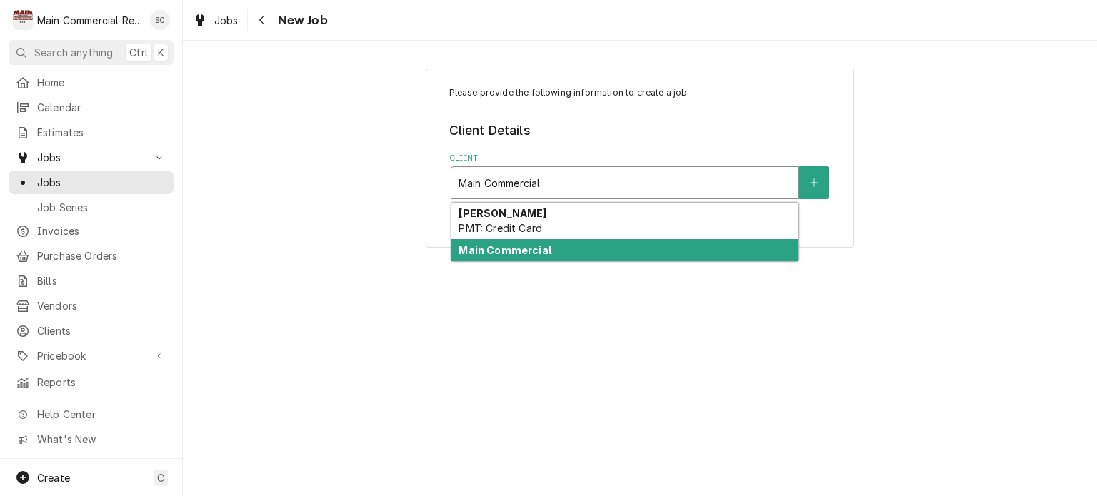
click at [620, 246] on div "Main Commercial" at bounding box center [624, 250] width 347 height 22
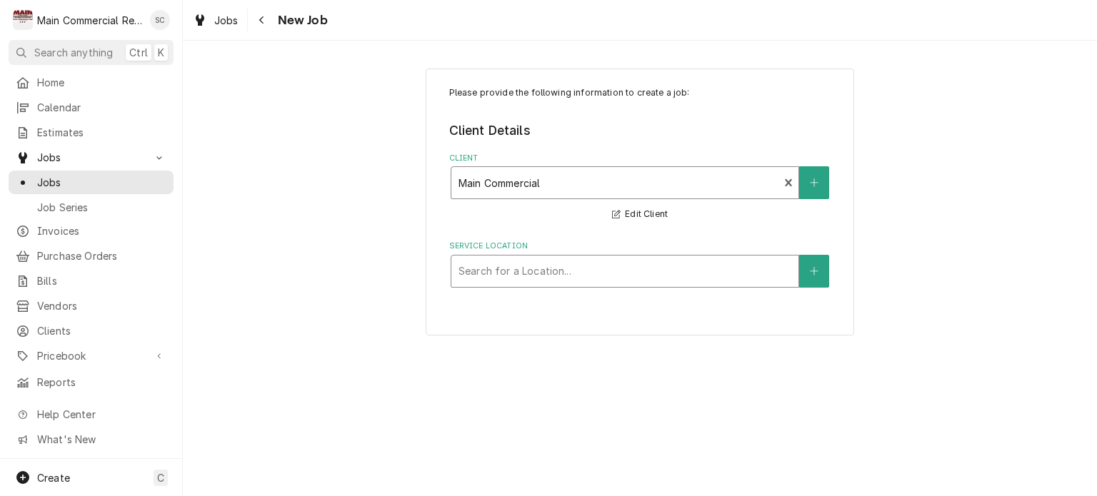
click at [617, 262] on div "Service Location" at bounding box center [624, 272] width 333 height 26
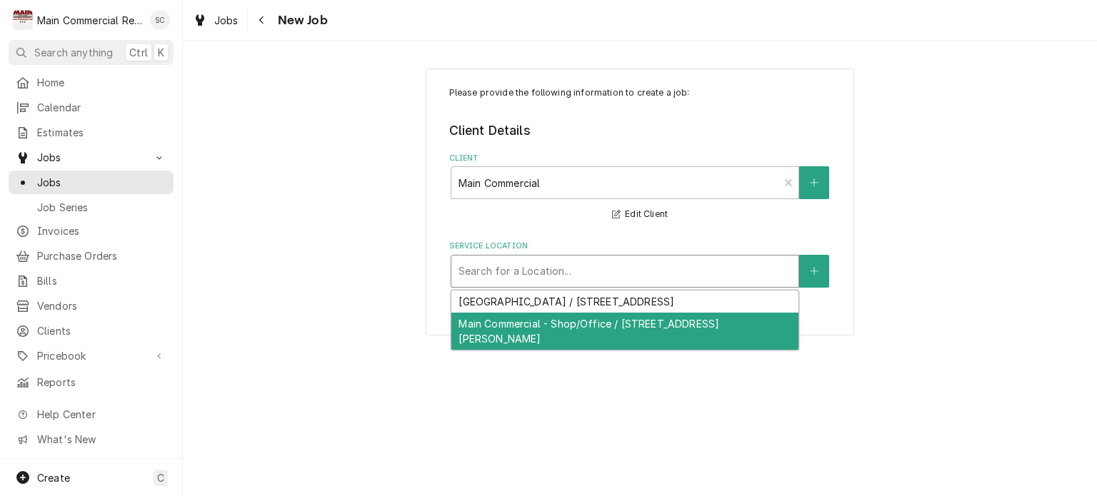
click at [603, 321] on div "Main Commercial - Shop/Office / [STREET_ADDRESS][PERSON_NAME]" at bounding box center [624, 331] width 347 height 37
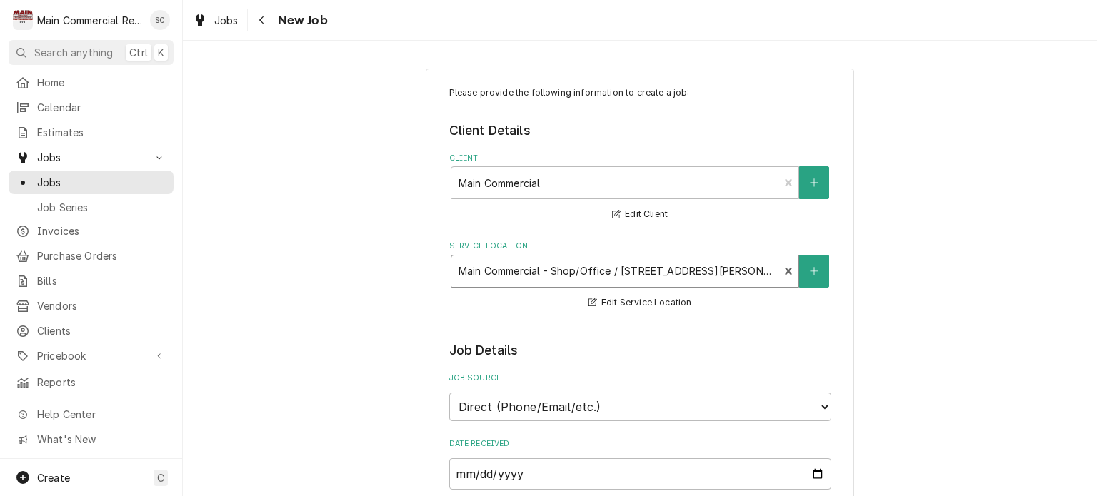
scroll to position [143, 0]
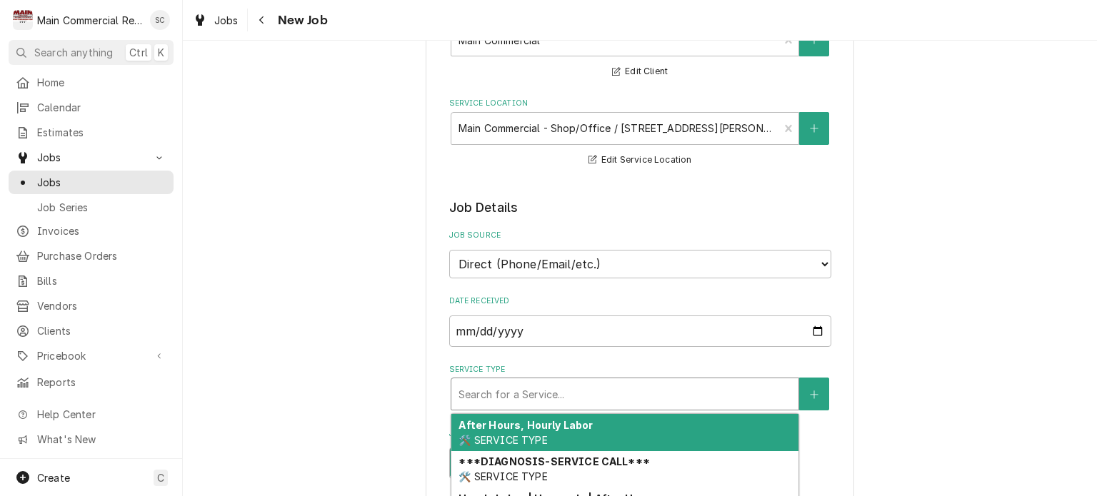
click at [566, 393] on div "Service Type" at bounding box center [624, 394] width 333 height 26
type textarea "x"
type input "p"
type textarea "x"
type input "pa"
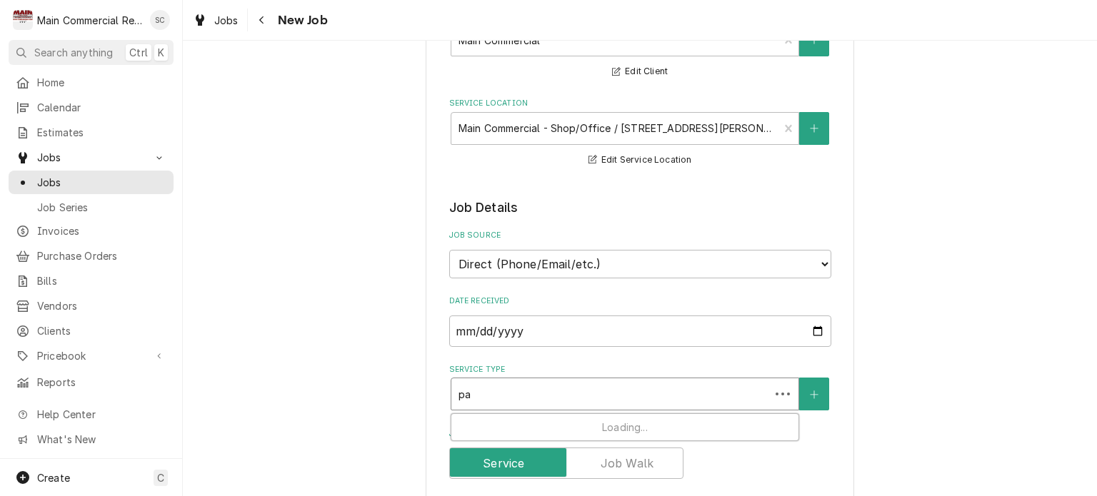
type textarea "x"
type input "par"
type textarea "x"
type input "part"
type textarea "x"
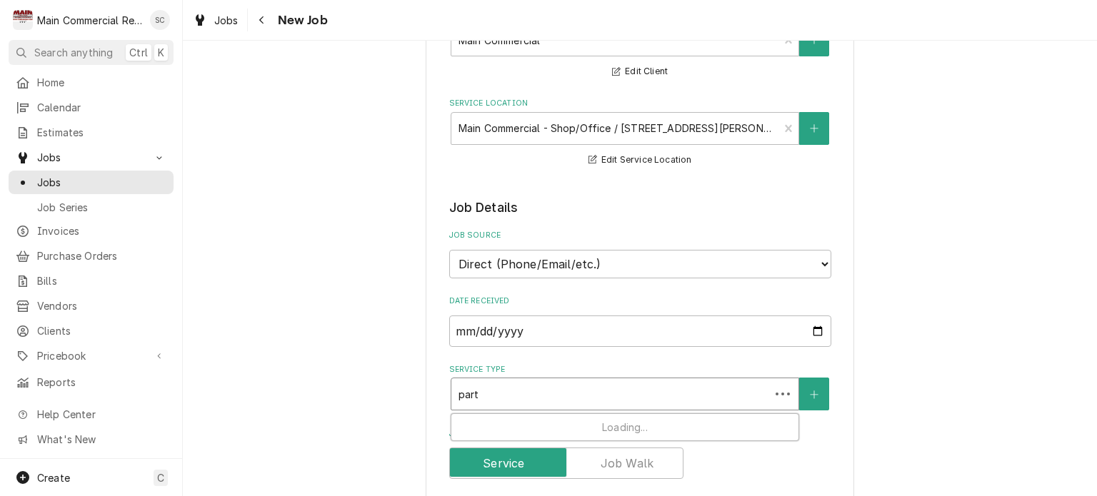
type input "parts"
type textarea "x"
type input "parts"
type textarea "x"
type input "parts p"
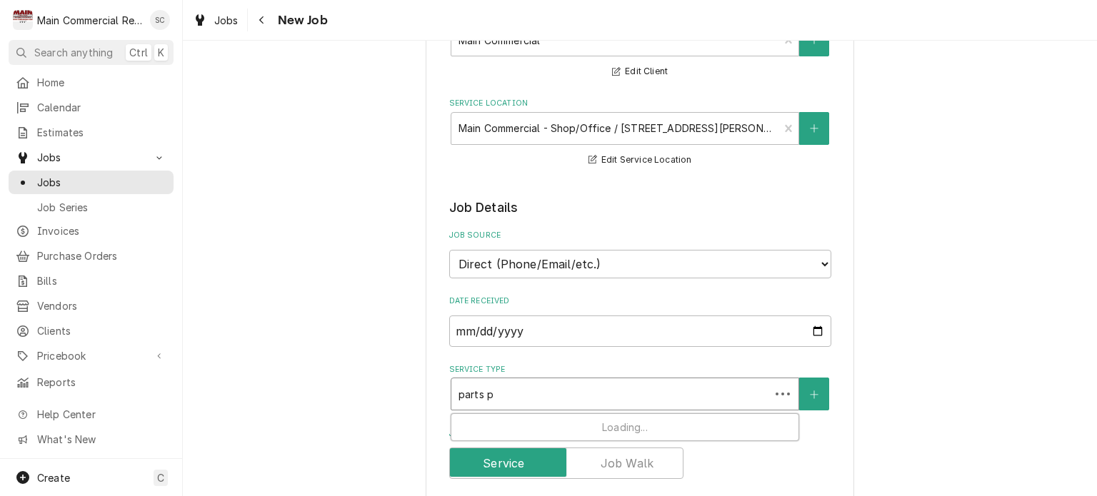
type textarea "x"
type input "parts pi"
type textarea "x"
type input "parts pic"
type textarea "x"
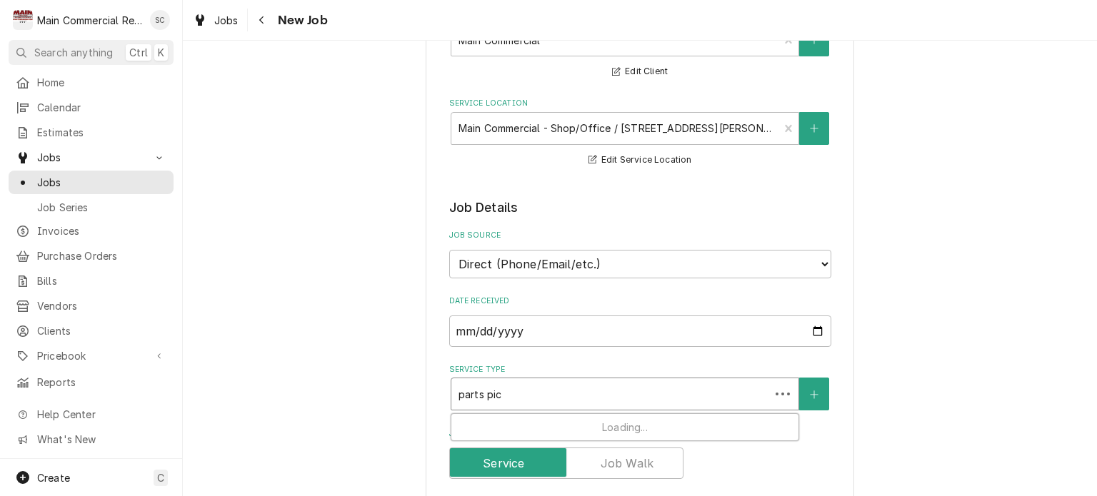
type input "parts pick"
type textarea "x"
type input "parts pick"
type textarea "x"
type input "parts pick u"
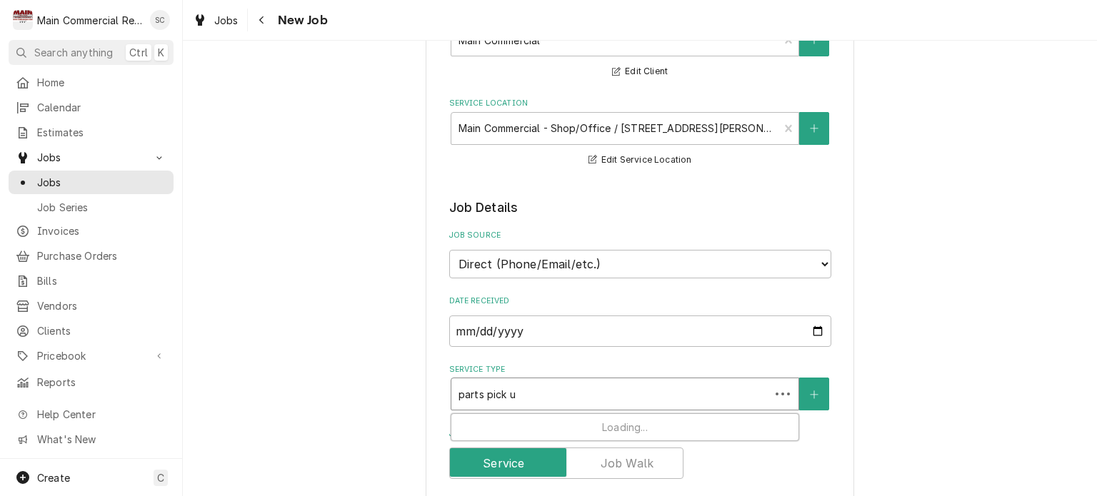
type textarea "x"
type input "parts pick up"
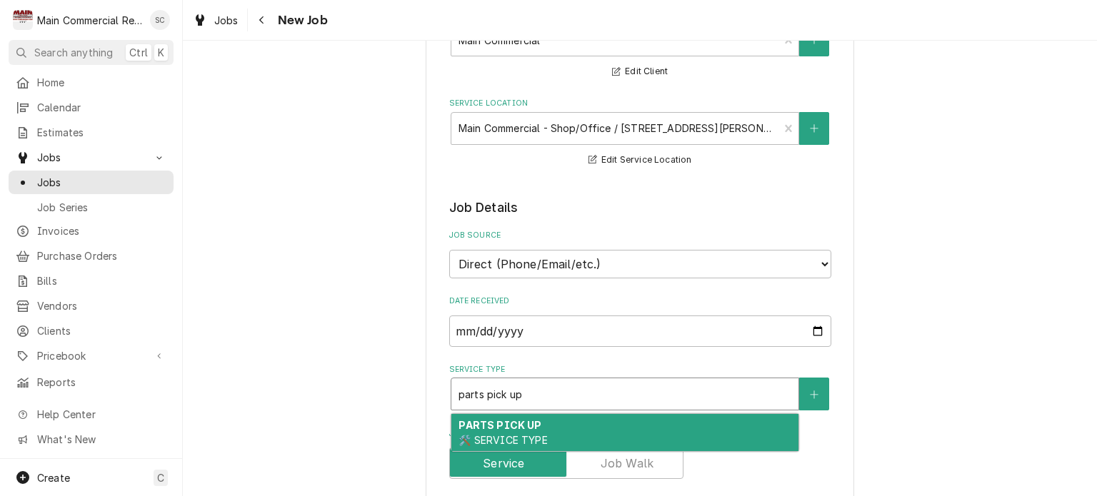
click at [557, 426] on div "PARTS PICK UP 🛠️ SERVICE TYPE" at bounding box center [624, 432] width 347 height 37
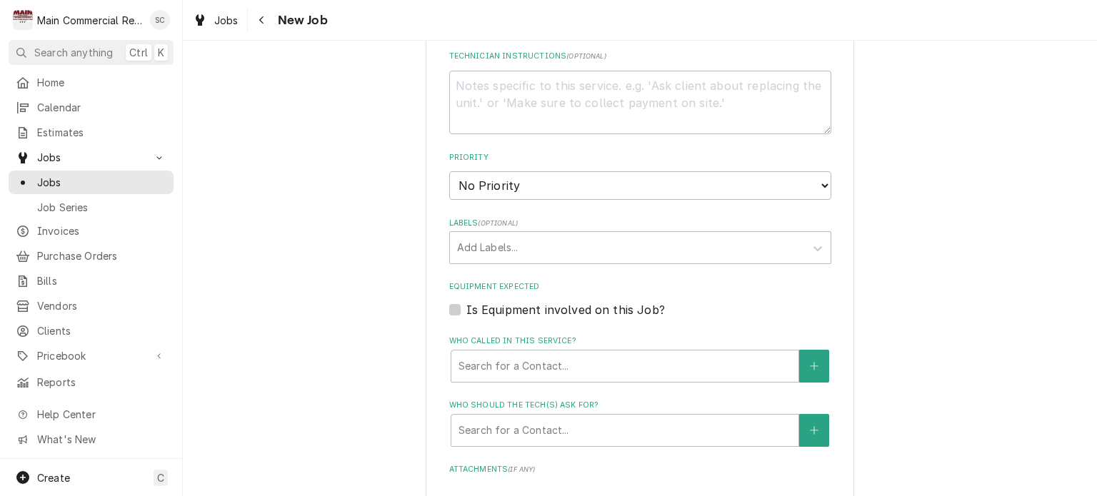
scroll to position [428, 0]
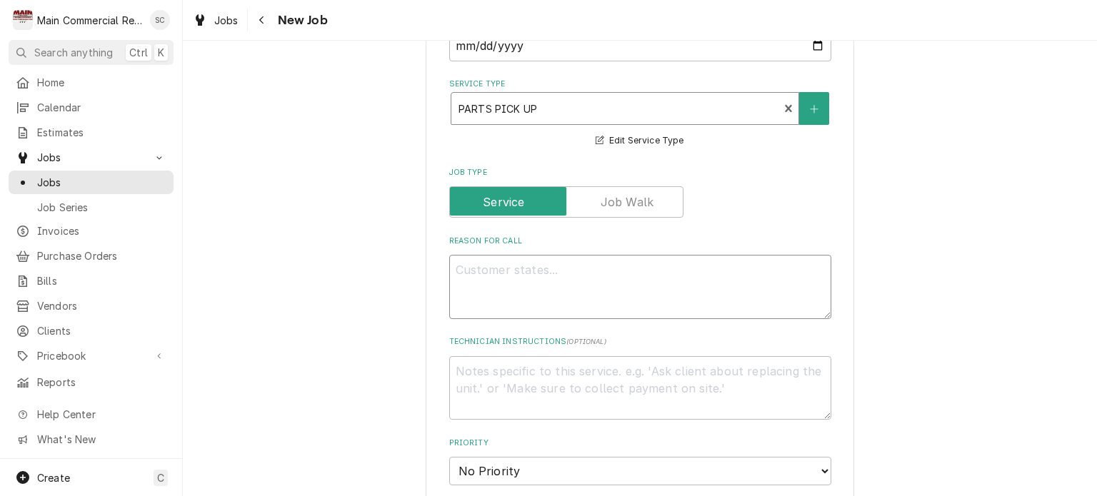
click at [533, 260] on textarea "Reason For Call" at bounding box center [640, 287] width 382 height 64
type textarea "x"
type textarea "P"
type textarea "x"
type textarea "Pa"
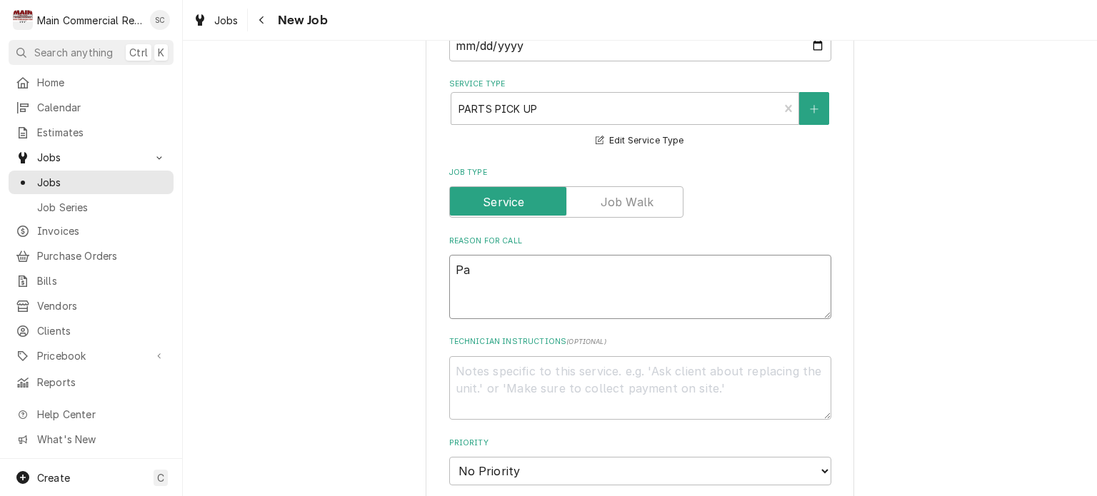
type textarea "x"
type textarea "Pae"
type textarea "x"
type textarea "Paer"
type textarea "x"
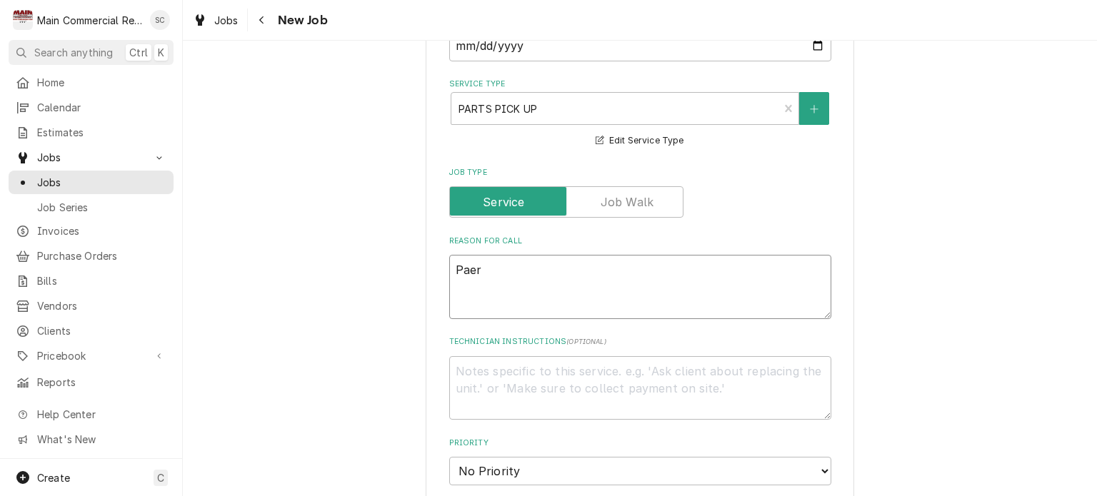
type textarea "Paert"
type textarea "x"
type textarea "Paerts"
type textarea "x"
type textarea "Paerts"
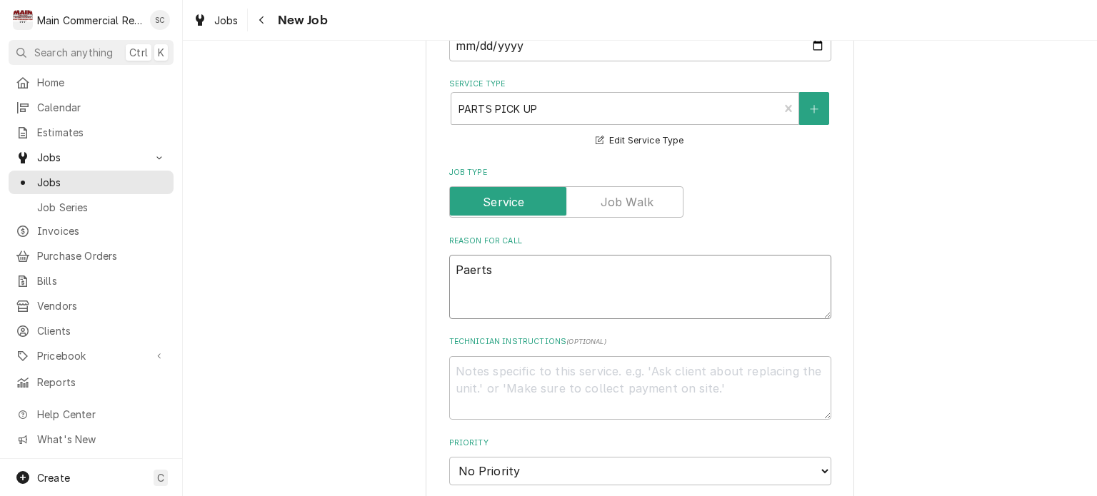
type textarea "x"
type textarea "Paerts p"
type textarea "x"
type textarea "Paerts"
type textarea "x"
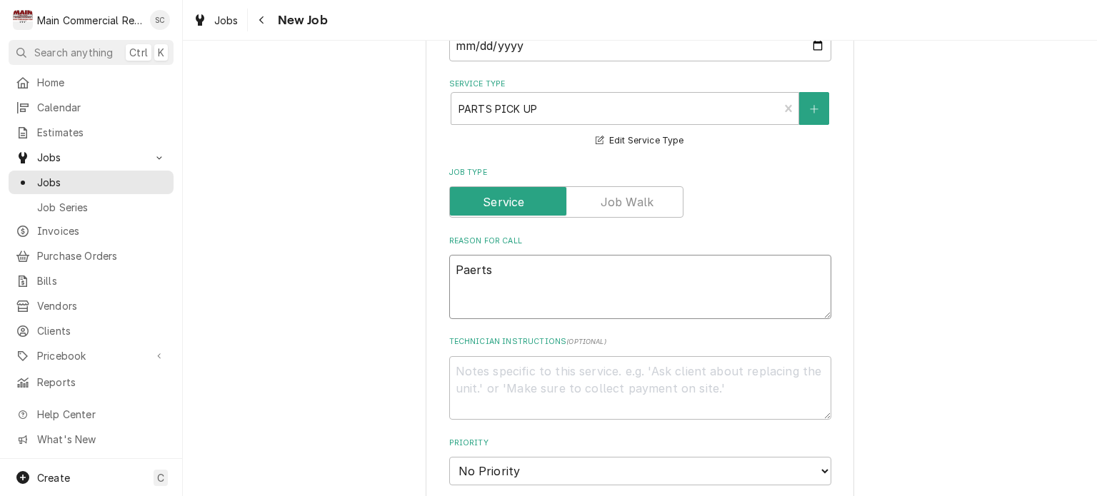
type textarea "Paerts"
type textarea "x"
type textarea "Paert"
type textarea "x"
type textarea "Paer"
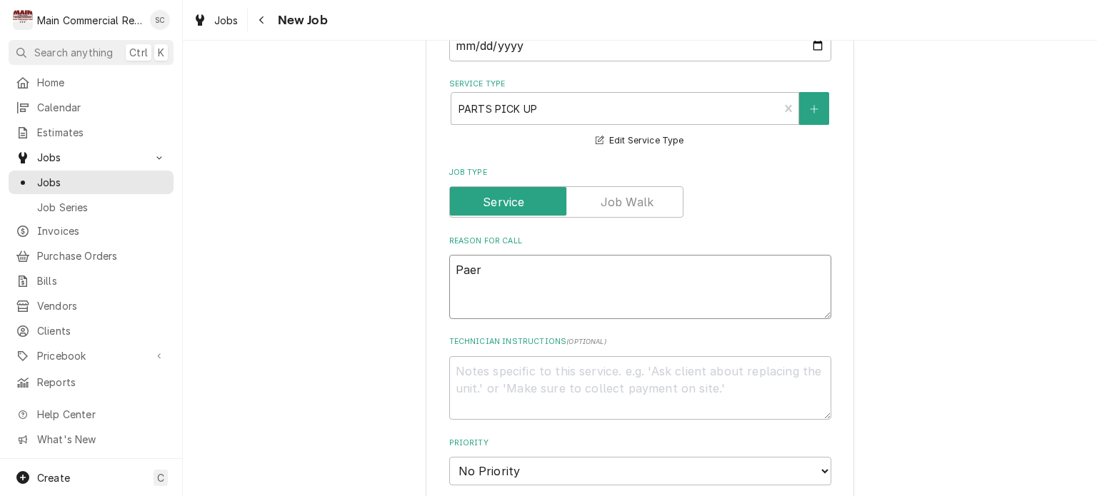
type textarea "x"
type textarea "Pae"
type textarea "x"
type textarea "Pa"
type textarea "x"
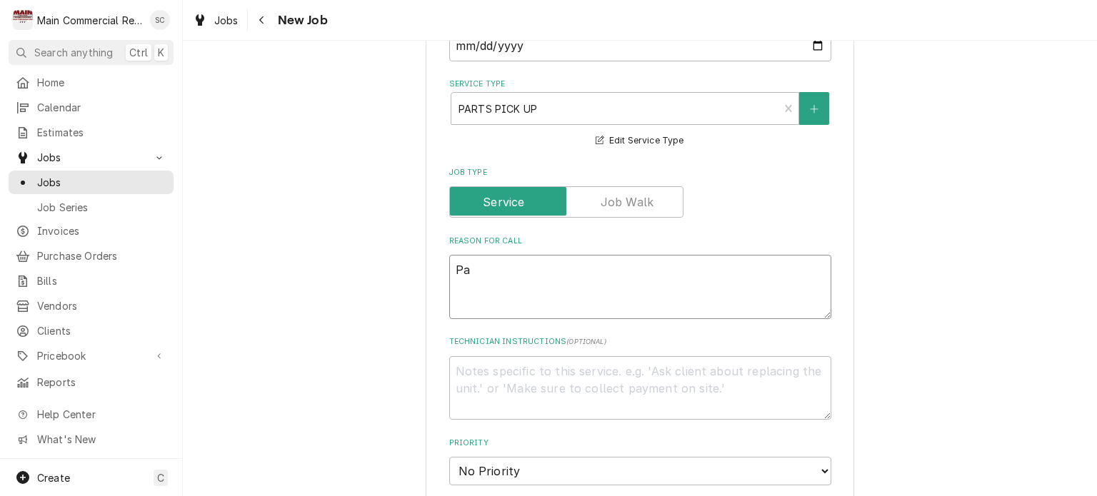
type textarea "Par"
type textarea "x"
type textarea "Part"
type textarea "x"
type textarea "Parts"
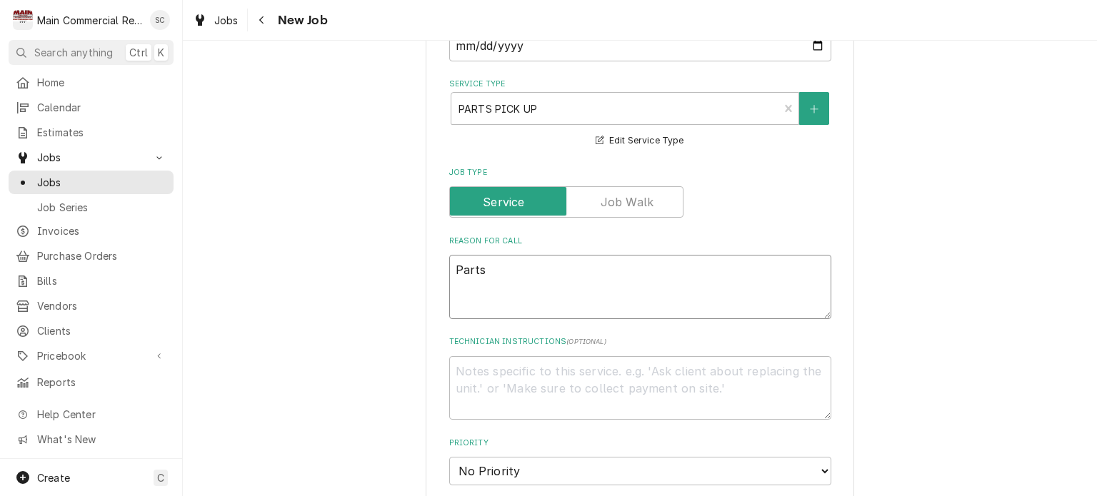
type textarea "x"
type textarea "Parts"
type textarea "x"
type textarea "Parts p"
type textarea "x"
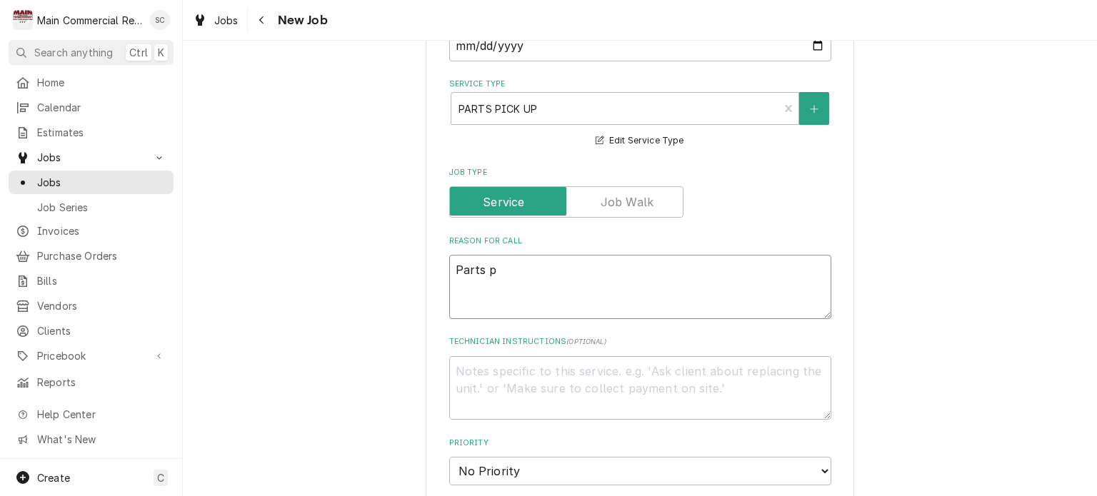
type textarea "Parts pi"
type textarea "x"
type textarea "Parts pic"
type textarea "x"
type textarea "Parts pick"
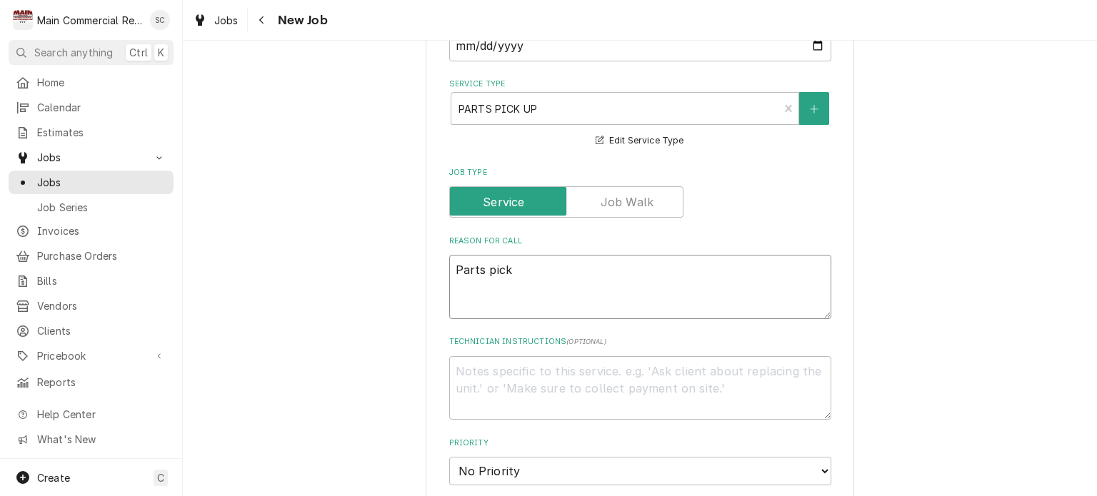
type textarea "x"
type textarea "Parts pick"
type textarea "x"
type textarea "Parts pick u"
type textarea "x"
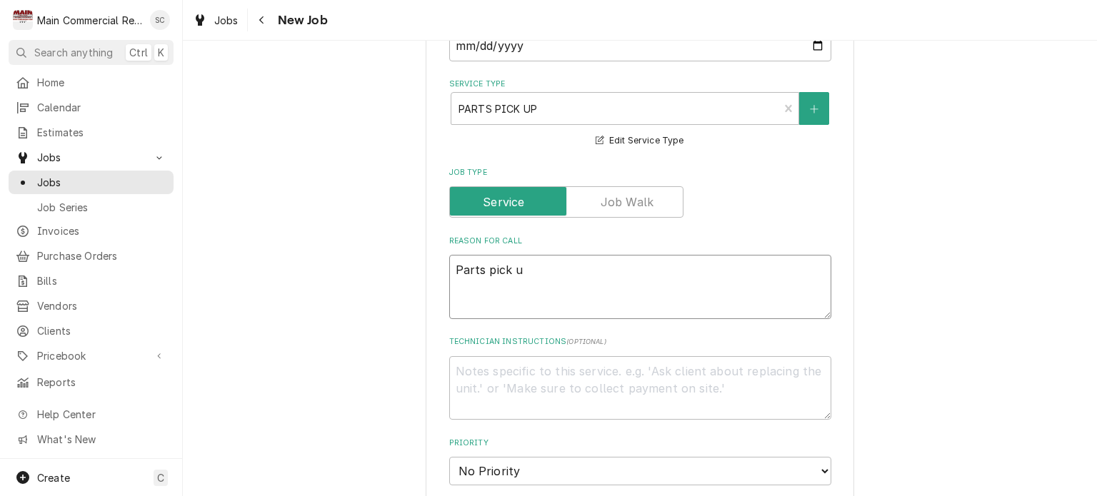
type textarea "Parts pick up"
type textarea "x"
type textarea "Parts pick up"
type textarea "x"
type textarea "Parts pick up f"
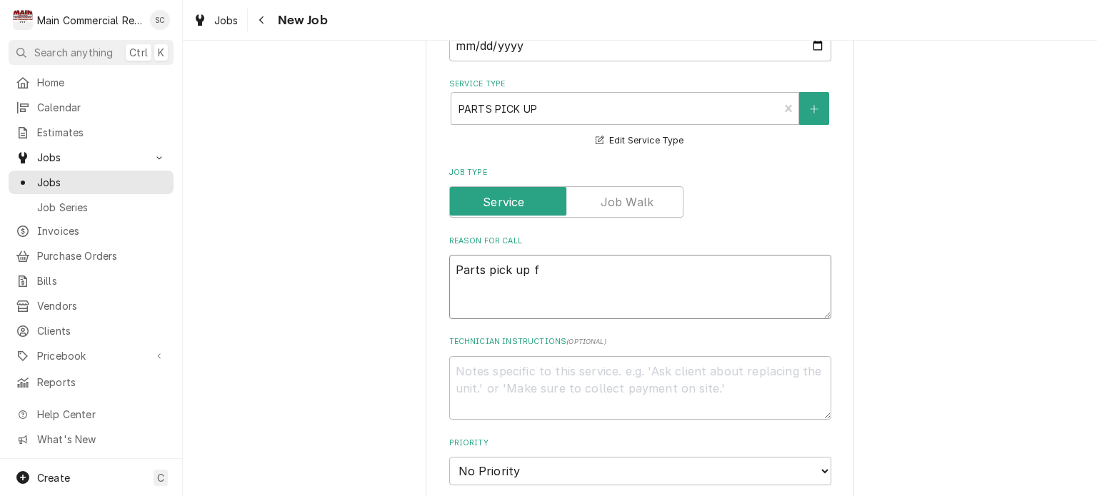
type textarea "x"
type textarea "Parts pick up fo"
type textarea "x"
type textarea "Parts pick up for"
type textarea "x"
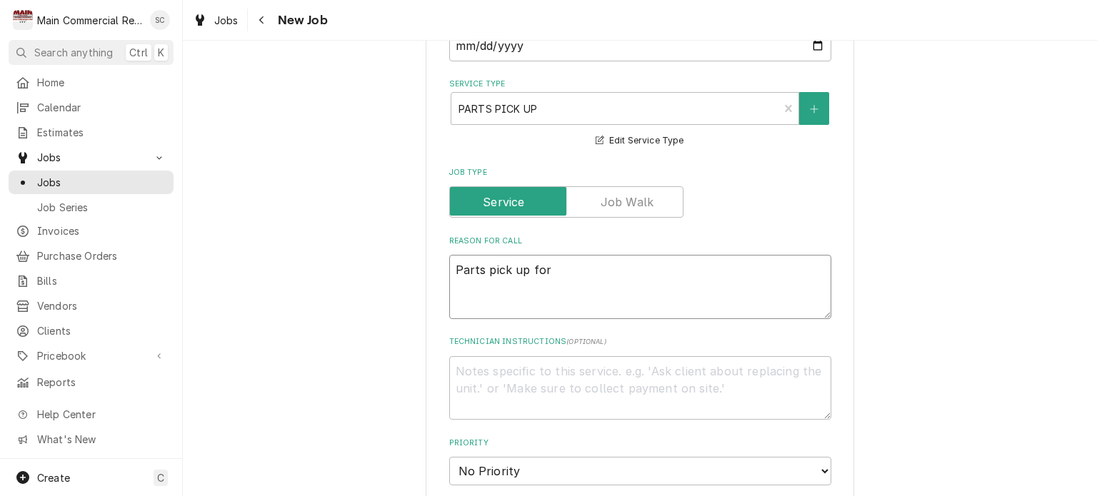
type textarea "Parts pick up for"
type textarea "x"
type textarea "Parts pick up for C"
type textarea "x"
type textarea "Parts pick up for Cu"
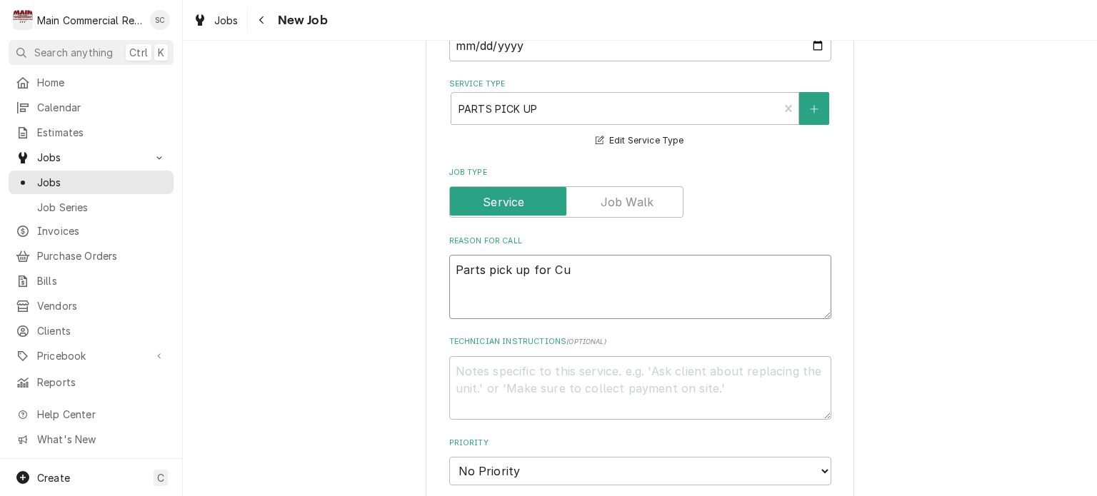
type textarea "x"
type textarea "Parts pick up for Cul"
type textarea "x"
type textarea "Parts pick up for Culv"
type textarea "x"
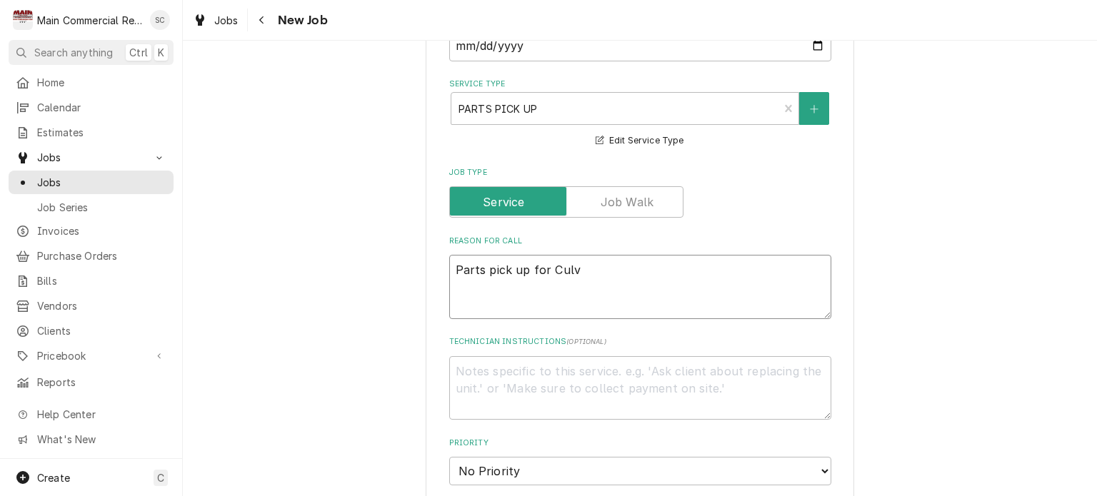
type textarea "Parts pick up for Culve"
type textarea "x"
type textarea "Parts pick up for Culver"
type textarea "x"
type textarea "Parts pick up for Culvers"
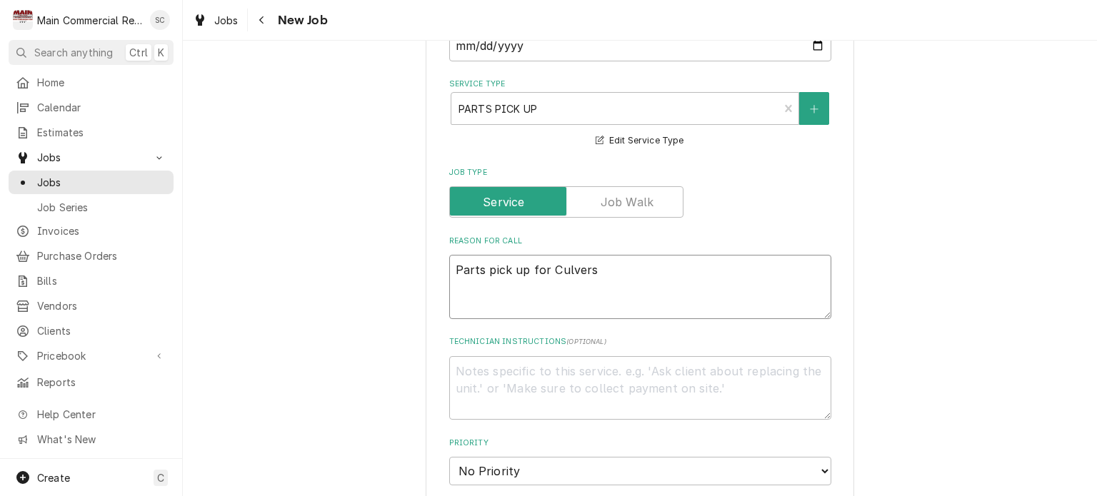
type textarea "x"
type textarea "Parts pick up for Culvers"
type textarea "x"
type textarea "Parts pick up for Culvers L"
type textarea "x"
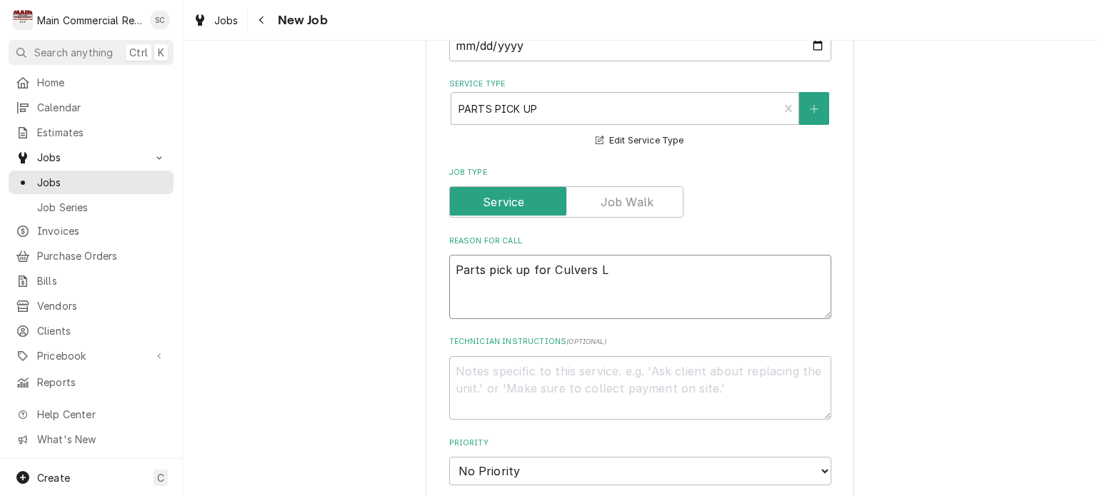
type textarea "Parts pick up for Culvers Le"
type textarea "x"
type textarea "Parts pick up for Culvers Lec"
type textarea "x"
type textarea "Parts pick up for Culvers Leca"
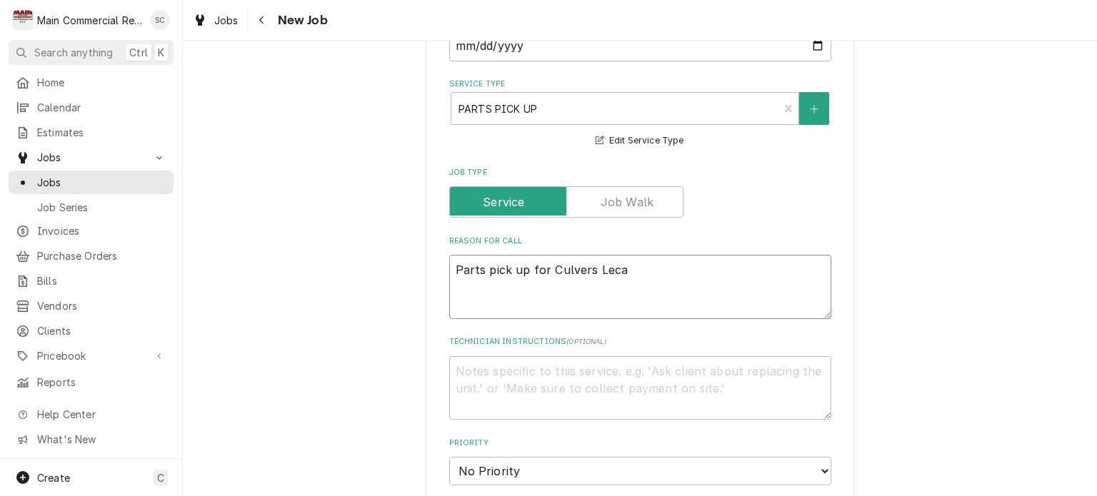
type textarea "x"
type textarea "Parts pick up for Culvers Lecan"
type textarea "x"
type textarea "Parts pick up for Culvers Lecano"
type textarea "x"
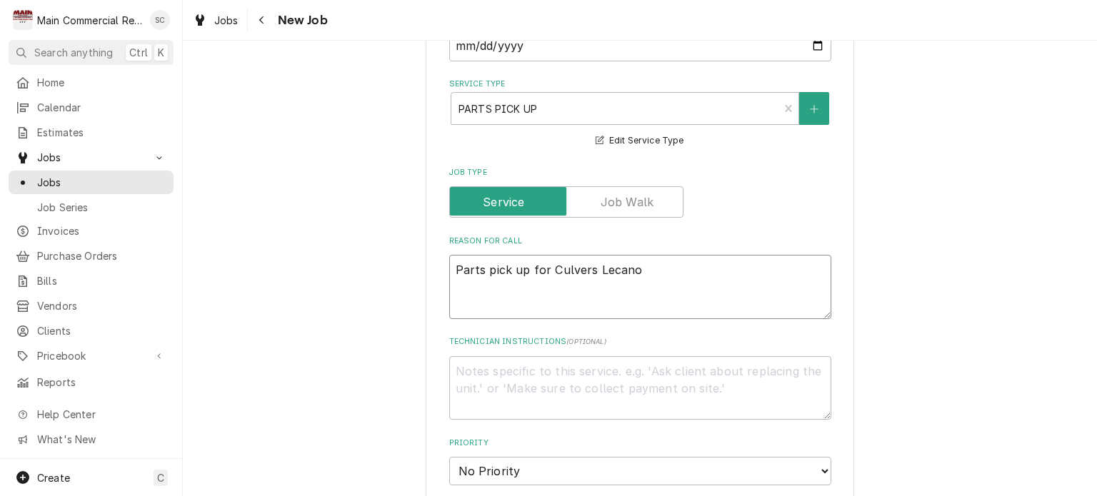
type textarea "Parts pick up for Culvers Lecanot"
type textarea "x"
type textarea "Parts pick up for Culvers Lecano"
type textarea "x"
type textarea "Parts pick up for Culvers Lecan"
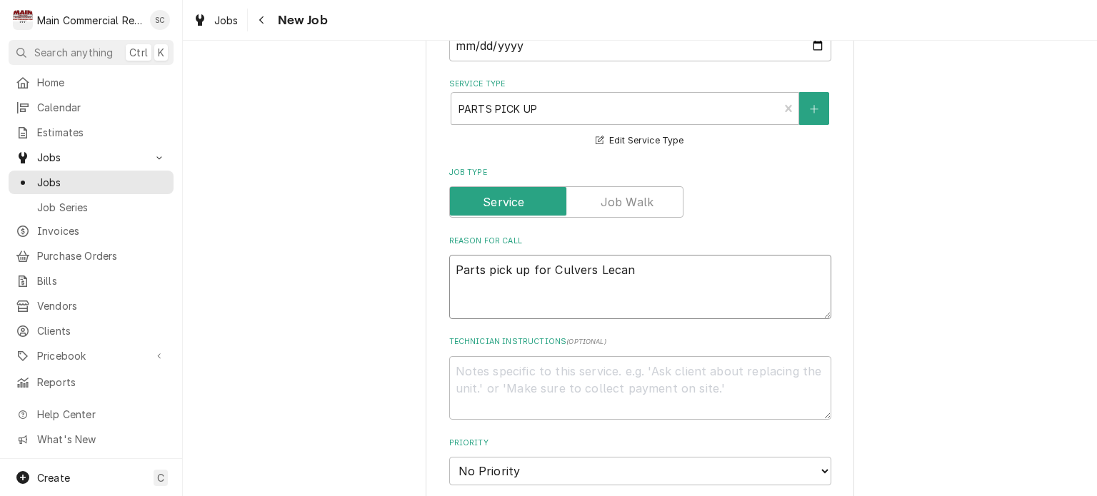
type textarea "x"
type textarea "Parts pick up for Culvers Lecant"
type textarea "x"
type textarea "Parts pick up for Culvers Lecanto"
type textarea "x"
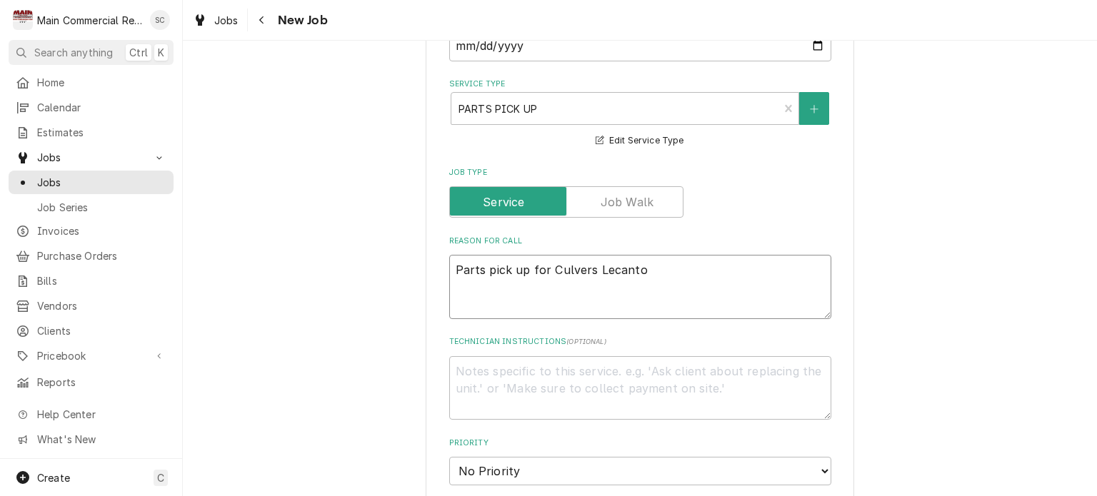
type textarea "Parts pick up for Culvers Lecanto"
type textarea "x"
type textarea "Parts pick up for Culvers Lecanto a"
type textarea "x"
type textarea "Parts pick up for Culvers Lecanto an"
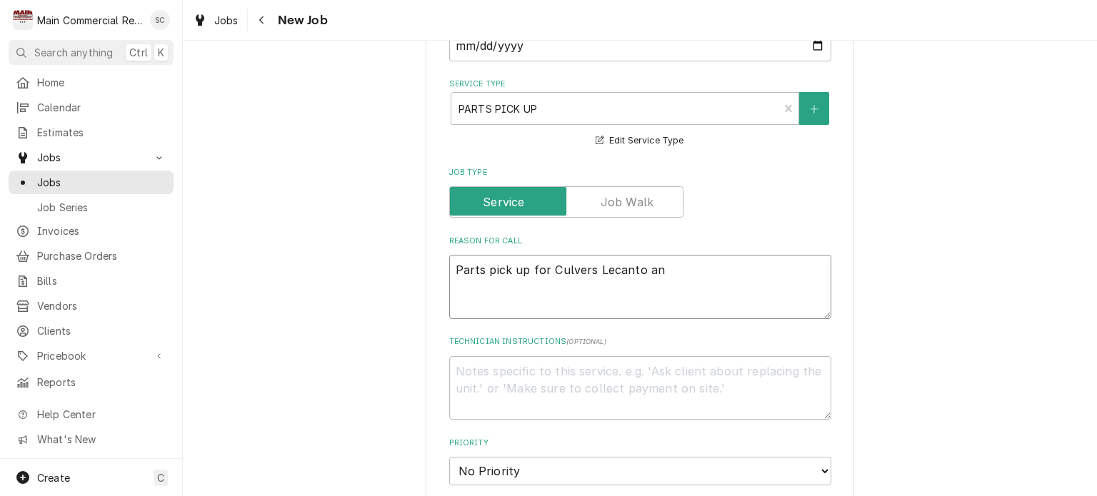
type textarea "x"
type textarea "Parts pick up for Culvers Lecanto and"
type textarea "x"
type textarea "Parts pick up for Culvers Lecanto and"
type textarea "x"
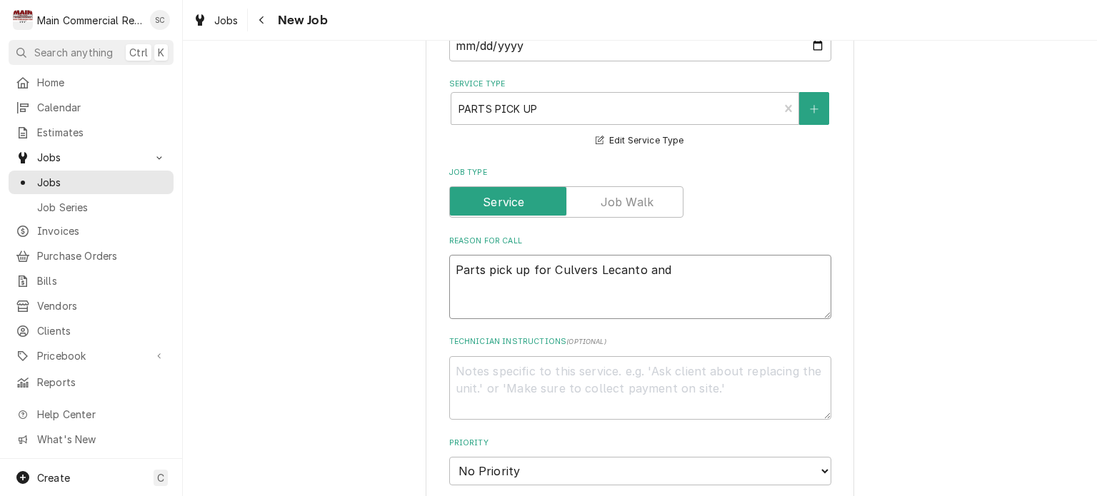
type textarea "Parts pick up for Culvers Lecanto and C"
type textarea "x"
type textarea "Parts pick up for Culvers Lecanto and Ci"
type textarea "x"
type textarea "Parts pick up for Culvers Lecanto and Cit"
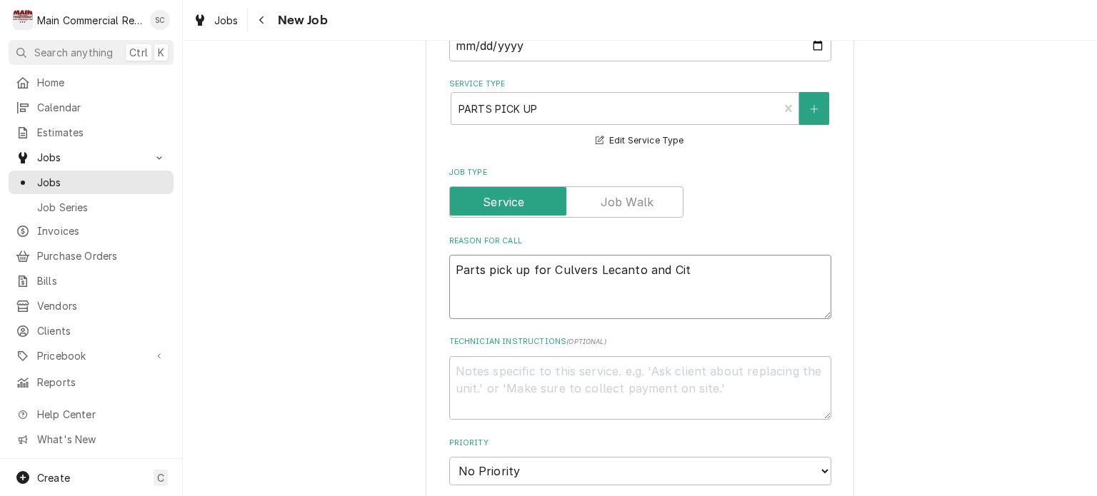
type textarea "x"
type textarea "Parts pick up for Culvers Lecanto and Citr"
type textarea "x"
type textarea "Parts pick up for Culvers Lecanto and Citru"
type textarea "x"
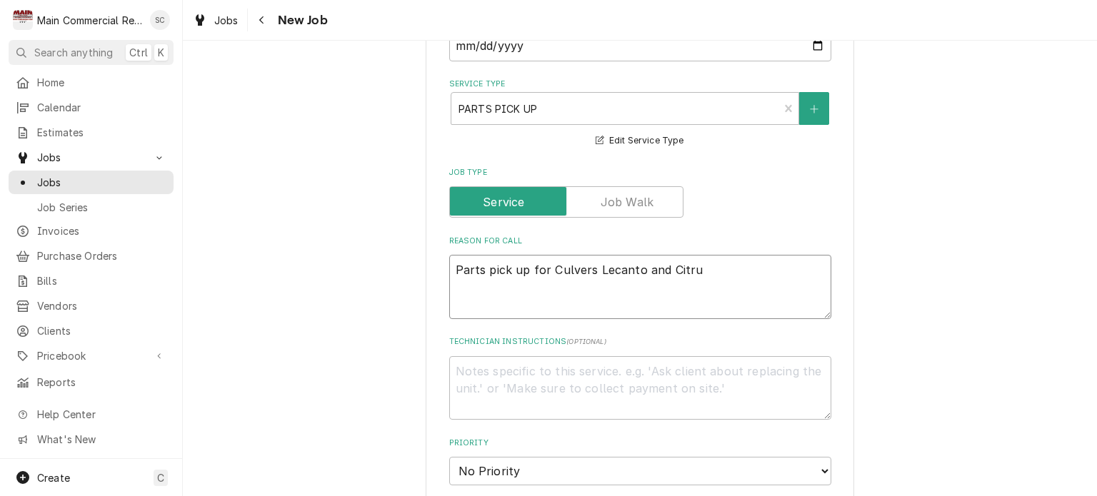
type textarea "Parts pick up for Culvers Lecanto and Citrus"
type textarea "x"
type textarea "Parts pick up for Culvers Lecanto and Citrus"
type textarea "x"
type textarea "Parts pick up for Culvers Lecanto and Citrus H"
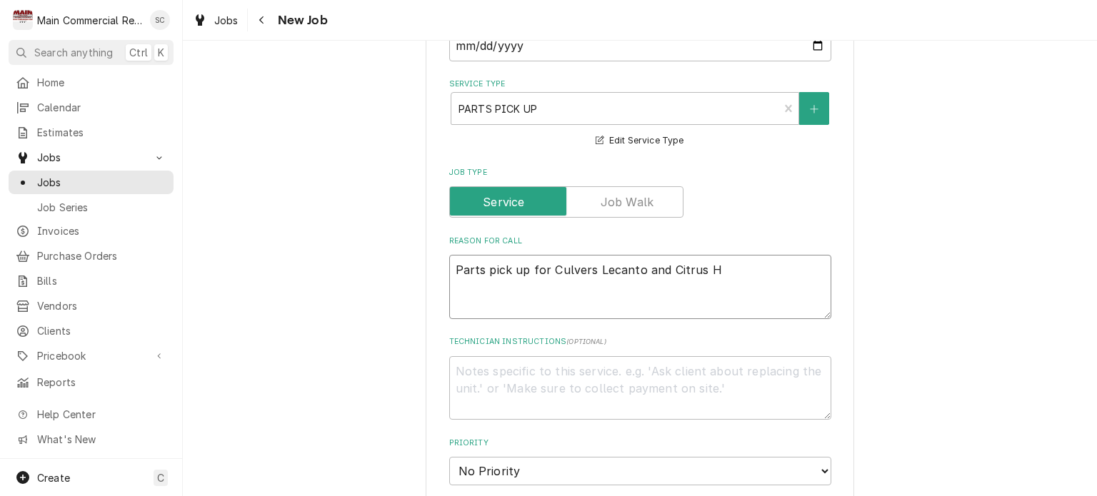
type textarea "x"
type textarea "Parts pick up for Culvers Lecanto and Citrus Hi"
type textarea "x"
type textarea "Parts pick up for Culvers Lecanto and Citrus Hil"
type textarea "x"
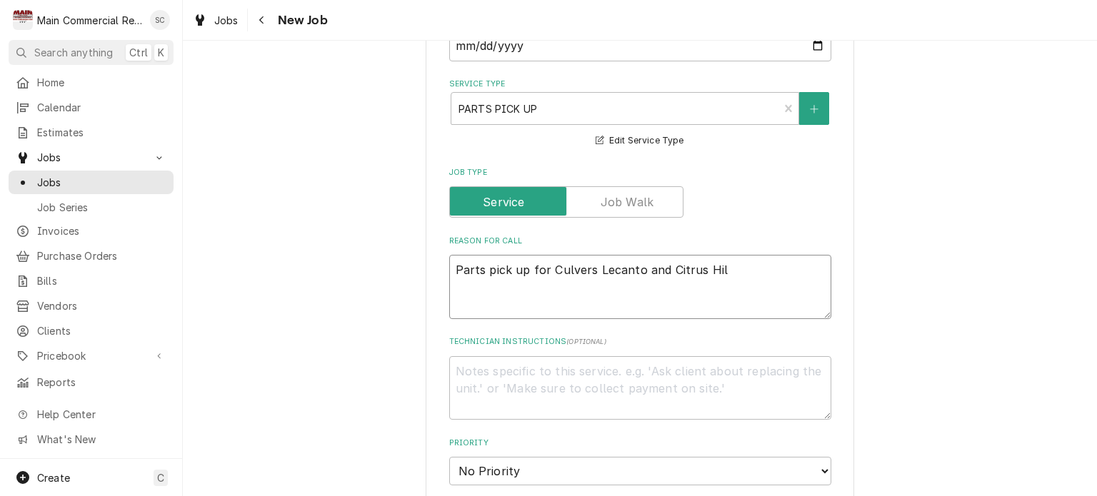
type textarea "Parts pick up for Culvers Lecanto and Citrus Hill"
type textarea "x"
type textarea "Parts pick up for Culvers Lecanto and Citrus Hills"
type textarea "x"
type textarea "Parts pick up for Culvers Lecanto and Citrus Hills"
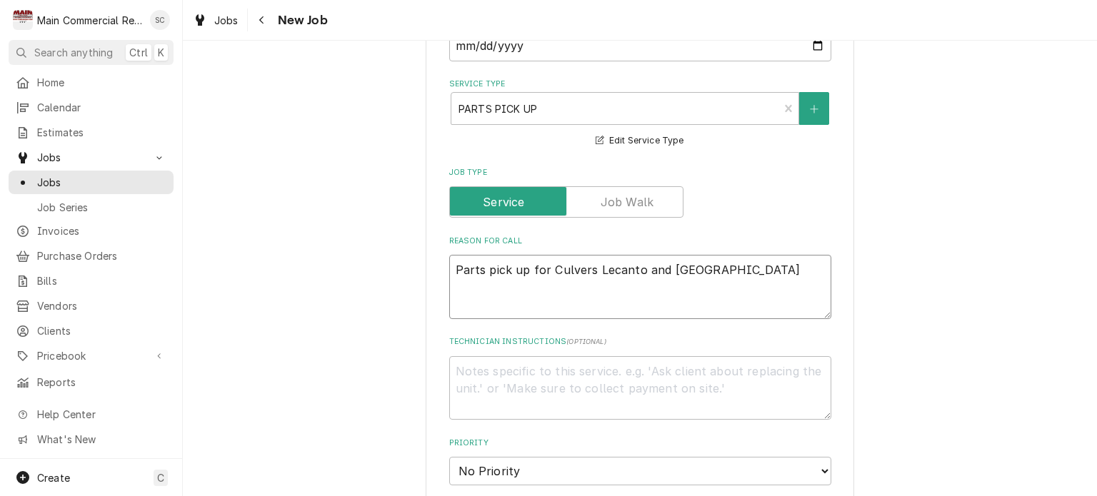
type textarea "x"
type textarea "Parts pick up for Culvers Lecanto and Citrus Hills G"
type textarea "x"
type textarea "Parts pick up for Culvers Lecanto and Citrus Hills Gr"
type textarea "x"
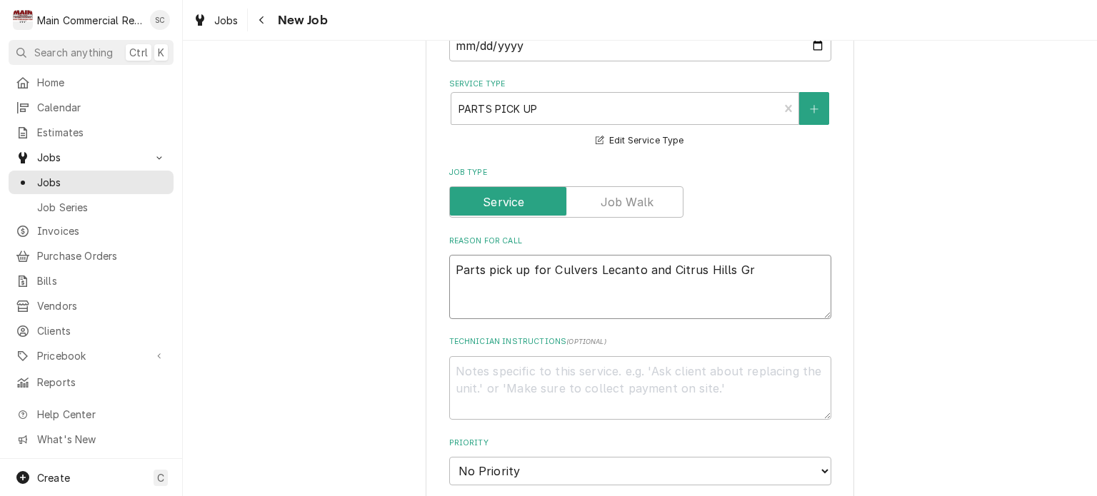
type textarea "Parts pick up for Culvers Lecanto and Citrus Hills Gri"
type textarea "x"
type textarea "Parts pick up for Culvers Lecanto and Citrus Hills Gril"
type textarea "x"
type textarea "Parts pick up for Culvers Lecanto and Citrus Hills Grill"
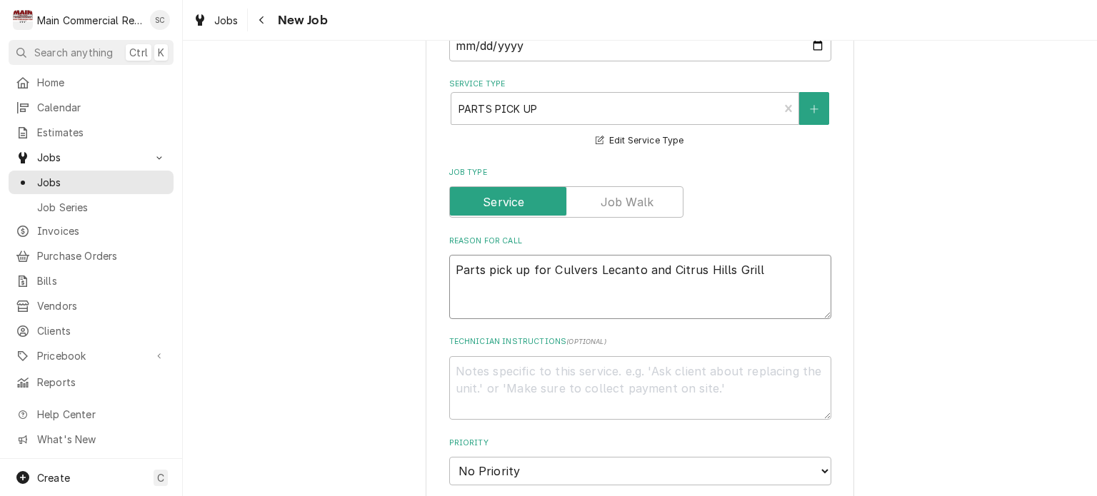
type textarea "x"
type textarea "Parts pick up for Culvers Lecanto and Citrus Hills Grill"
type textarea "x"
type textarea "Parts pick up for Culvers Lecanto and Citrus Hills Grill a"
type textarea "x"
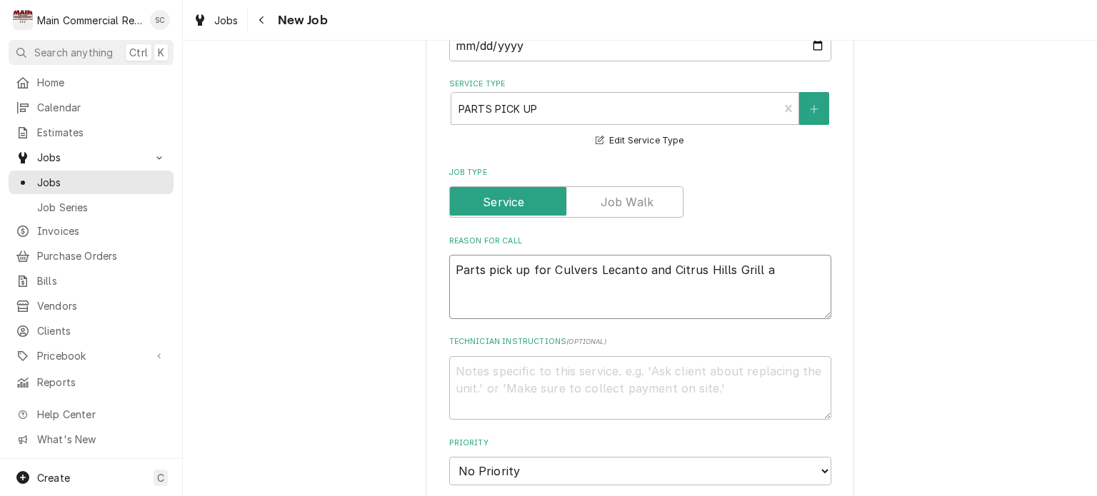
type textarea "Parts pick up for Culvers Lecanto and Citrus Hills Grill an"
type textarea "x"
type textarea "Parts pick up for Culvers Lecanto and Citrus Hills Grill and"
type textarea "x"
type textarea "Parts pick up for Culvers Lecanto and Citrus Hills Grill and"
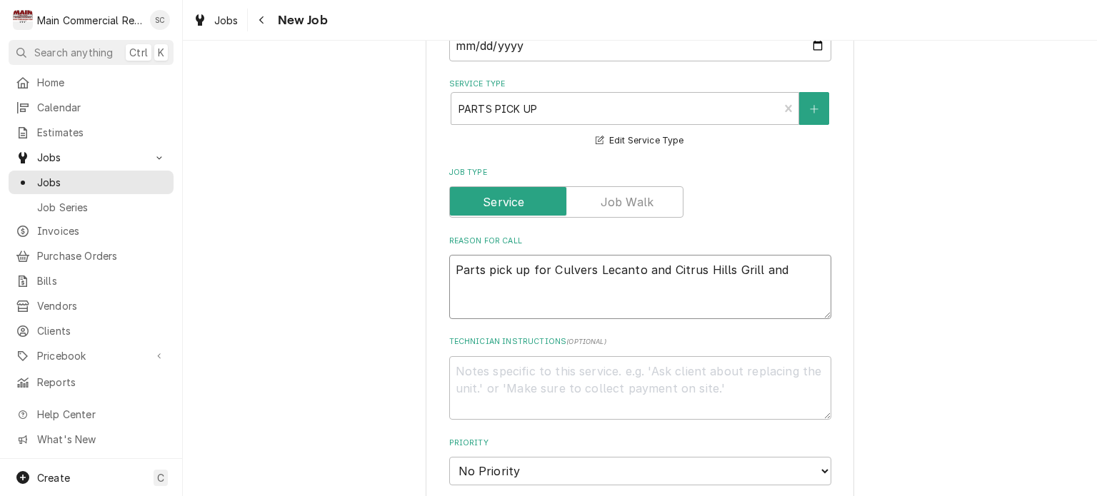
type textarea "x"
type textarea "Parts pick up for Culvers Lecanto and Citrus Hills Grill and T"
type textarea "x"
type textarea "Parts pick up for Culvers Lecanto and Citrus Hills Grill and Ti"
type textarea "x"
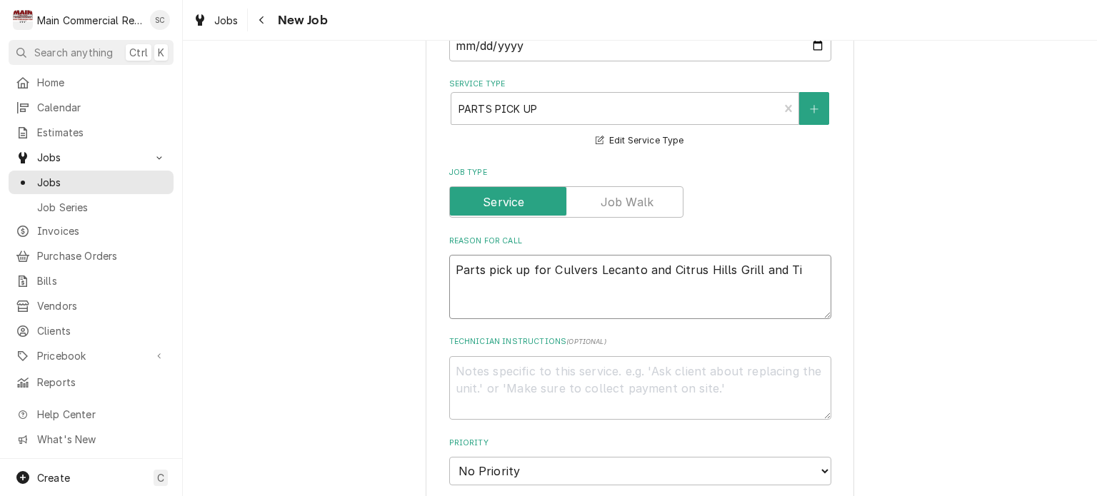
type textarea "Parts pick up for Culvers Lecanto and Citrus Hills Grill and Tik"
type textarea "x"
type textarea "Parts pick up for Culvers Lecanto and Citrus Hills Grill and Tiki"
type textarea "x"
type textarea "Parts pick up for Culvers Lecanto and Citrus Hills Grill and Tiki"
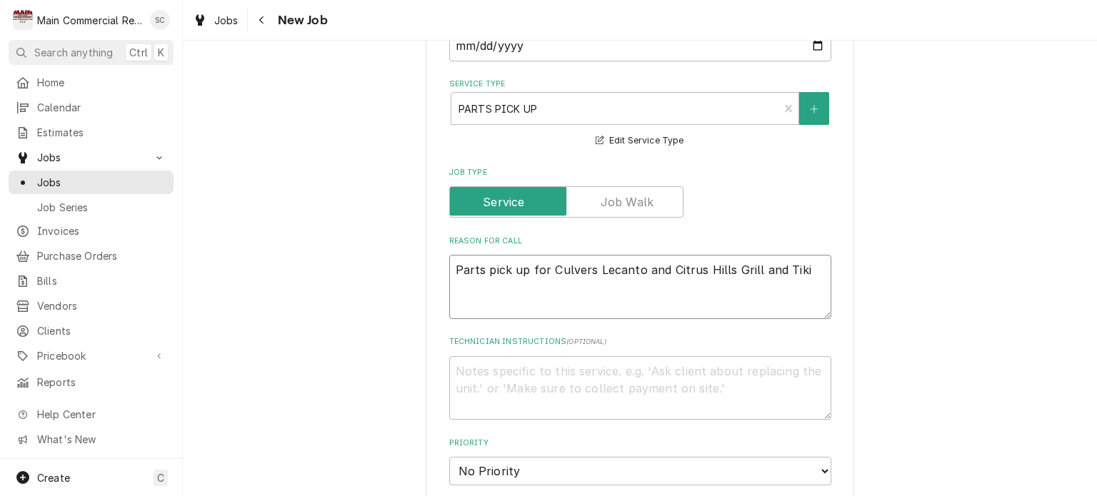
type textarea "x"
type textarea "Parts pick up for Culvers Lecanto and Citrus Hills Grill and Tiki B"
type textarea "x"
type textarea "Parts pick up for Culvers Lecanto and Citrus Hills Grill and Tiki Ba"
type textarea "x"
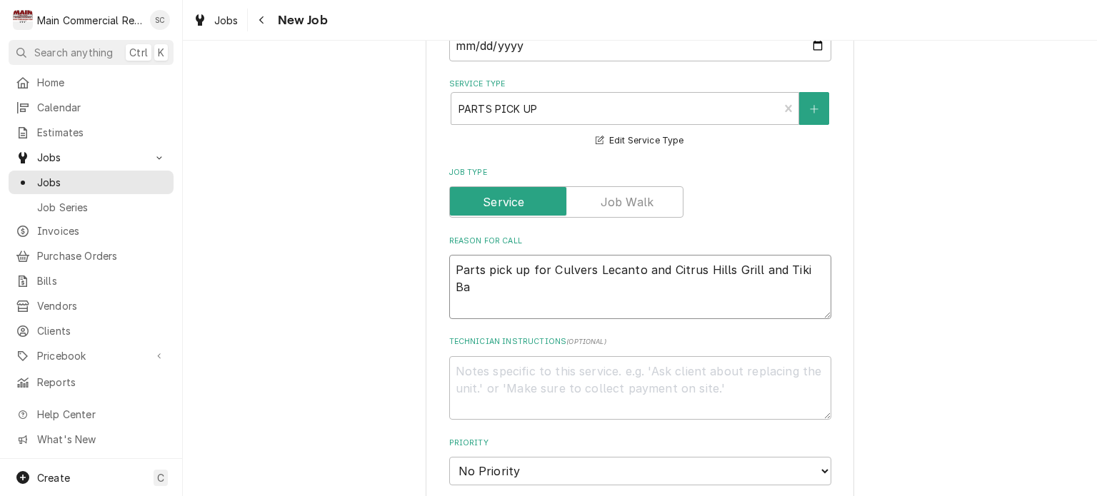
type textarea "Parts pick up for Culvers Lecanto and Citrus Hills Grill and Tiki Bar"
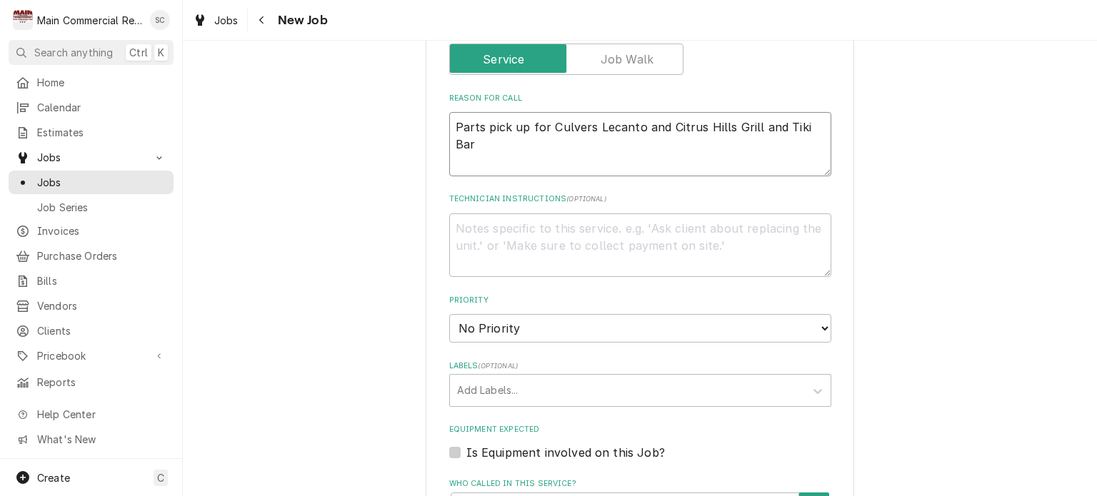
scroll to position [643, 0]
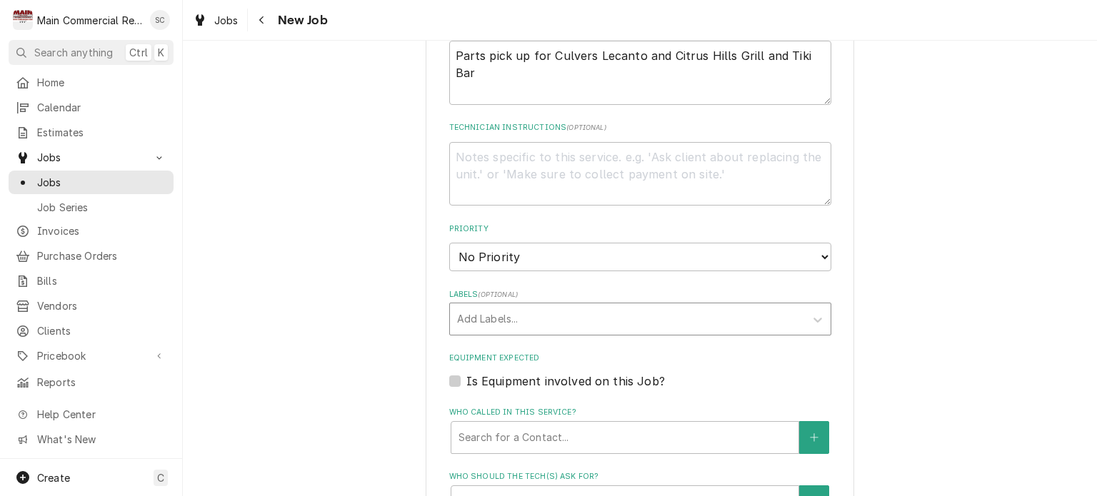
click at [526, 310] on div "Labels" at bounding box center [627, 319] width 341 height 26
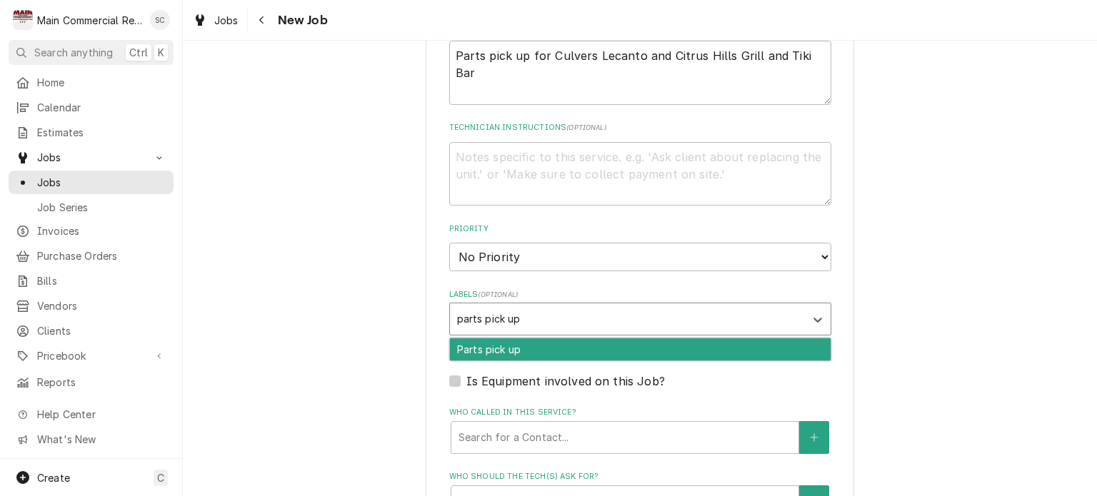
click at [516, 342] on div "Parts pick up" at bounding box center [640, 349] width 381 height 22
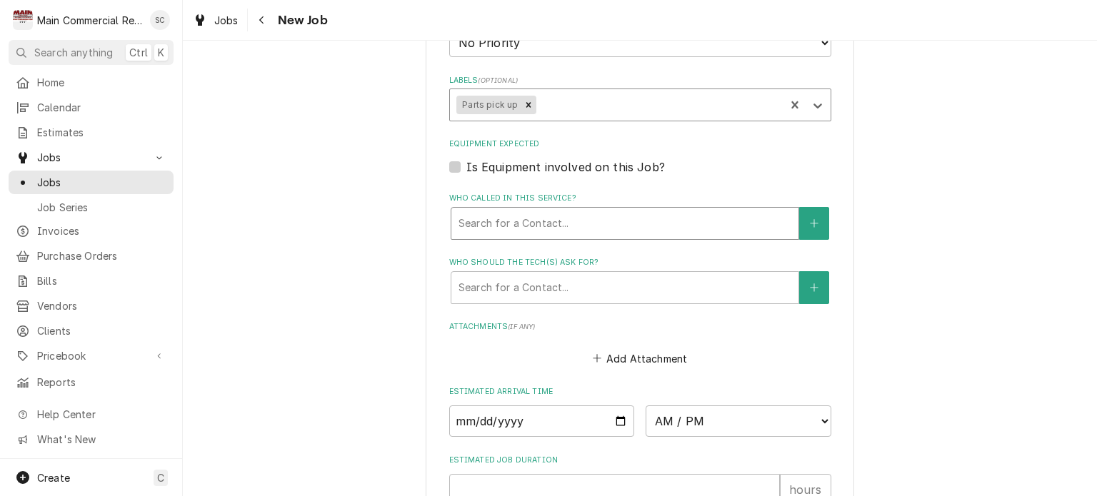
scroll to position [928, 0]
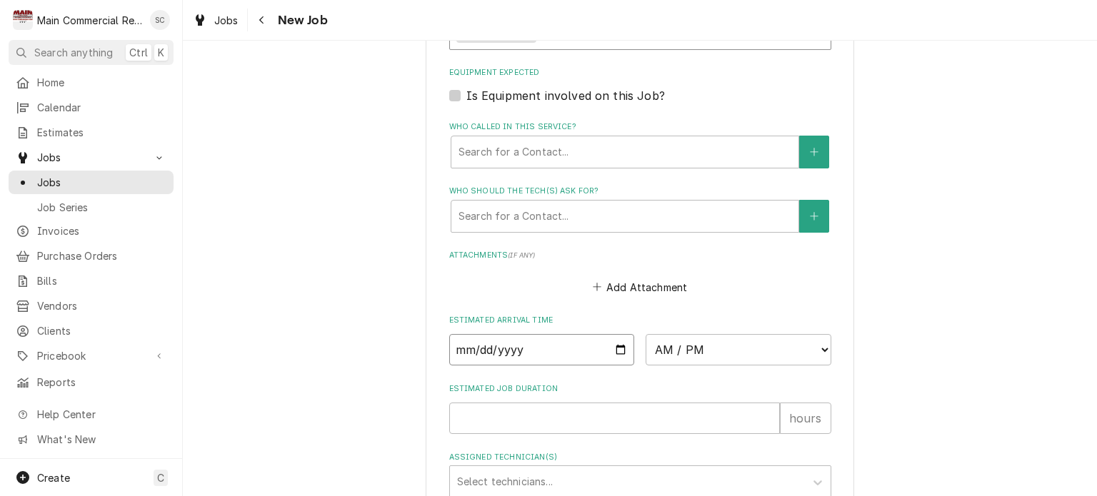
click at [616, 342] on input "Date" at bounding box center [542, 349] width 186 height 31
click at [666, 351] on select "AM / PM 6:00 AM 6:15 AM 6:30 AM 6:45 AM 7:00 AM 7:15 AM 7:30 AM 7:45 AM 8:00 AM…" at bounding box center [739, 349] width 186 height 31
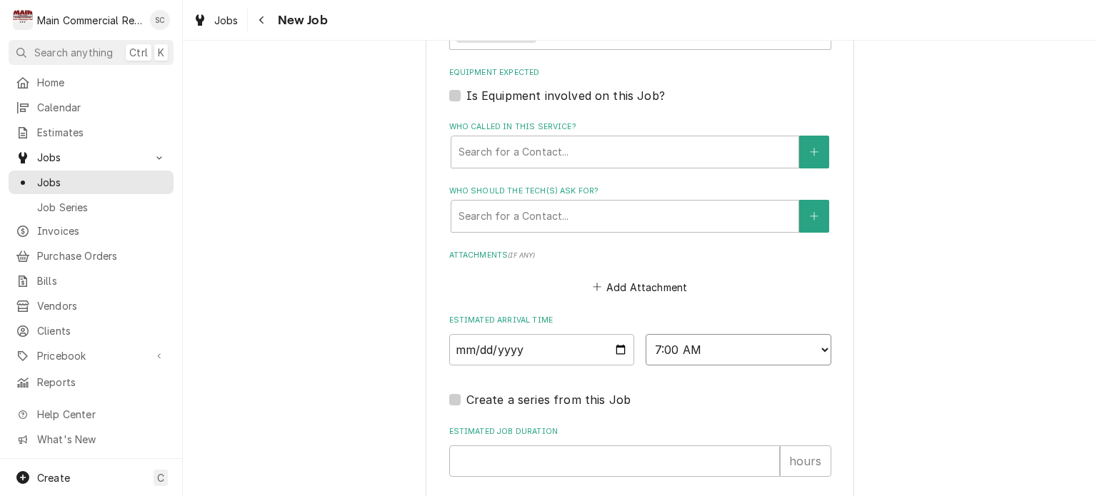
scroll to position [1214, 0]
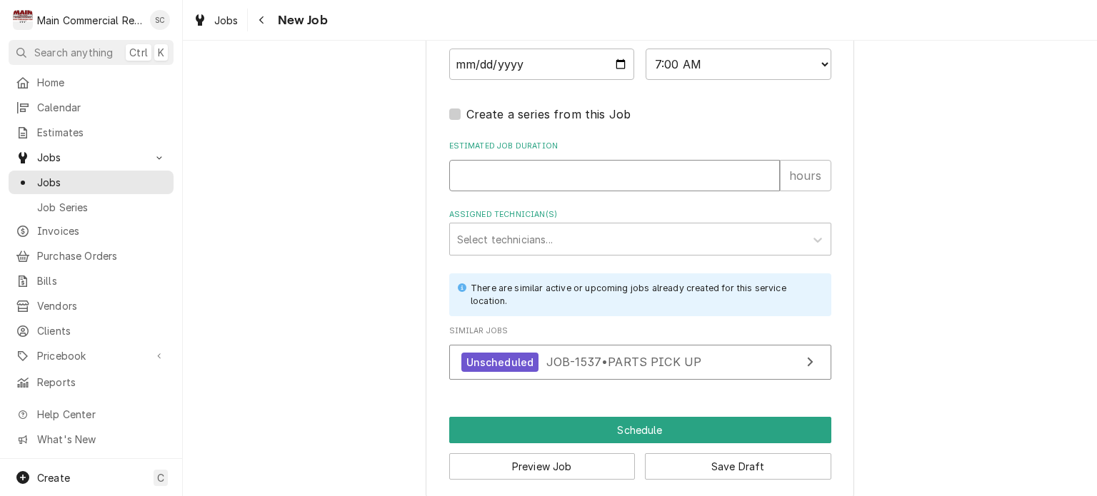
click at [572, 171] on input "Estimated Job Duration" at bounding box center [614, 175] width 331 height 31
click at [549, 231] on div "Assigned Technician(s)" at bounding box center [627, 239] width 341 height 26
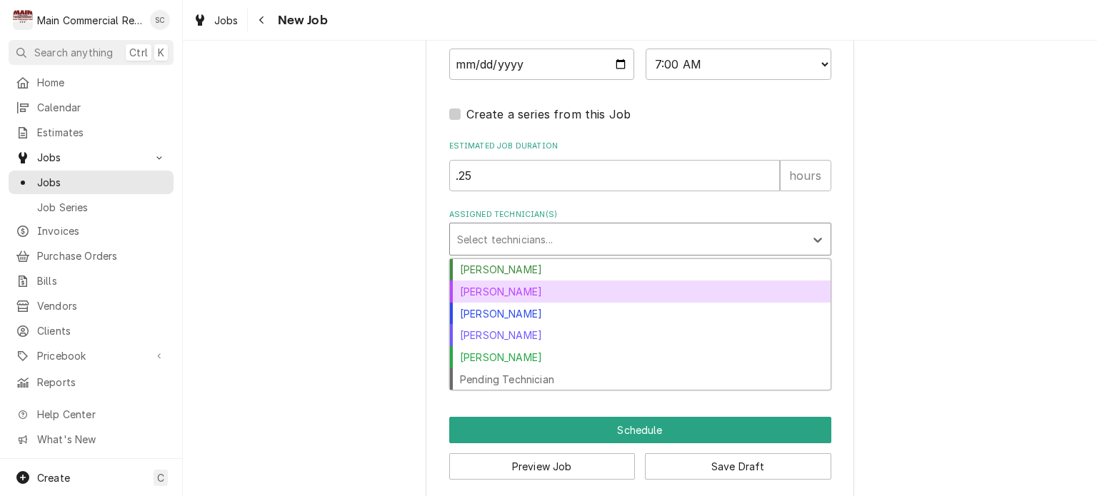
click at [529, 282] on div "Dorian Wertz" at bounding box center [640, 292] width 381 height 22
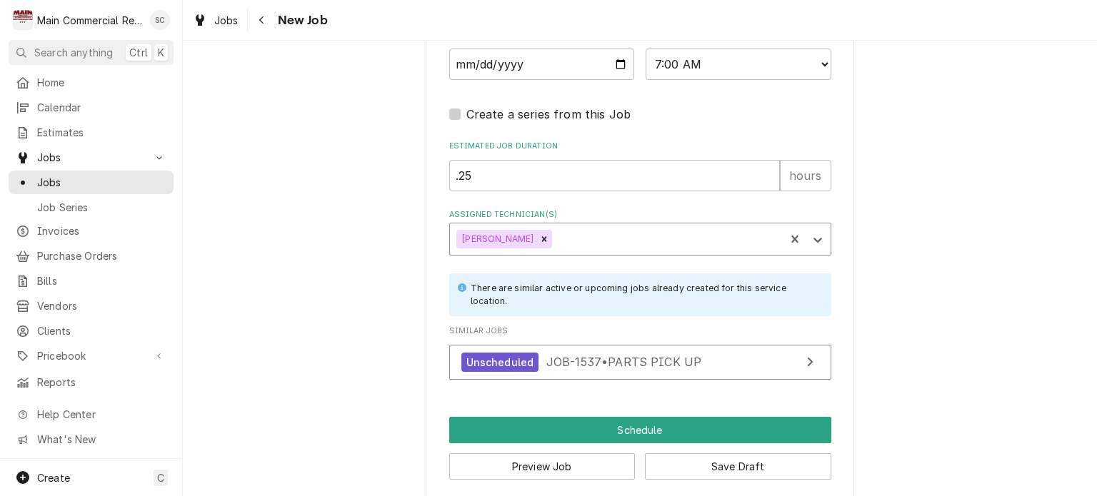
scroll to position [1223, 0]
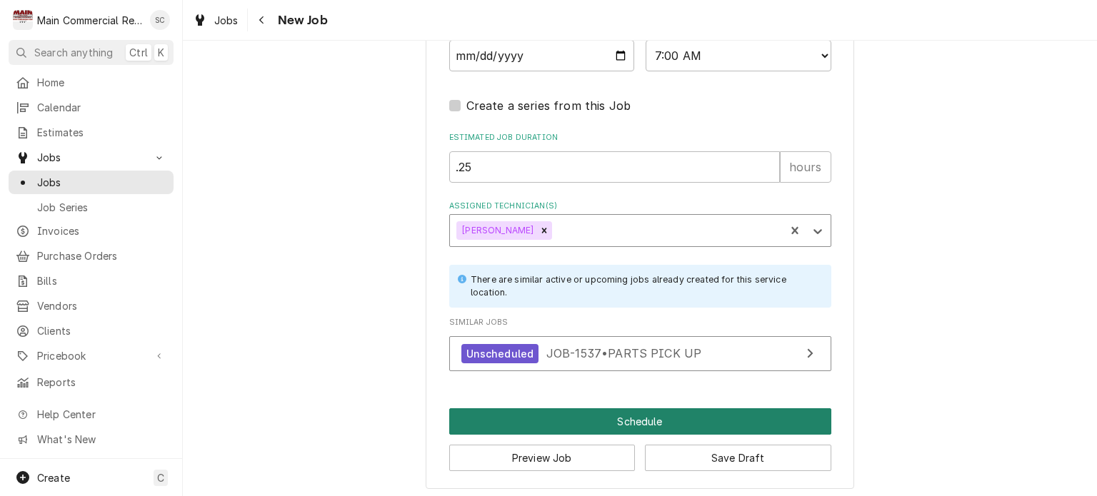
click at [750, 421] on button "Schedule" at bounding box center [640, 421] width 382 height 26
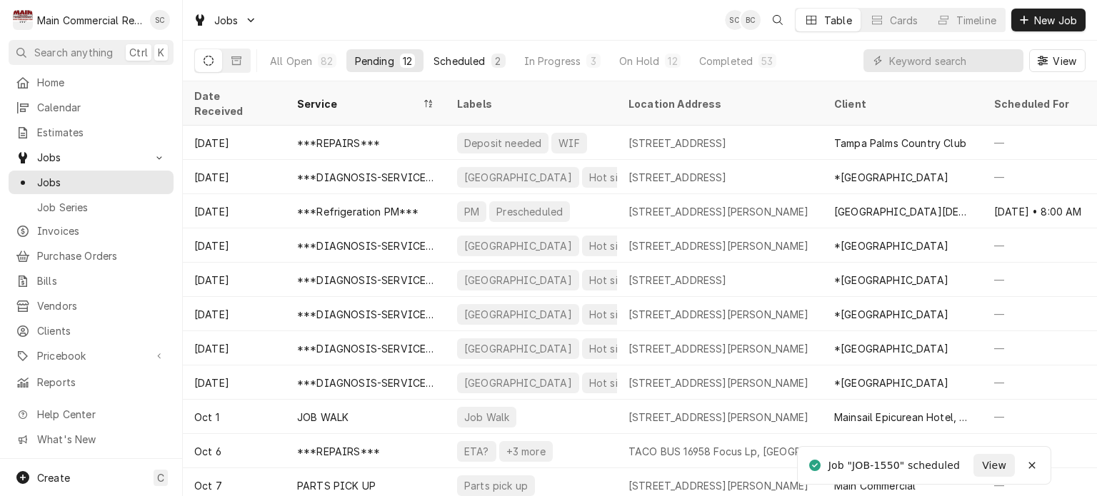
click at [471, 59] on div "Scheduled" at bounding box center [458, 61] width 51 height 15
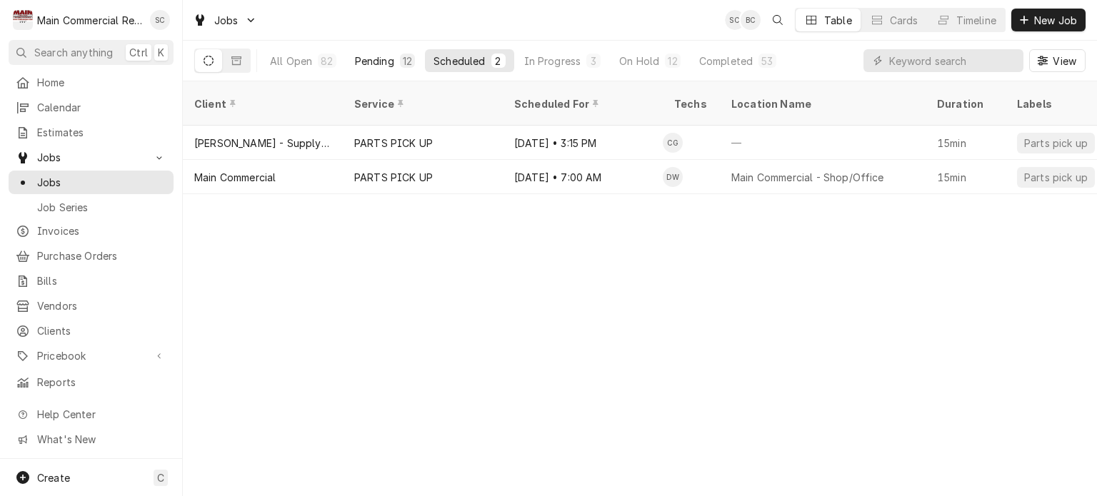
click at [386, 56] on div "Pending" at bounding box center [374, 61] width 39 height 15
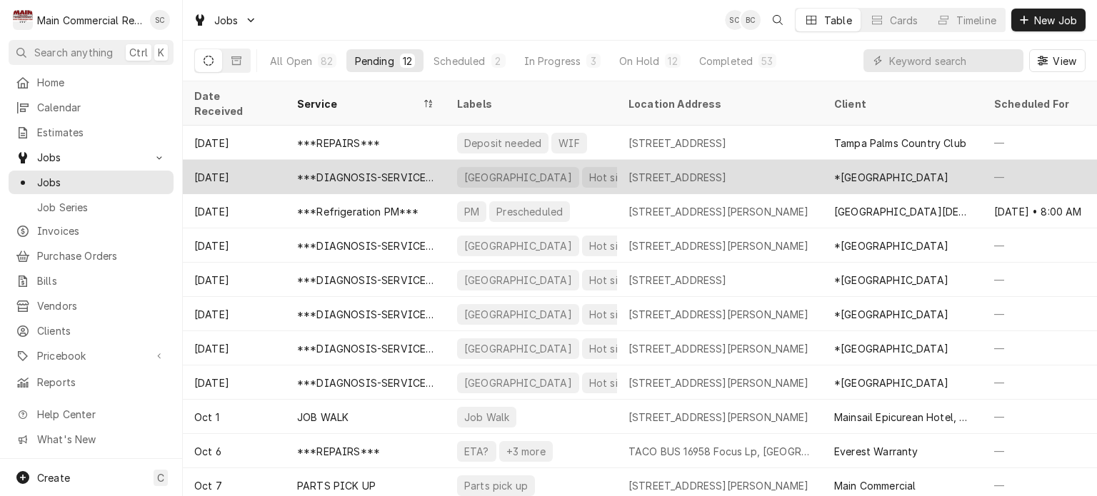
click at [723, 170] on div "[STREET_ADDRESS]" at bounding box center [677, 177] width 99 height 15
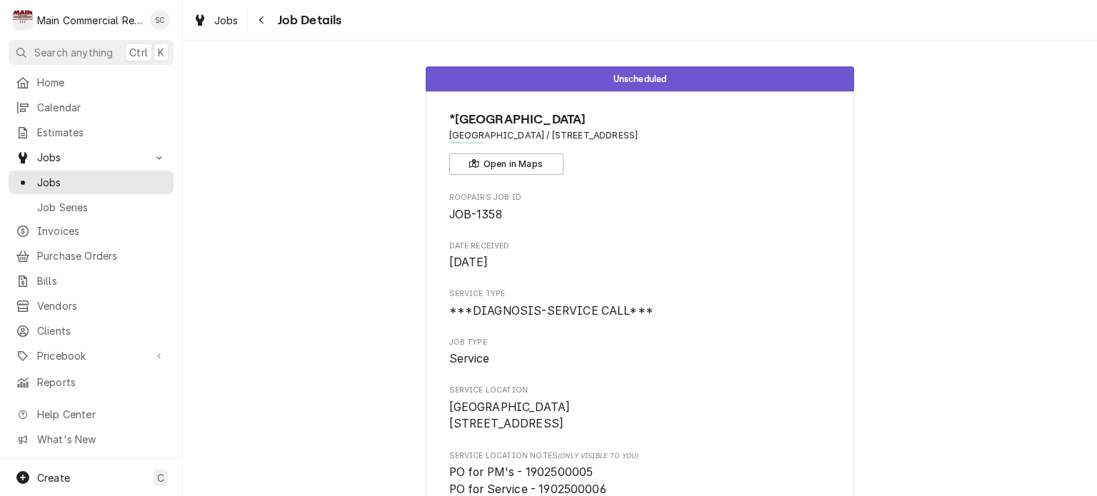
drag, startPoint x: 731, startPoint y: 144, endPoint x: 596, endPoint y: 128, distance: 135.9
click at [596, 128] on div "*[GEOGRAPHIC_DATA] [GEOGRAPHIC_DATA] / [STREET_ADDRESS] Open in Maps" at bounding box center [640, 142] width 382 height 65
click at [684, 164] on div "*[GEOGRAPHIC_DATA] [GEOGRAPHIC_DATA] / [STREET_ADDRESS] Open in Maps" at bounding box center [640, 142] width 382 height 65
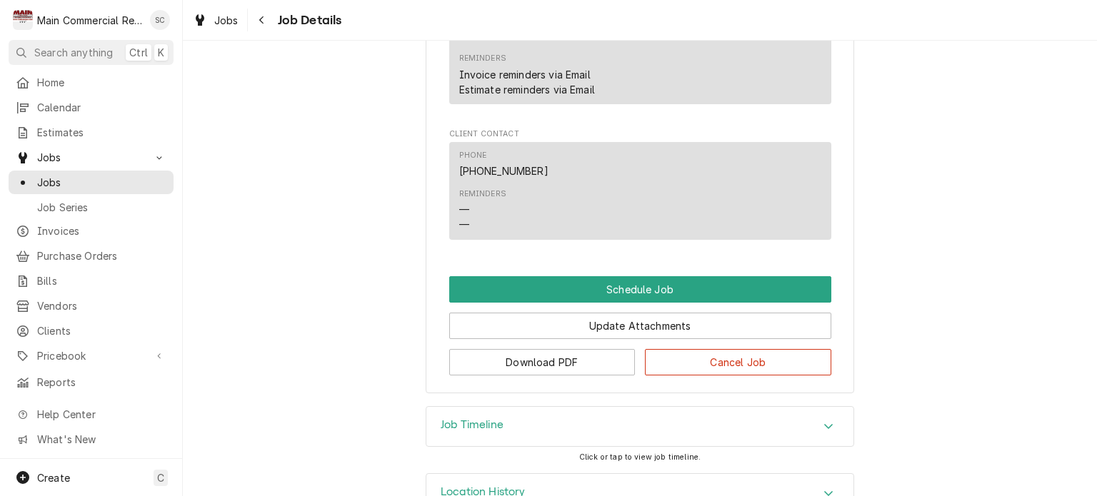
scroll to position [1542, 0]
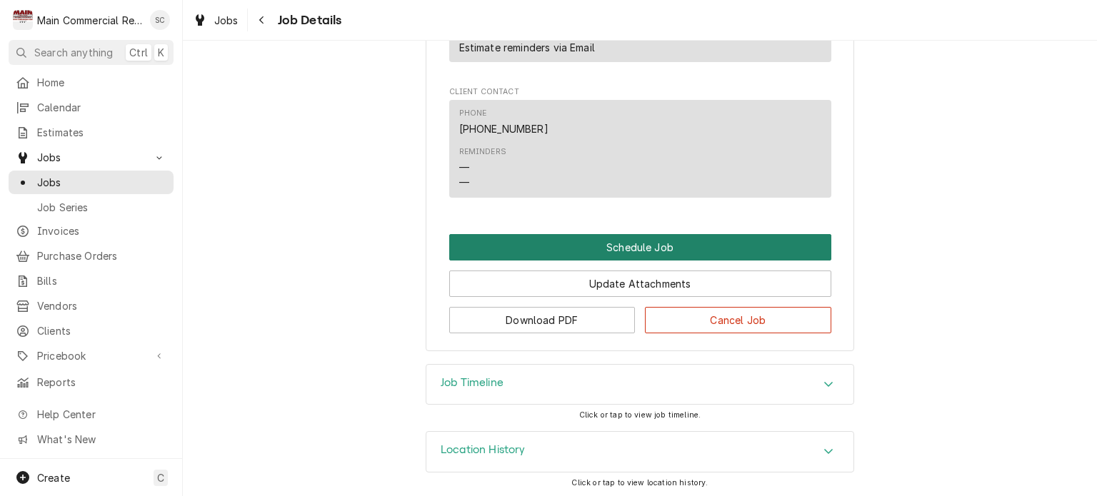
click at [628, 246] on button "Schedule Job" at bounding box center [640, 247] width 382 height 26
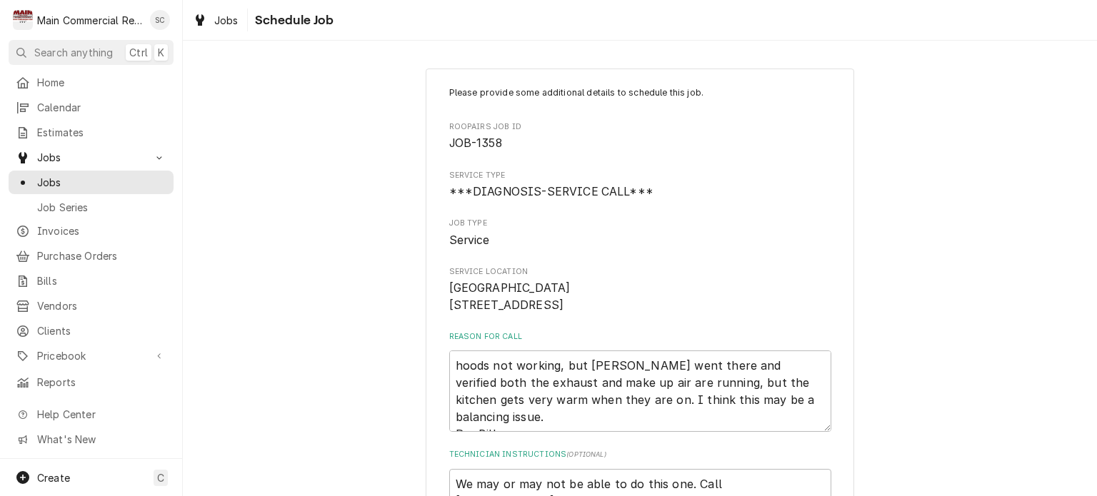
scroll to position [340, 0]
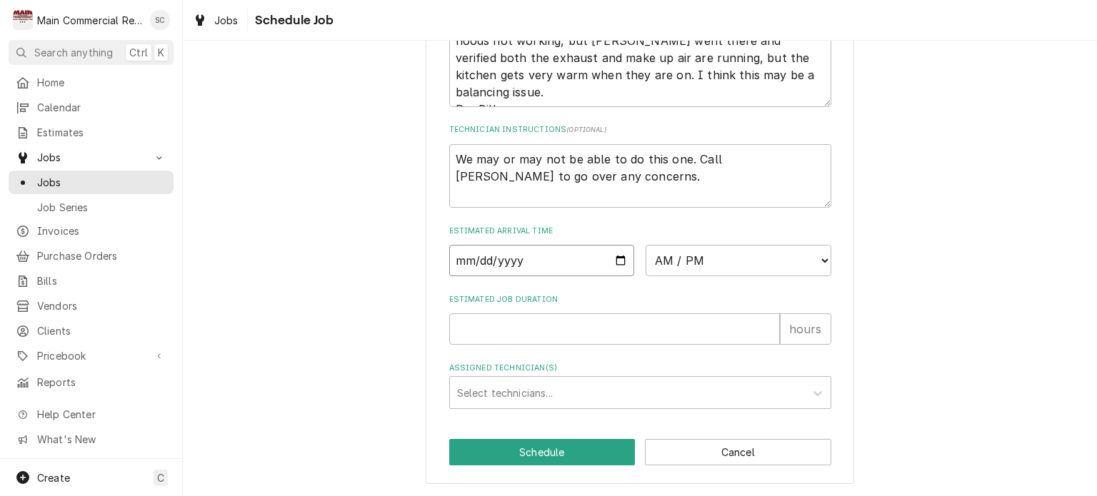
click at [613, 262] on input "Date" at bounding box center [542, 260] width 186 height 31
type input "[DATE]"
type textarea "x"
click at [673, 265] on select "AM / PM 6:00 AM 6:15 AM 6:30 AM 6:45 AM 7:00 AM 7:15 AM 7:30 AM 7:45 AM 8:00 AM…" at bounding box center [739, 260] width 186 height 31
click at [686, 257] on select "AM / PM 6:00 AM 6:15 AM 6:30 AM 6:45 AM 7:00 AM 7:15 AM 7:30 AM 7:45 AM 8:00 AM…" at bounding box center [739, 260] width 186 height 31
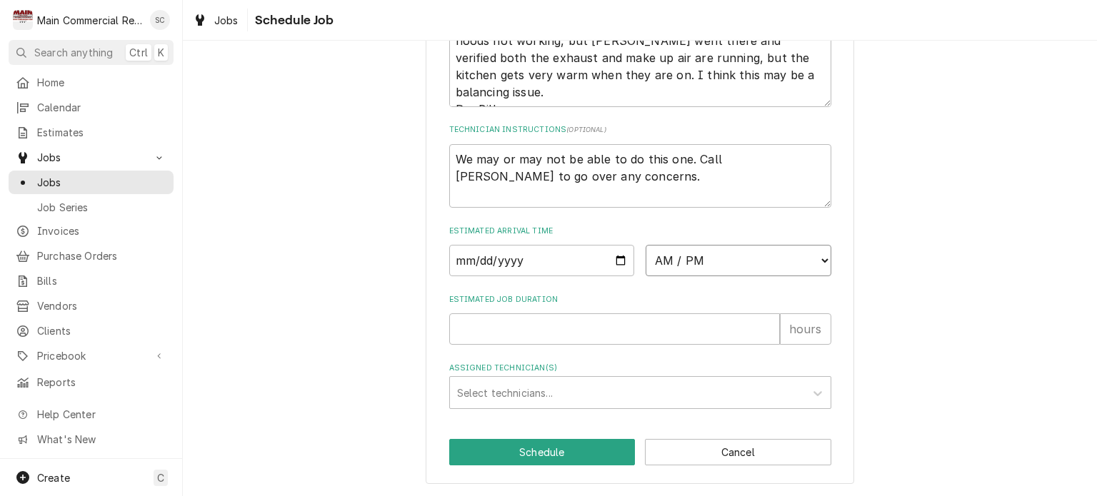
select select "08:00:00"
click at [646, 246] on select "AM / PM 6:00 AM 6:15 AM 6:30 AM 6:45 AM 7:00 AM 7:15 AM 7:30 AM 7:45 AM 8:00 AM…" at bounding box center [739, 260] width 186 height 31
click at [899, 136] on div "Please provide some additional details to schedule this job. Roopairs Job ID JO…" at bounding box center [640, 114] width 914 height 766
click at [606, 332] on input "Estimated Job Duration" at bounding box center [614, 328] width 331 height 31
type textarea "x"
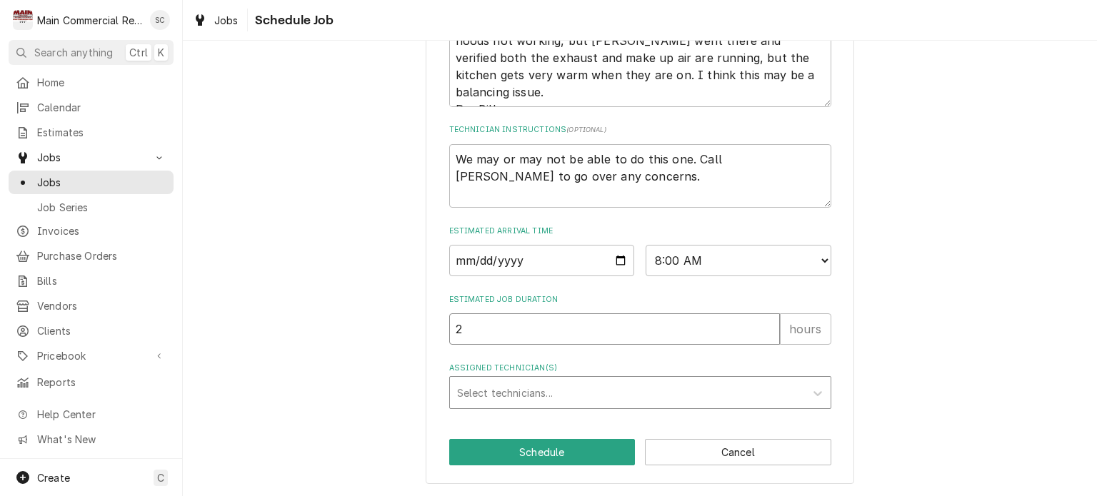
type input "2"
click at [583, 390] on div "Assigned Technician(s)" at bounding box center [627, 393] width 341 height 26
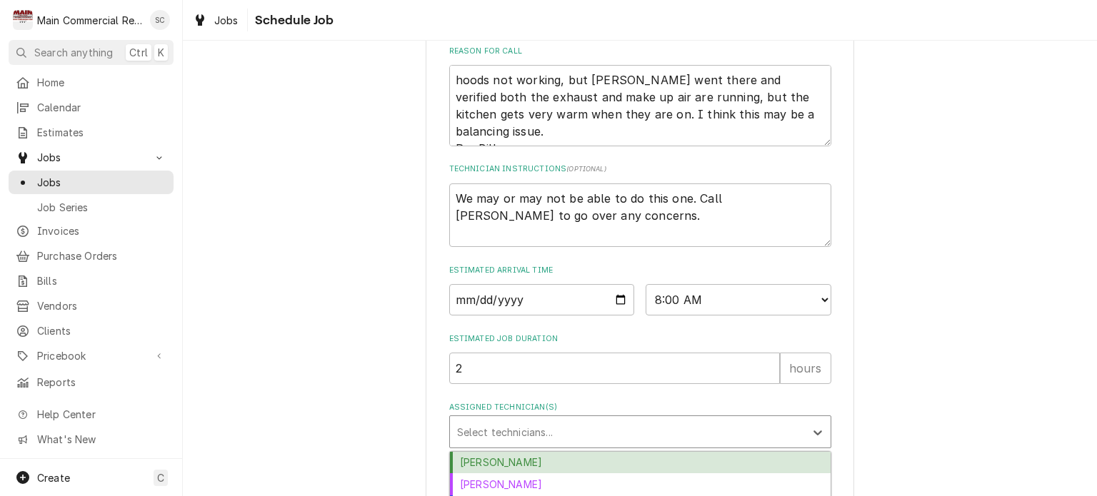
scroll to position [388, 0]
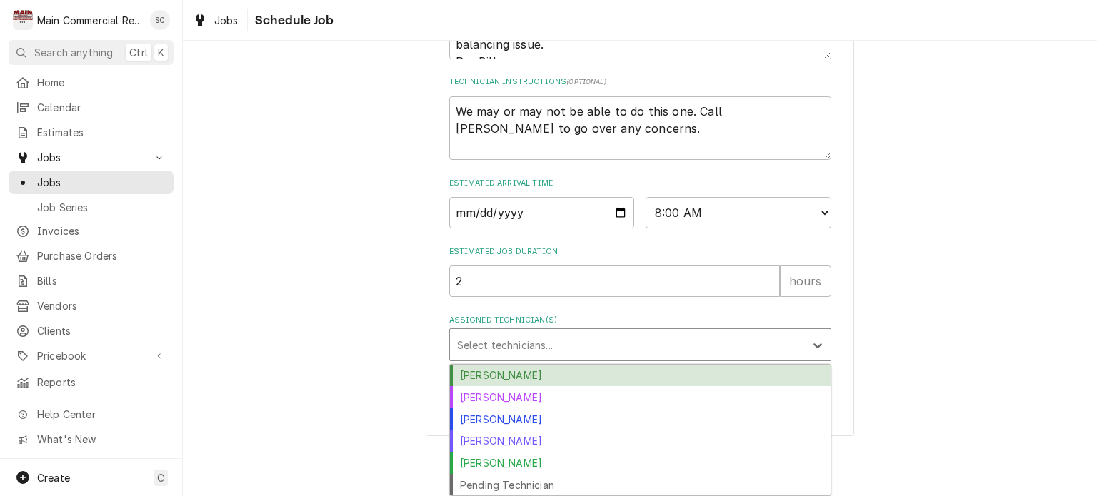
click at [546, 379] on div "[PERSON_NAME]" at bounding box center [640, 376] width 381 height 22
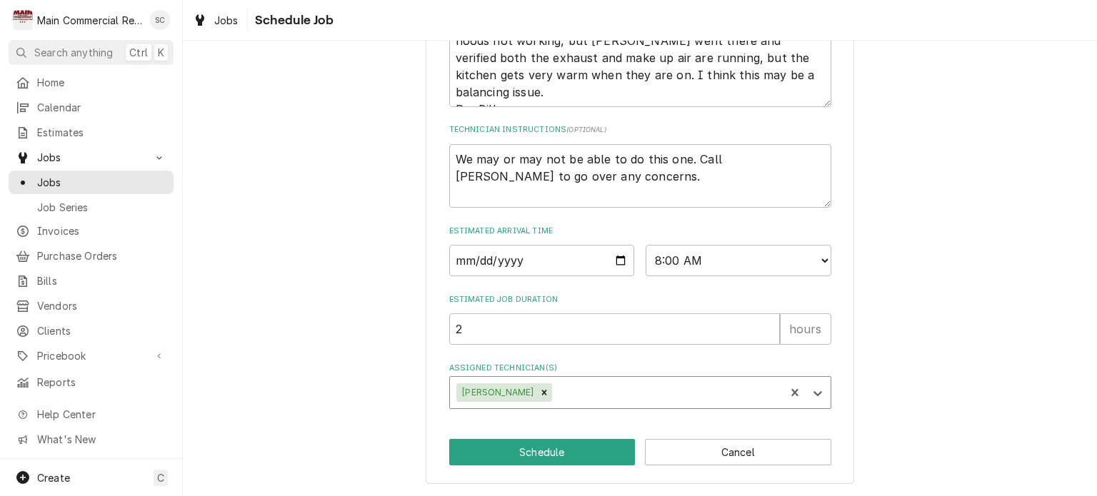
click at [911, 356] on div "Please provide some additional details to schedule this job. Roopairs Job ID JO…" at bounding box center [640, 114] width 914 height 766
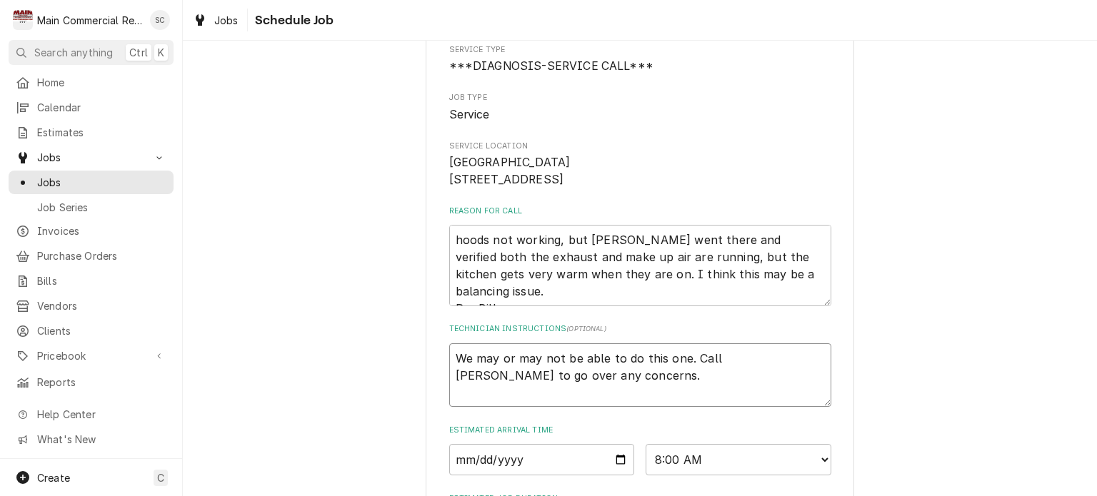
drag, startPoint x: 574, startPoint y: 396, endPoint x: 683, endPoint y: 378, distance: 110.1
click at [683, 378] on textarea "We may or may not be able to do this one. Call [PERSON_NAME] to go over any con…" at bounding box center [640, 375] width 382 height 64
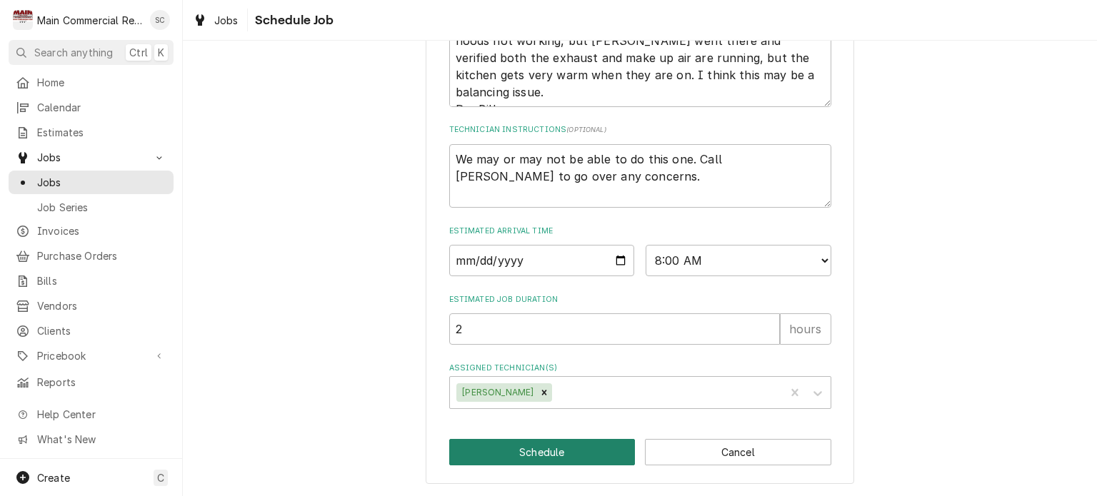
click at [554, 453] on button "Schedule" at bounding box center [542, 452] width 186 height 26
type textarea "x"
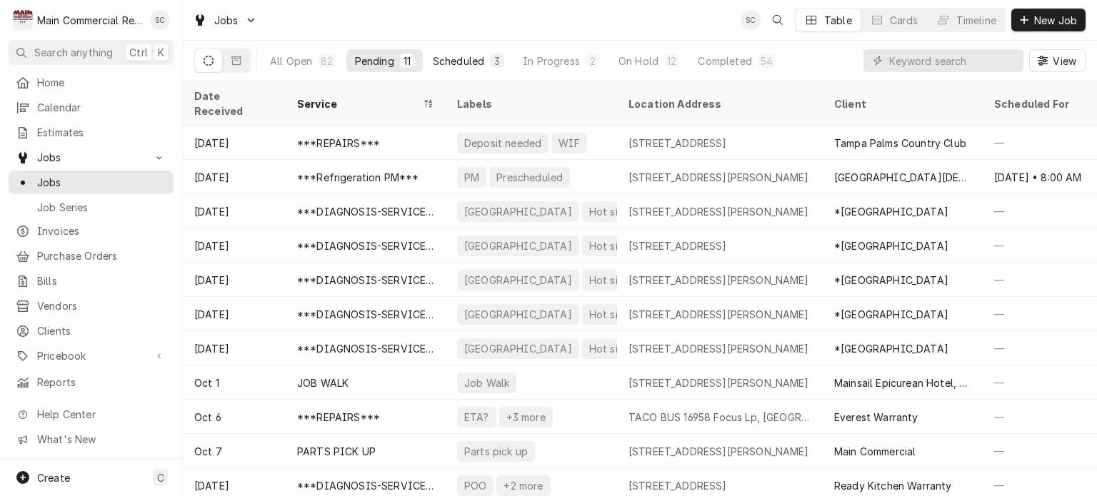
click at [471, 62] on div "Scheduled" at bounding box center [458, 61] width 51 height 15
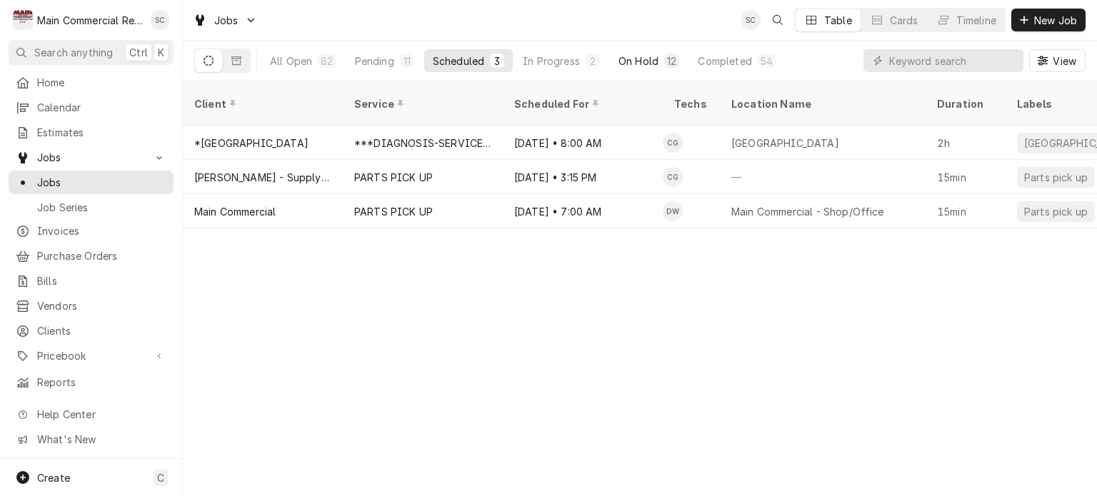
click at [639, 60] on div "On Hold" at bounding box center [638, 61] width 40 height 15
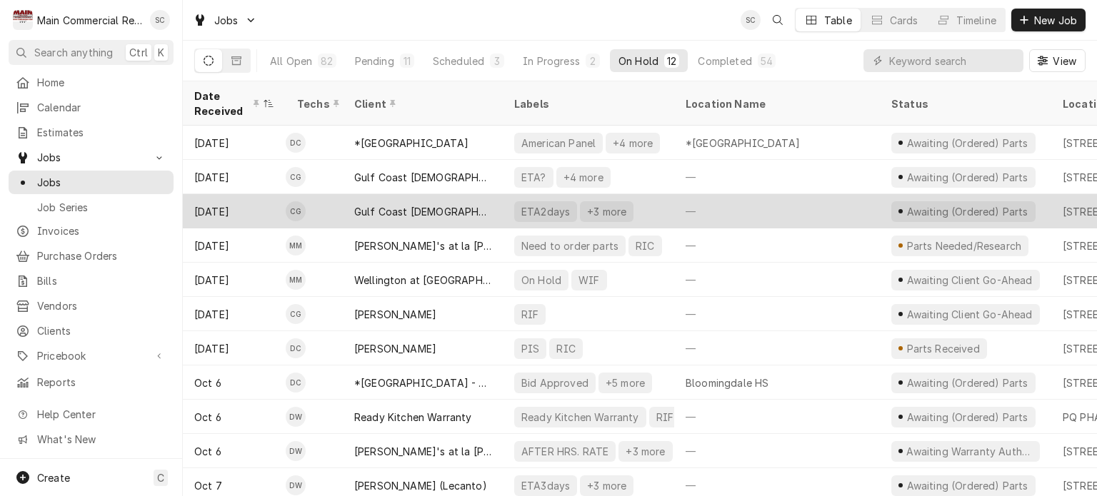
scroll to position [44, 0]
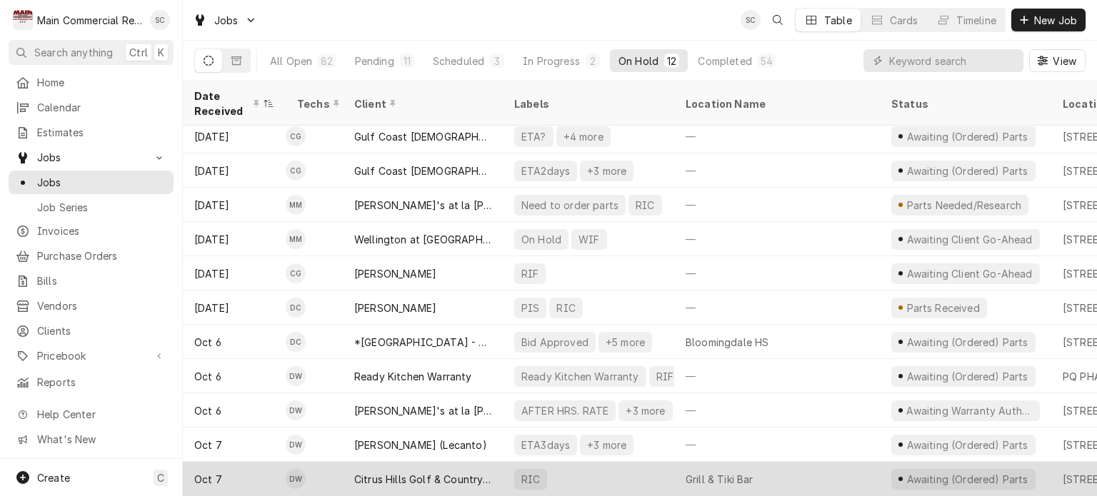
click at [641, 473] on div "RIC" at bounding box center [588, 479] width 171 height 34
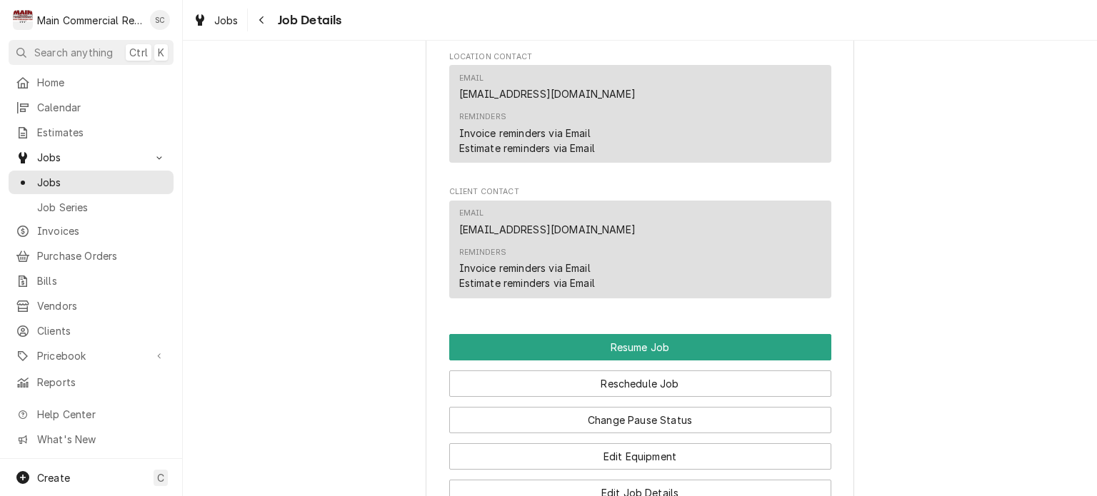
scroll to position [2098, 0]
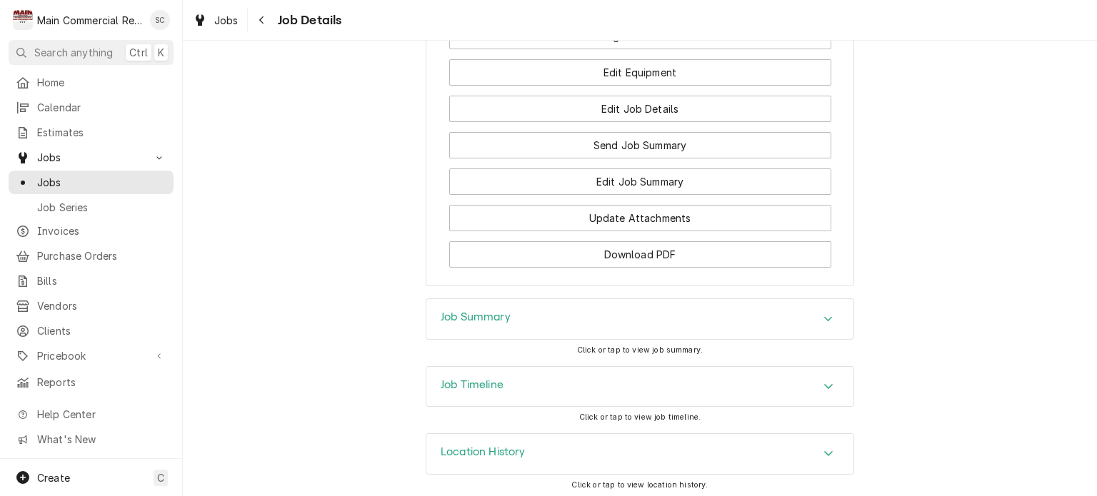
click at [823, 315] on icon "Accordion Header" at bounding box center [828, 318] width 10 height 11
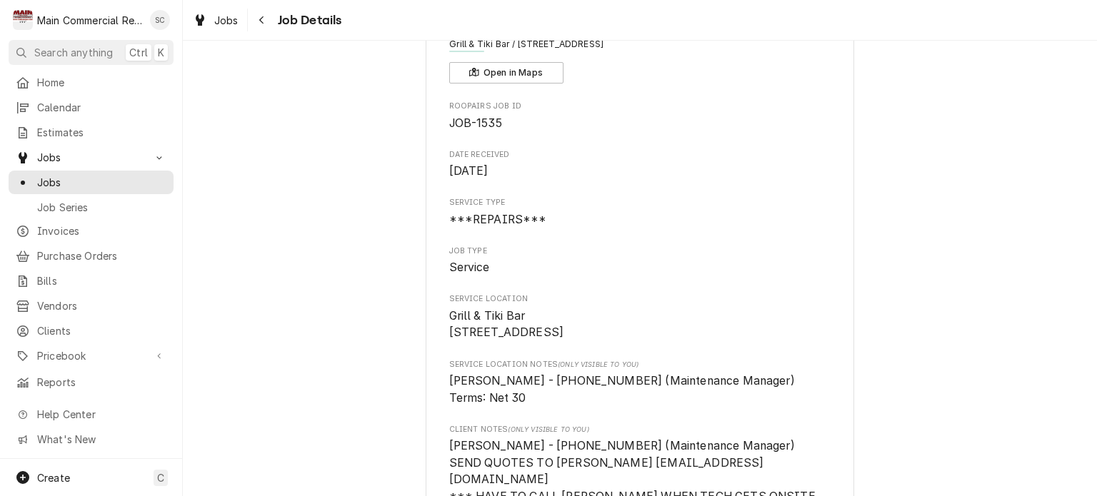
scroll to position [0, 0]
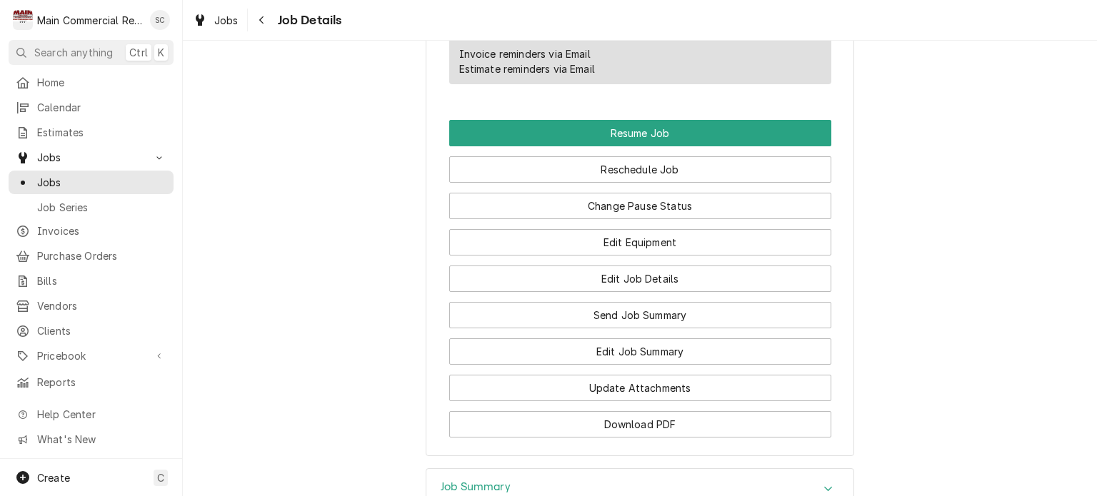
scroll to position [1999, 0]
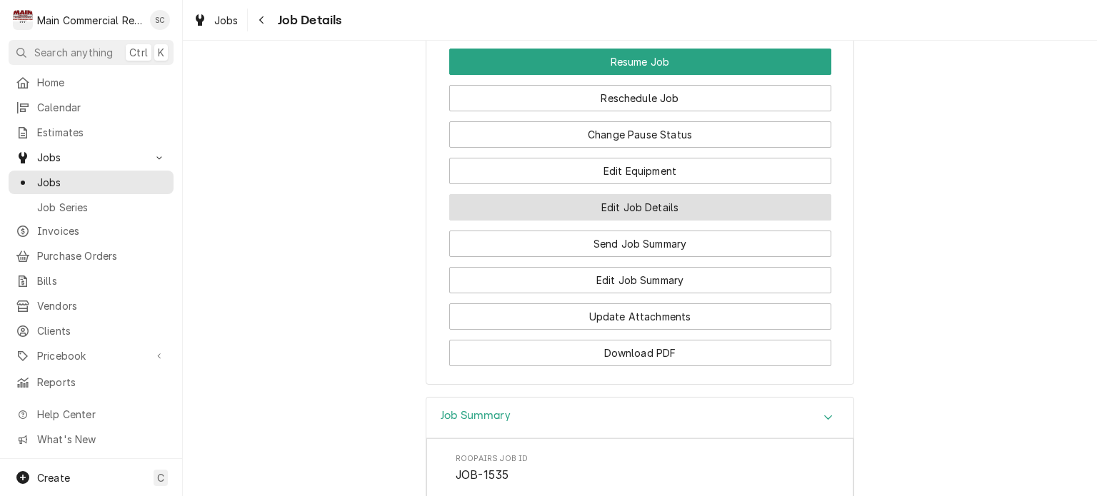
click at [673, 208] on button "Edit Job Details" at bounding box center [640, 207] width 382 height 26
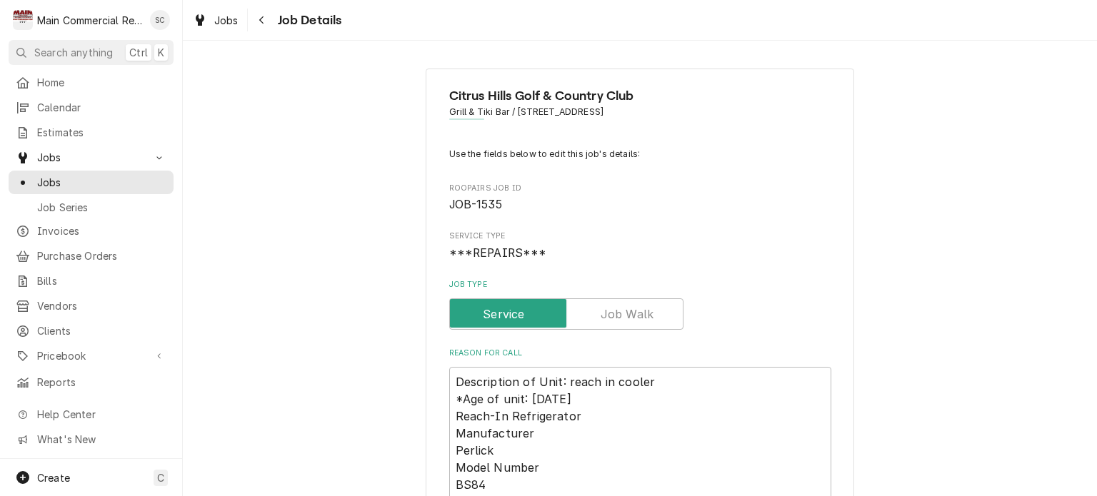
type textarea "x"
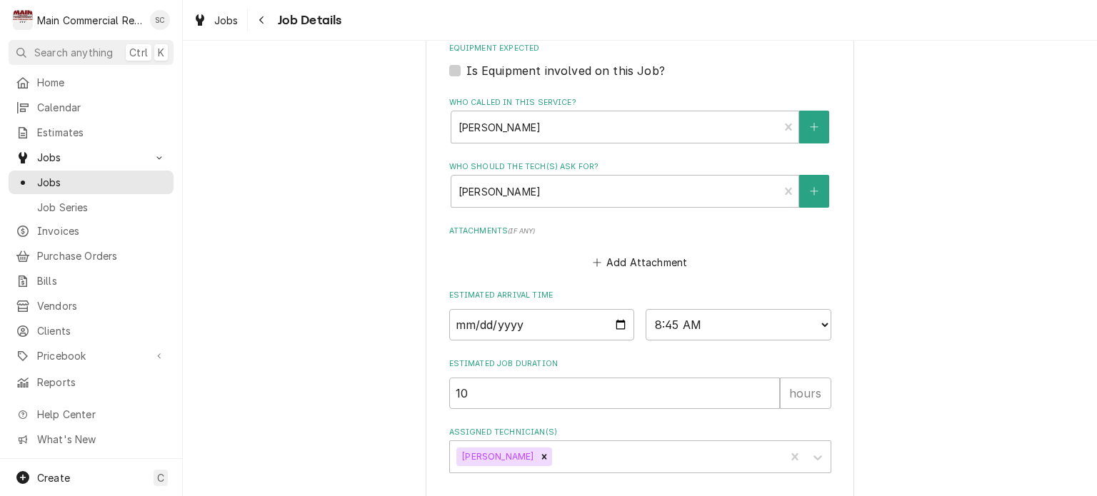
scroll to position [989, 0]
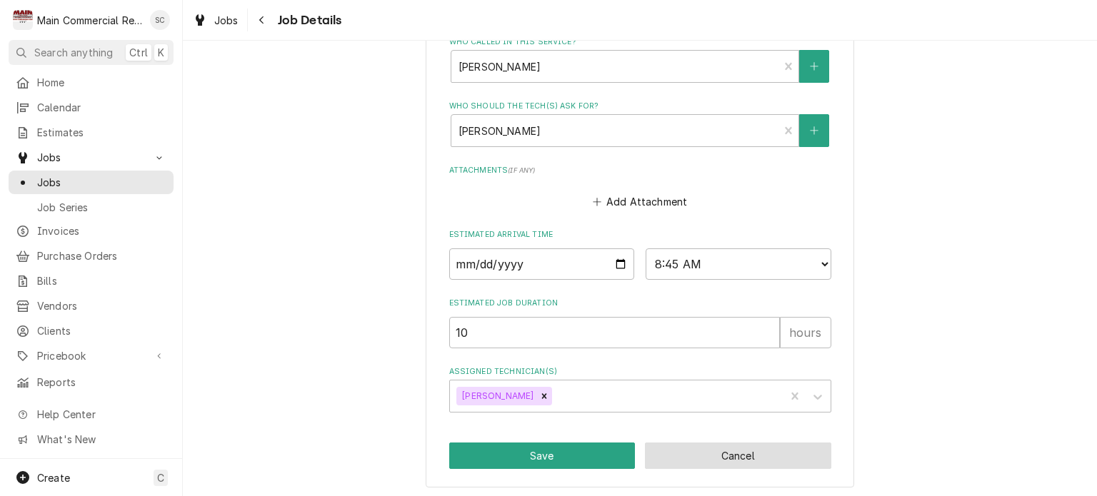
click at [751, 456] on button "Cancel" at bounding box center [738, 456] width 186 height 26
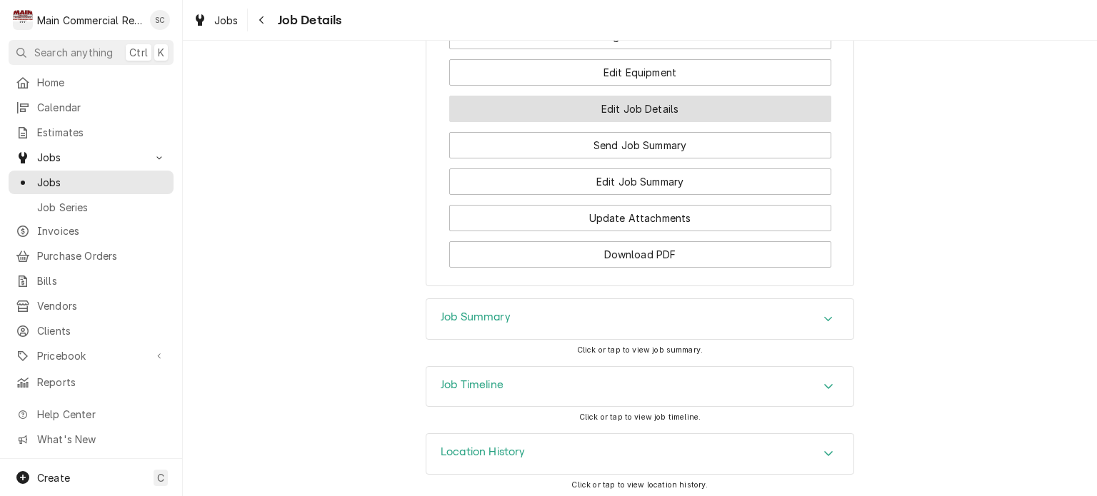
scroll to position [1955, 0]
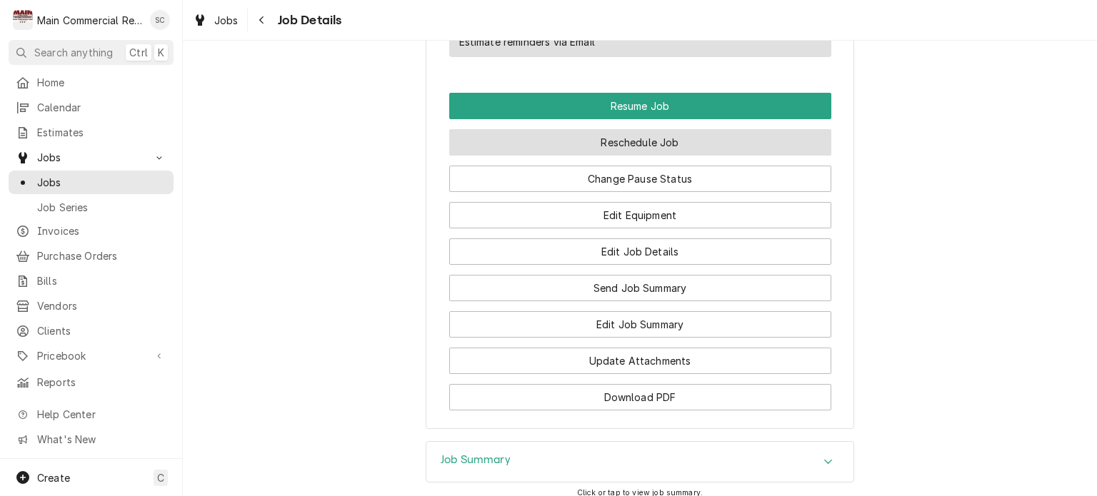
click at [623, 142] on button "Reschedule Job" at bounding box center [640, 142] width 382 height 26
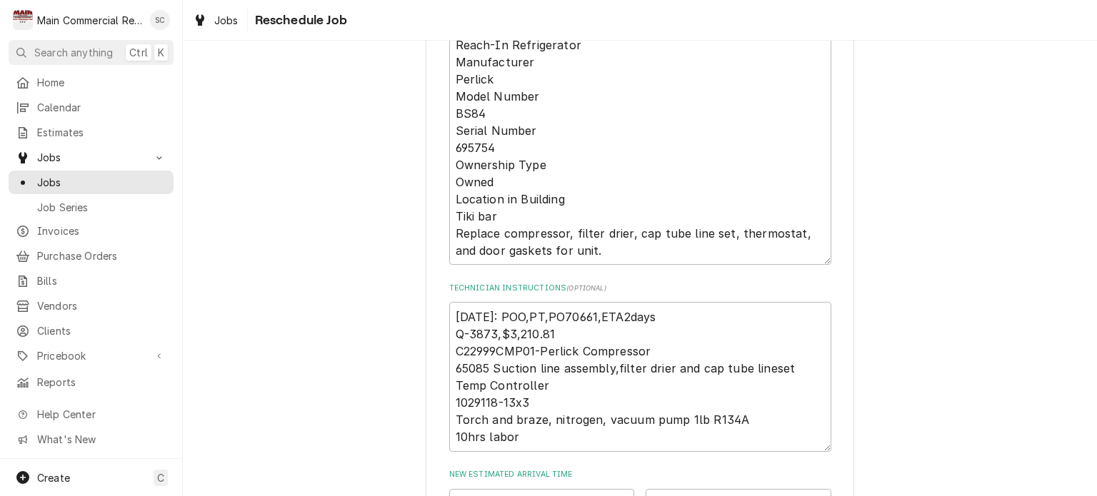
scroll to position [857, 0]
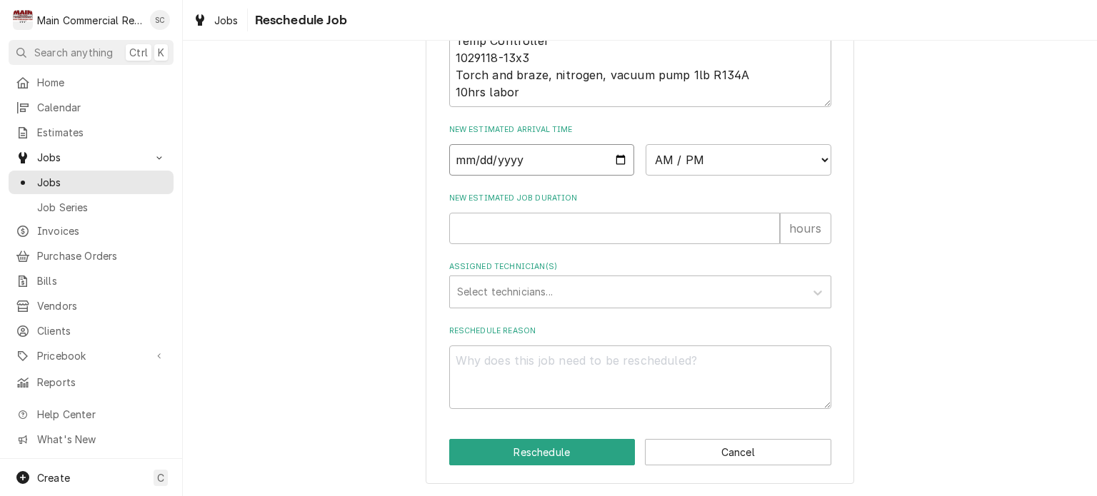
click at [614, 166] on input "Date" at bounding box center [542, 159] width 186 height 31
type input "2025-10-13"
type textarea "x"
click at [661, 161] on select "AM / PM 6:00 AM 6:15 AM 6:30 AM 6:45 AM 7:00 AM 7:15 AM 7:30 AM 7:45 AM 8:00 AM…" at bounding box center [739, 159] width 186 height 31
select select "08:30:00"
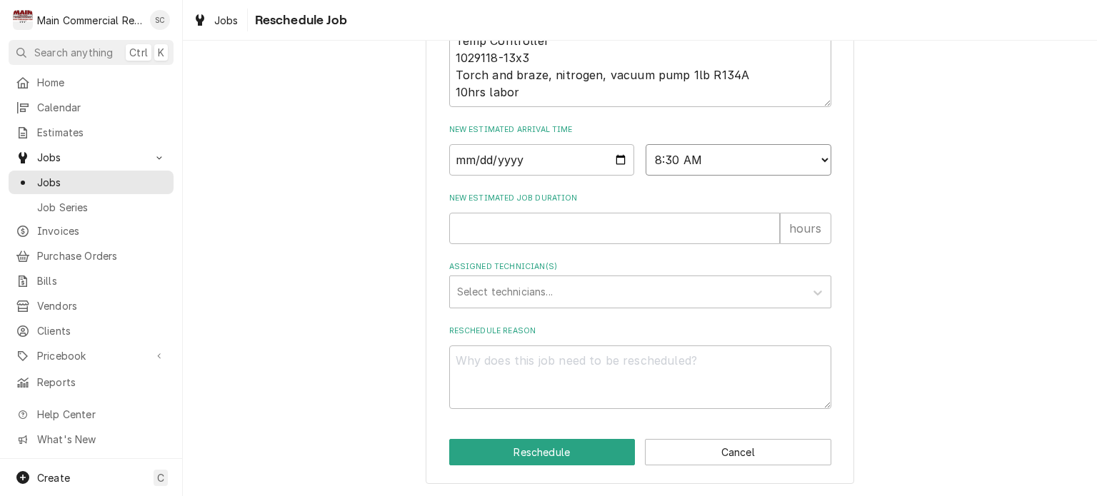
click at [646, 149] on select "AM / PM 6:00 AM 6:15 AM 6:30 AM 6:45 AM 7:00 AM 7:15 AM 7:30 AM 7:45 AM 8:00 AM…" at bounding box center [739, 159] width 186 height 31
click at [617, 237] on input "New Estimated Job Duration" at bounding box center [614, 228] width 331 height 31
type textarea "x"
type input "1"
type textarea "x"
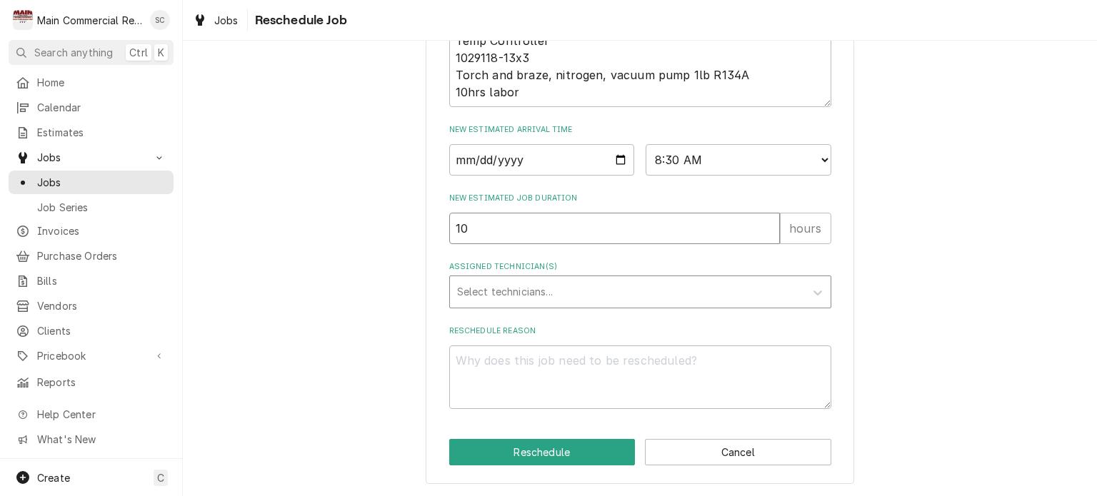
type input "10"
click at [591, 291] on div "Assigned Technician(s)" at bounding box center [627, 292] width 341 height 26
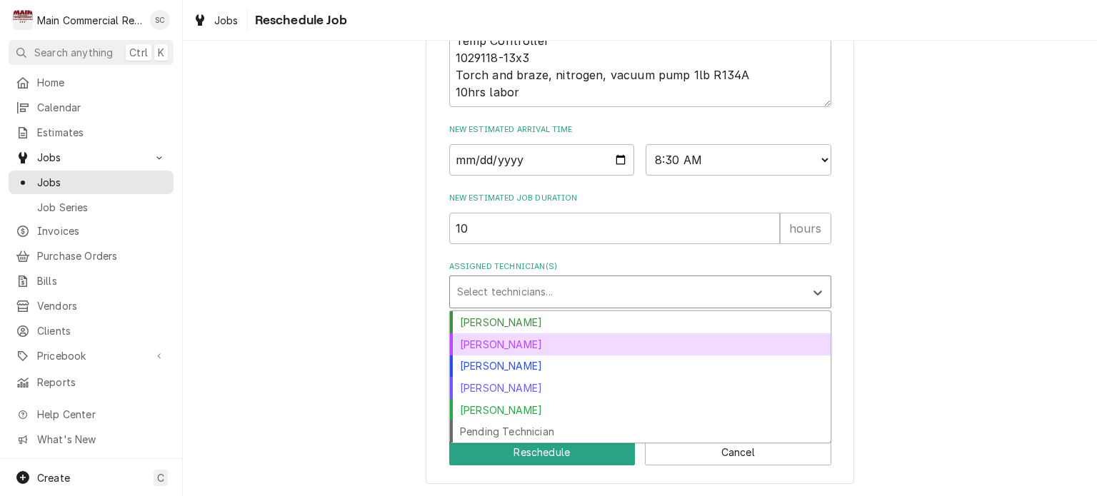
click at [526, 350] on div "Dorian Wertz" at bounding box center [640, 344] width 381 height 22
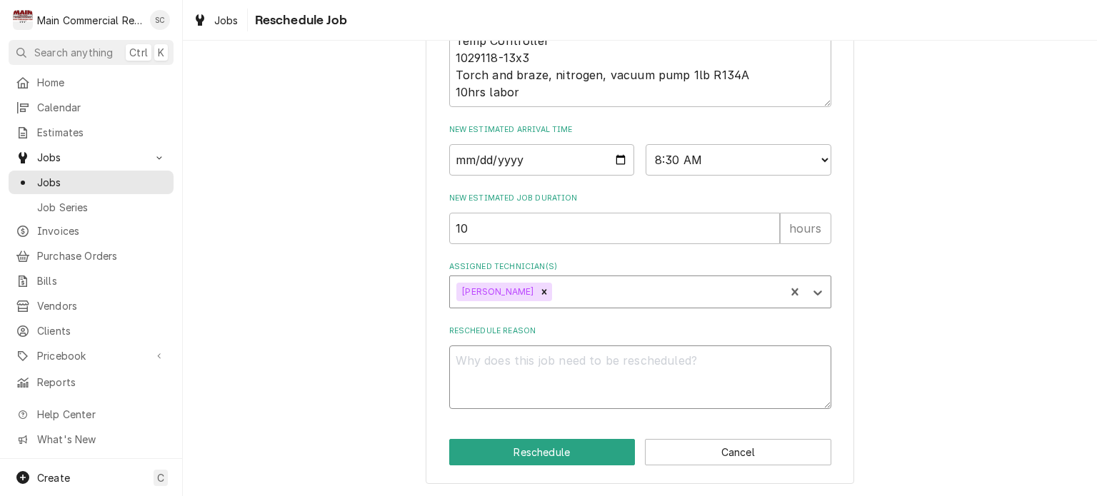
click at [526, 350] on textarea "Reschedule Reason" at bounding box center [640, 378] width 382 height 64
click at [536, 366] on textarea "Reschedule Reason" at bounding box center [640, 378] width 382 height 64
type textarea "x"
type textarea "P"
type textarea "x"
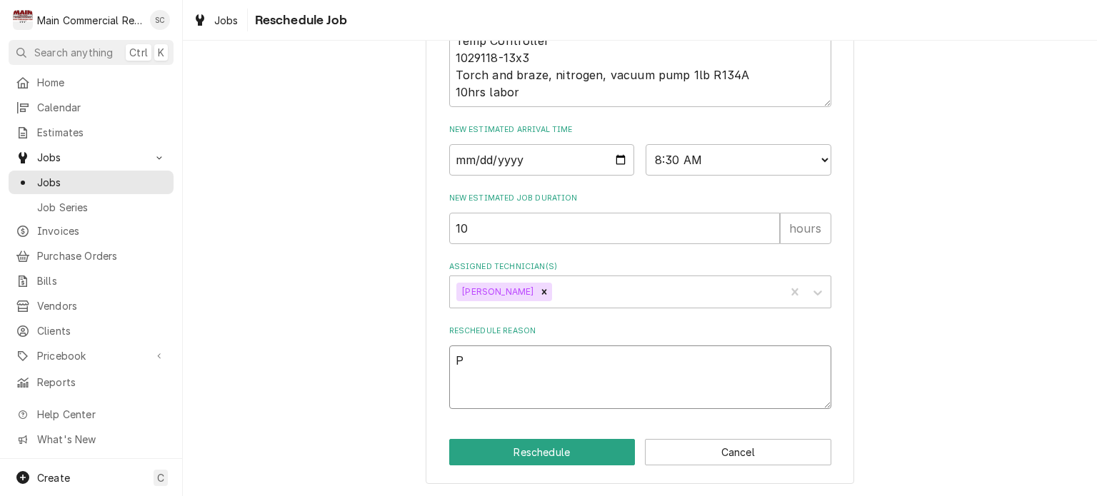
type textarea "Pa"
type textarea "x"
type textarea "Par"
type textarea "x"
type textarea "Part"
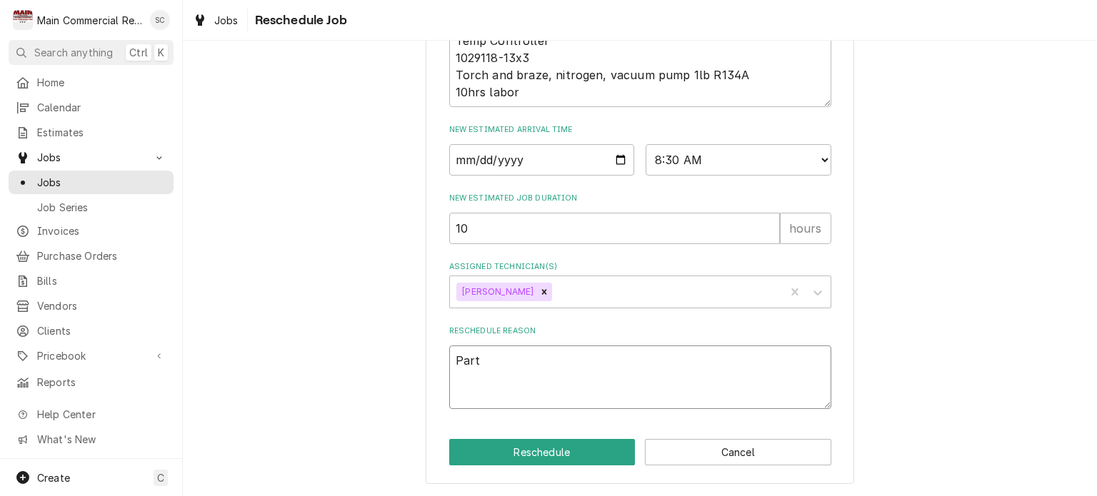
type textarea "x"
type textarea "Parts"
type textarea "x"
type textarea "Parts"
type textarea "x"
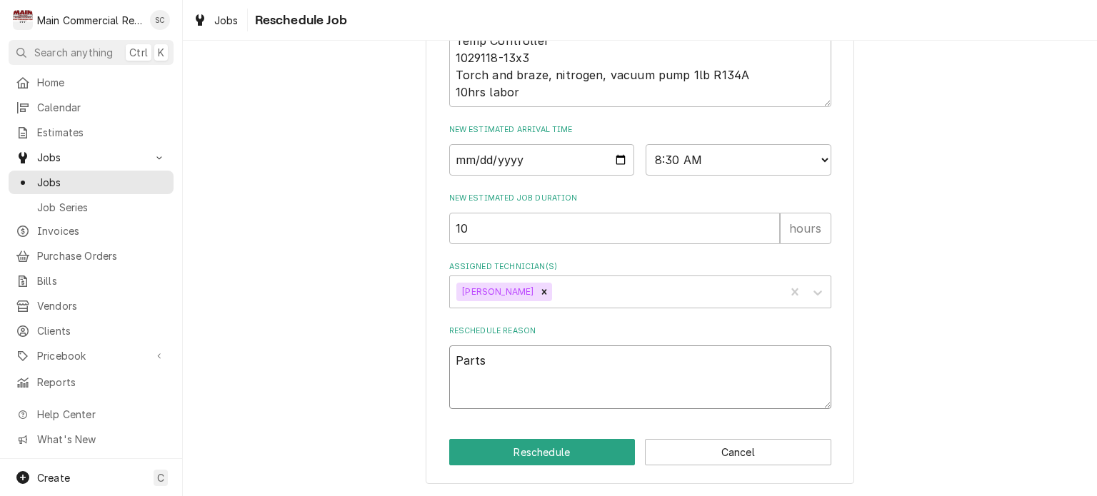
type textarea "Parts c"
type textarea "x"
type textarea "Parts ca"
type textarea "x"
type textarea "Parts cam"
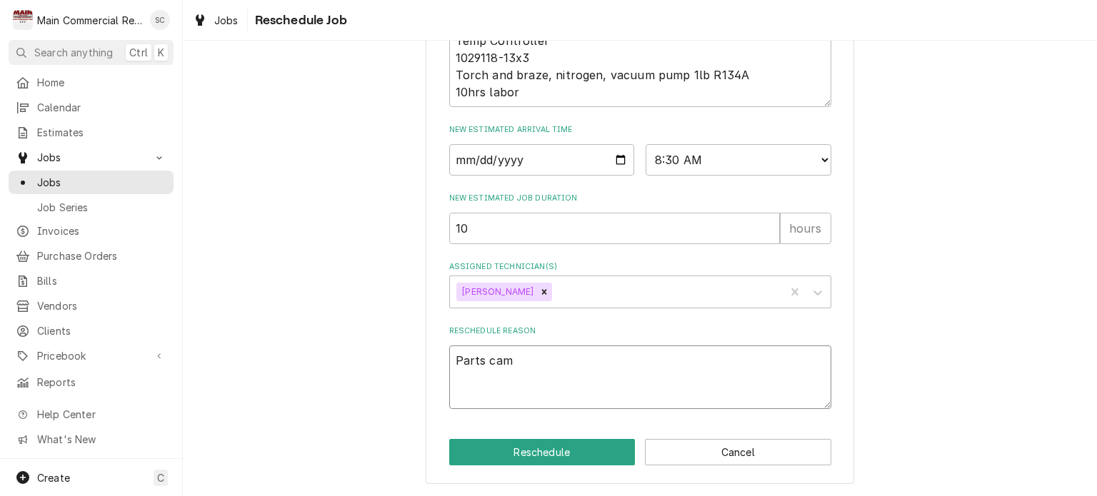
type textarea "x"
type textarea "Parts cam"
type textarea "x"
type textarea "Parts cam e"
type textarea "x"
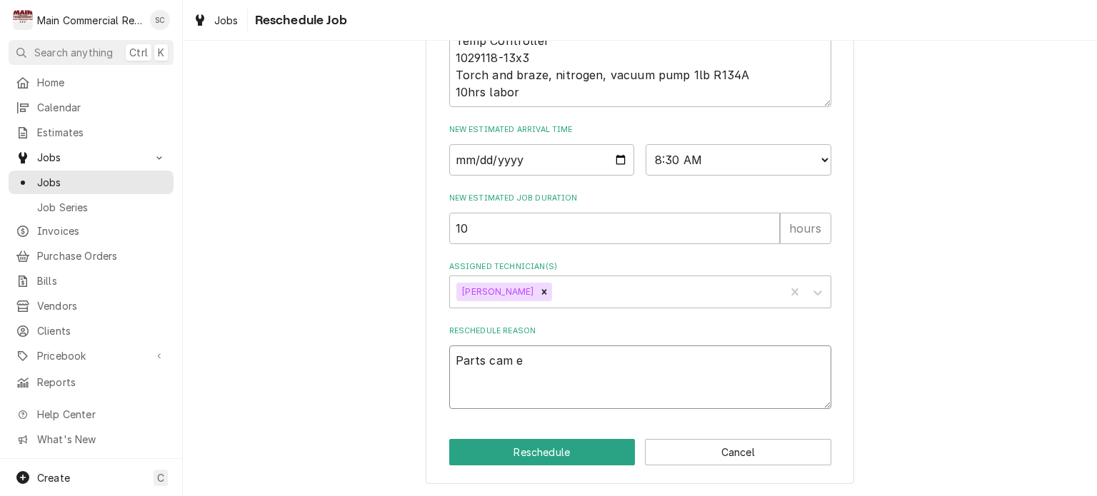
type textarea "Parts cam ei"
type textarea "x"
type textarea "Parts cam ein"
type textarea "x"
type textarea "Parts cam ein"
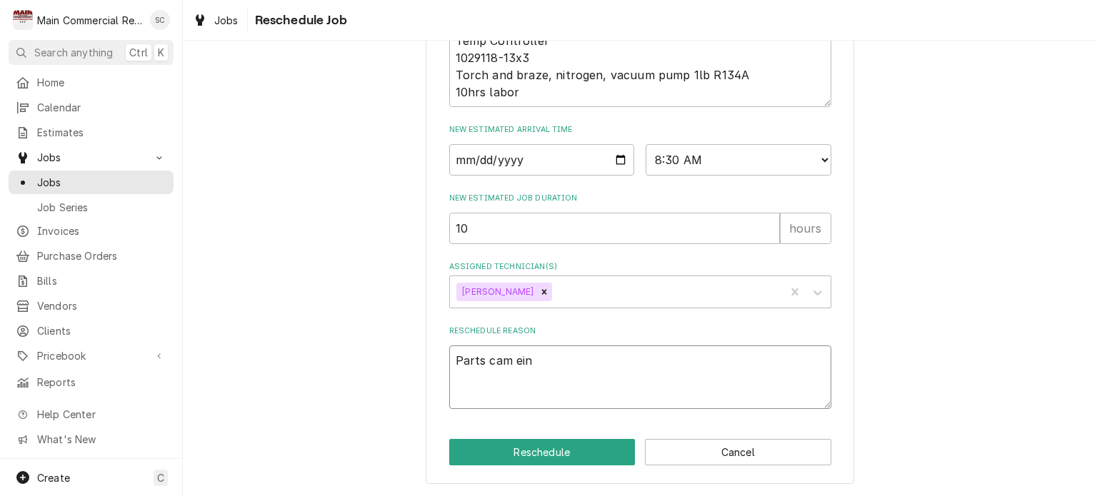
type textarea "x"
type textarea "Parts cam ein"
type textarea "x"
type textarea "Parts cam ei"
type textarea "x"
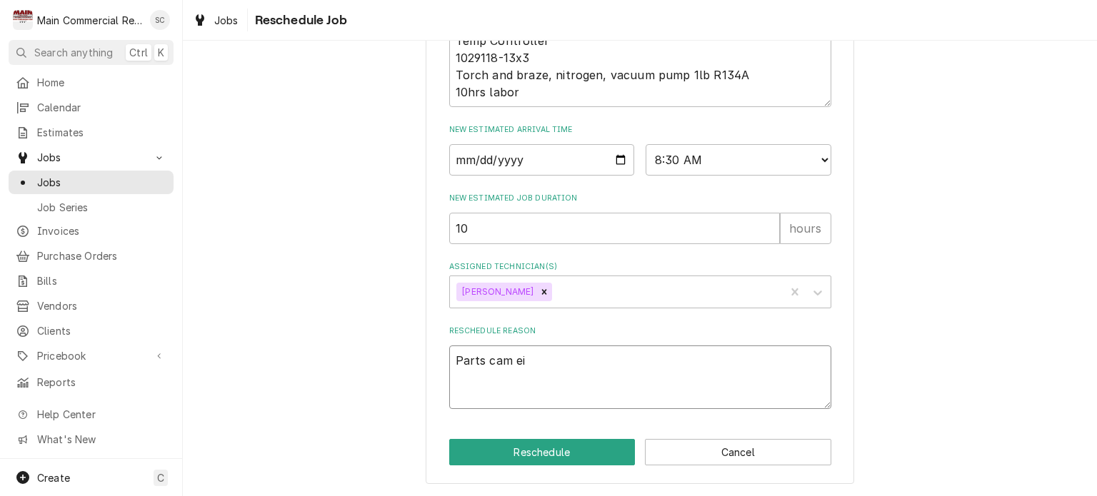
type textarea "Parts cam e"
type textarea "x"
type textarea "Parts cam"
type textarea "x"
type textarea "Parts cam"
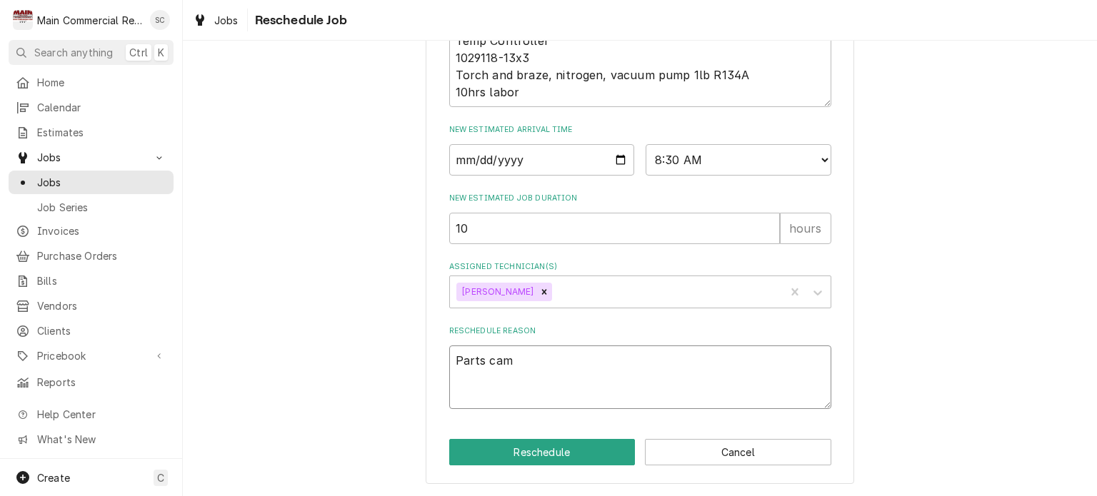
type textarea "x"
type textarea "Parts came"
type textarea "x"
type textarea "Parts came"
type textarea "x"
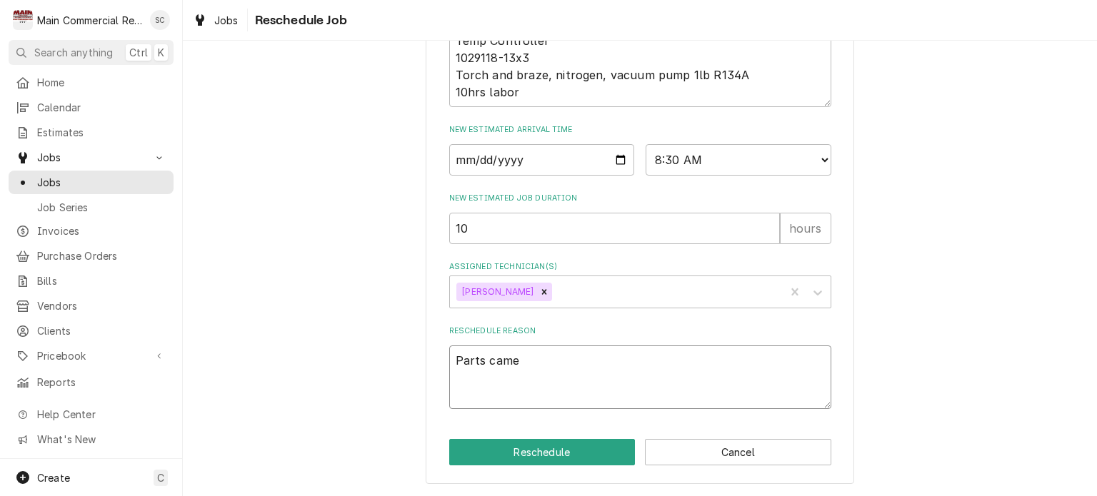
type textarea "Parts came i"
type textarea "x"
type textarea "Parts came in"
type textarea "x"
type textarea "Parts came in"
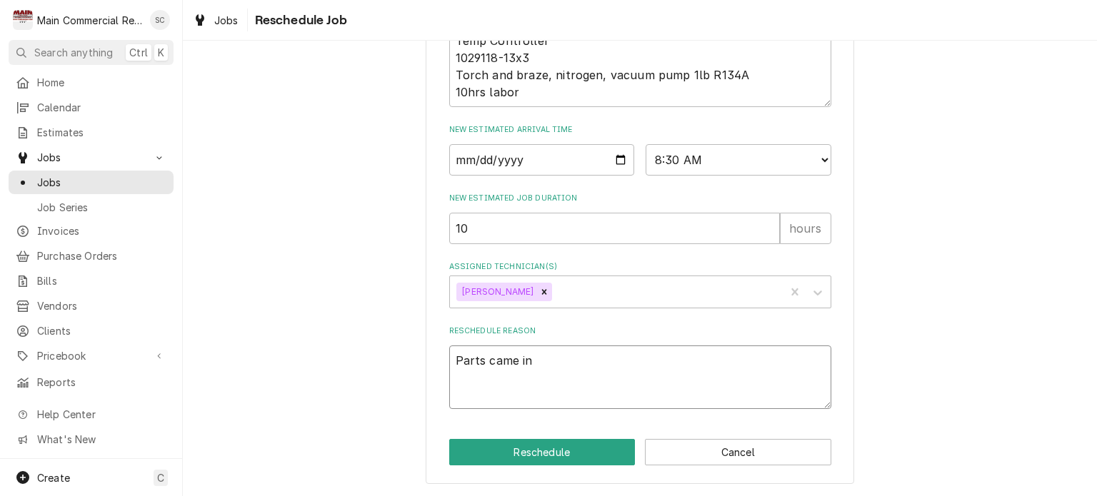
type textarea "x"
type textarea "Parts came in a"
type textarea "x"
type textarea "Parts came in an"
type textarea "x"
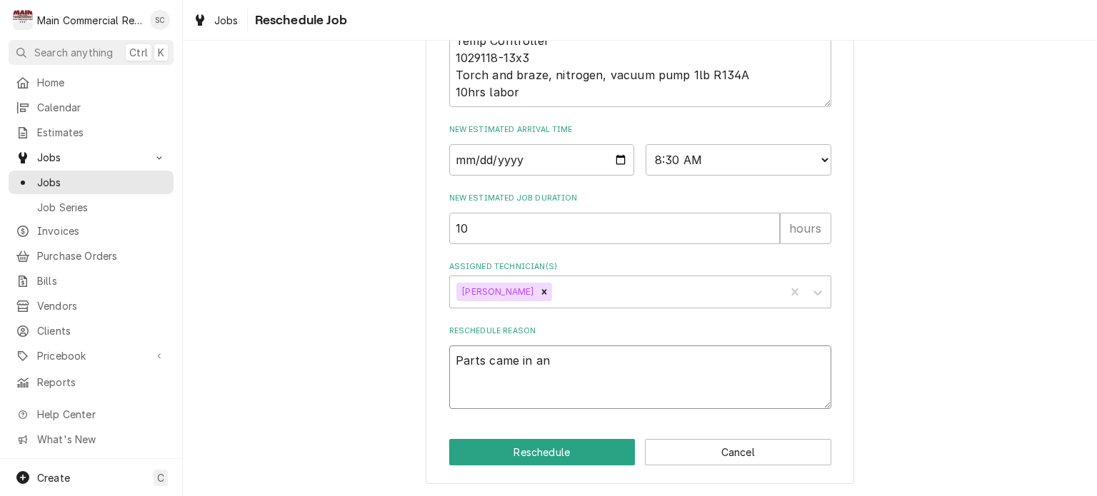
type textarea "Parts came in and"
type textarea "x"
type textarea "Parts came in and"
type textarea "x"
type textarea "Parts came in and I"
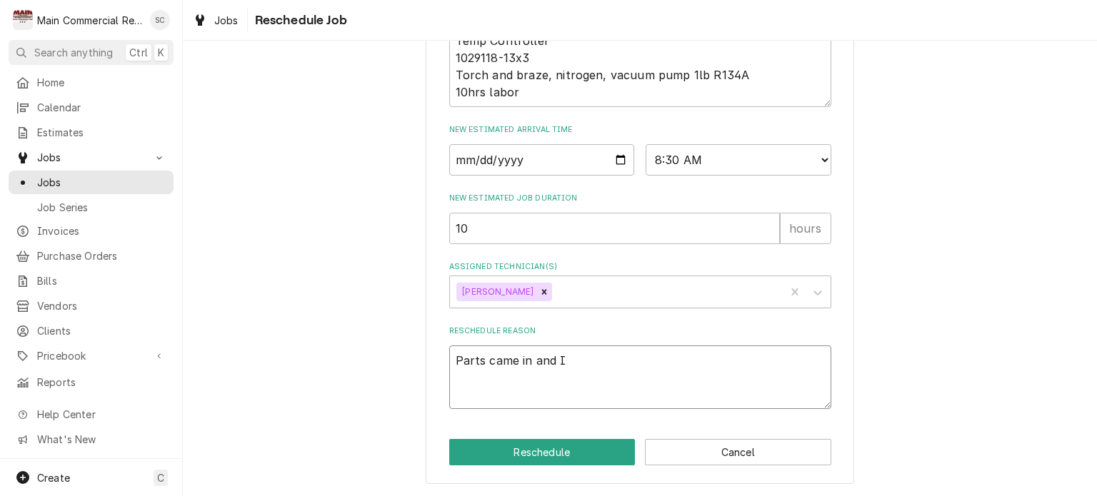
type textarea "x"
type textarea "Parts came in and I"
type textarea "x"
type textarea "Parts came in and I s"
type textarea "x"
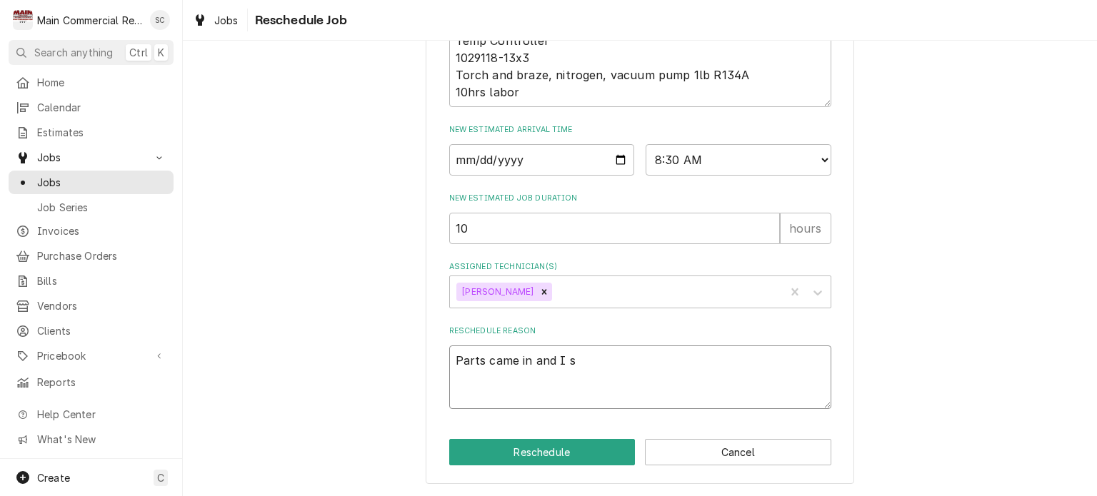
type textarea "Parts came in and I sc"
type textarea "x"
type textarea "Parts came in and I sch"
type textarea "x"
type textarea "Parts came in and I sche"
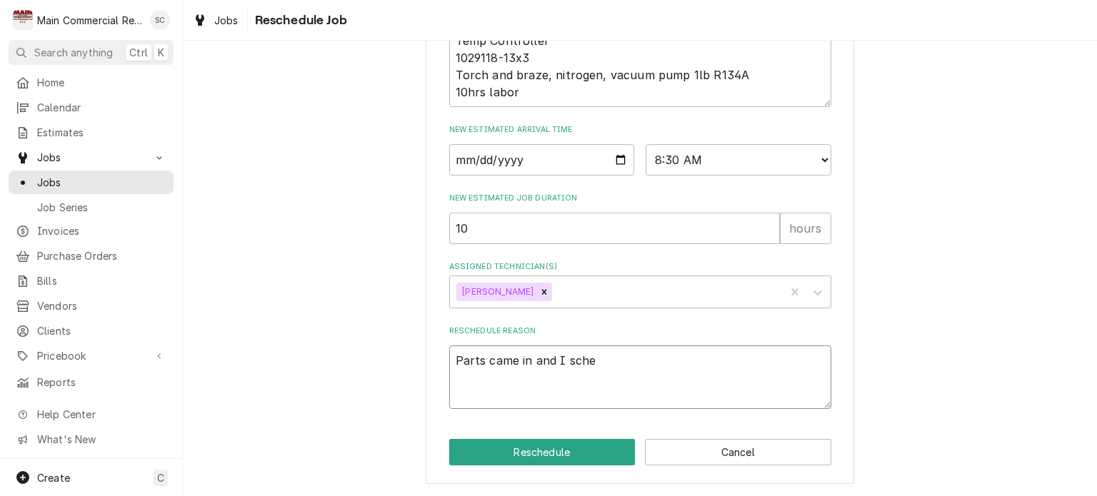
type textarea "x"
type textarea "Parts came in and I sched"
type textarea "x"
type textarea "Parts came in and I schedu"
type textarea "x"
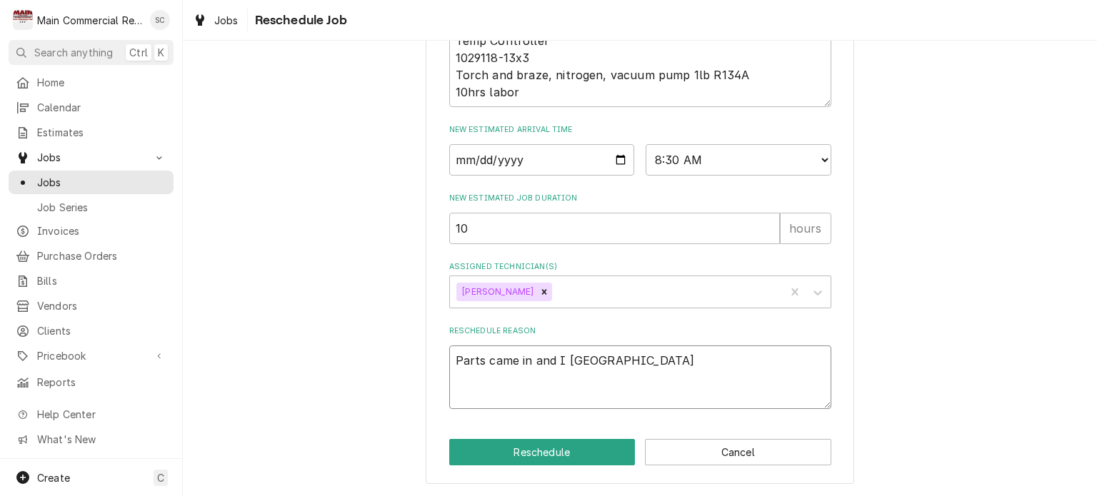
type textarea "Parts came in and I schedul"
type textarea "x"
type textarea "Parts came in and I schedule"
type textarea "x"
type textarea "Parts came in and I scheduled"
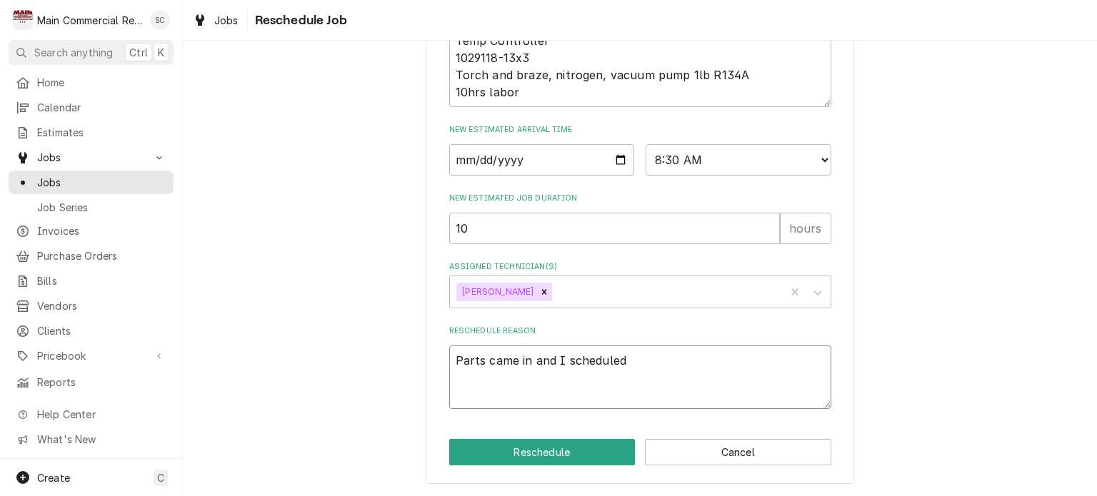
type textarea "x"
type textarea "Parts came in and I scheduled"
type textarea "x"
type textarea "Parts came in and I scheduled t"
type textarea "x"
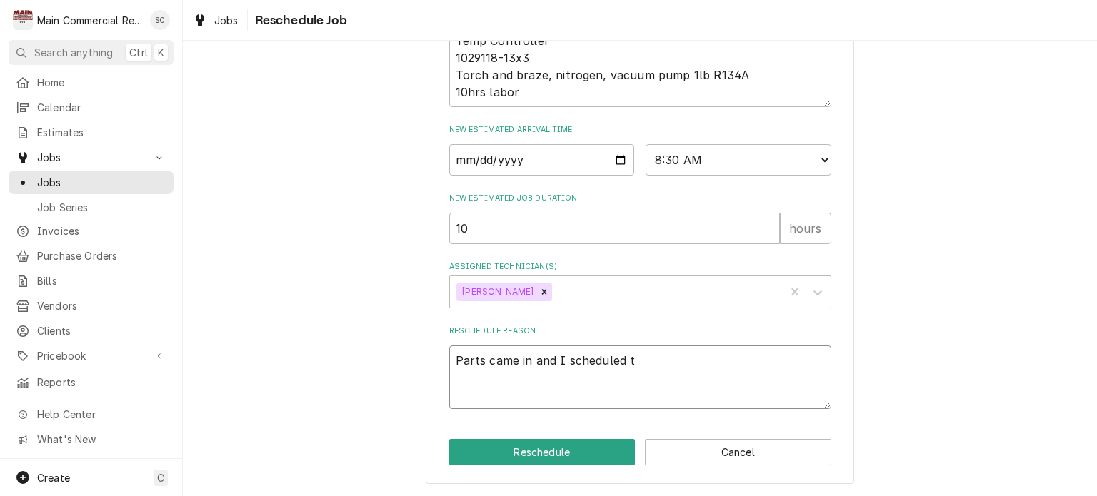
type textarea "Parts came in and I scheduled th"
type textarea "x"
type textarea "Parts came in and I scheduled thi"
type textarea "x"
type textarea "Parts came in and I scheduled this"
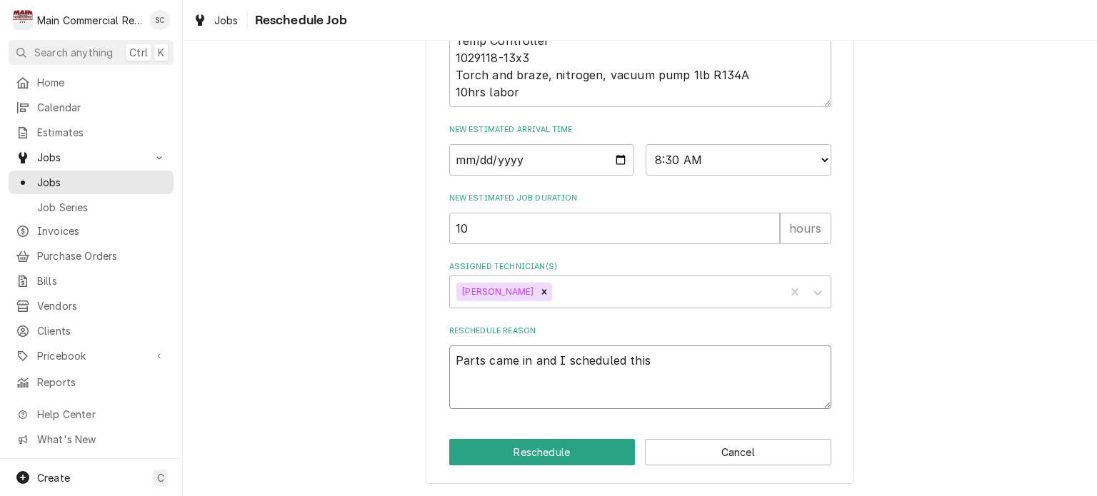
type textarea "x"
type textarea "Parts came in and I scheduled this"
type textarea "x"
type textarea "Parts came in and I scheduled this w"
type textarea "x"
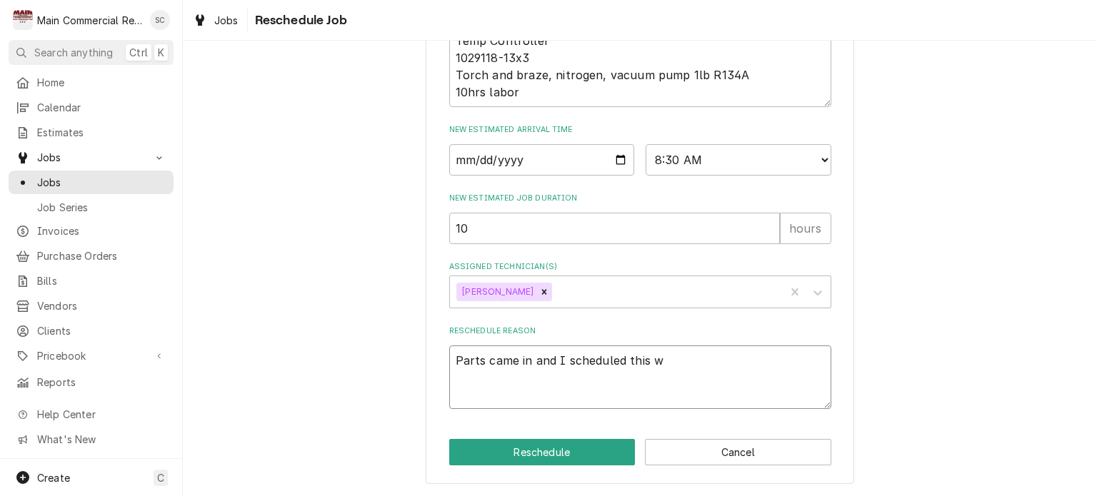
type textarea "Parts came in and I scheduled this wi"
type textarea "x"
type textarea "Parts came in and I scheduled this wit"
type textarea "x"
type textarea "Parts came in and I scheduled this with"
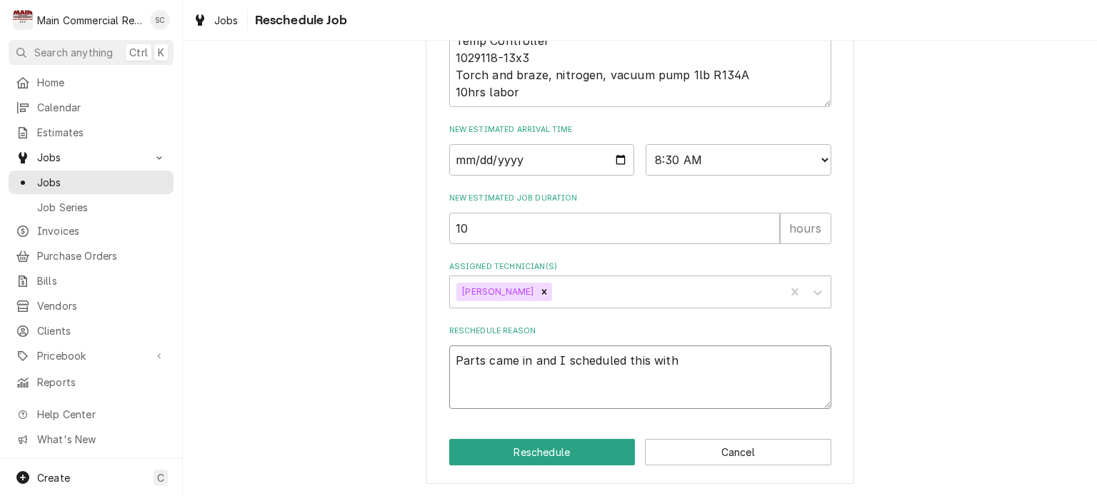
type textarea "x"
type textarea "Parts came in and I scheduled this with"
type textarea "x"
type textarea "Parts came in and I scheduled this with D"
type textarea "x"
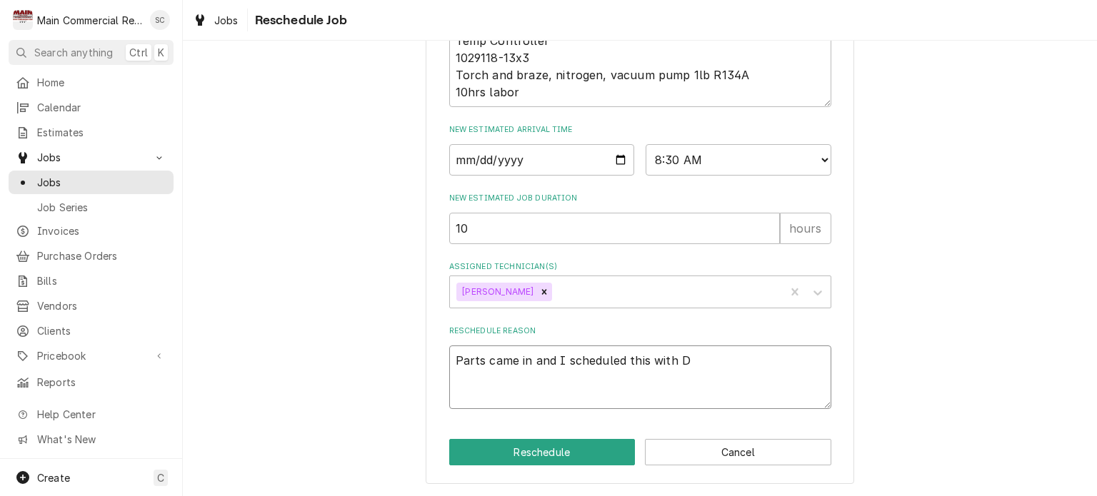
type textarea "Parts came in and I scheduled this with Da"
type textarea "x"
type textarea "Parts came in and I scheduled this with Dav"
type textarea "x"
type textarea "Parts came in and I scheduled this with Davi"
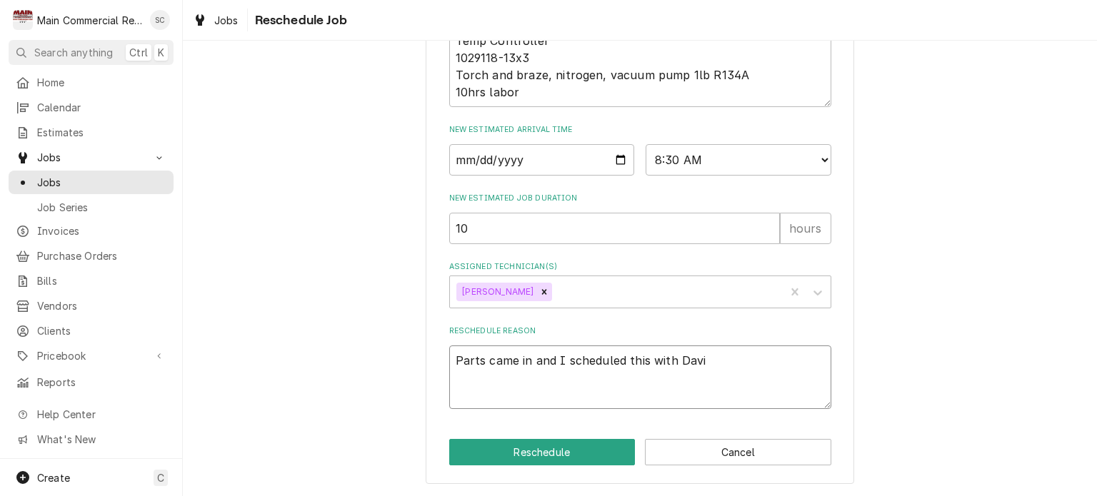
type textarea "x"
type textarea "Parts came in and I scheduled this with David"
type textarea "x"
type textarea "Parts came in and I scheduled this with David."
type textarea "x"
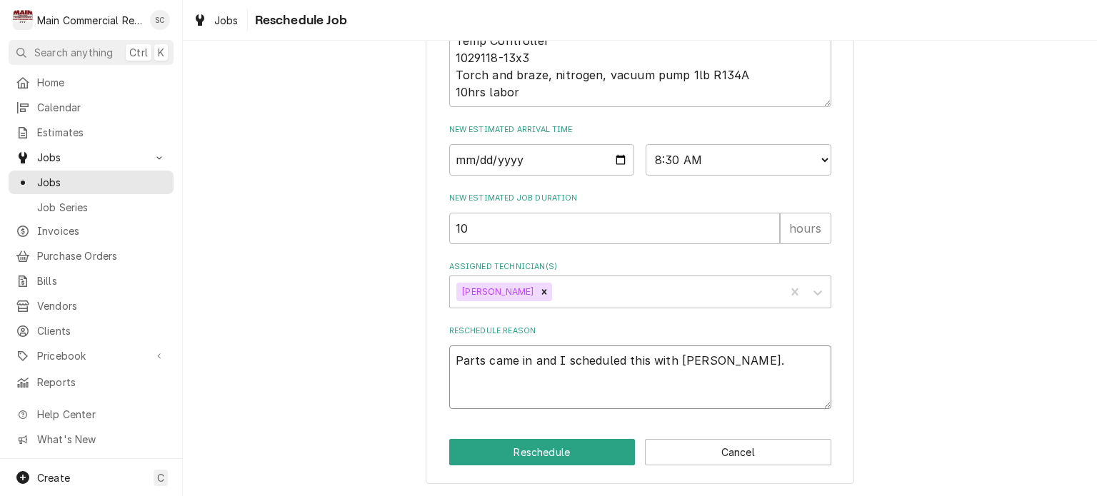
type textarea "Parts came in and I scheduled this with David."
type textarea "x"
type textarea "Parts came in and I scheduled this with David. -"
type textarea "x"
type textarea "Parts came in and I scheduled this with David. -s"
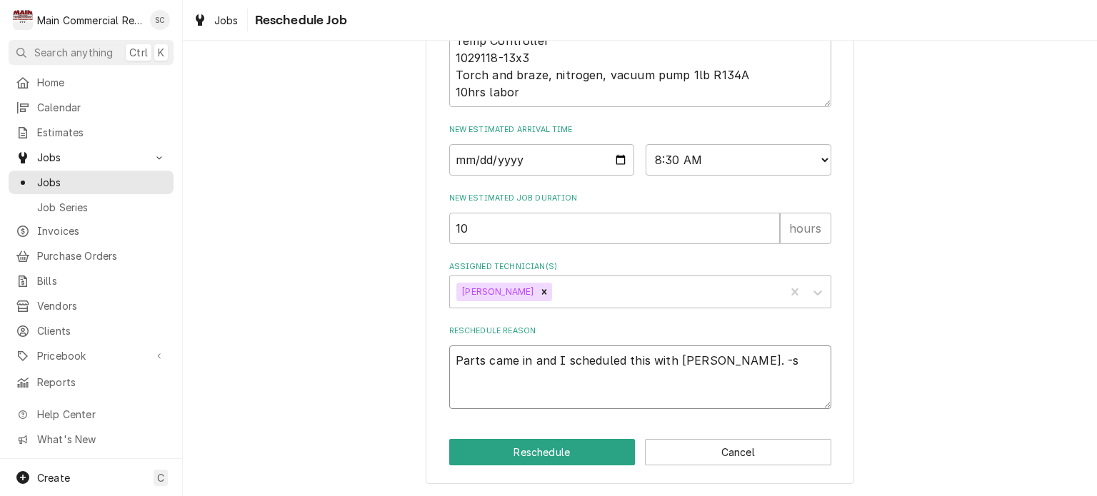
type textarea "x"
type textarea "Parts came in and I scheduled this with David. -sr"
type textarea "x"
type textarea "Parts came in and I scheduled this with David. -src"
click at [499, 459] on button "Reschedule" at bounding box center [542, 452] width 186 height 26
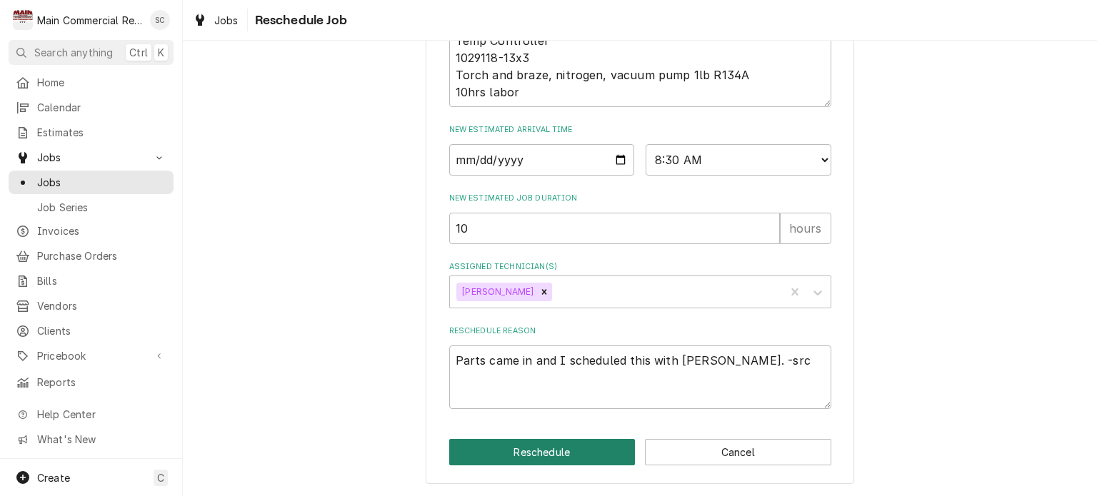
type textarea "x"
